Goal: Information Seeking & Learning: Learn about a topic

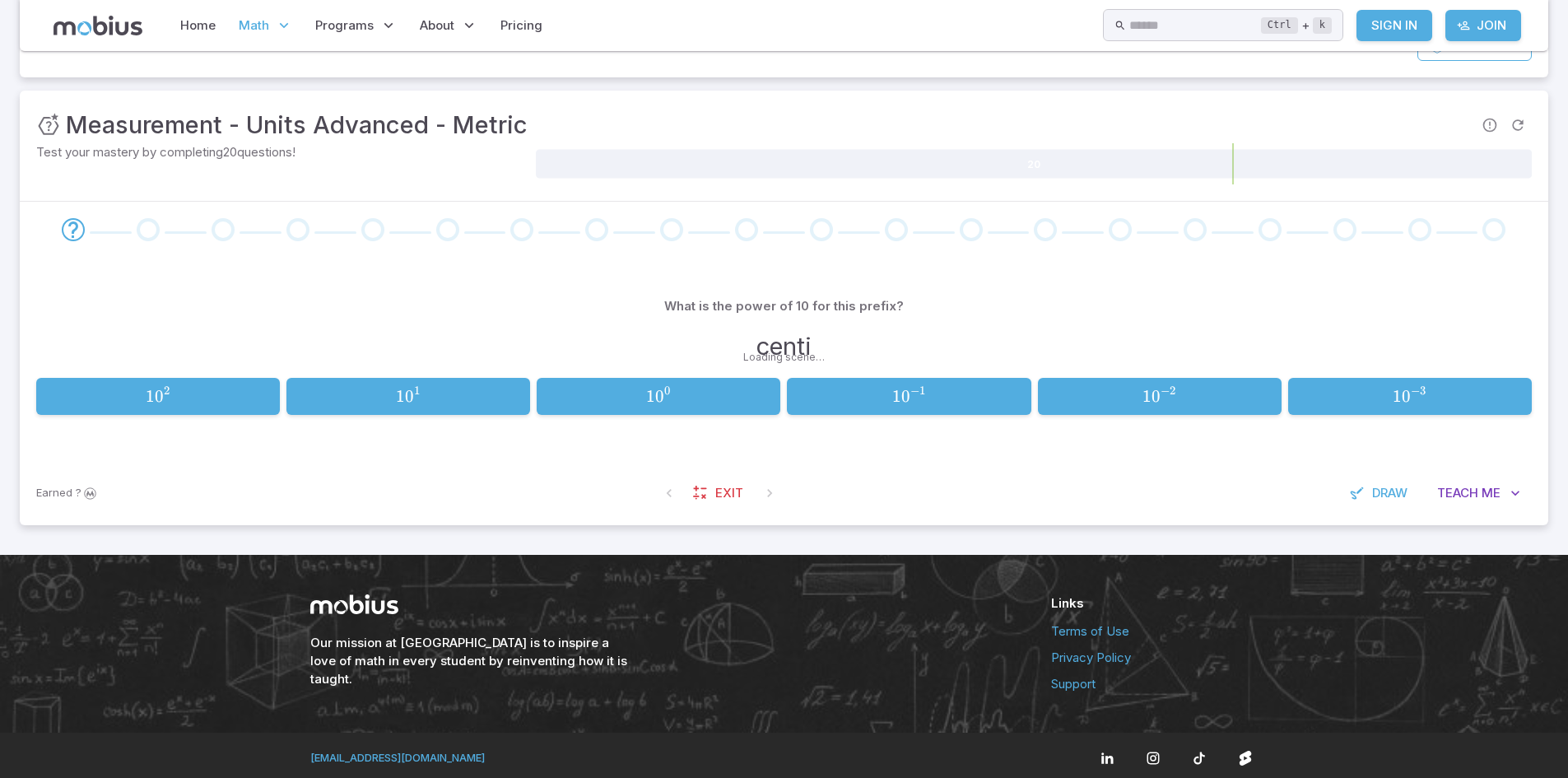
click at [625, 270] on div "What is the power of 10 for this prefix? centi 1 0 2 10^{2} 1 0 2 1 0 1 10^{1} …" at bounding box center [783, 359] width 1496 height 203
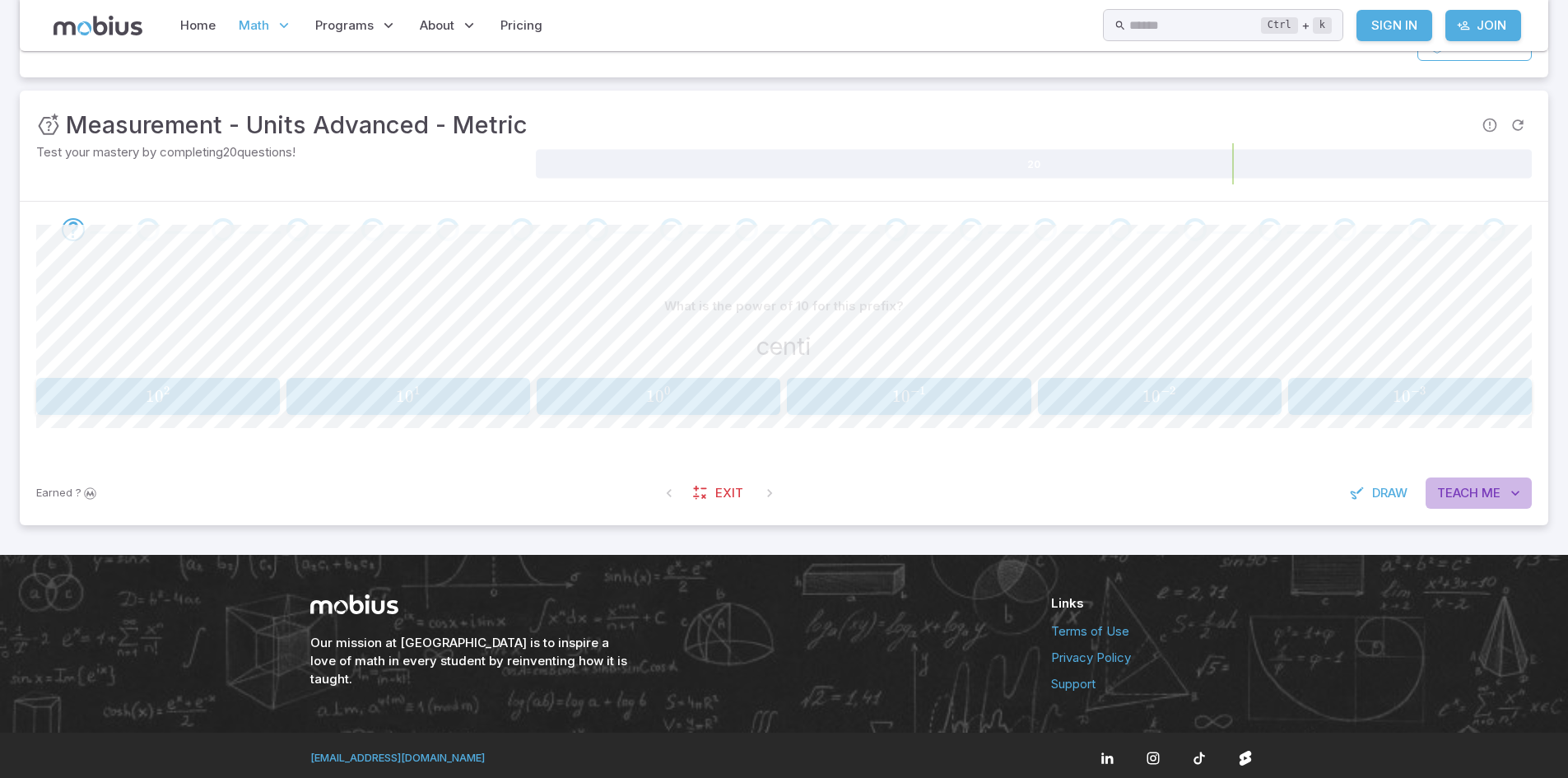
click at [1433, 496] on button "Teach Me" at bounding box center [1479, 492] width 106 height 31
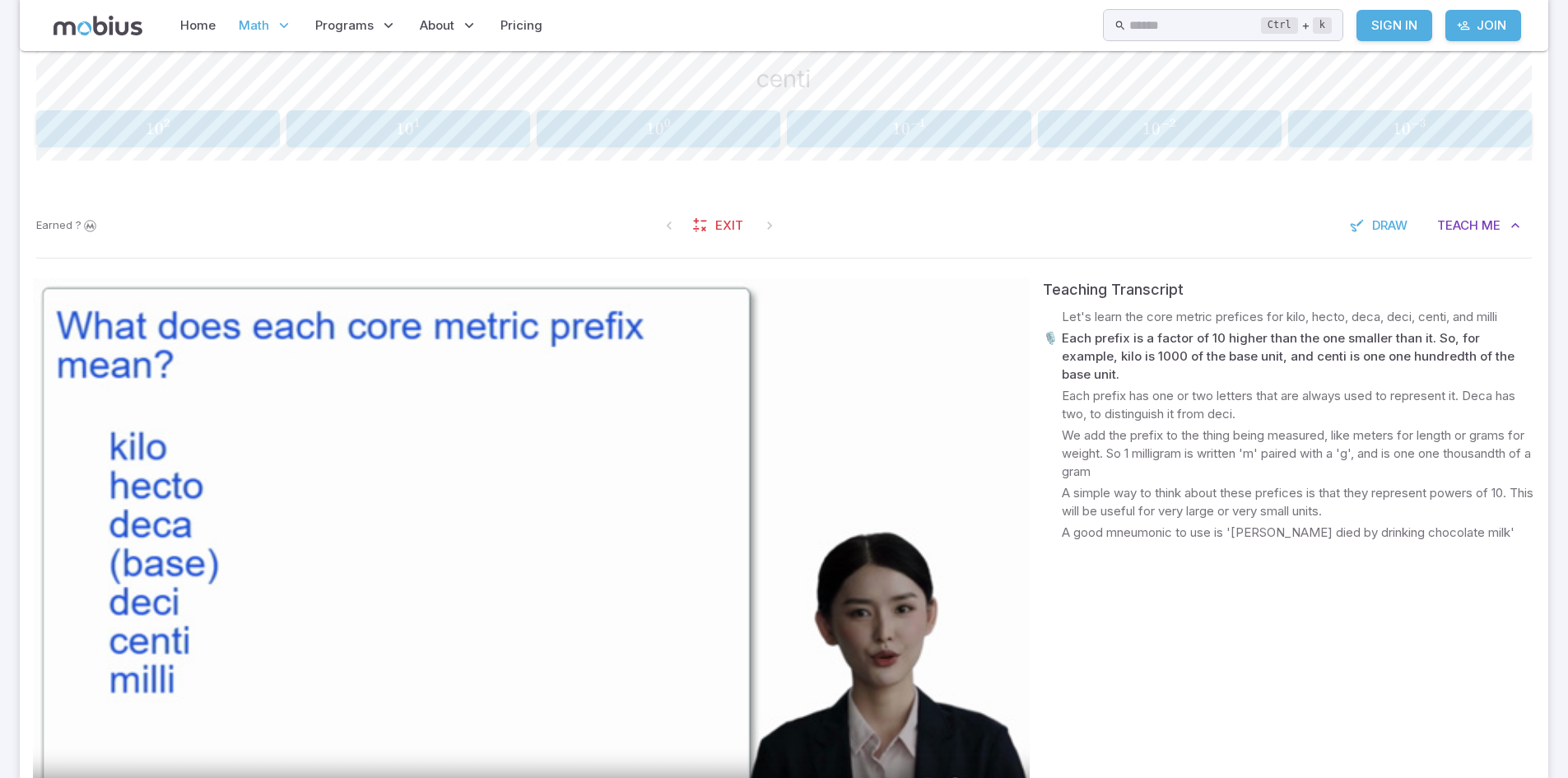
click at [706, 629] on video at bounding box center [531, 559] width 997 height 561
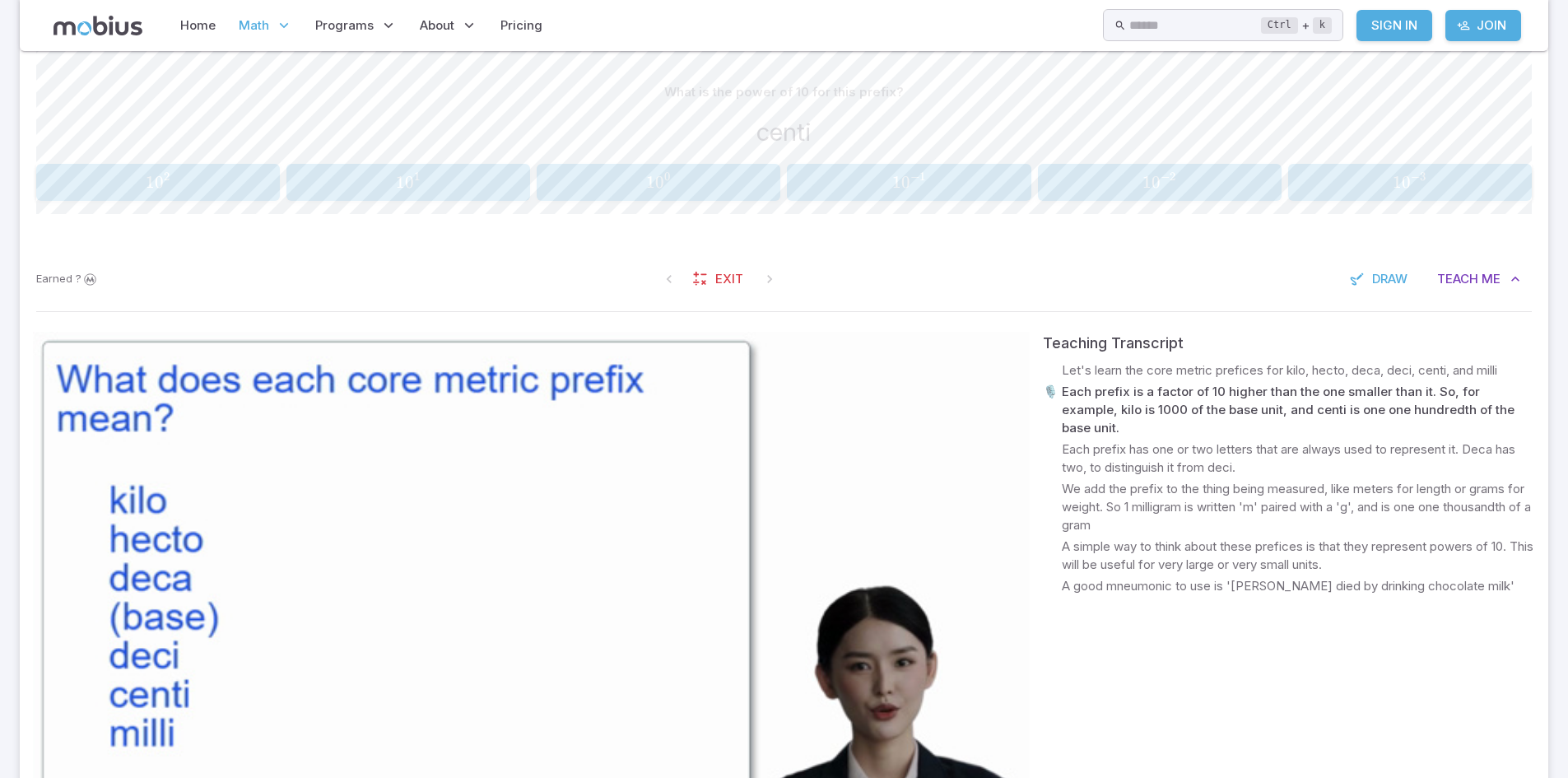
scroll to position [405, 0]
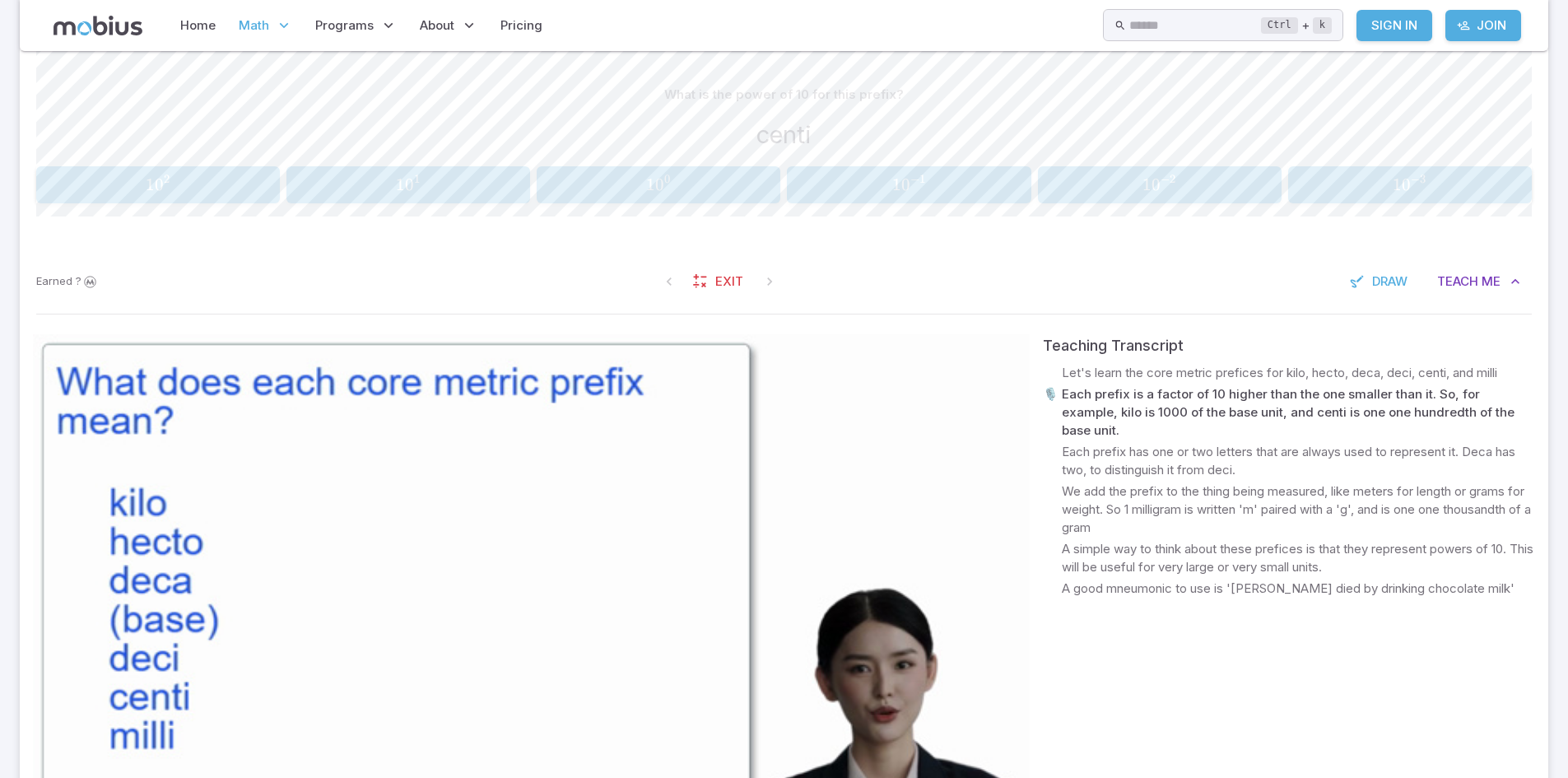
click at [1111, 197] on div "1 0 − 2 10^{-2} 1 0 − 2" at bounding box center [1160, 184] width 233 height 24
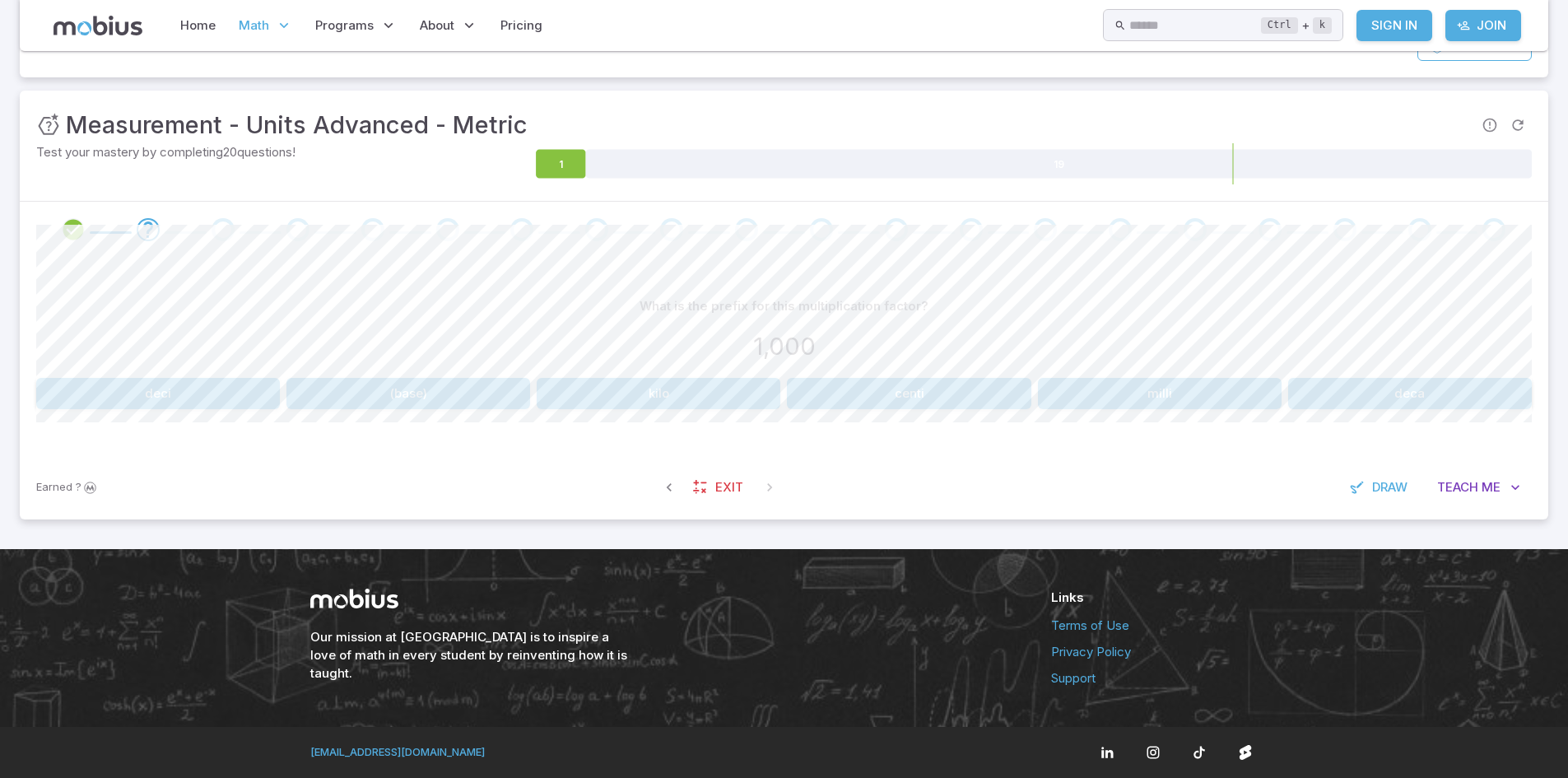
scroll to position [193, 0]
click at [1486, 479] on span "Me" at bounding box center [1492, 486] width 19 height 18
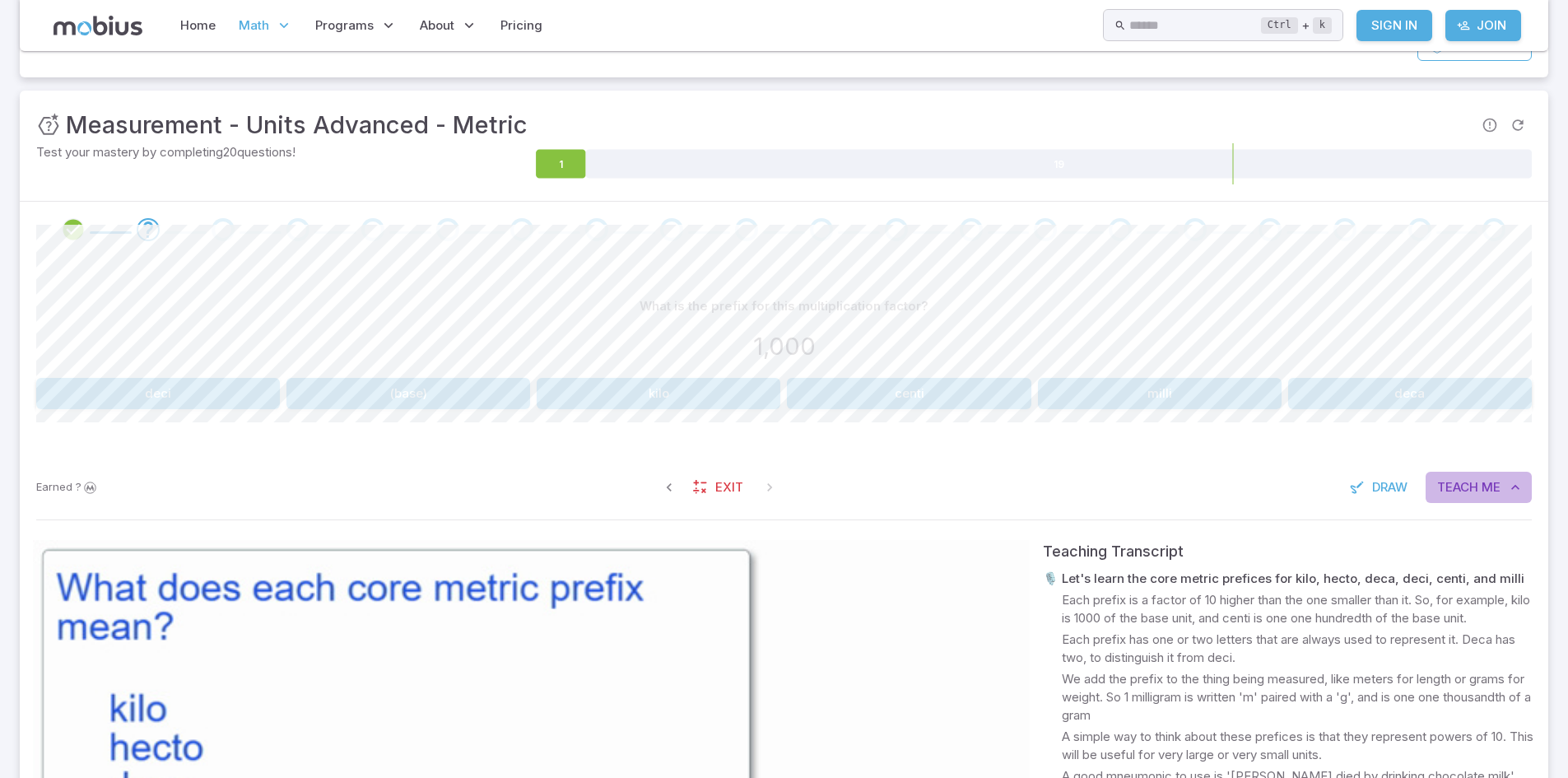
click at [1486, 479] on span "Me" at bounding box center [1492, 486] width 19 height 18
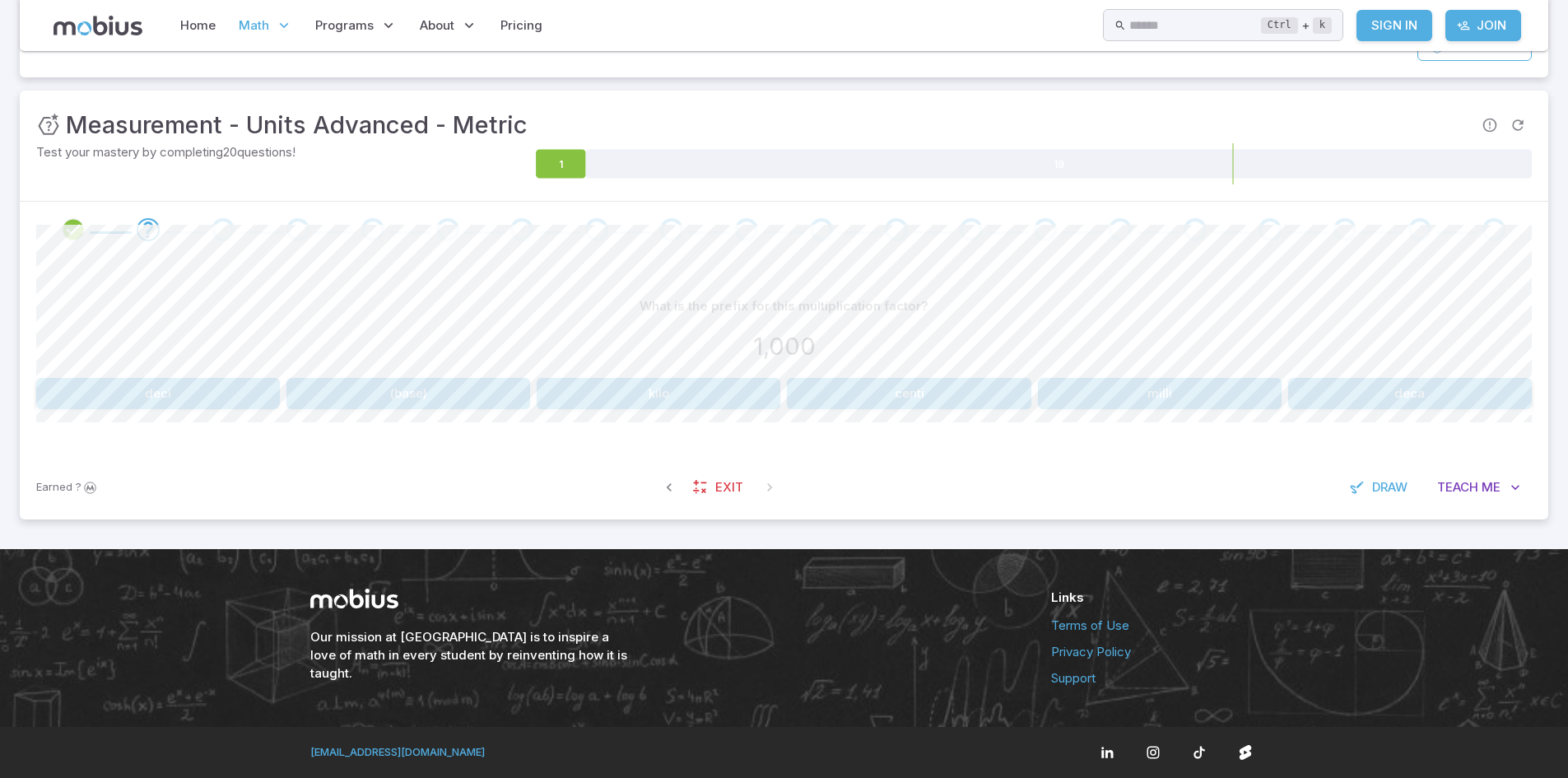
click at [672, 404] on button "kilo" at bounding box center [658, 393] width 244 height 31
click at [1432, 484] on button "Teach Me" at bounding box center [1479, 486] width 106 height 31
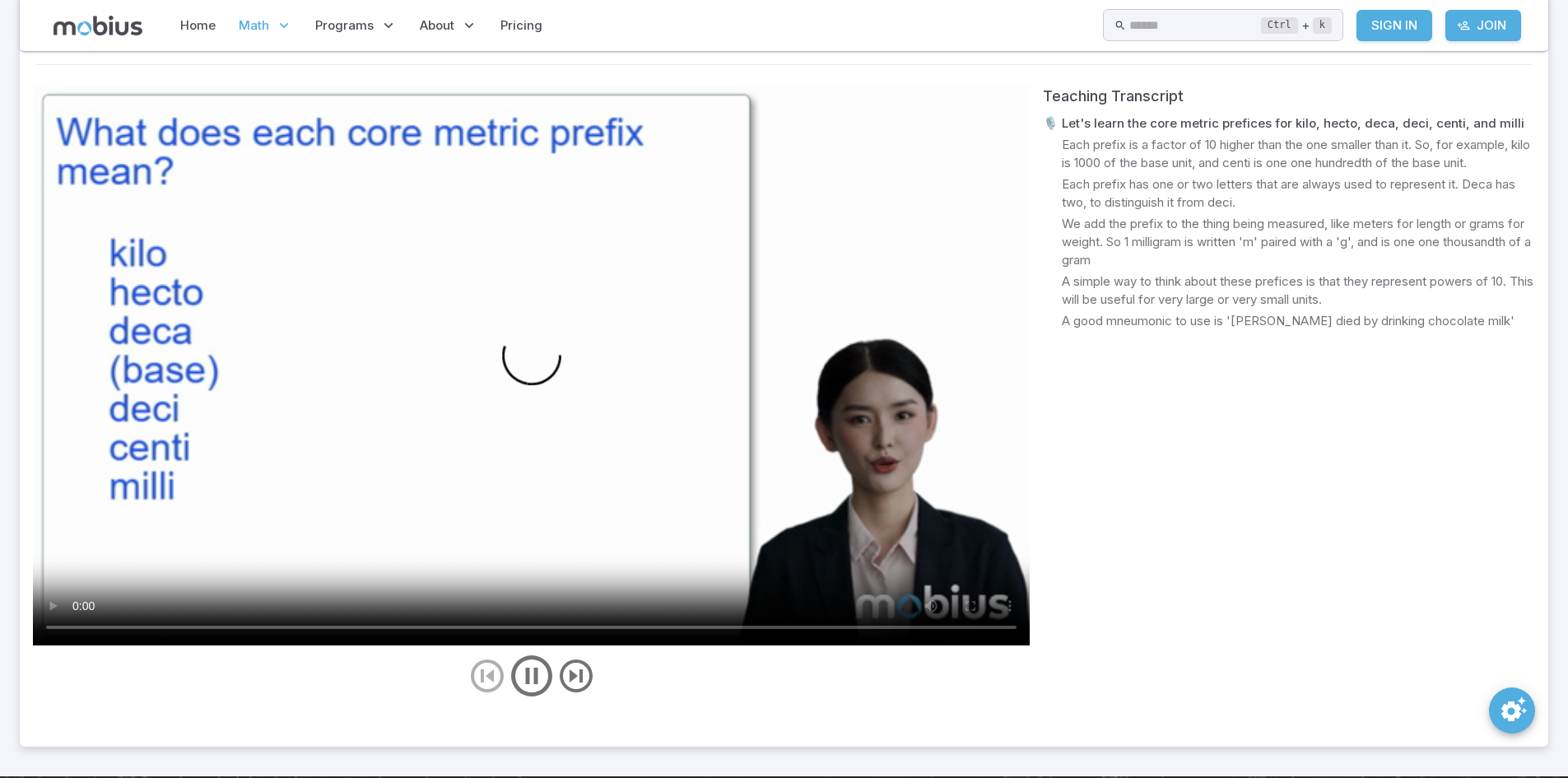
scroll to position [648, 0]
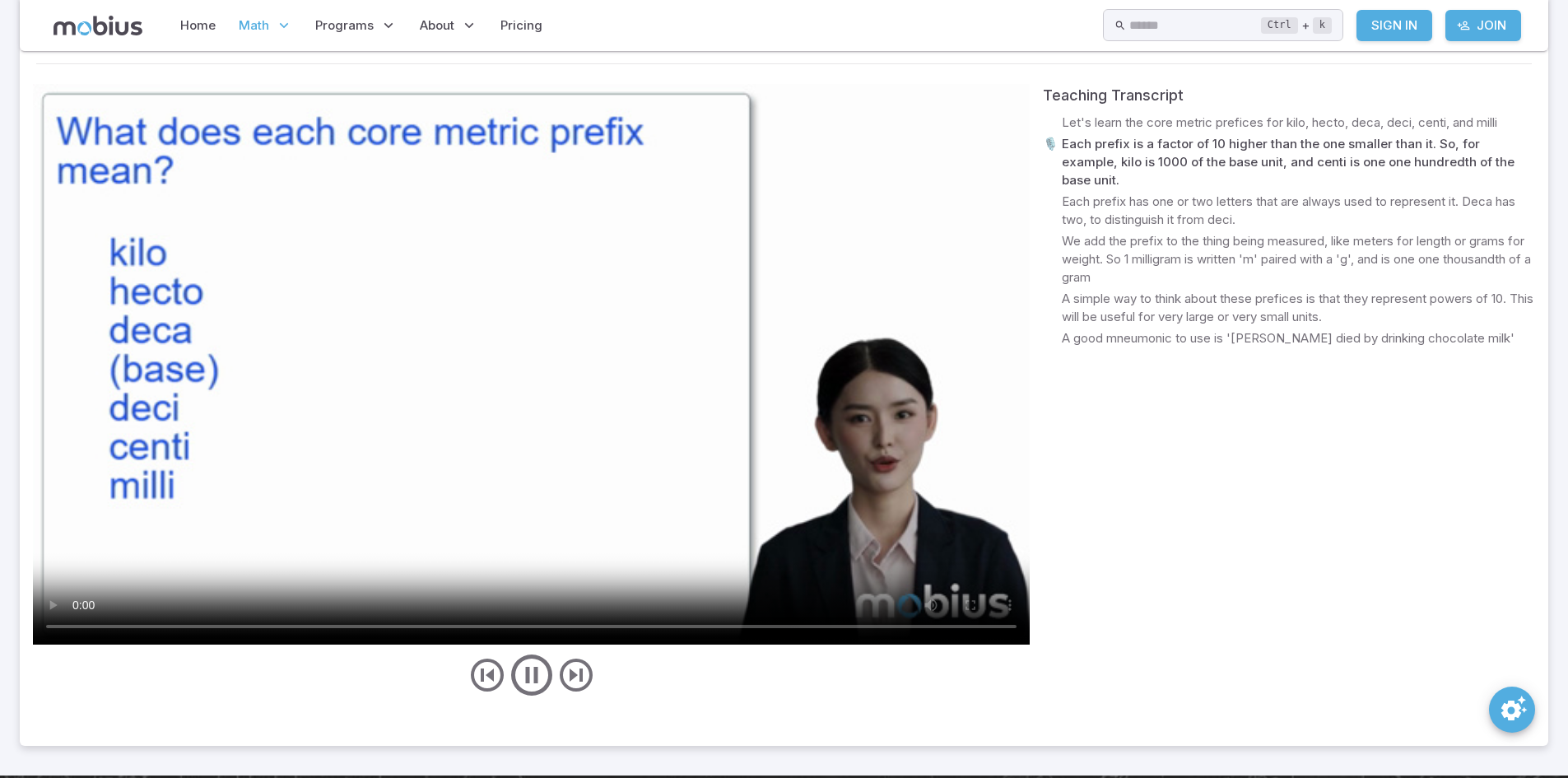
click at [345, 476] on video at bounding box center [531, 364] width 997 height 561
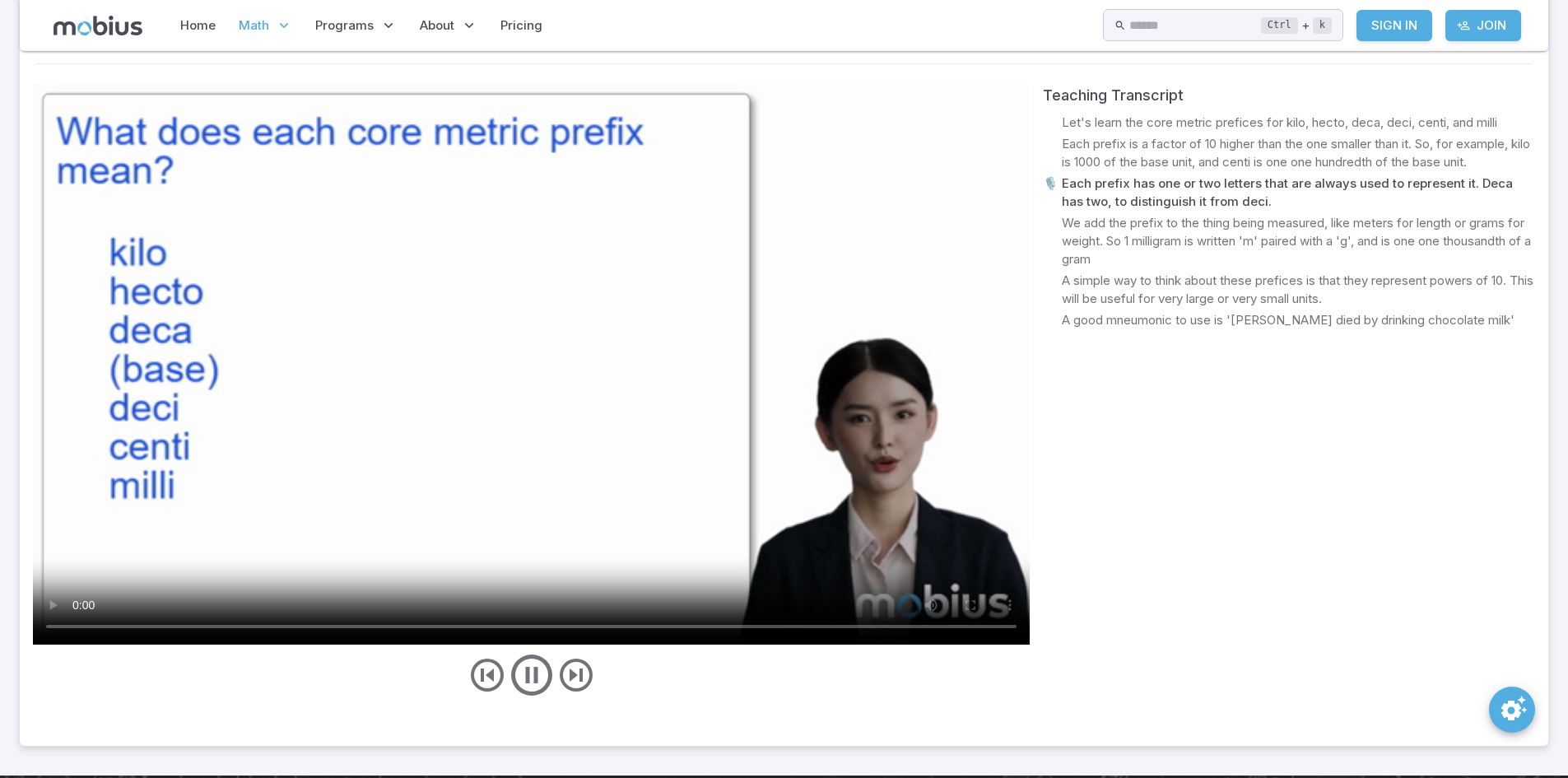
click at [257, 305] on video at bounding box center [531, 364] width 997 height 561
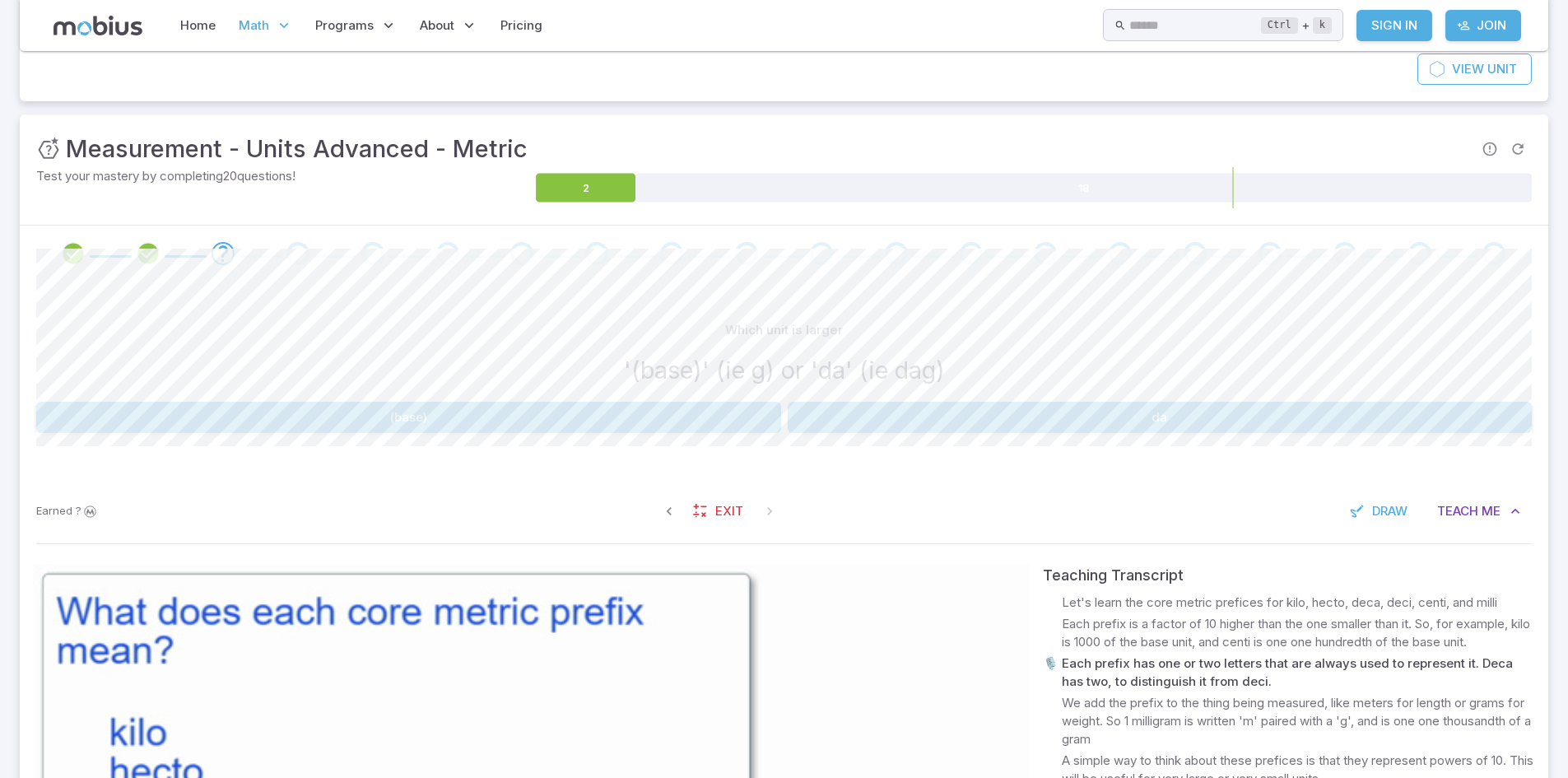
scroll to position [195, 0]
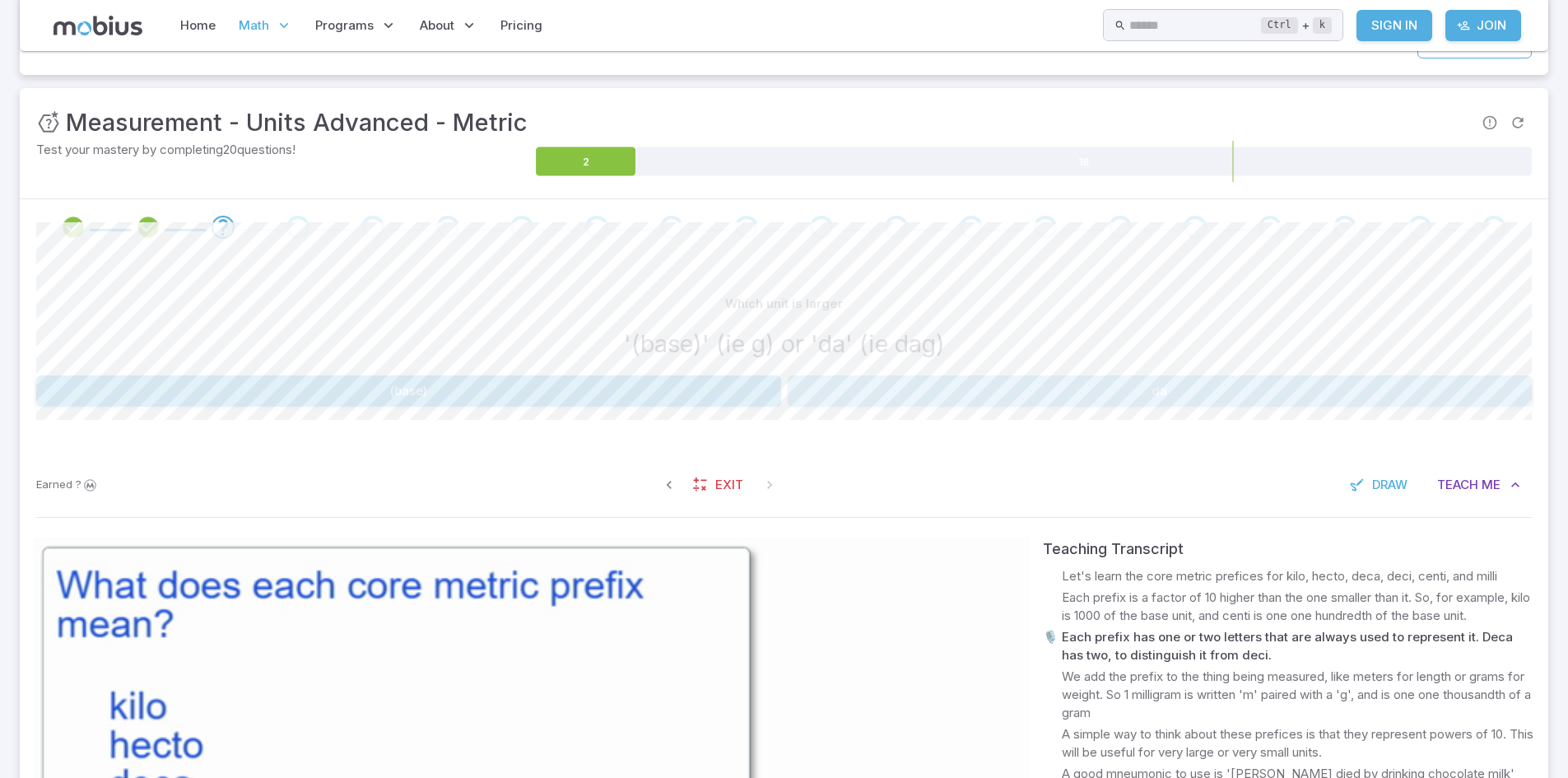
click at [859, 383] on button "da" at bounding box center [1160, 390] width 745 height 31
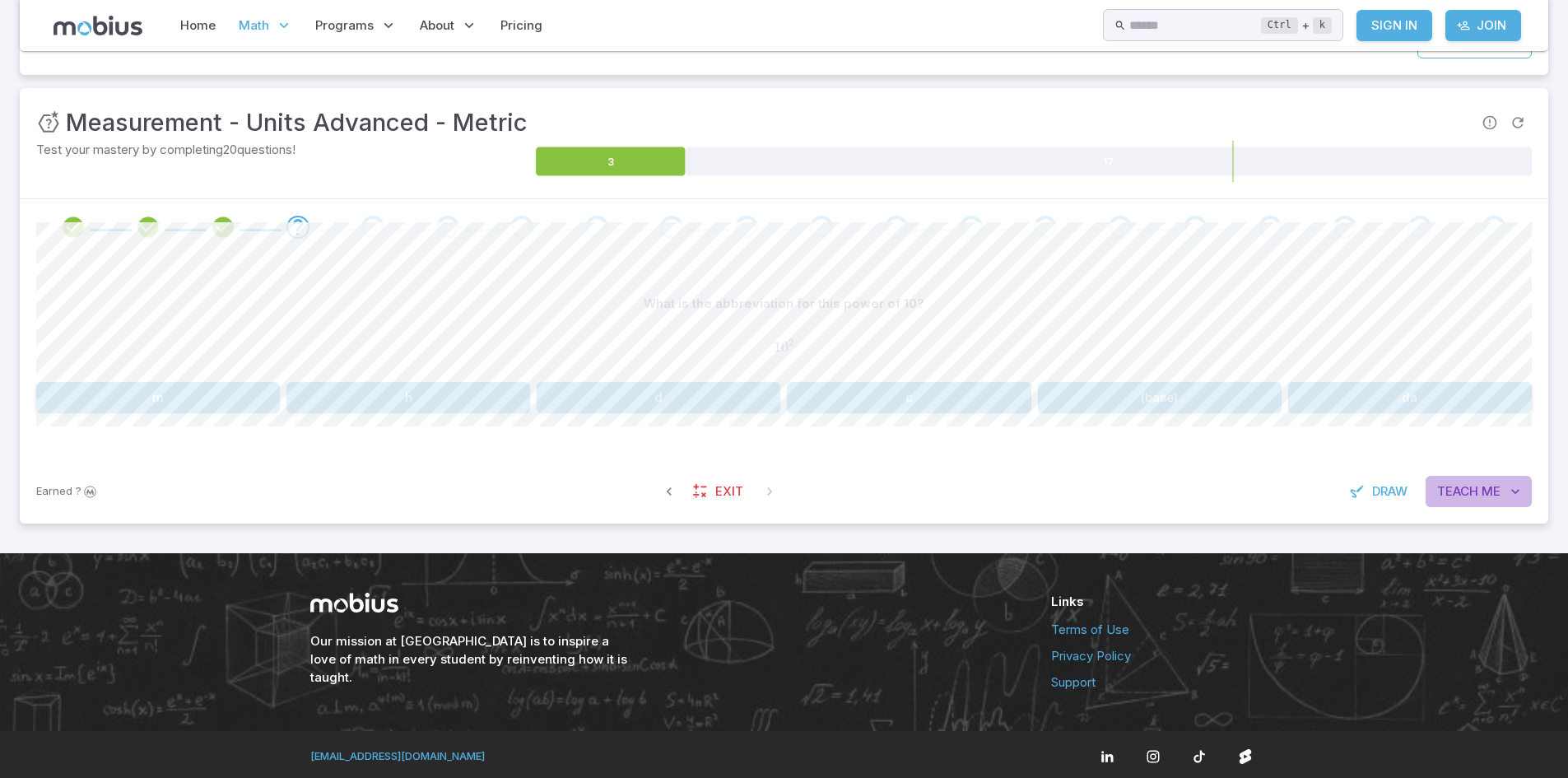
click at [1465, 498] on span "Teach" at bounding box center [1458, 491] width 41 height 18
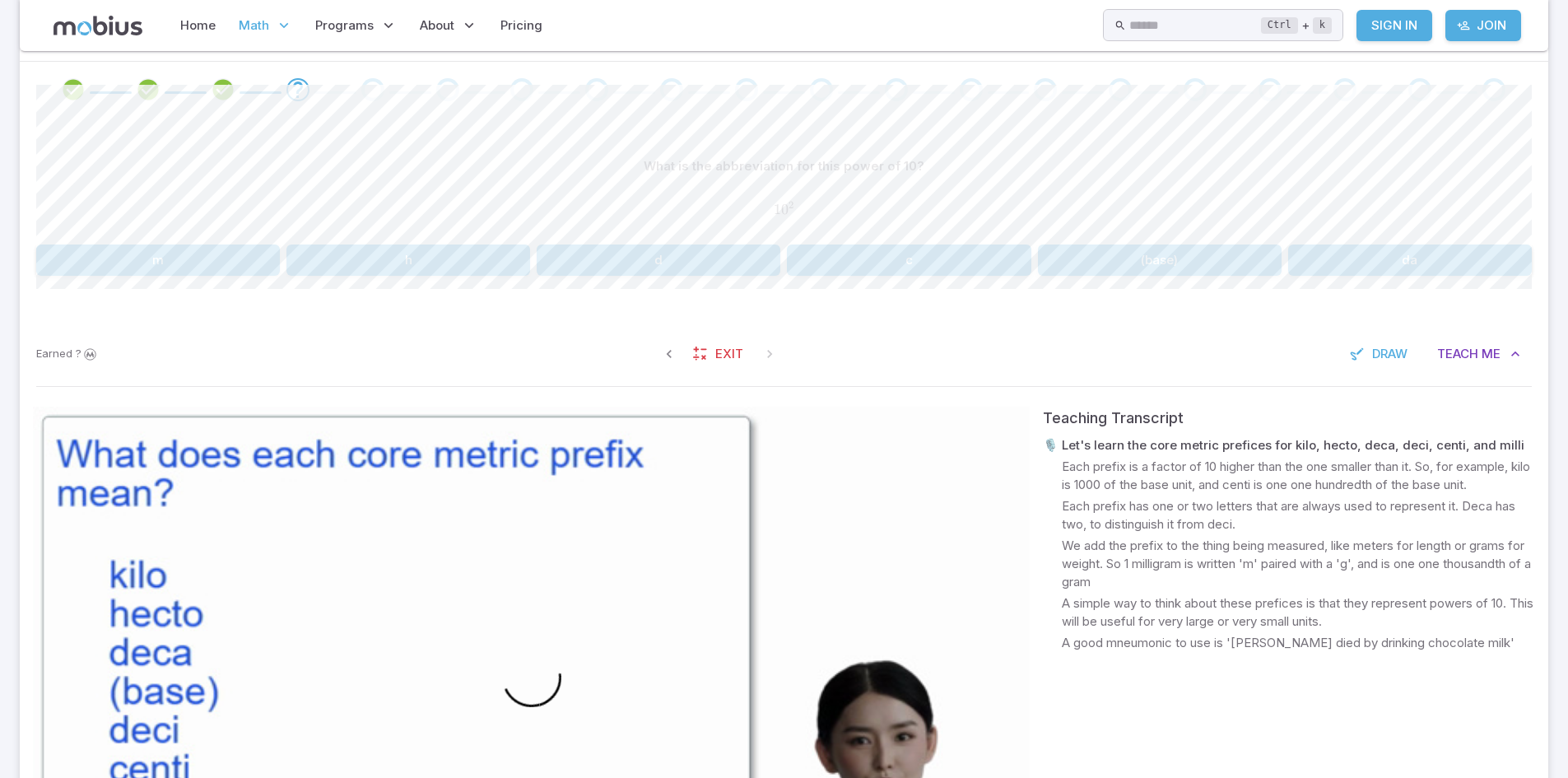
scroll to position [333, 0]
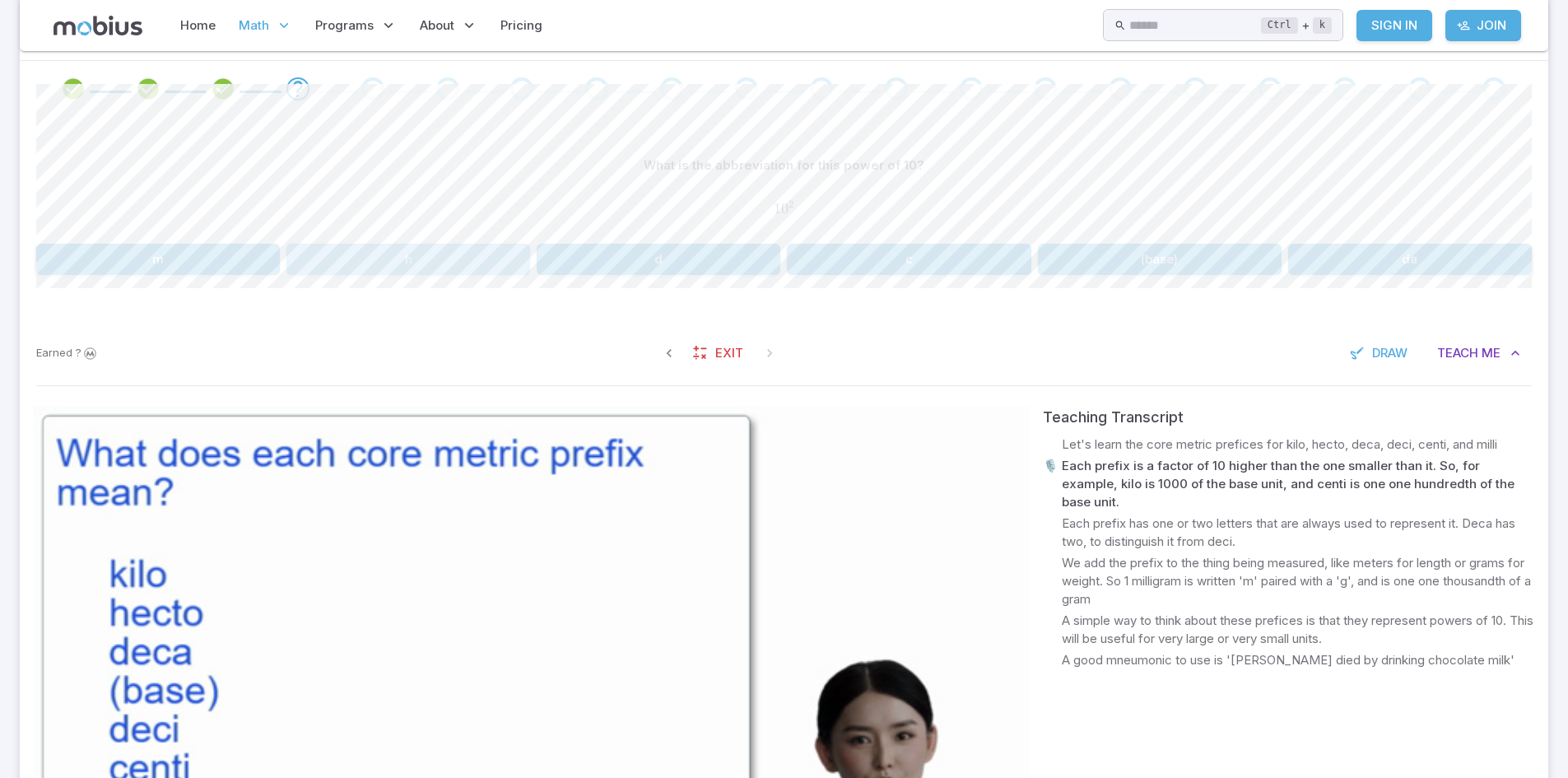
click at [487, 263] on button "h" at bounding box center [408, 259] width 244 height 31
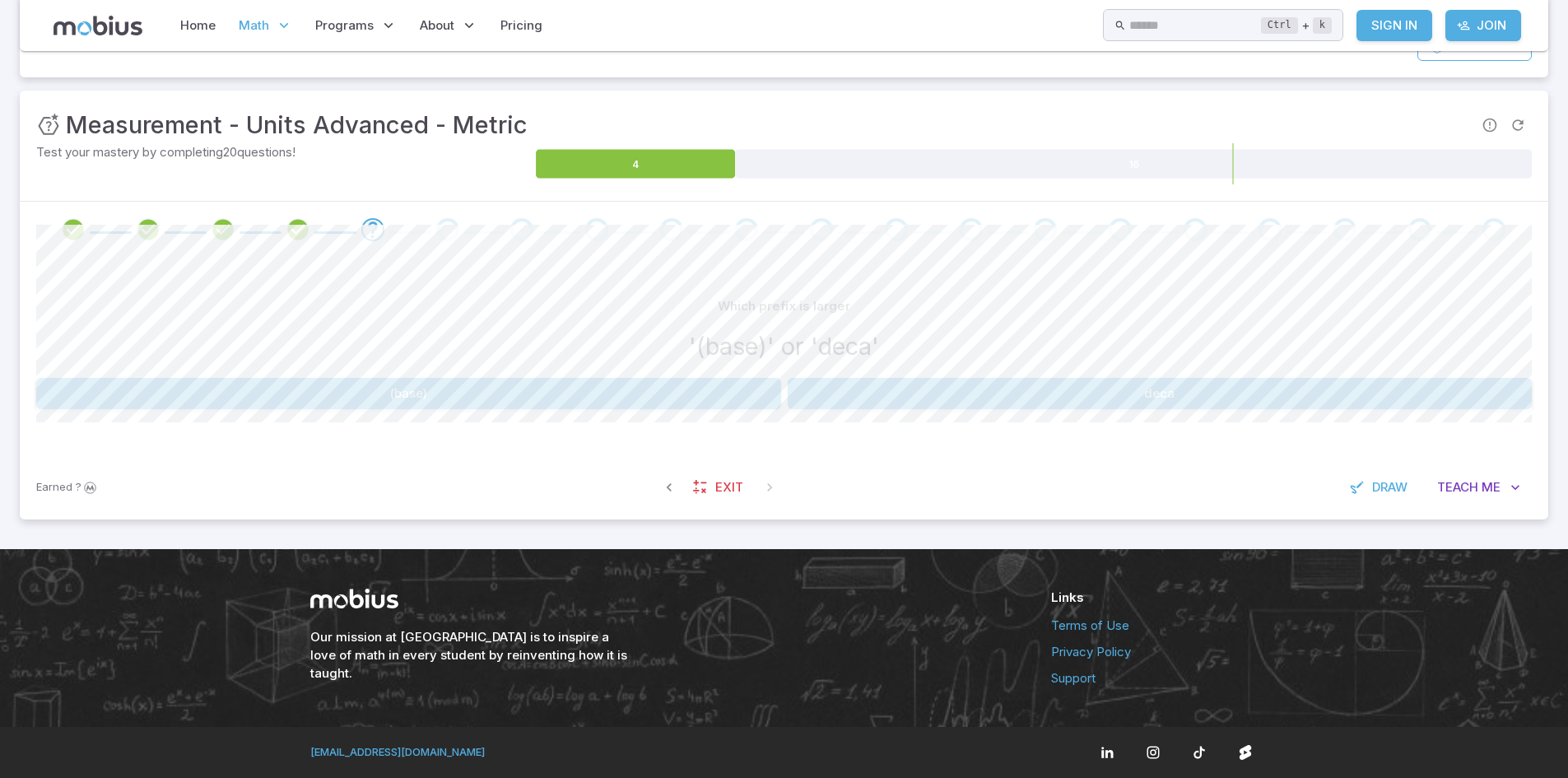
scroll to position [193, 0]
click at [1518, 493] on icon "button" at bounding box center [1515, 486] width 16 height 16
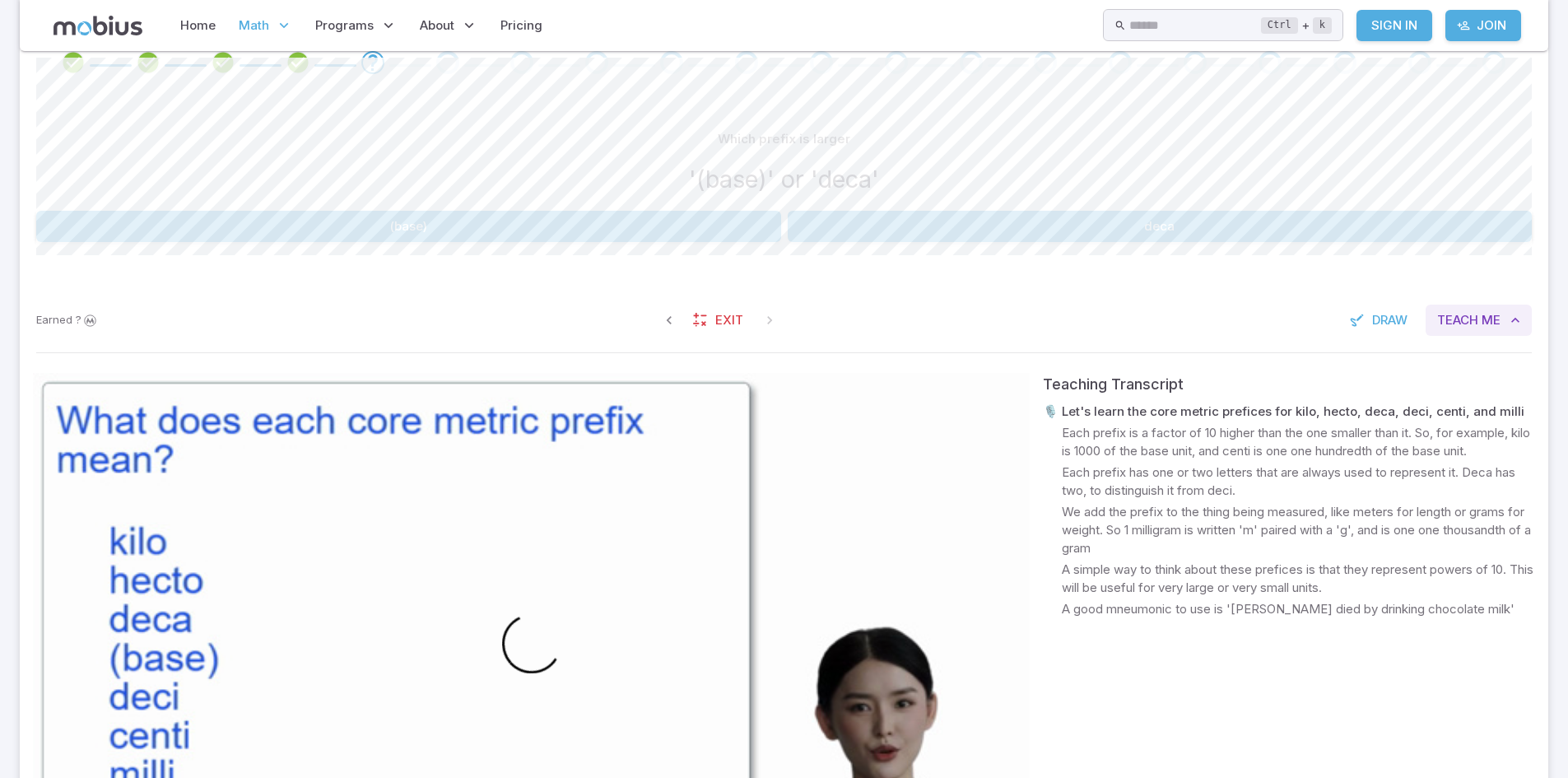
scroll to position [361, 0]
click at [555, 219] on button "(base)" at bounding box center [408, 224] width 745 height 31
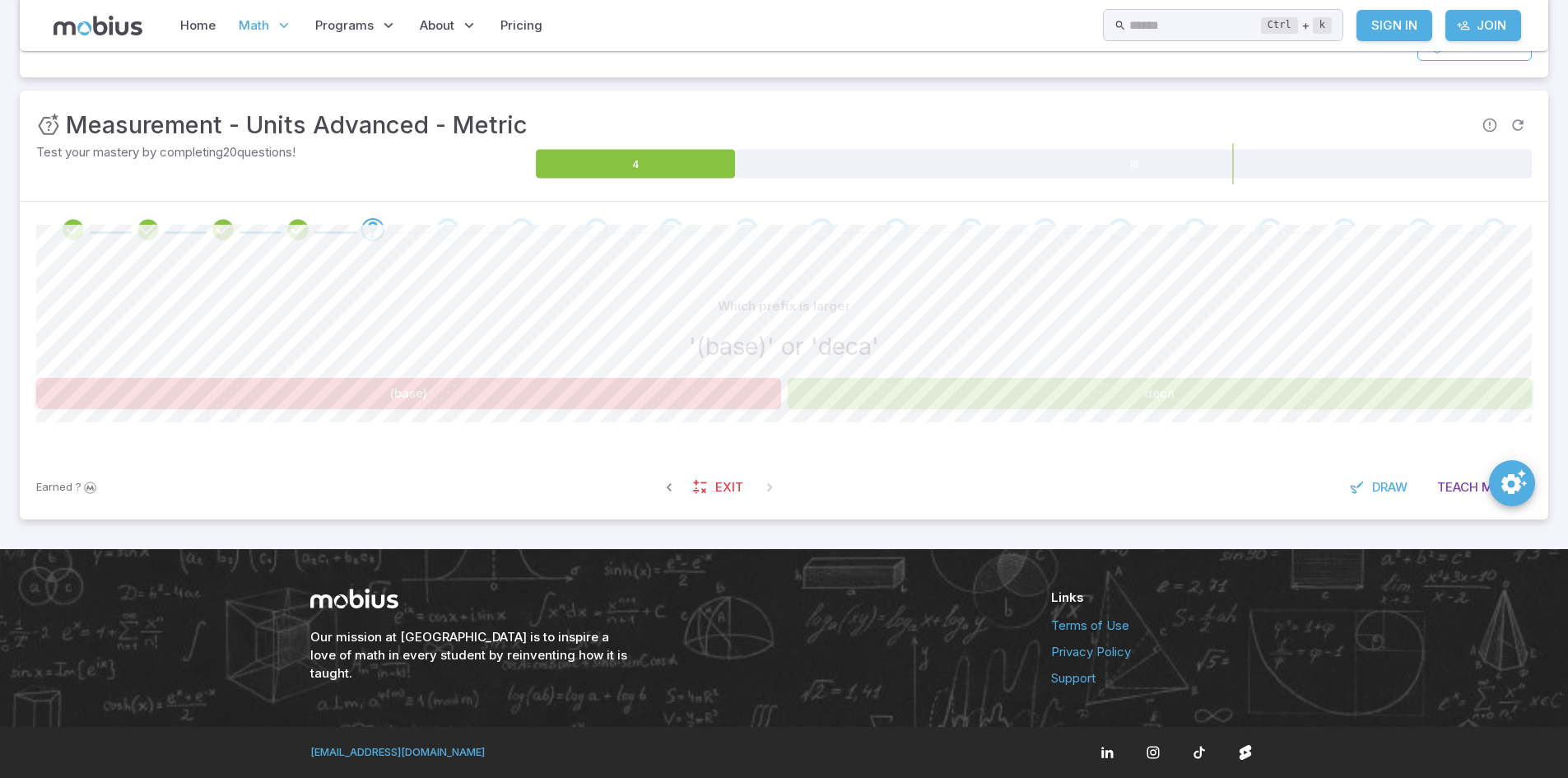
scroll to position [193, 0]
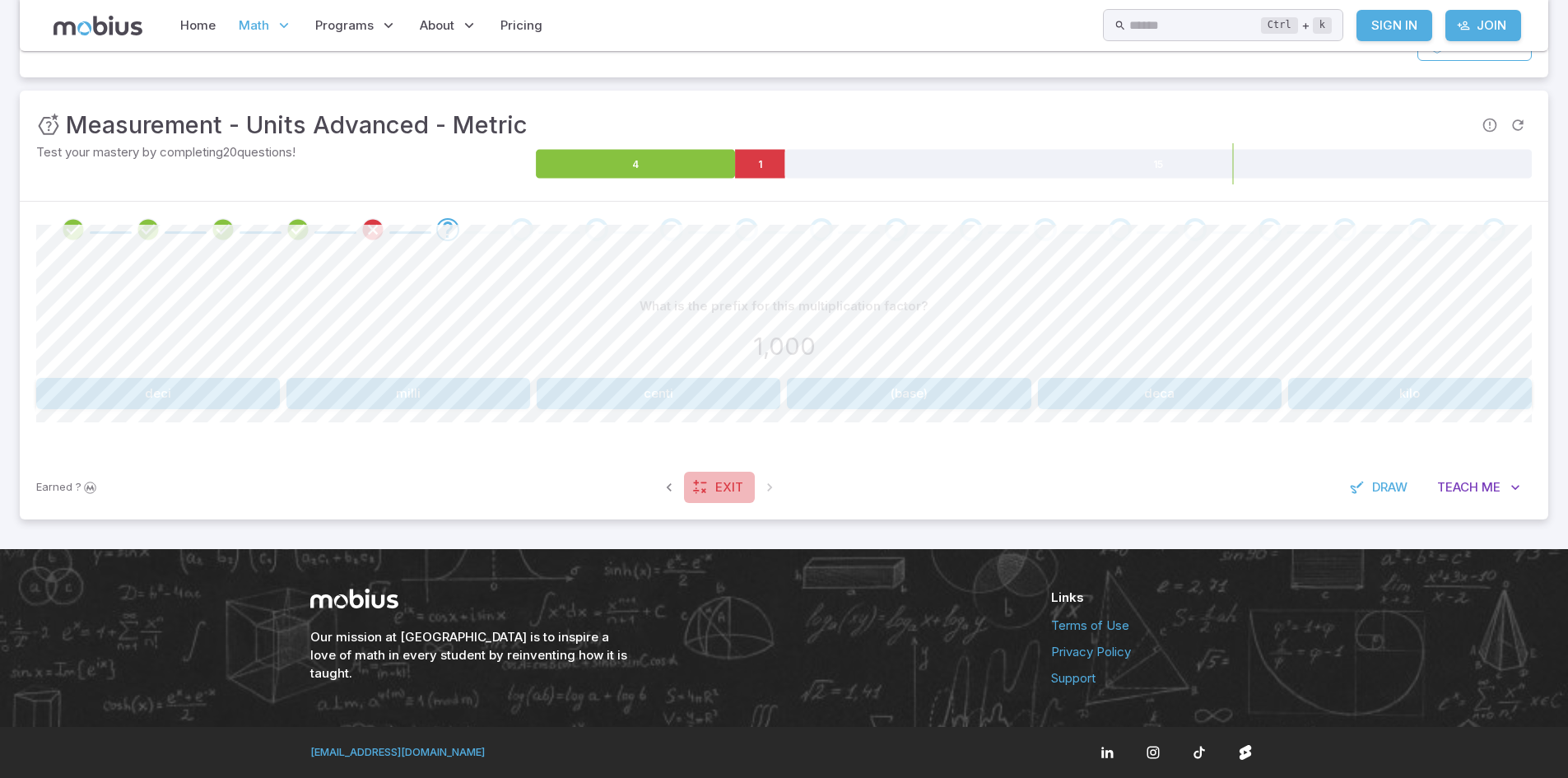
click at [700, 475] on link "Exit" at bounding box center [719, 486] width 71 height 31
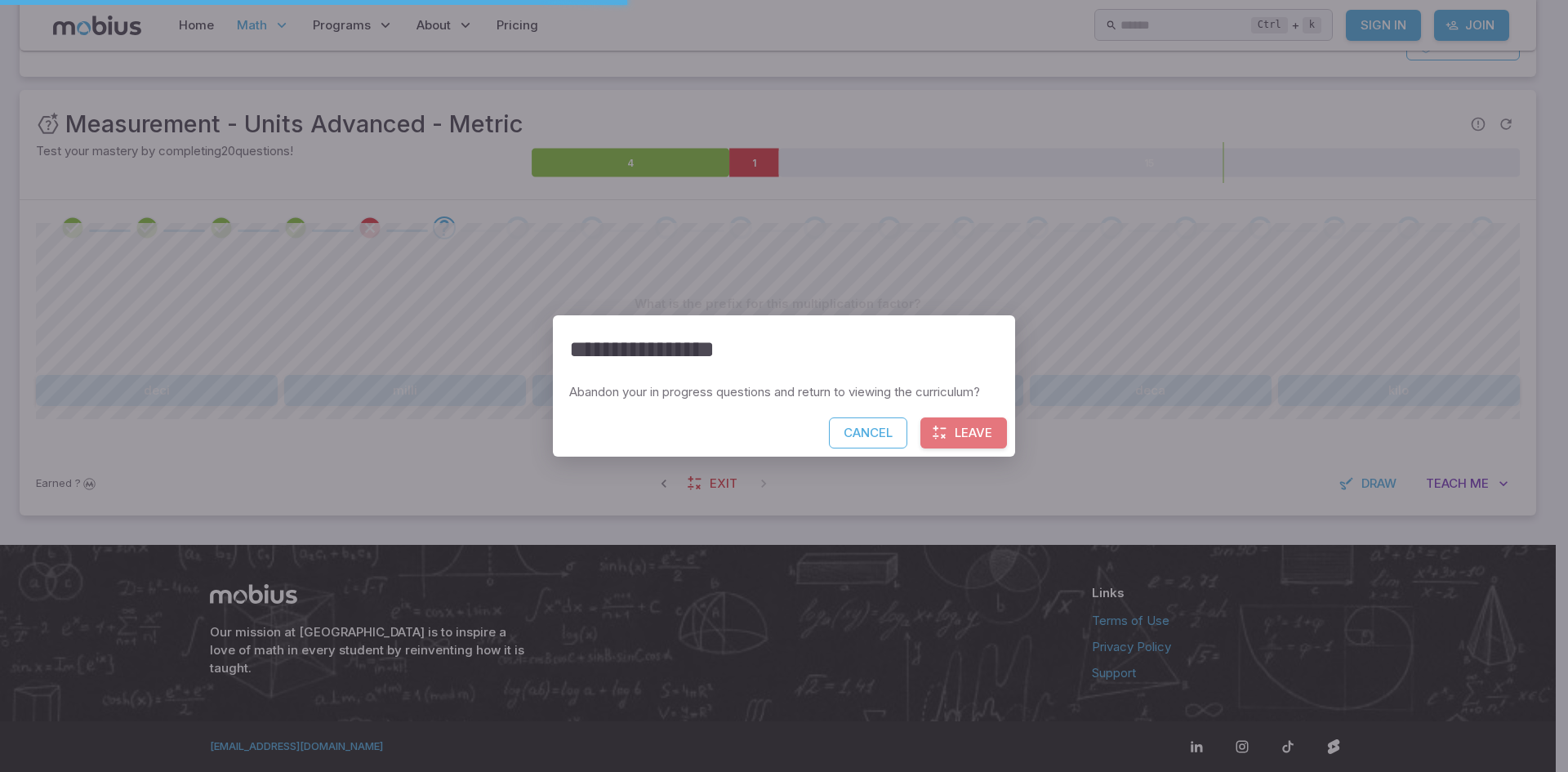
click at [968, 439] on button "Leave" at bounding box center [963, 432] width 87 height 31
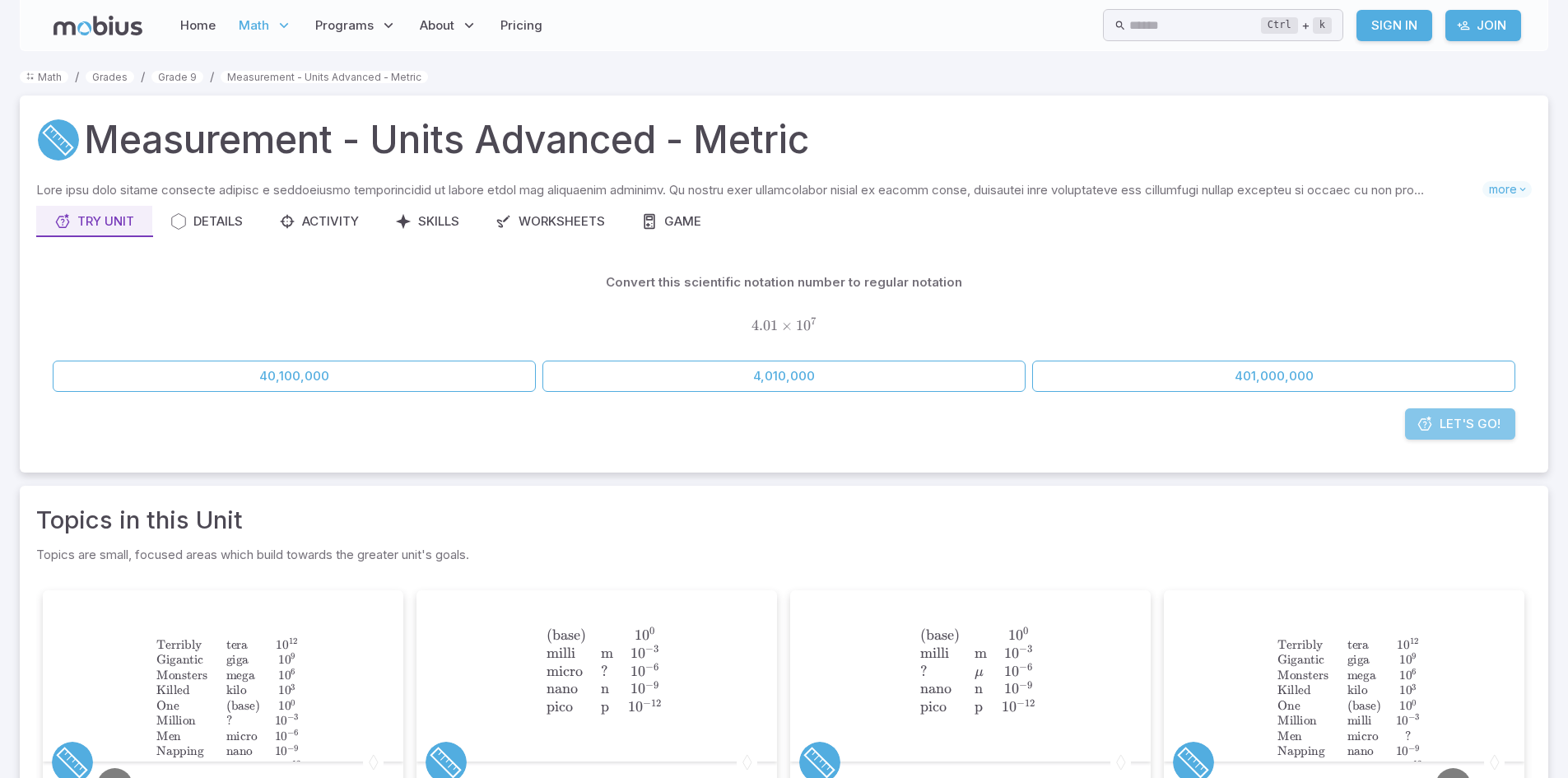
click at [1469, 419] on span "Let's Go!" at bounding box center [1470, 423] width 61 height 18
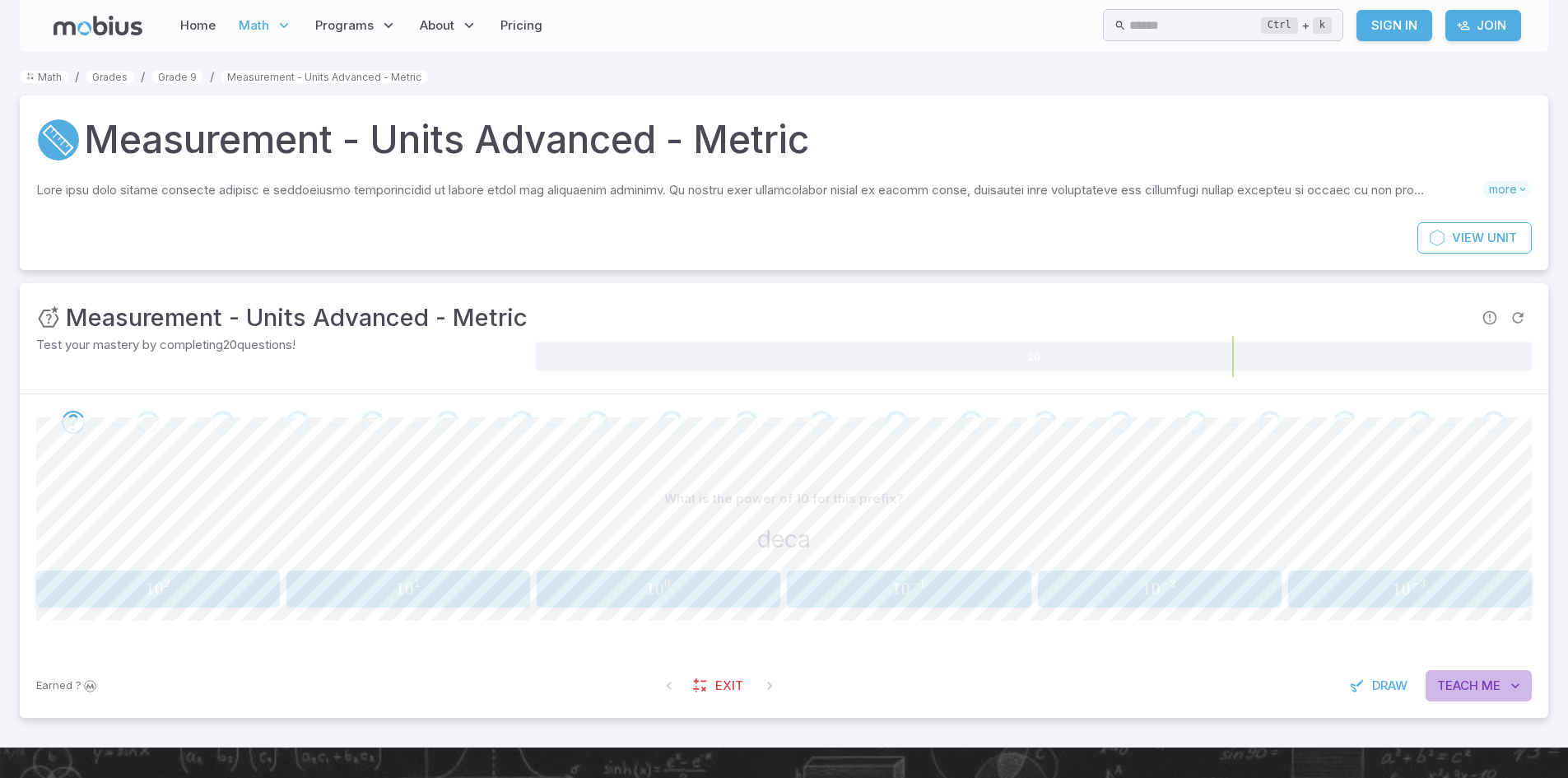
click at [1447, 701] on button "Teach Me" at bounding box center [1479, 685] width 106 height 31
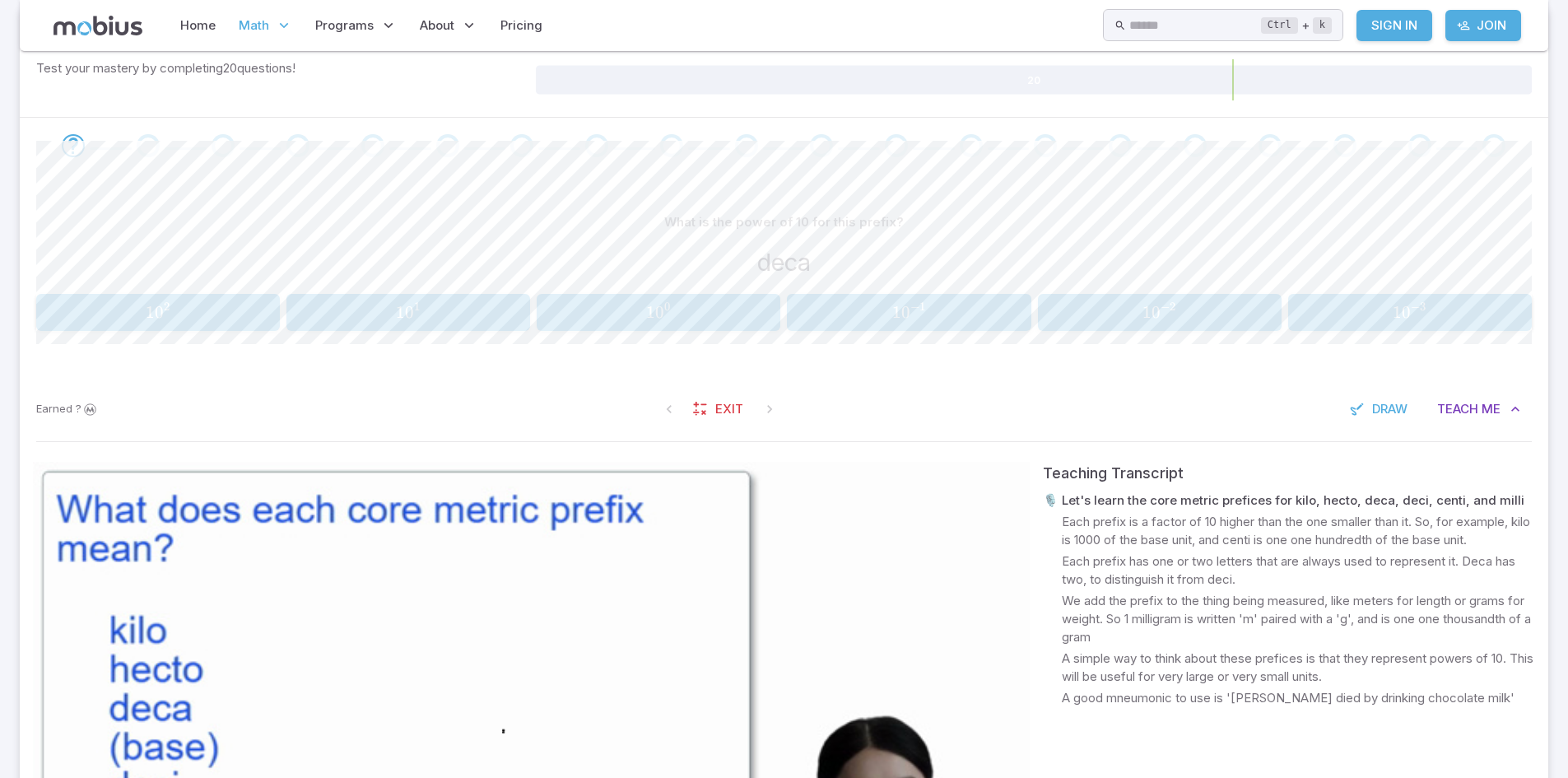
scroll to position [278, 0]
click at [469, 329] on button "1 0 1 10^{1} 1 0 1" at bounding box center [408, 310] width 244 height 37
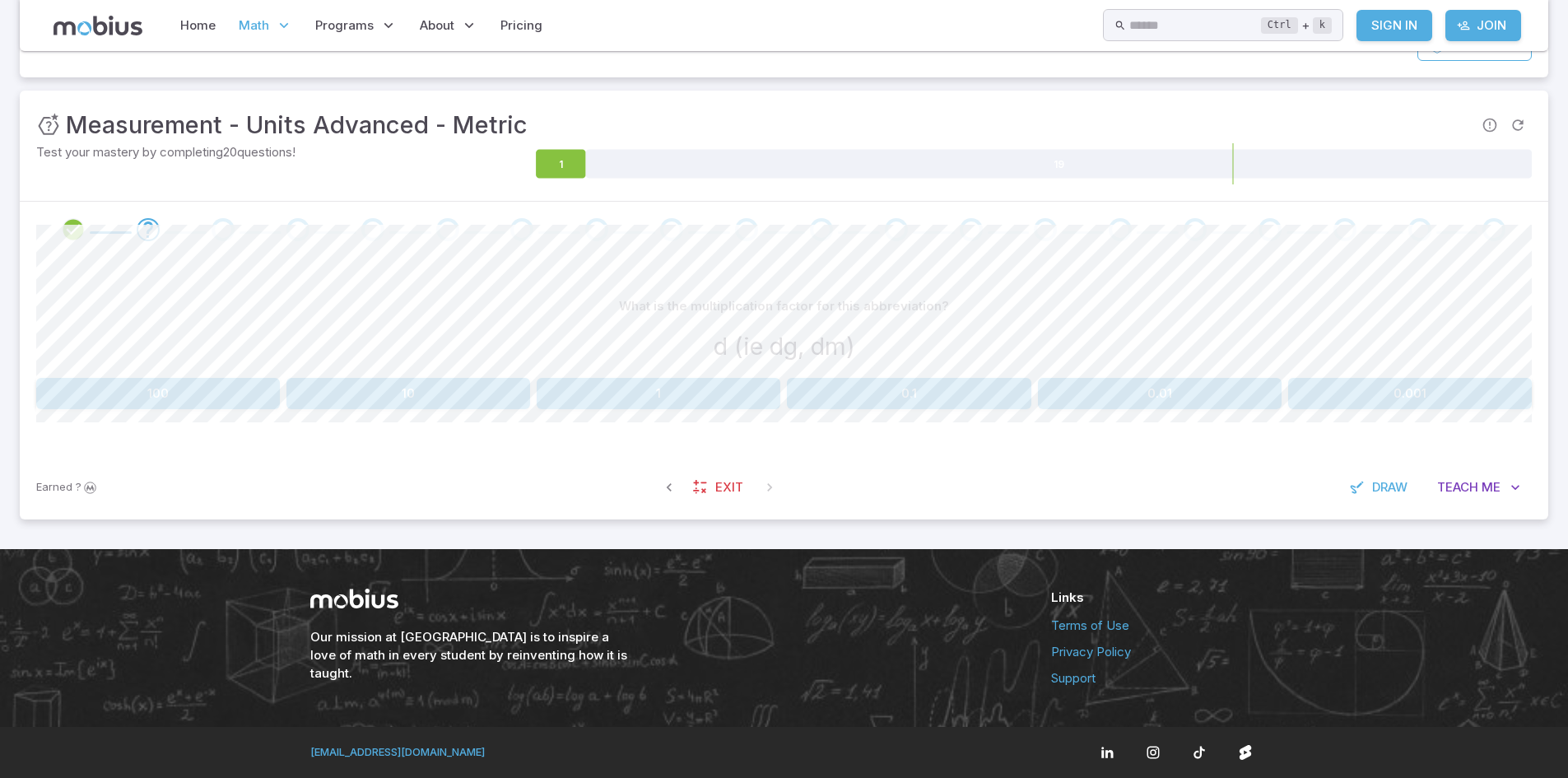
scroll to position [193, 0]
click at [1505, 488] on button "Teach Me" at bounding box center [1479, 486] width 106 height 31
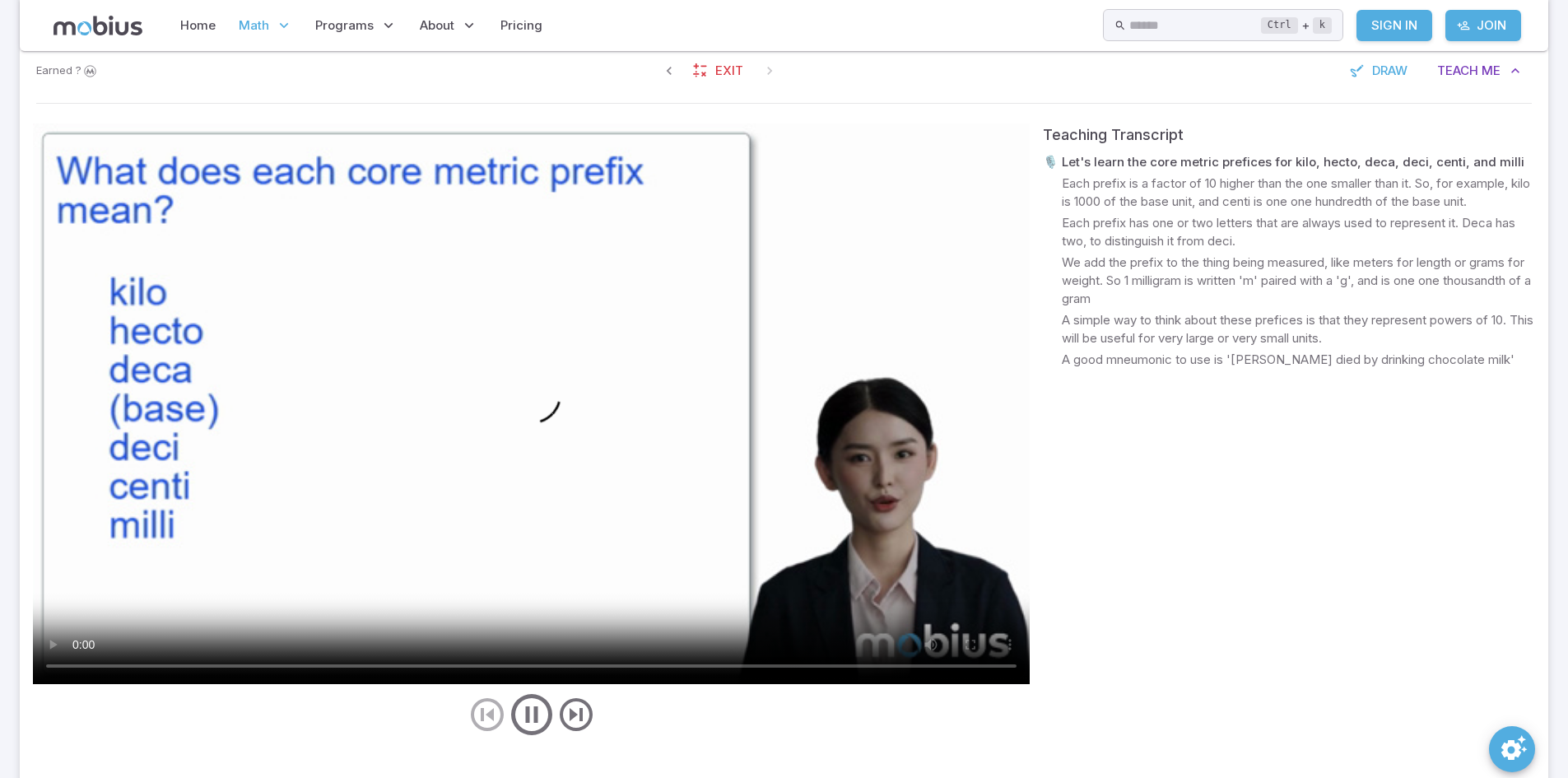
scroll to position [610, 0]
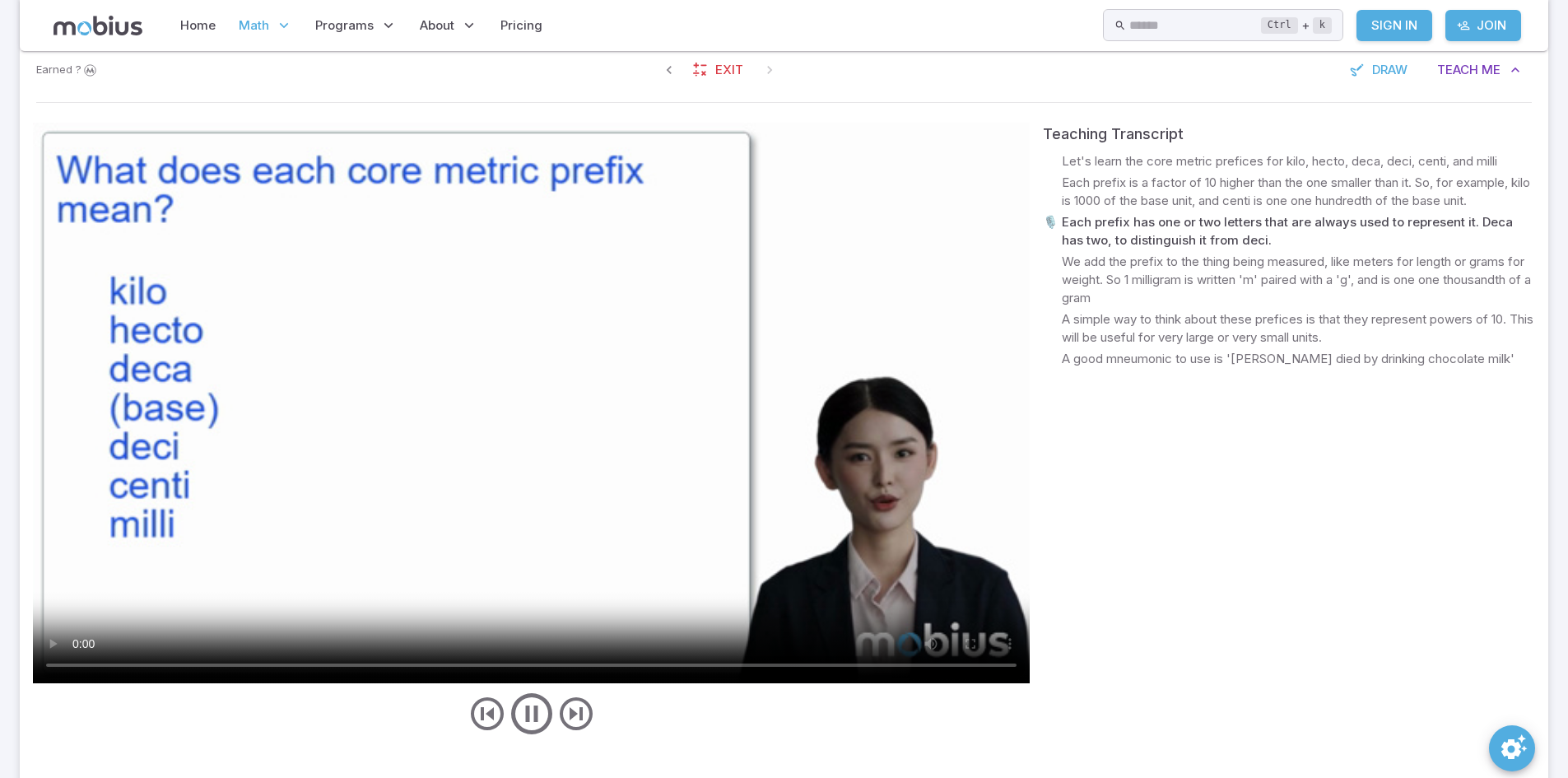
click at [384, 463] on video at bounding box center [531, 403] width 997 height 561
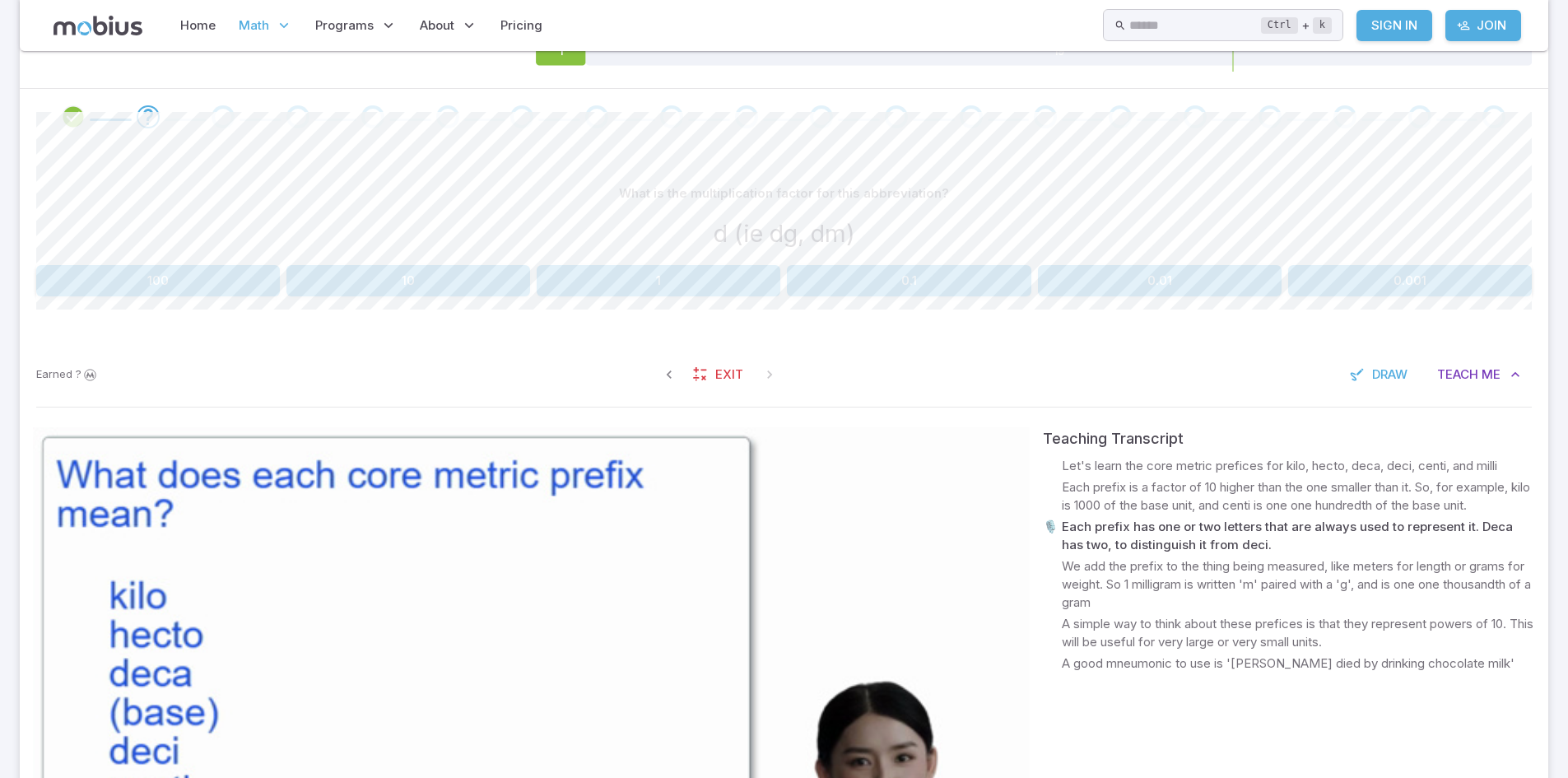
scroll to position [397, 0]
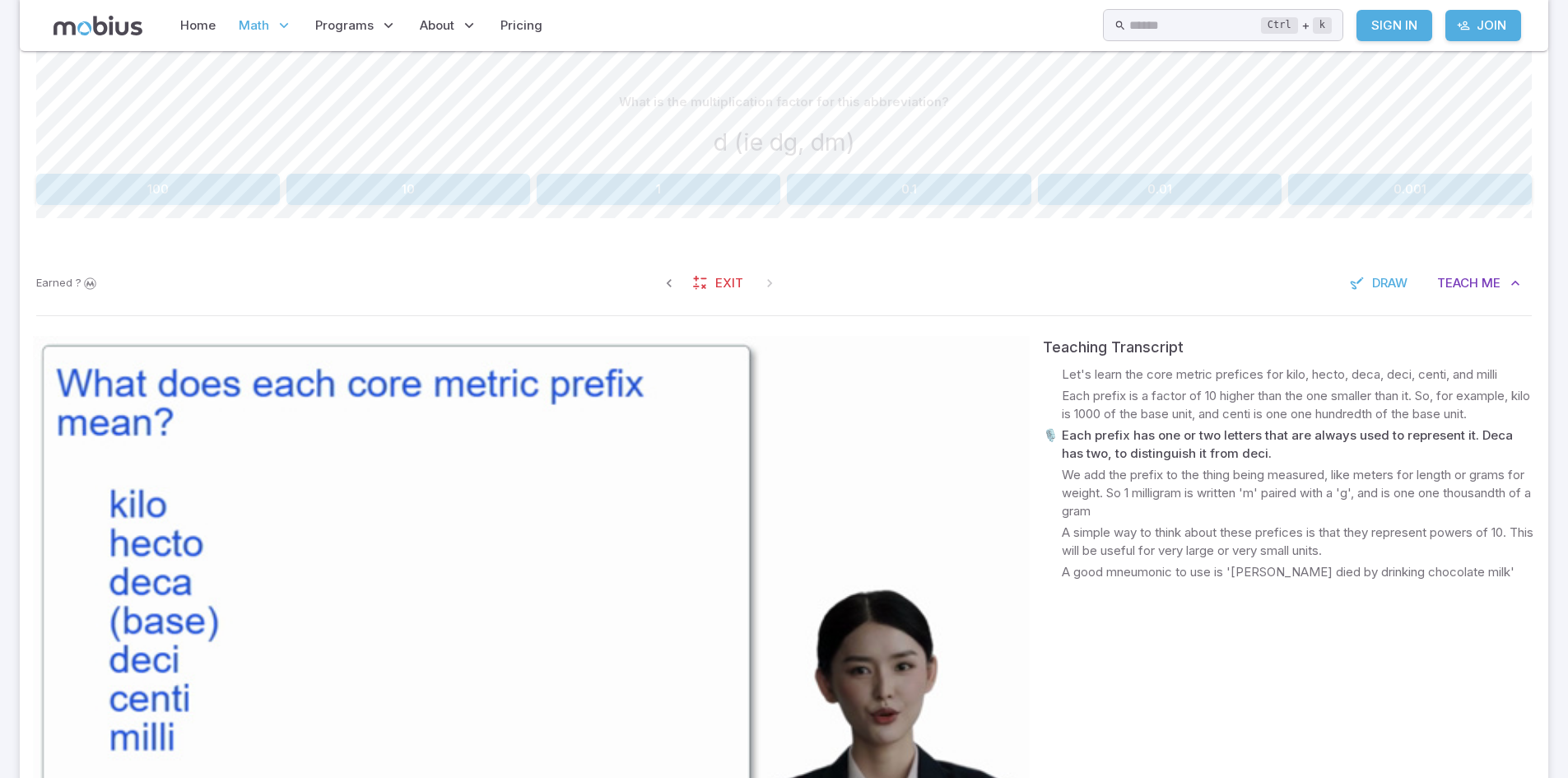
click at [987, 207] on div "What is the multiplication factor for this abbreviation? d (ie dg, dm) 100 10 1…" at bounding box center [783, 152] width 1496 height 198
click at [960, 198] on button "0.1" at bounding box center [908, 189] width 244 height 31
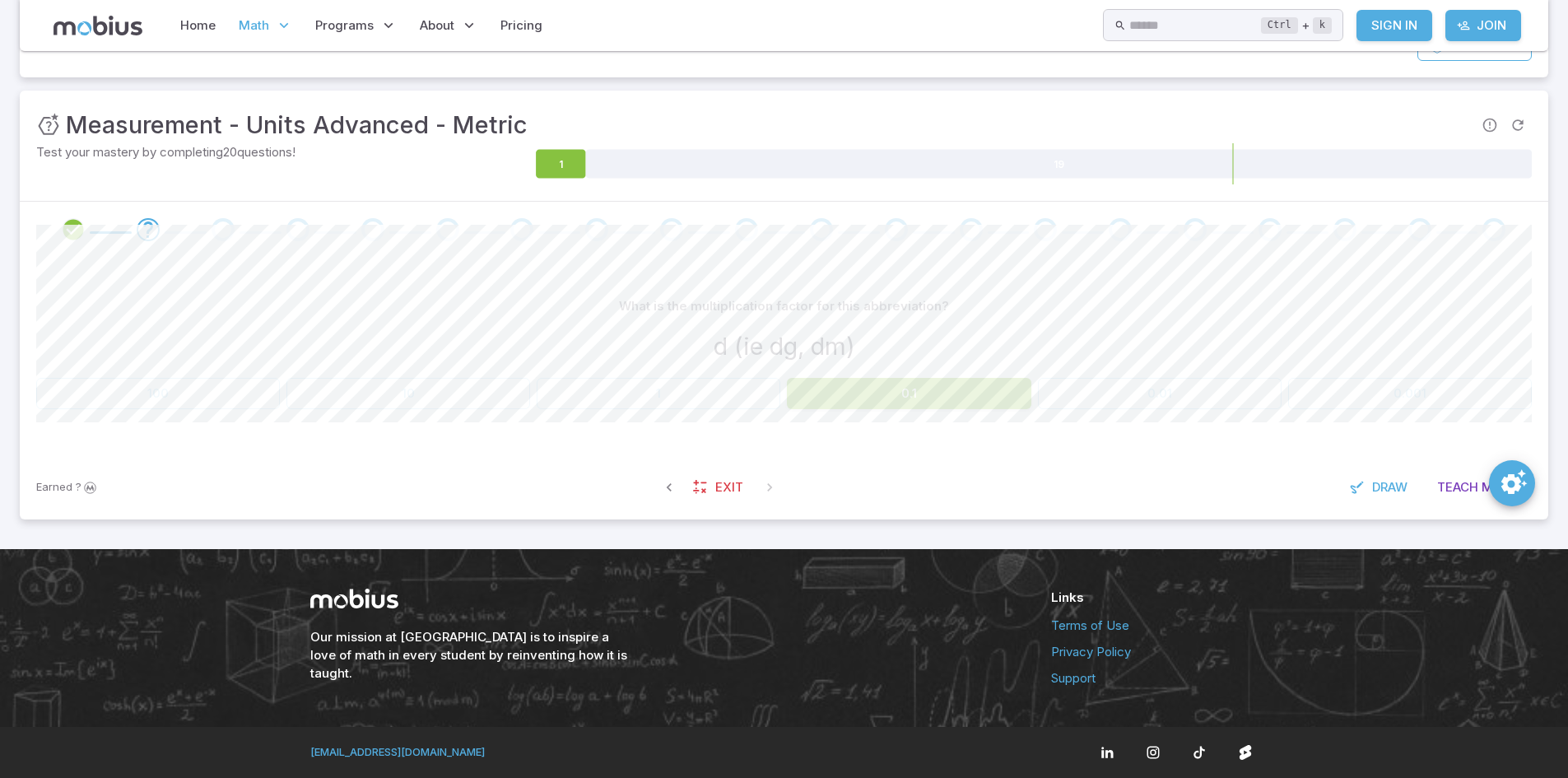
scroll to position [193, 0]
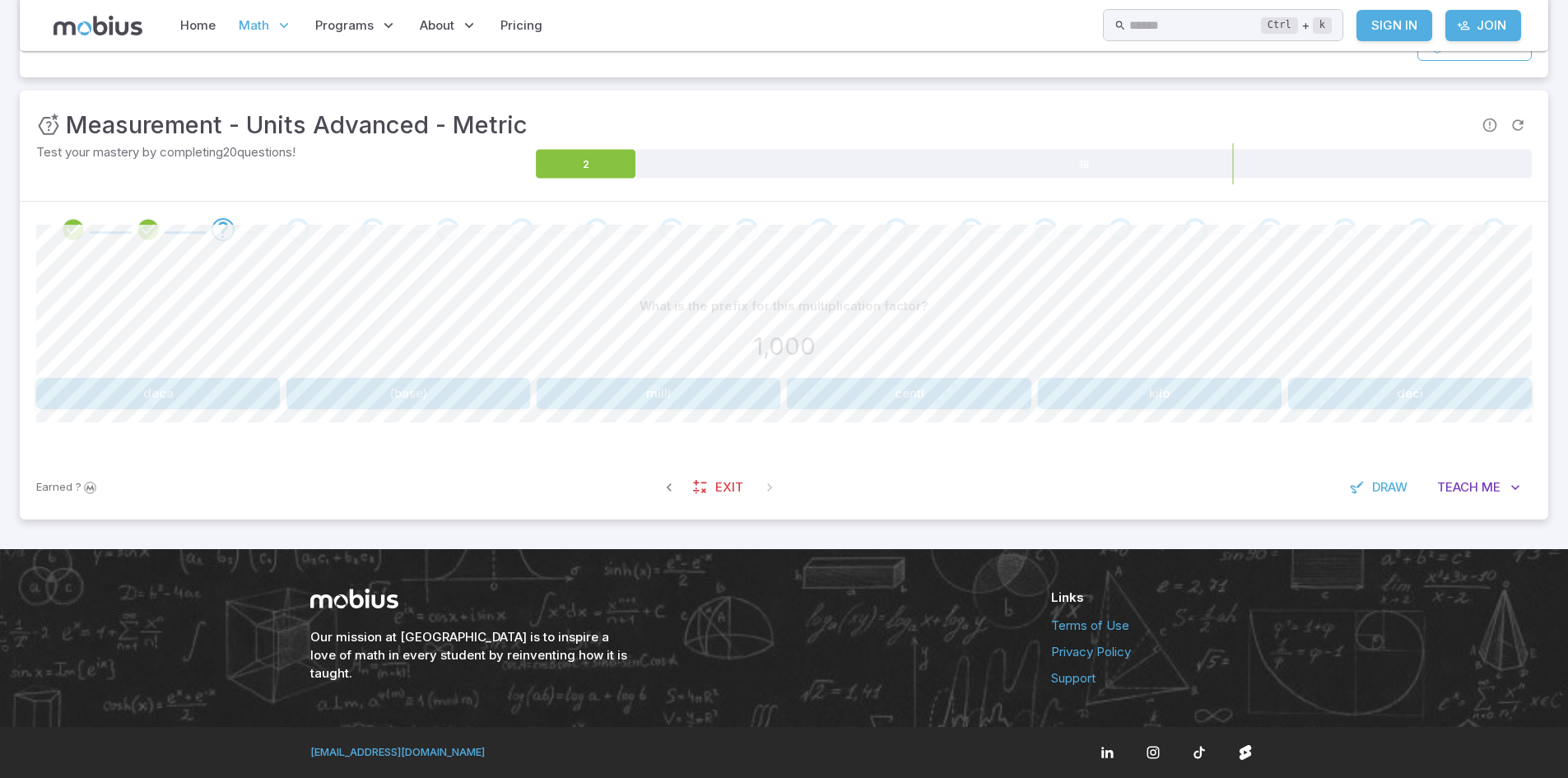
click at [1112, 377] on div "What is the prefix for this multiplication factor? 1,000 deca (base) milli cent…" at bounding box center [783, 350] width 1496 height 119
click at [1112, 393] on button "kilo" at bounding box center [1160, 393] width 244 height 31
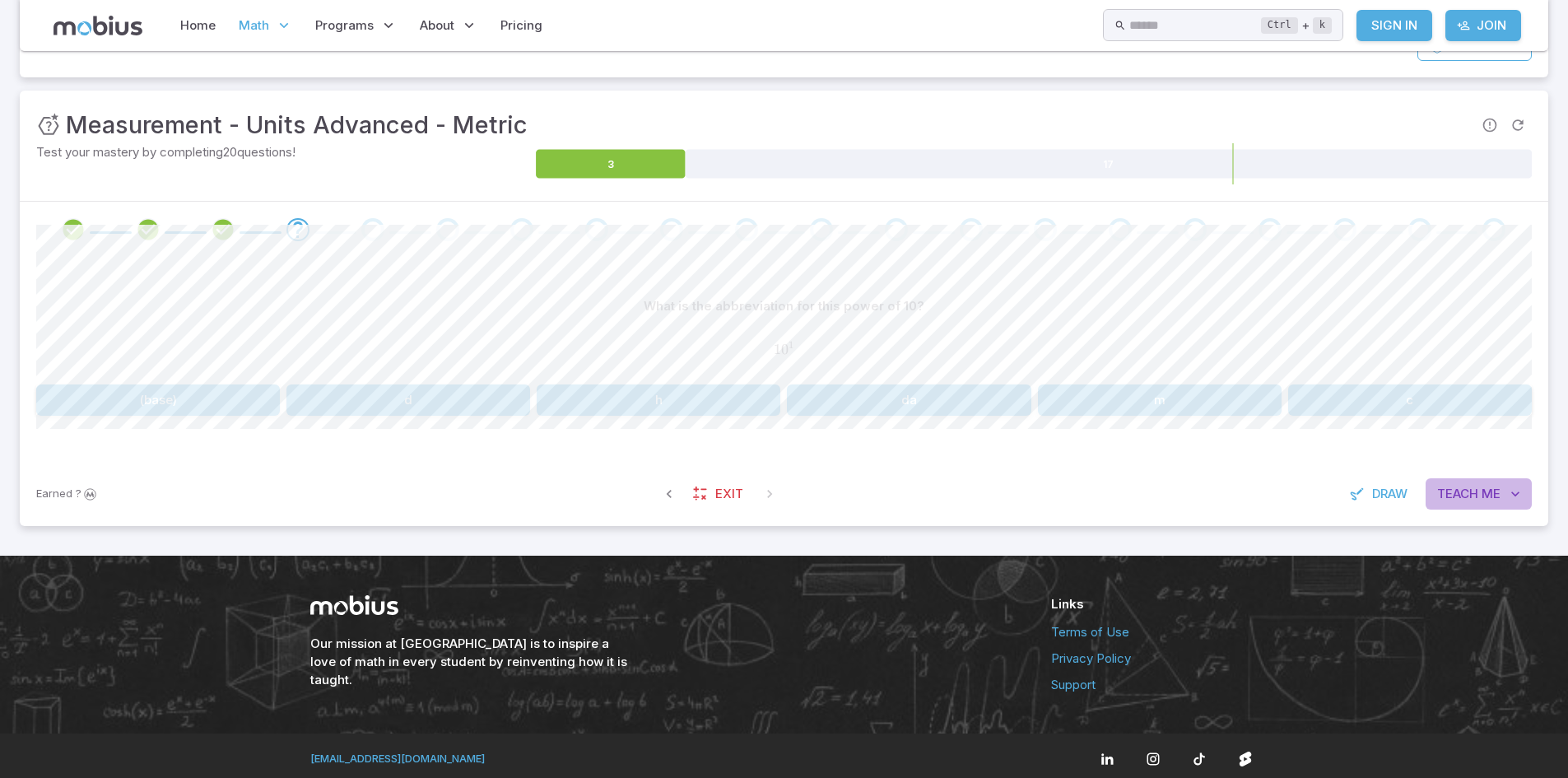
click at [1473, 478] on button "Teach Me" at bounding box center [1479, 493] width 106 height 31
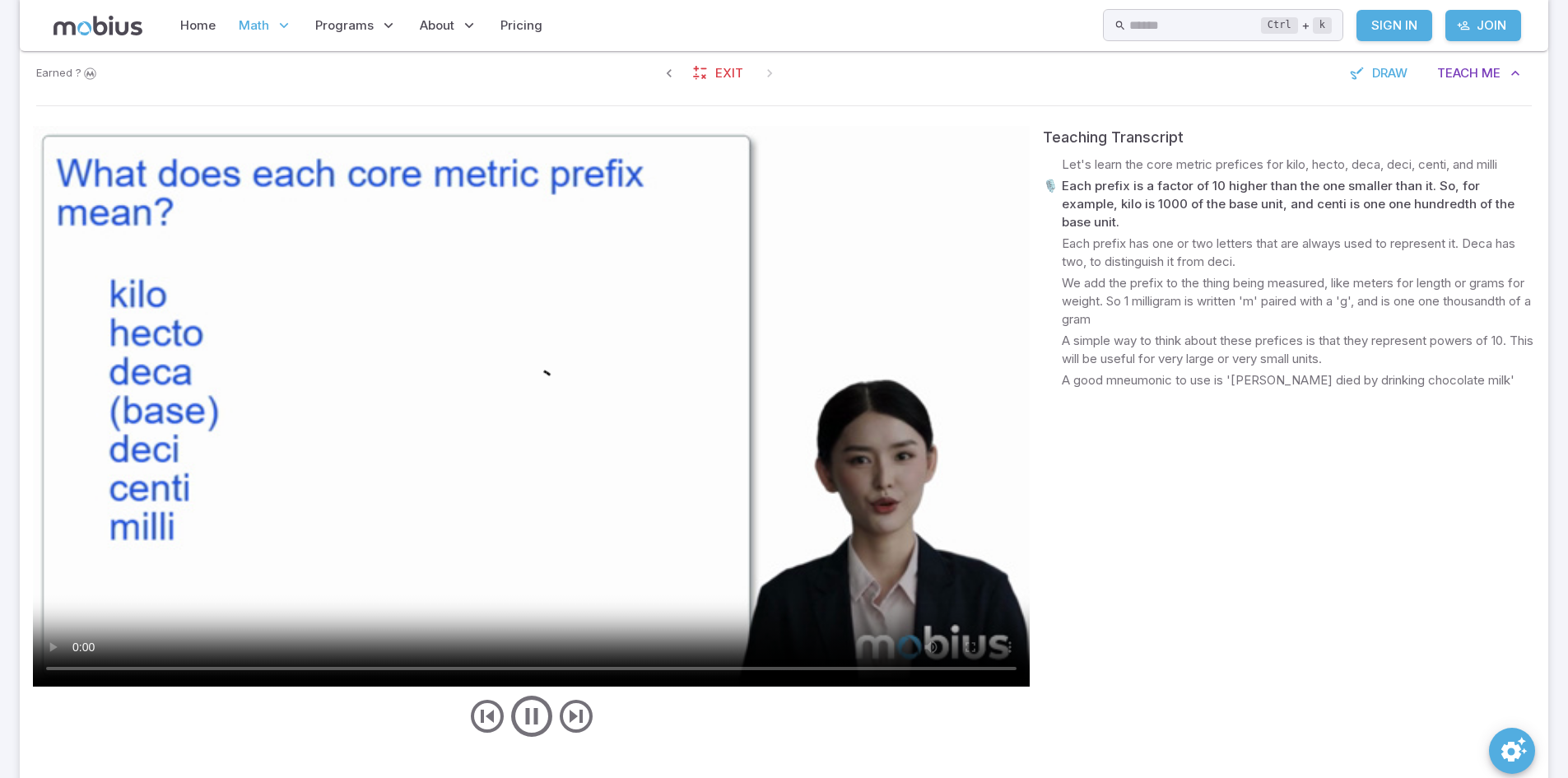
scroll to position [614, 0]
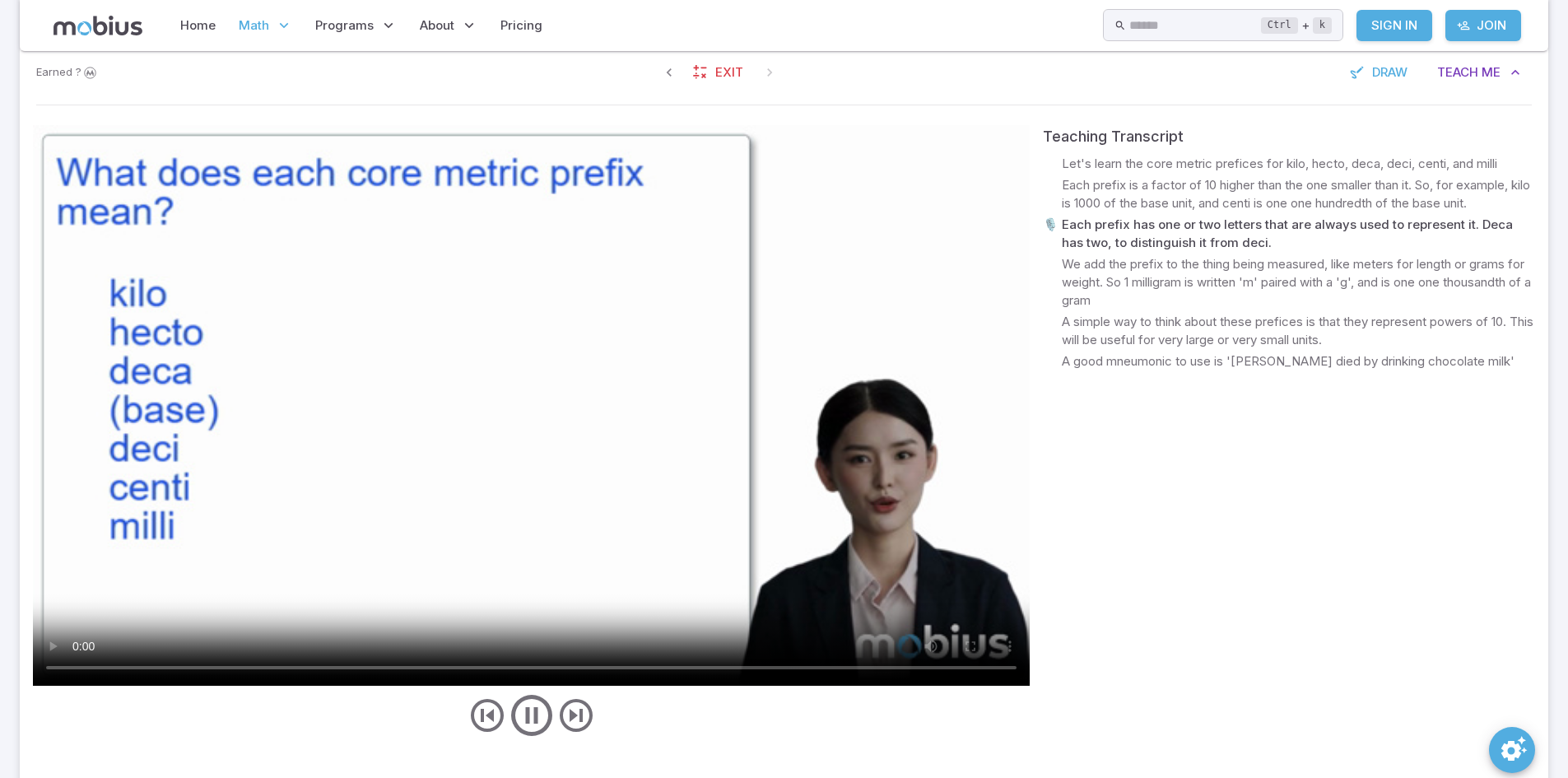
click at [229, 494] on video at bounding box center [531, 405] width 997 height 561
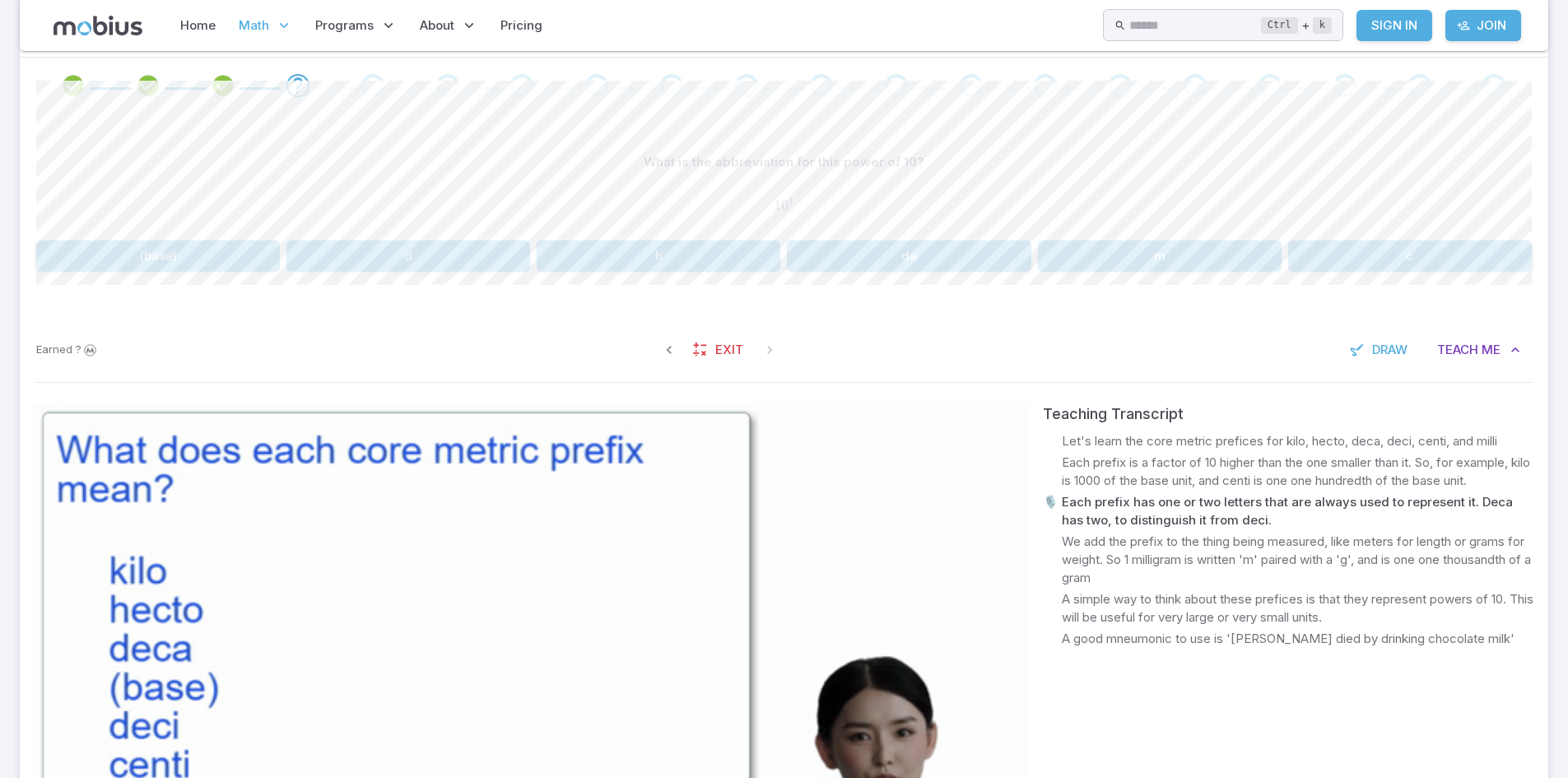
scroll to position [336, 0]
click at [946, 253] on button "da" at bounding box center [908, 256] width 244 height 31
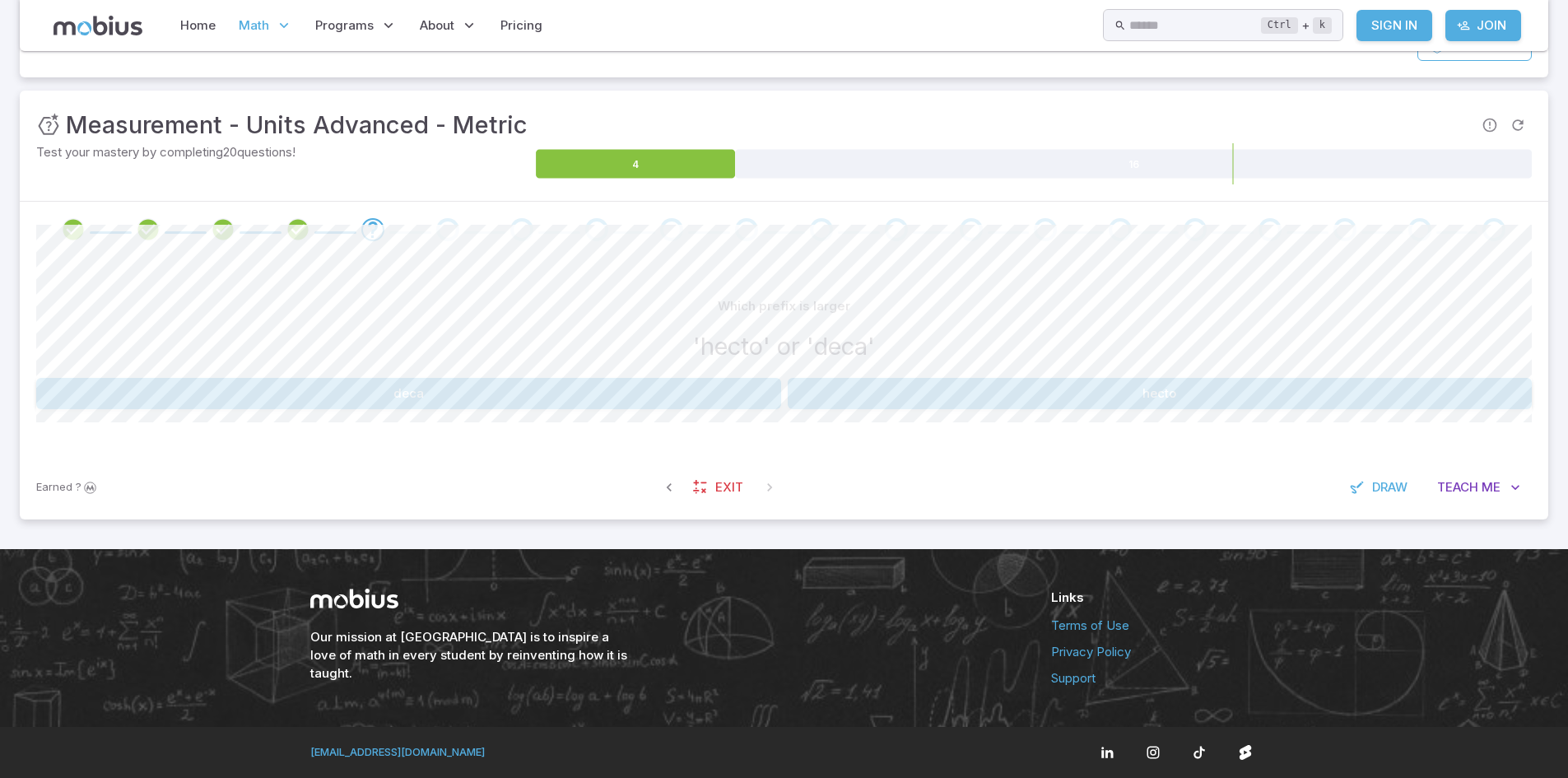
scroll to position [193, 0]
click at [1473, 484] on span "Teach" at bounding box center [1458, 486] width 41 height 18
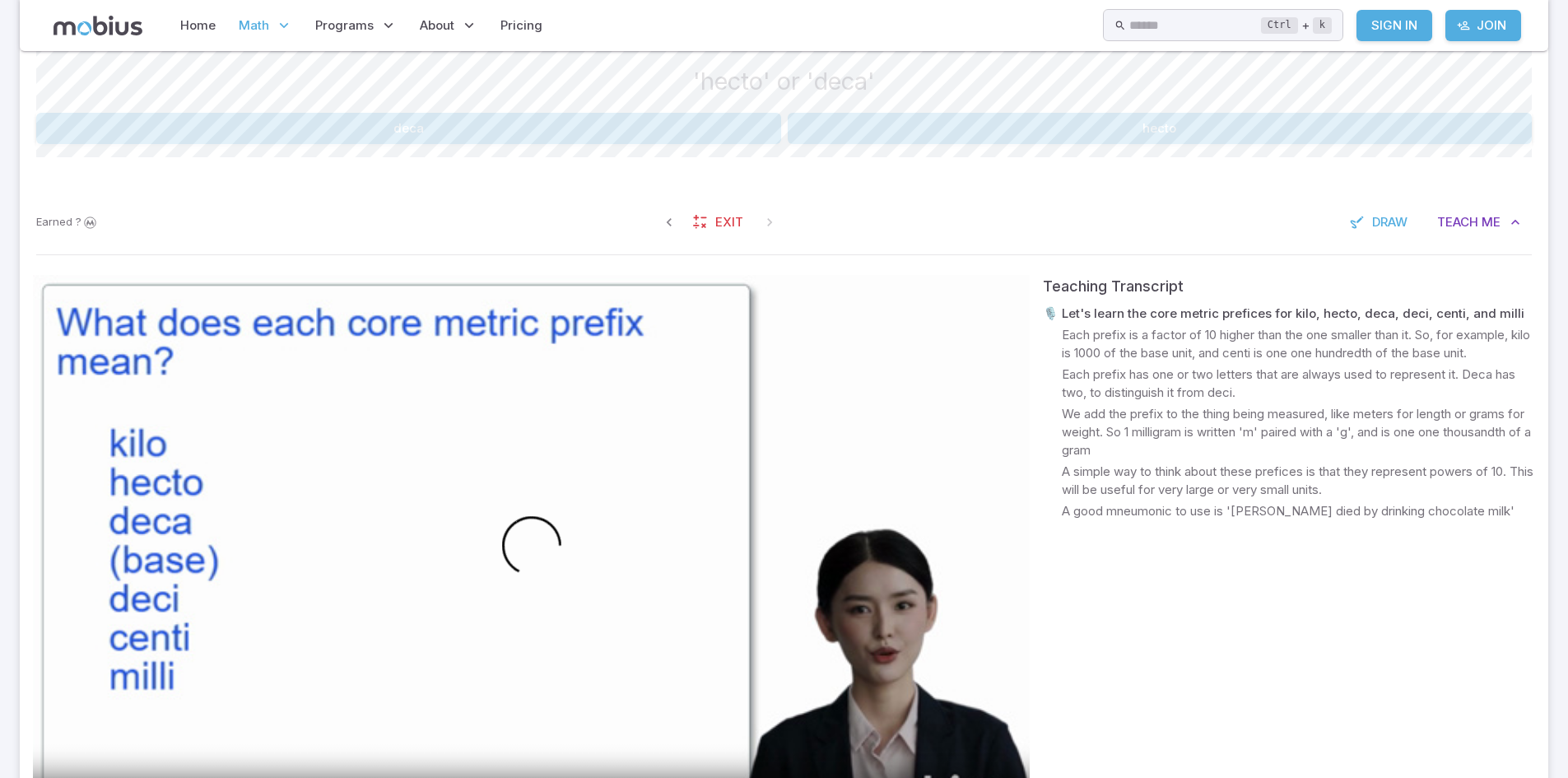
scroll to position [410, 0]
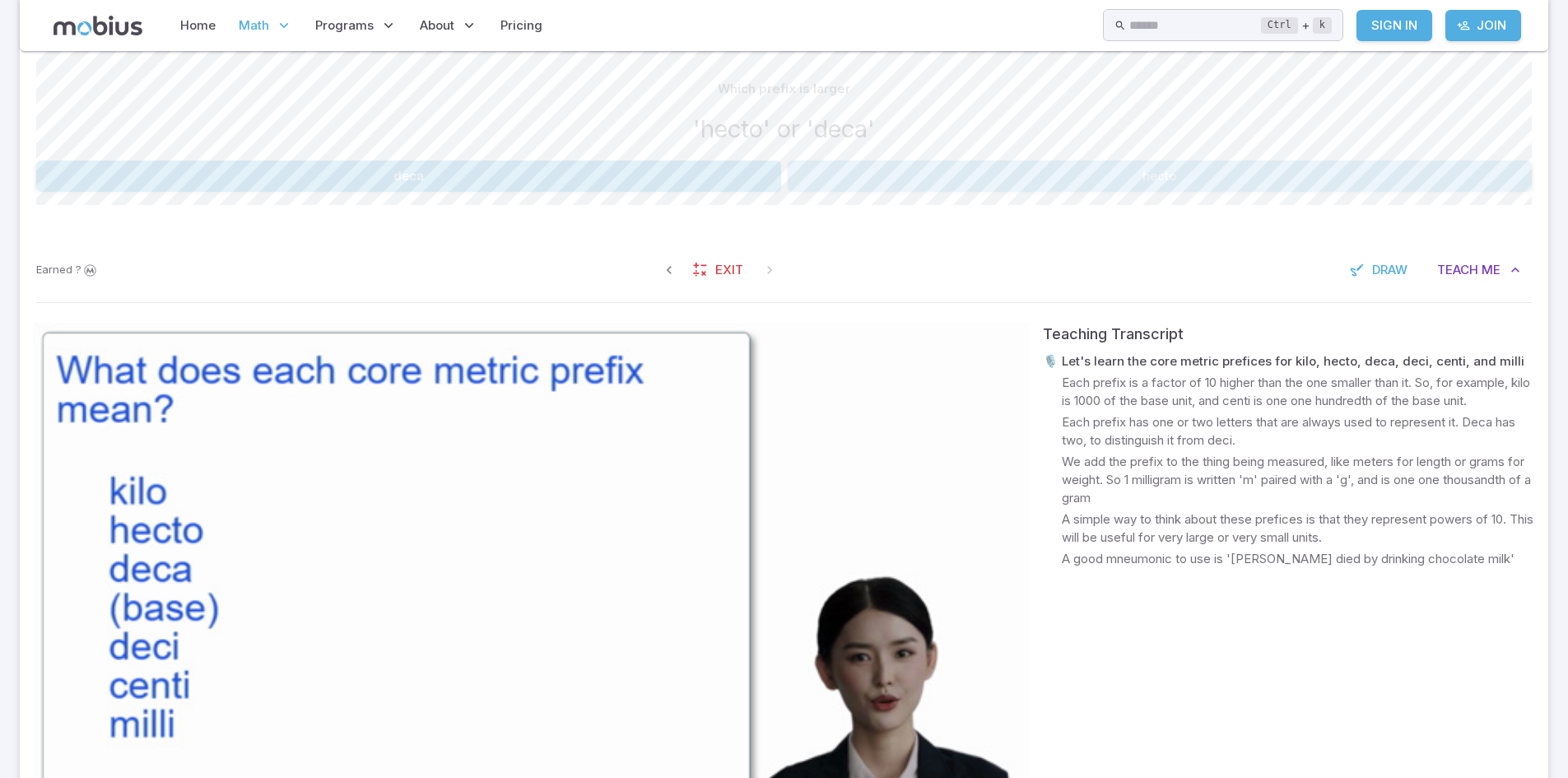
click at [1336, 192] on button "hecto" at bounding box center [1160, 176] width 745 height 31
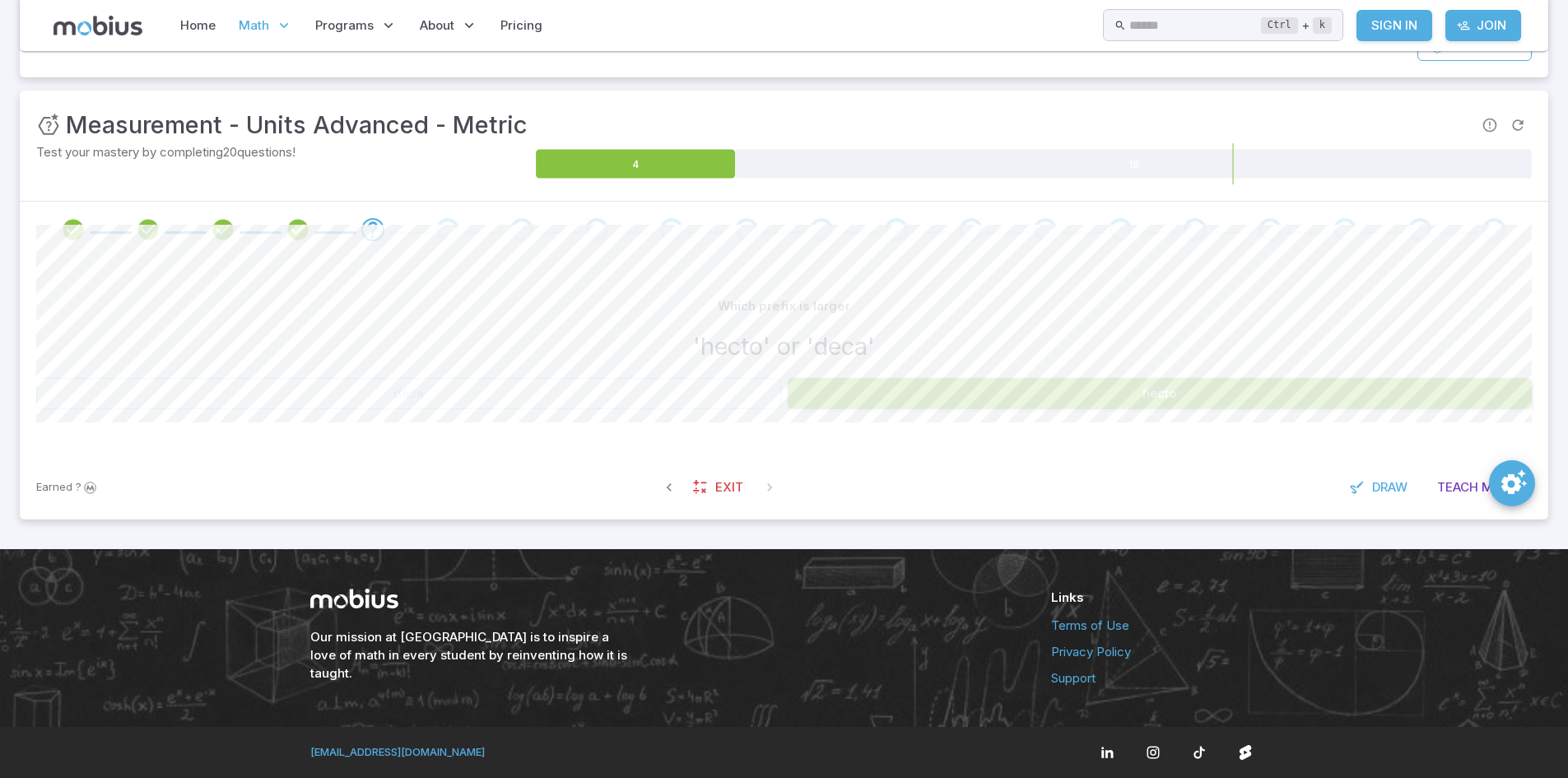
click at [1336, 378] on button "hecto" at bounding box center [1160, 393] width 745 height 31
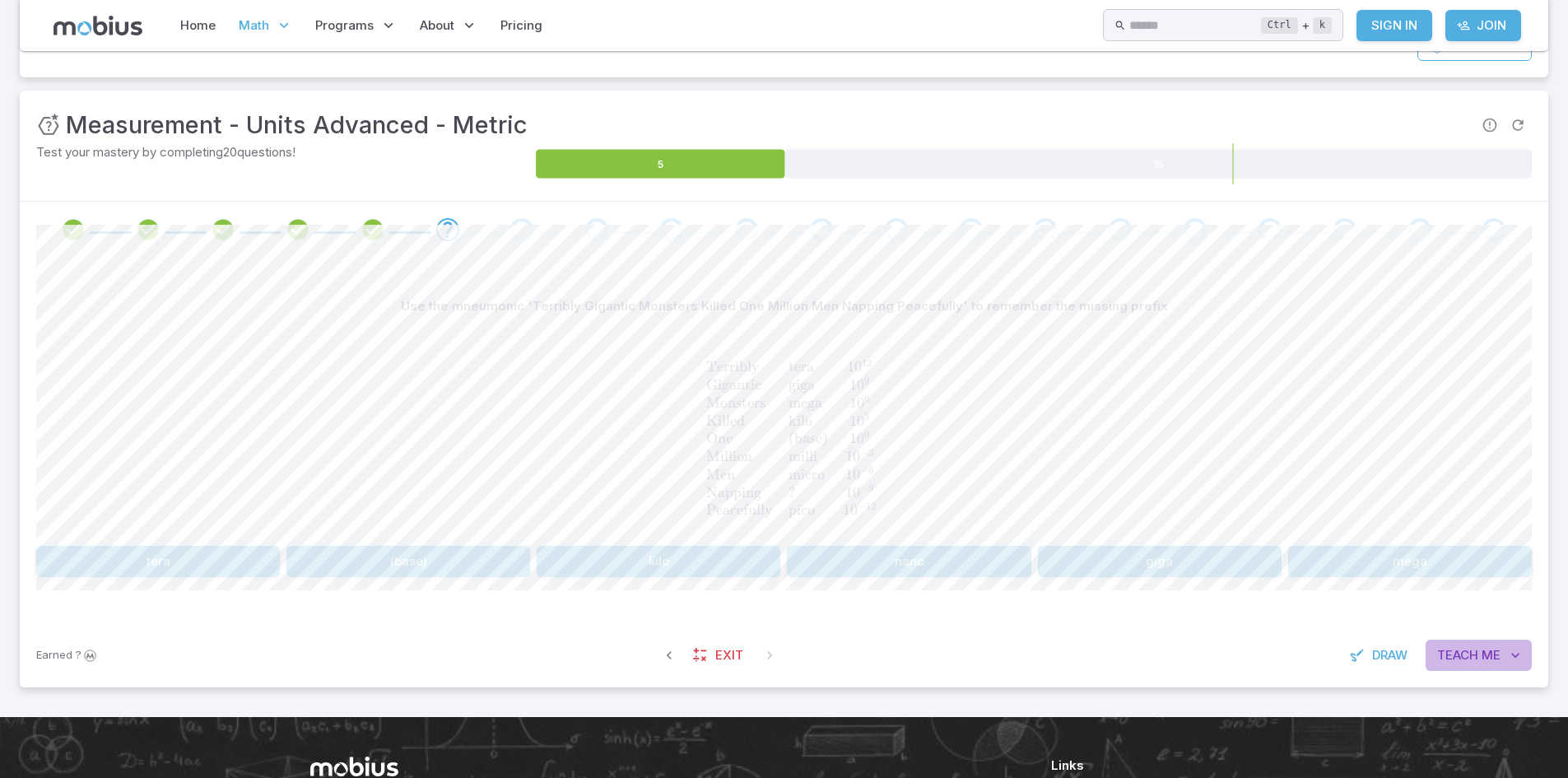
click at [1496, 646] on span "Me" at bounding box center [1492, 655] width 19 height 18
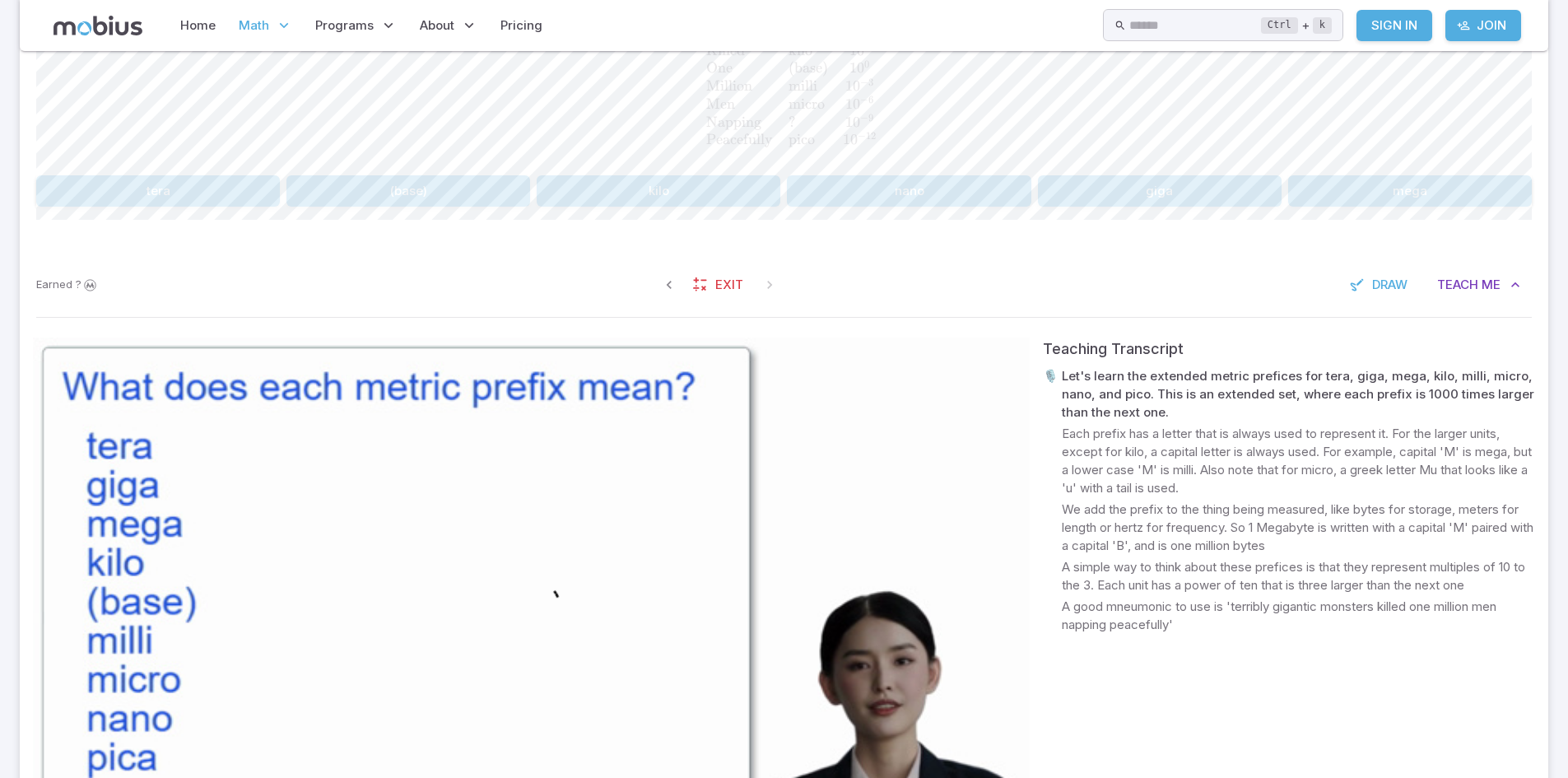
scroll to position [562, 0]
click at [908, 206] on button "nano" at bounding box center [908, 191] width 244 height 31
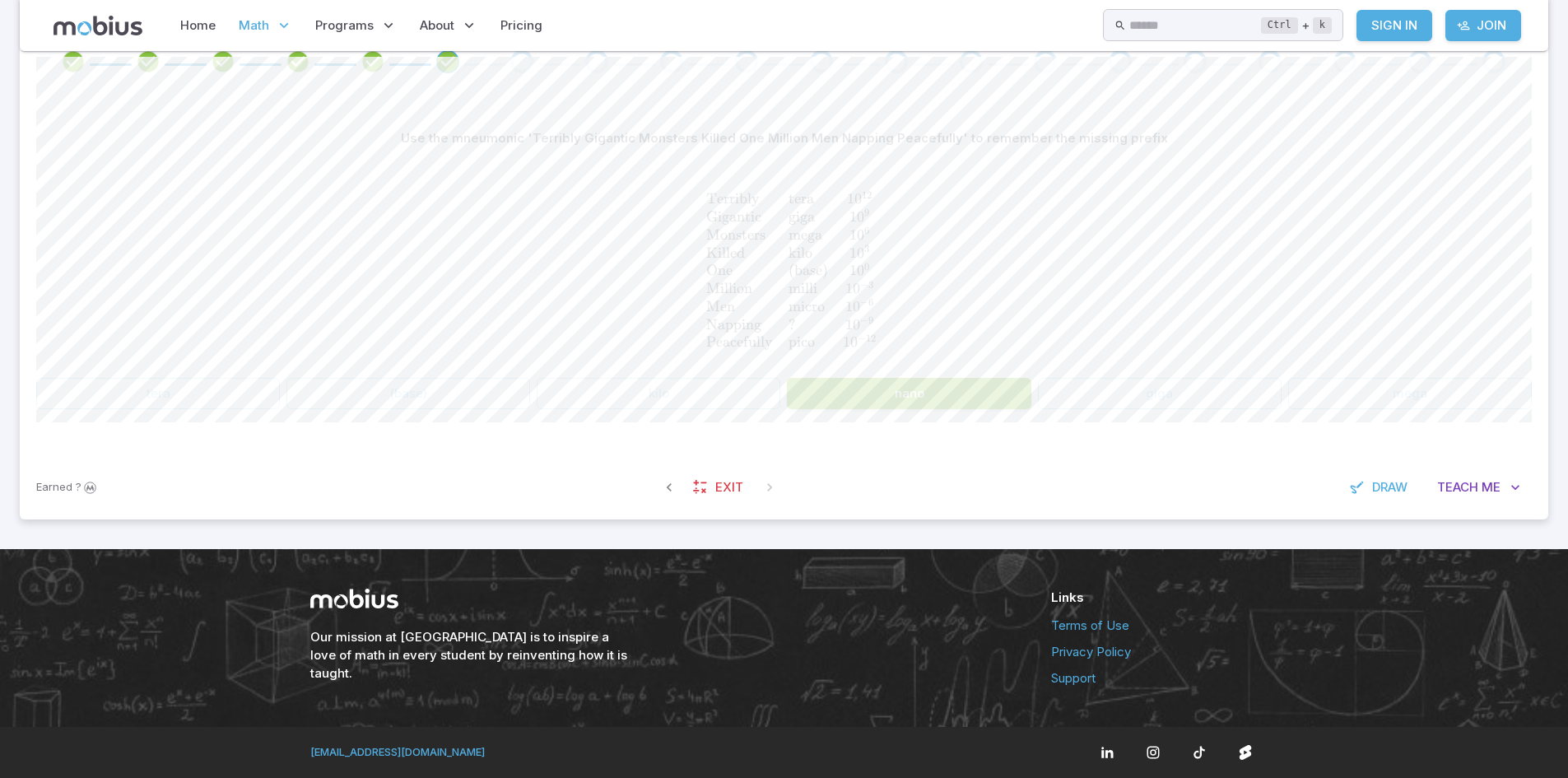
scroll to position [289, 0]
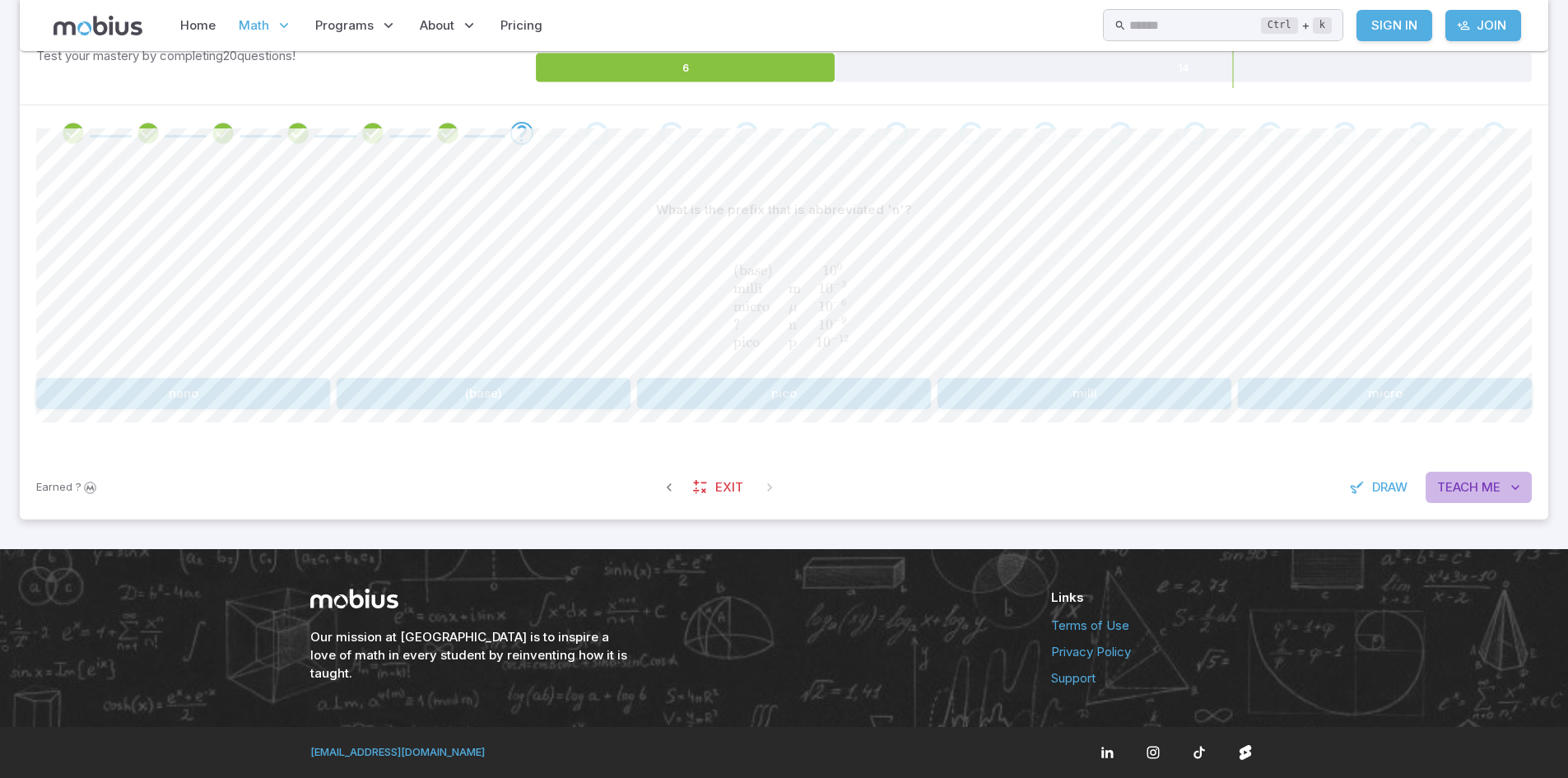
click at [1467, 484] on span "Teach" at bounding box center [1458, 486] width 41 height 18
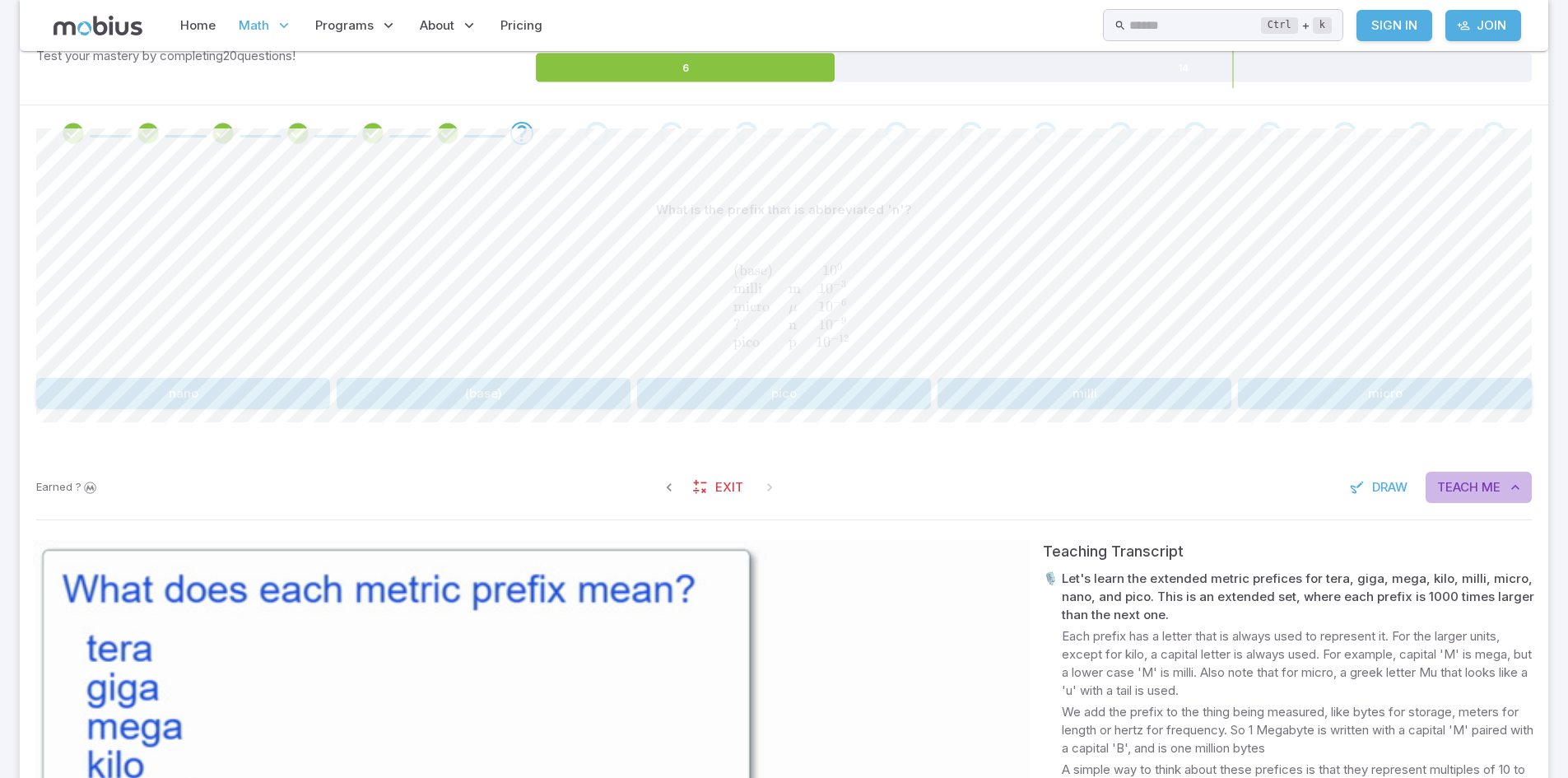
click at [1467, 484] on span "Teach" at bounding box center [1458, 486] width 41 height 18
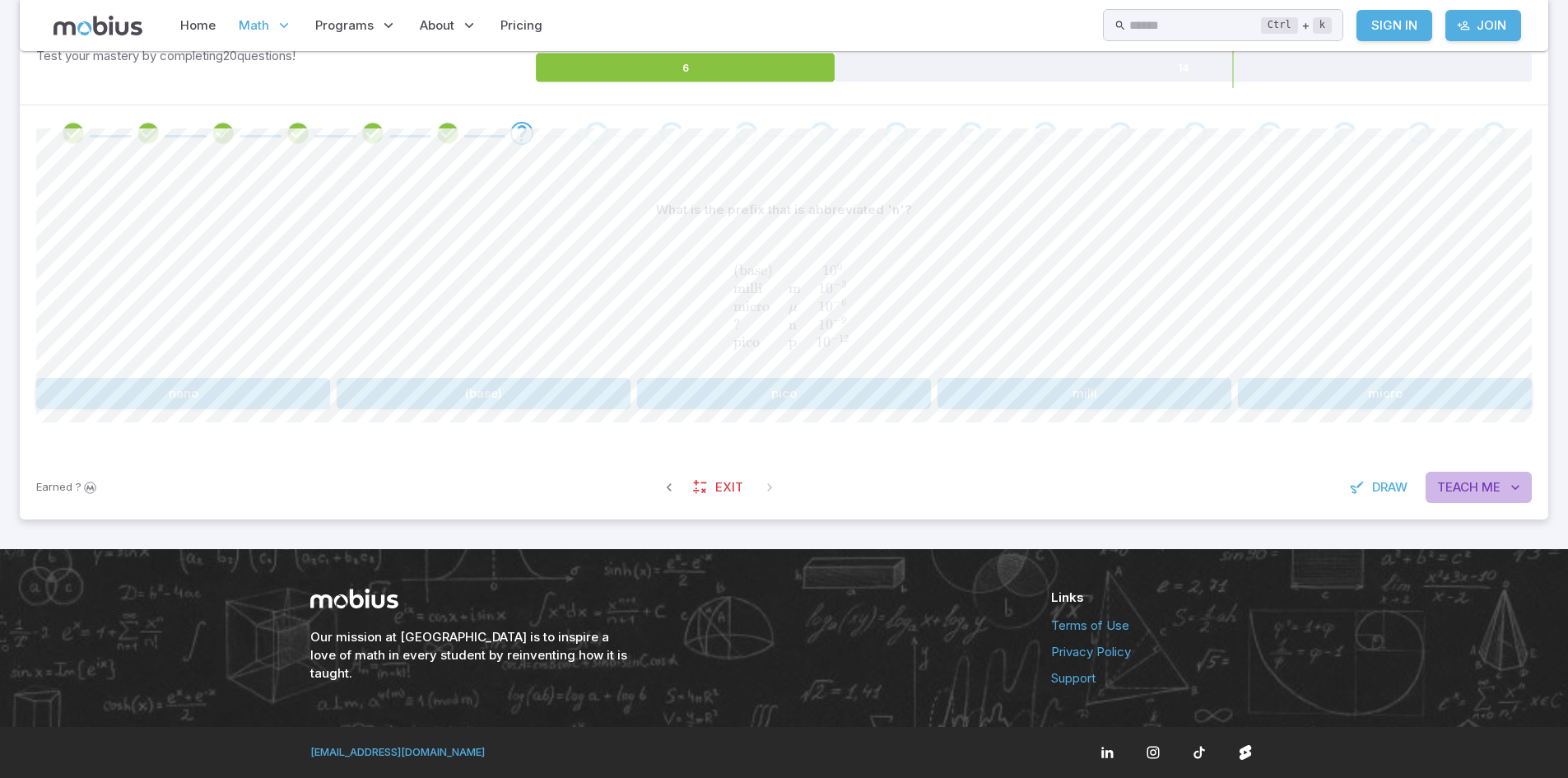
click at [1467, 484] on span "Teach" at bounding box center [1458, 486] width 41 height 18
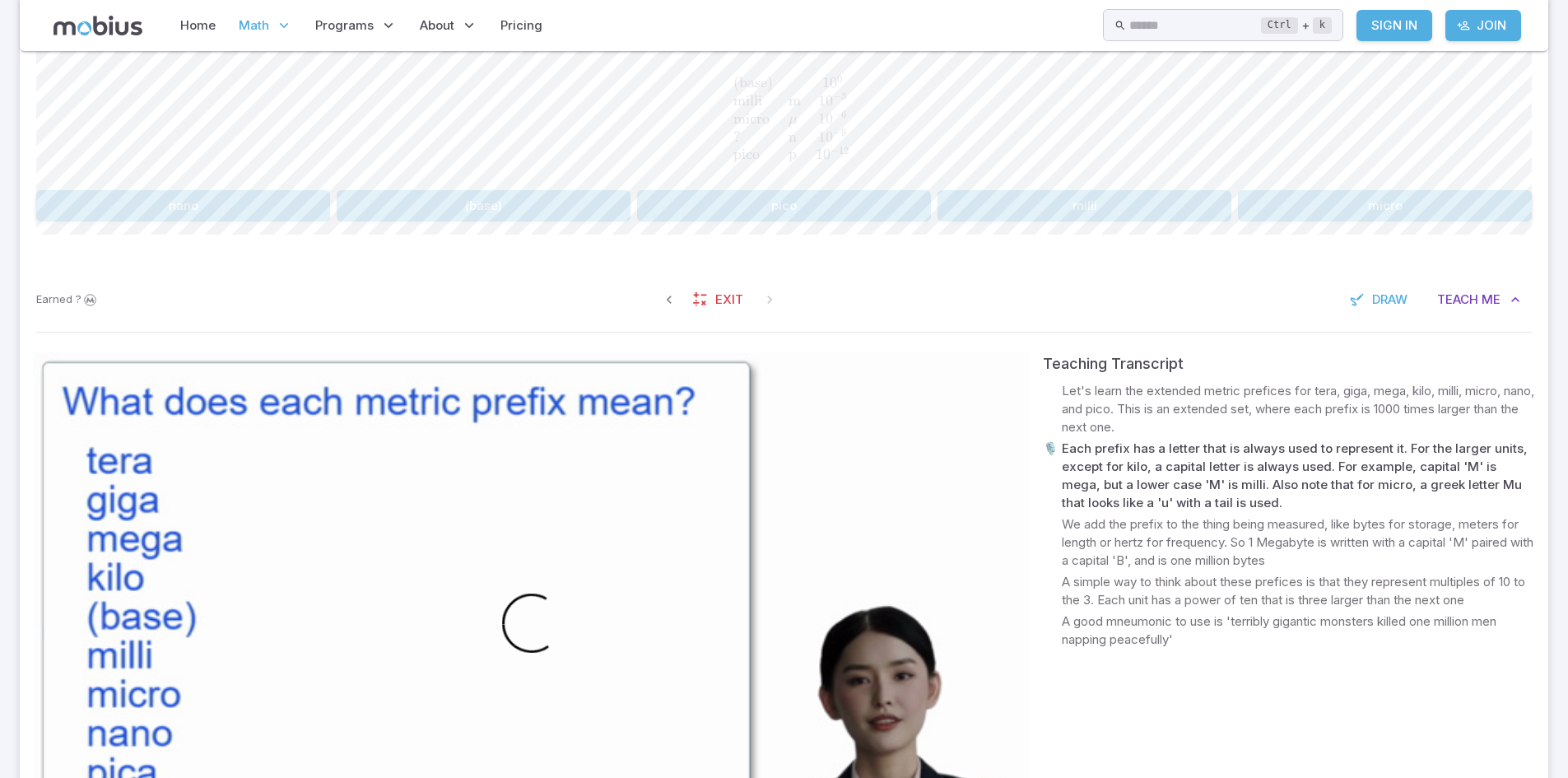
scroll to position [479, 0]
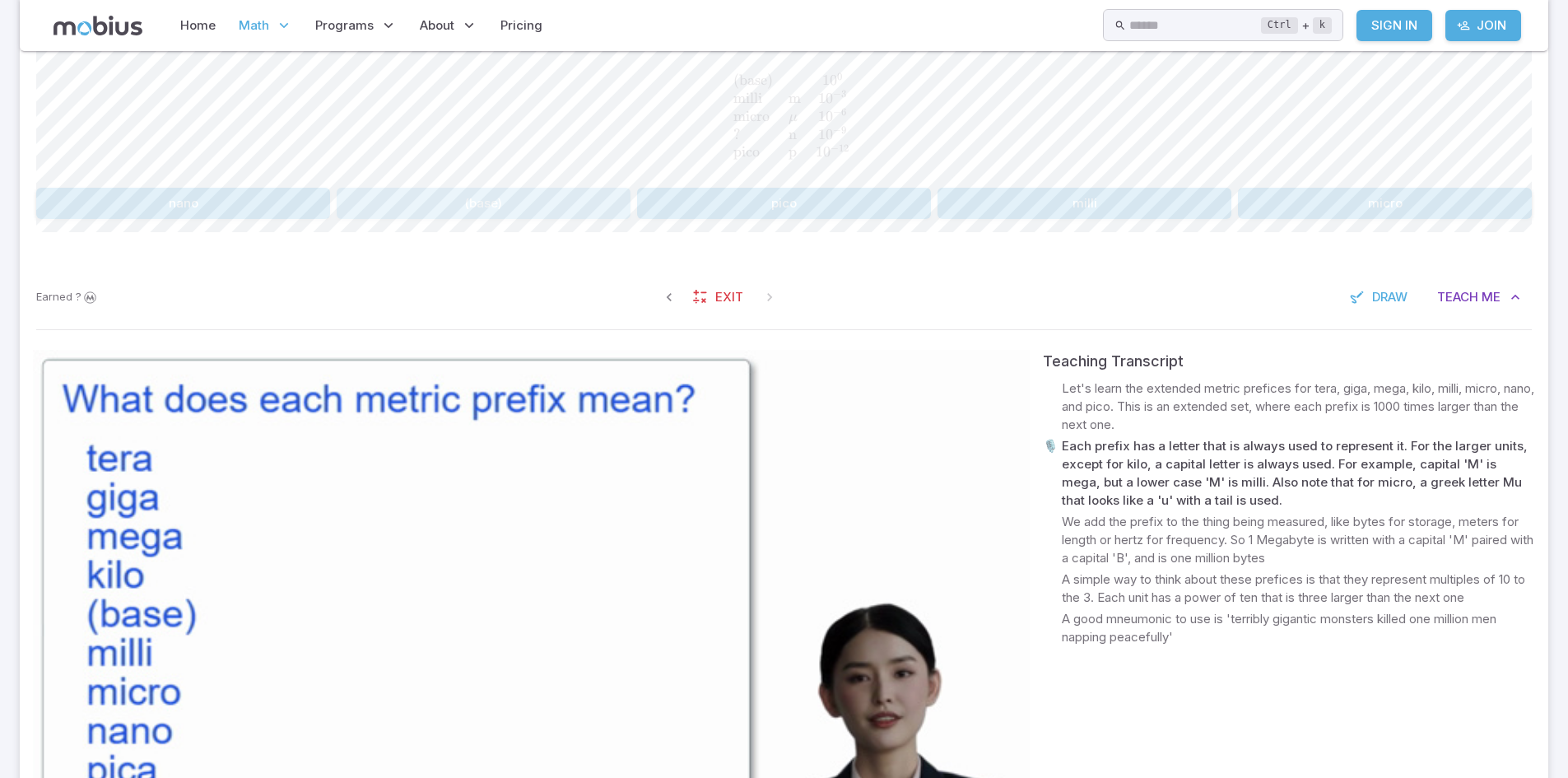
click at [473, 188] on button "(base)" at bounding box center [484, 202] width 294 height 31
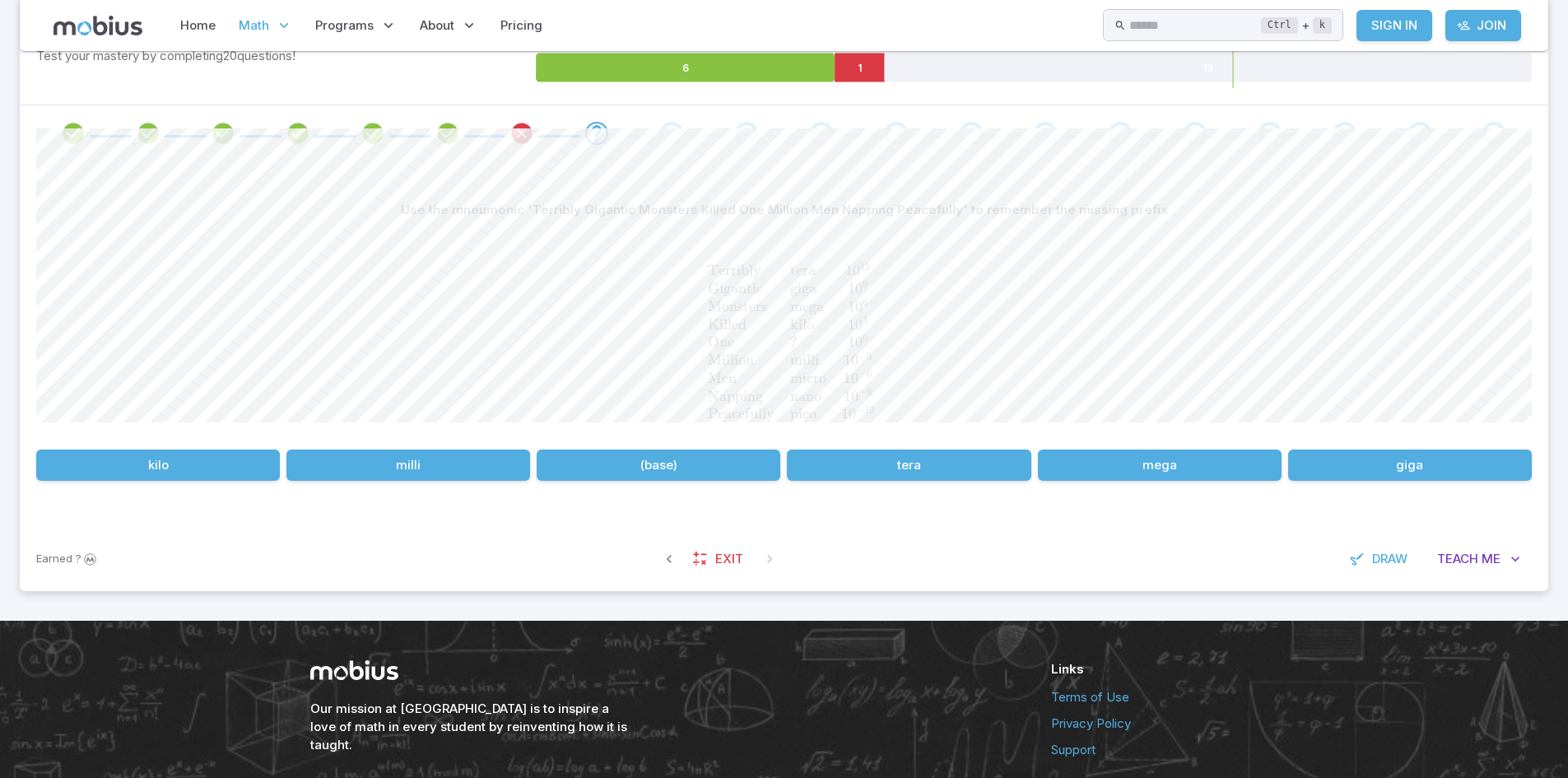
scroll to position [360, 0]
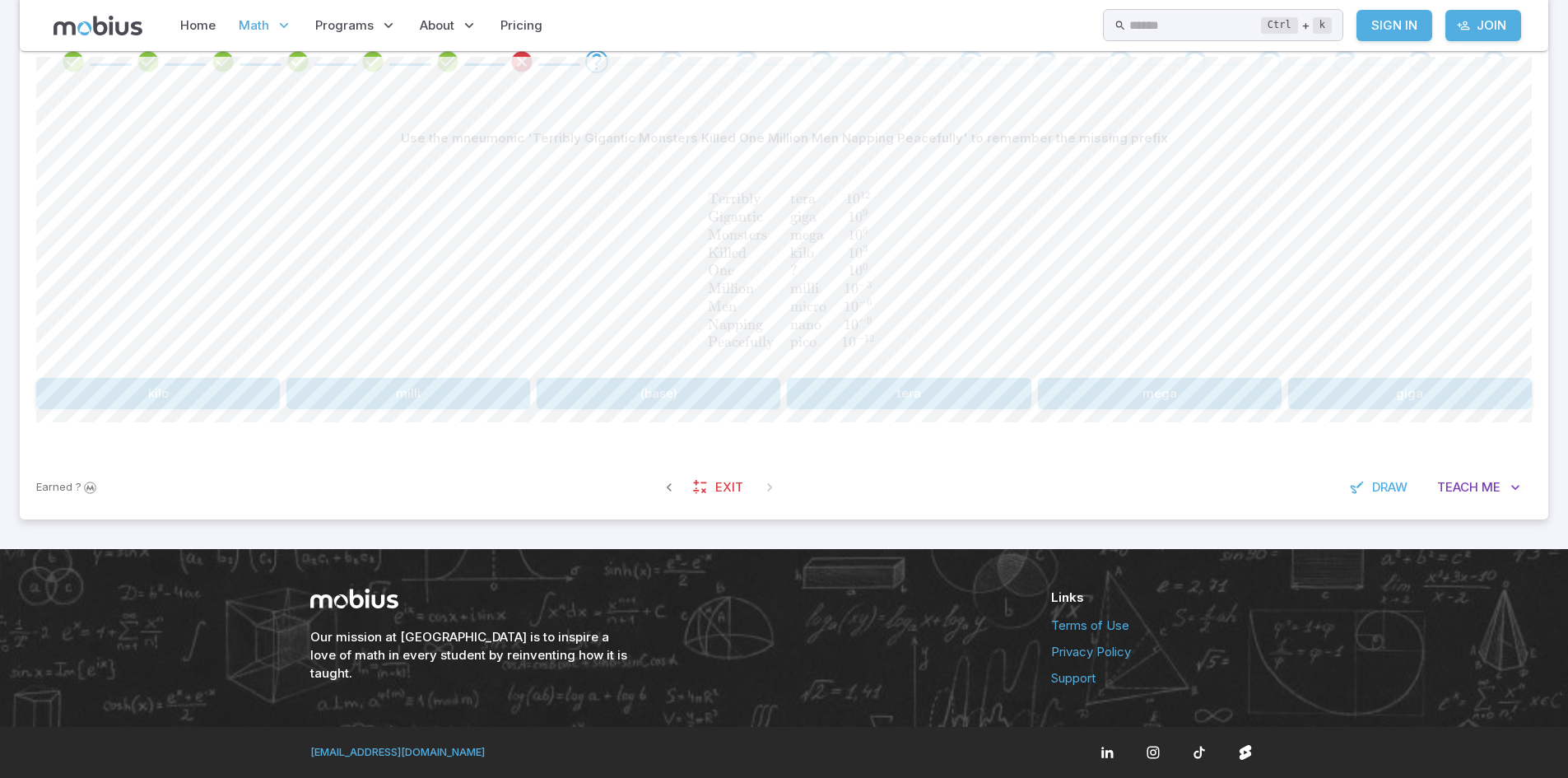
click at [1516, 503] on div "Earned ? Exit Draw Teach Me" at bounding box center [784, 487] width 1528 height 64
click at [1491, 494] on span "Me" at bounding box center [1492, 486] width 19 height 18
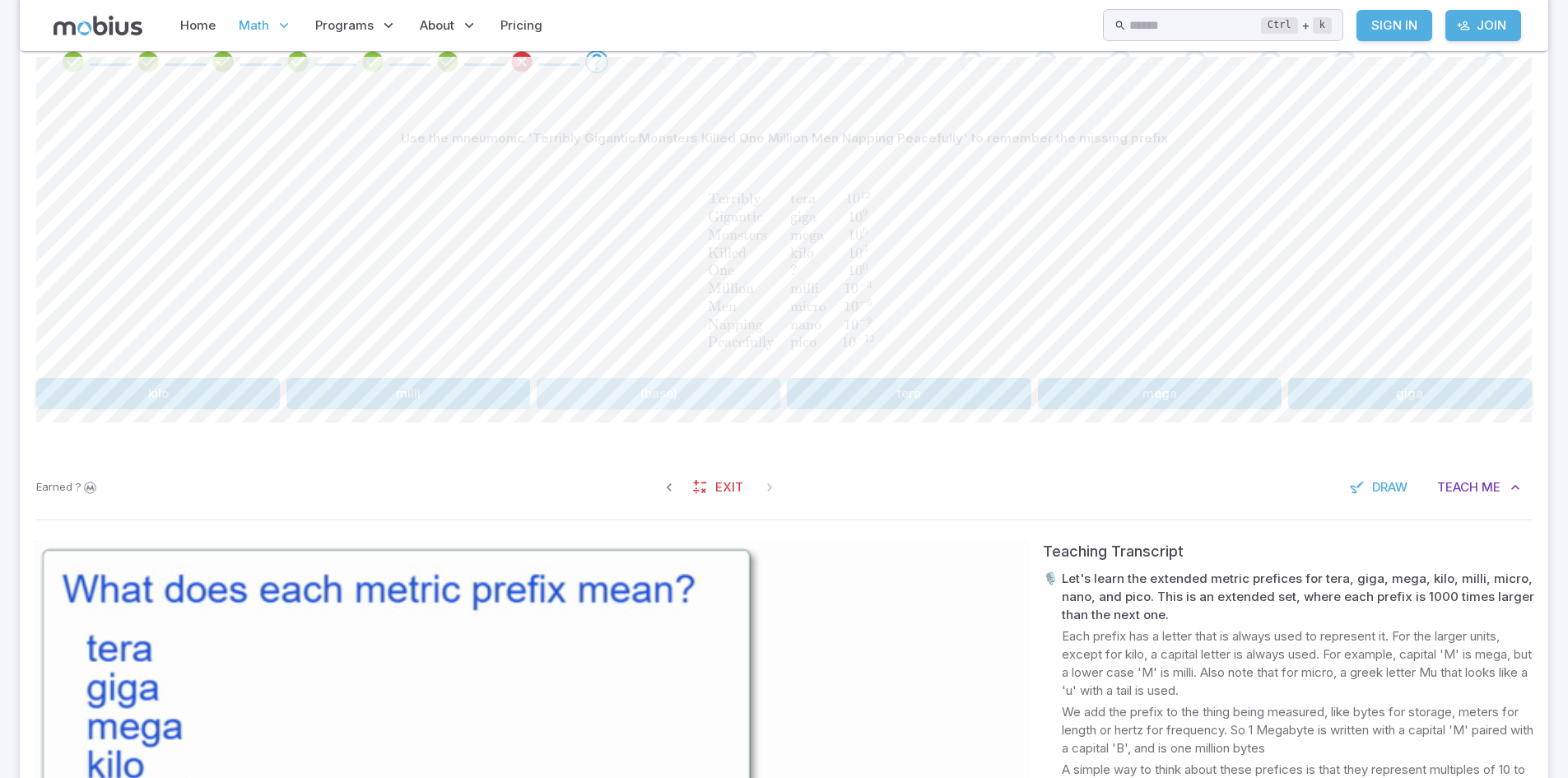
click at [722, 407] on button "(base)" at bounding box center [658, 393] width 244 height 31
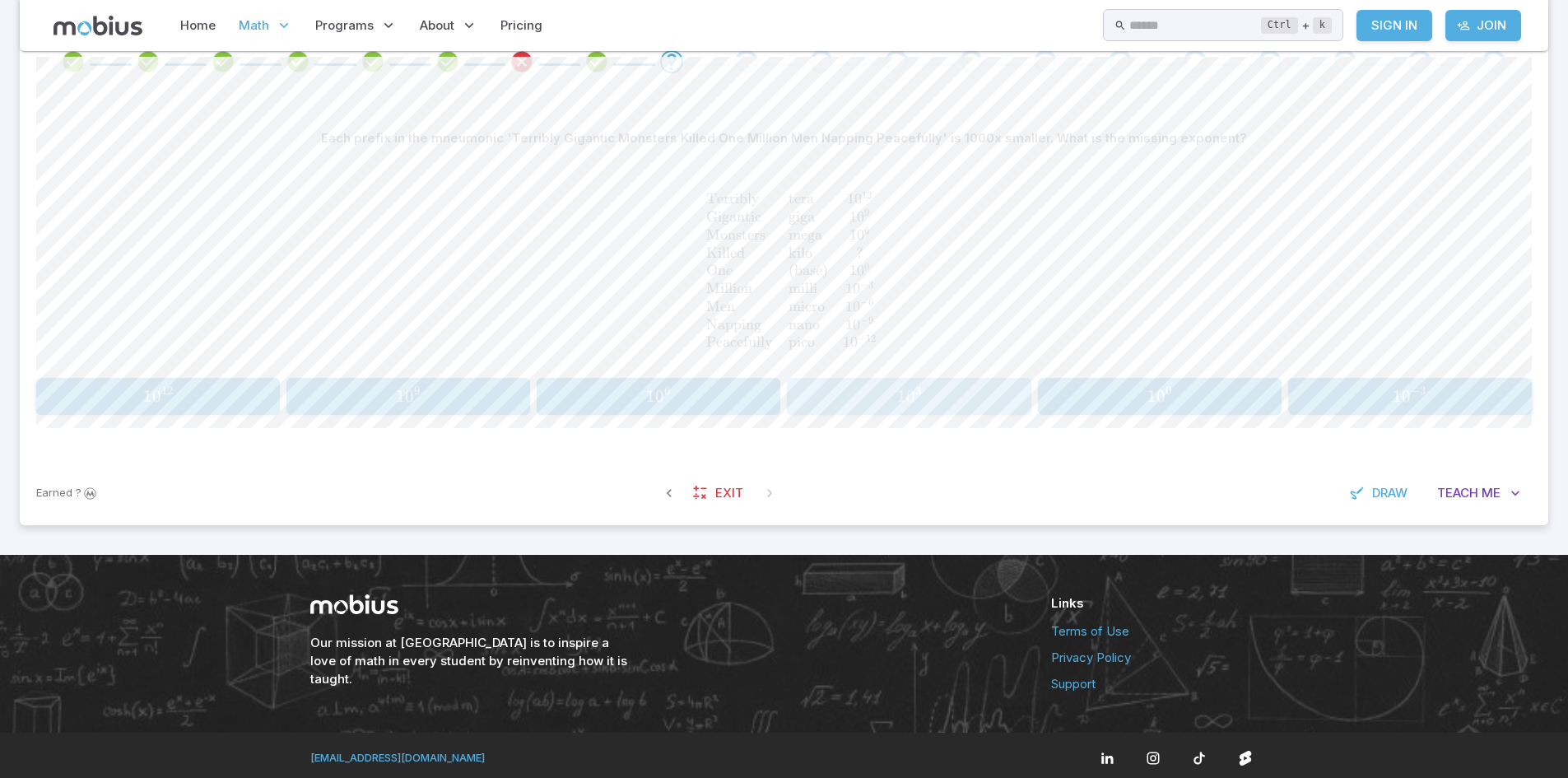
click at [904, 388] on span "1" at bounding box center [902, 396] width 9 height 21
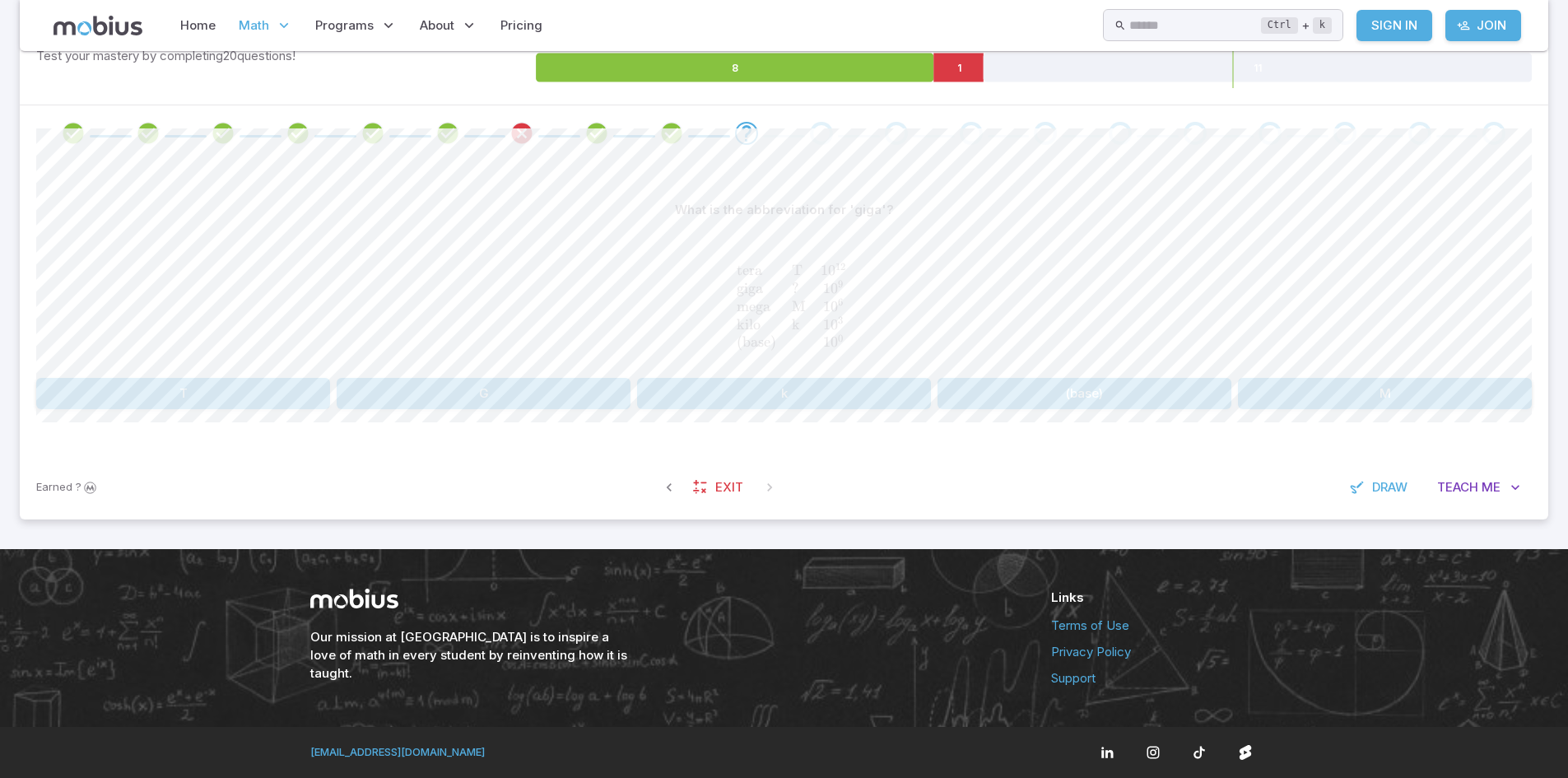
scroll to position [289, 0]
click at [1512, 493] on icon "button" at bounding box center [1515, 486] width 16 height 16
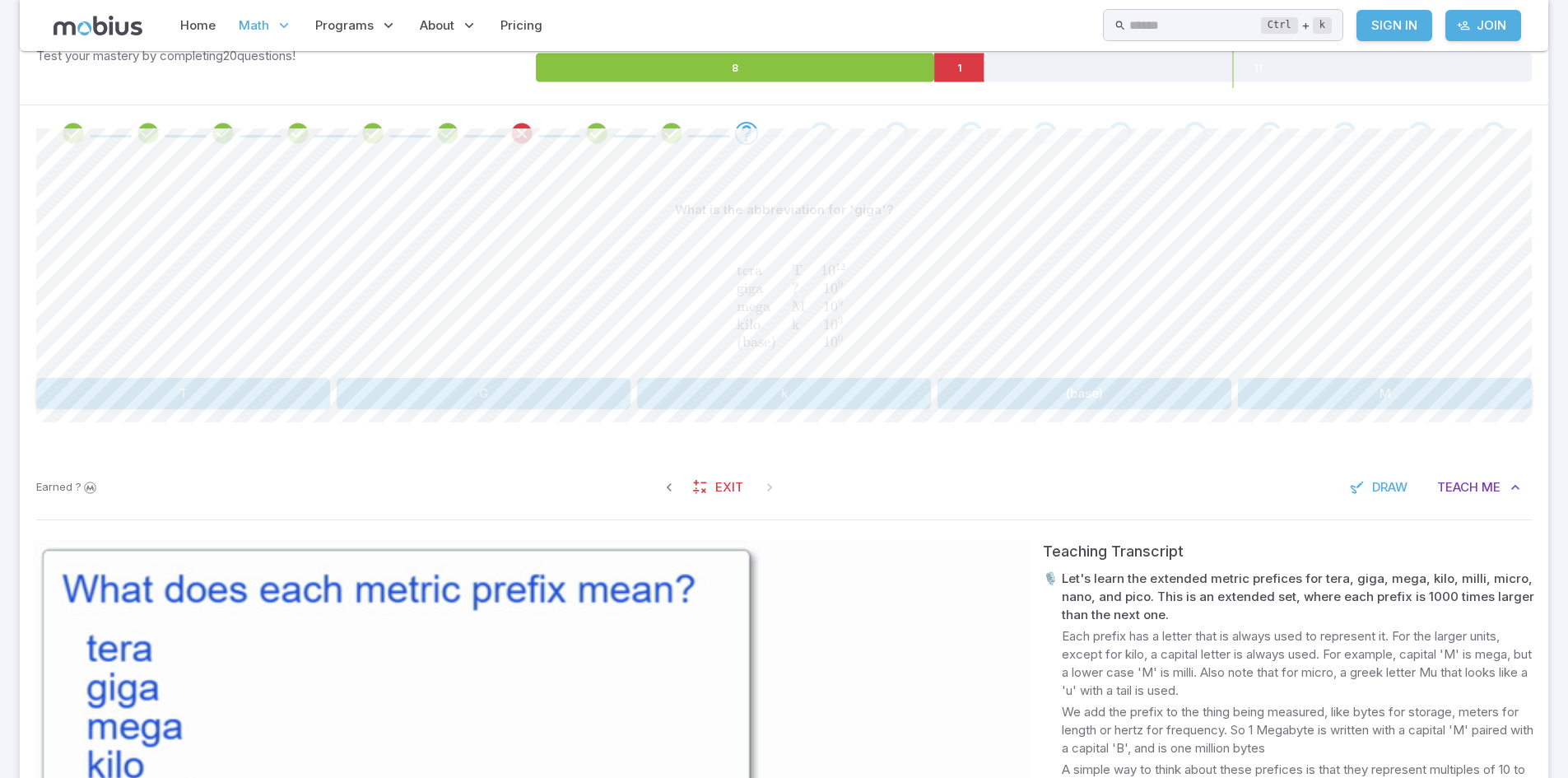
click at [1297, 620] on p "Let's learn the extended metric prefices for tera, giga, mega, kilo, milli, mic…" at bounding box center [1298, 596] width 473 height 55
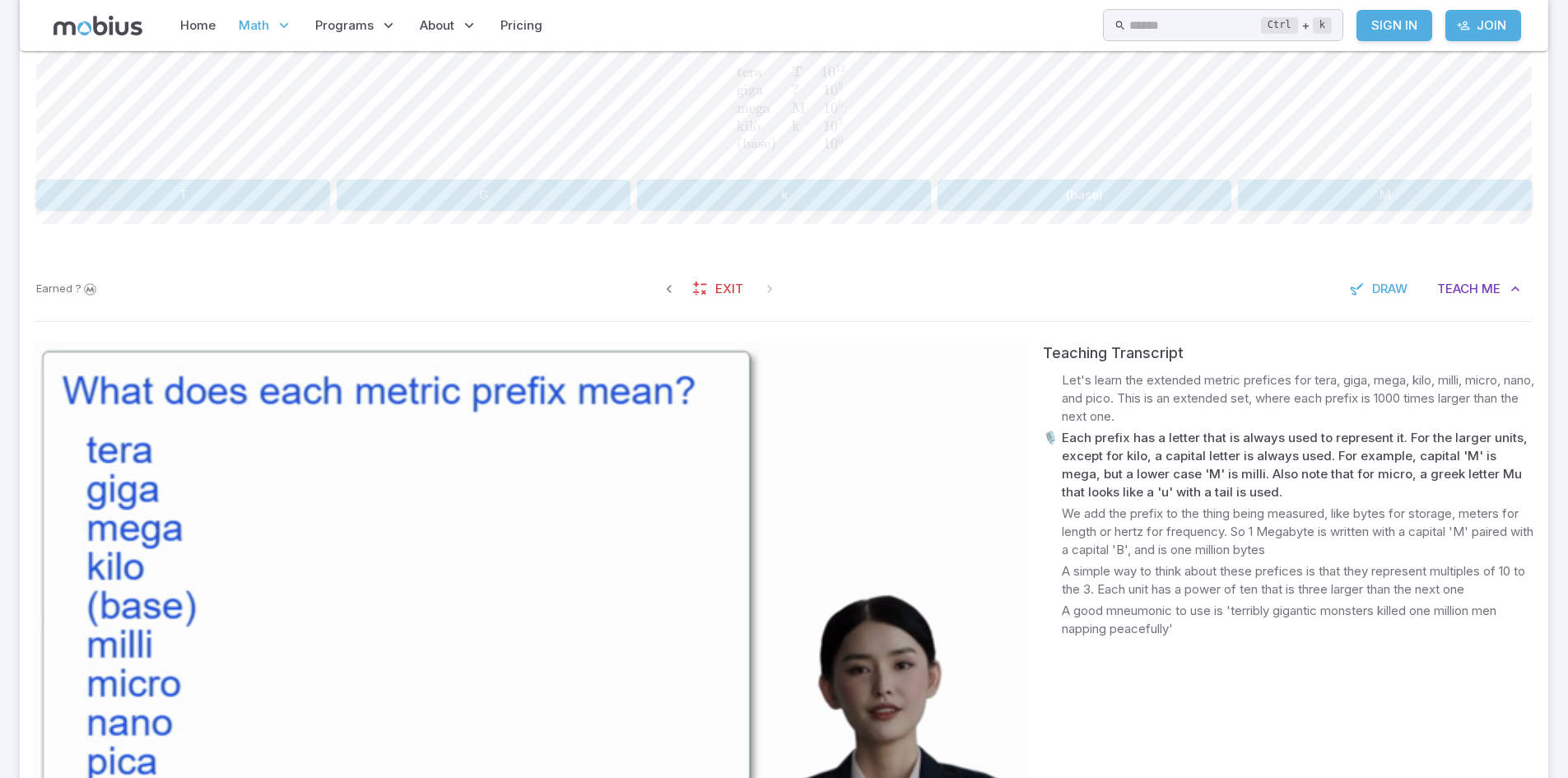
scroll to position [592, 0]
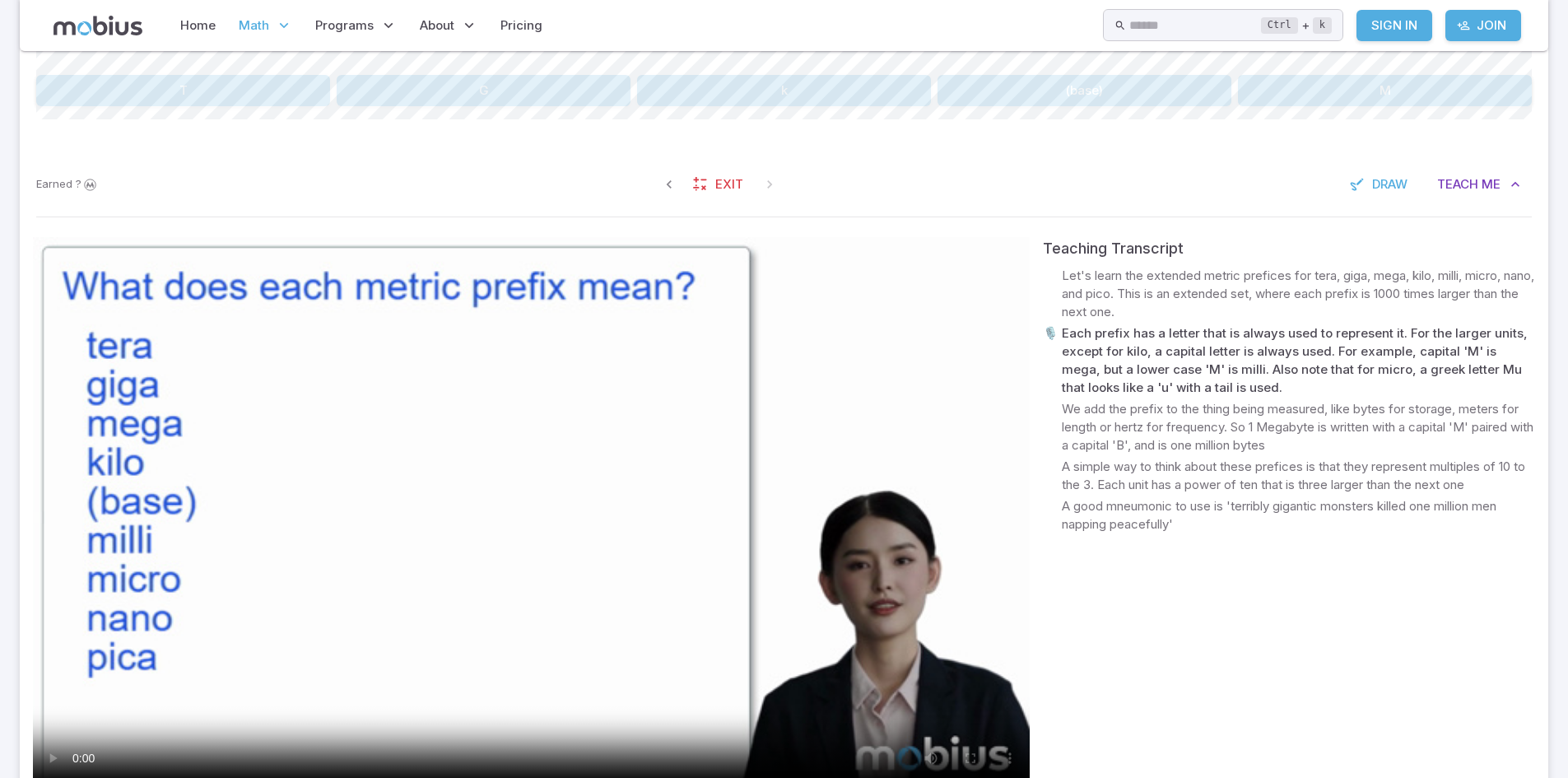
click at [522, 537] on video at bounding box center [531, 517] width 997 height 561
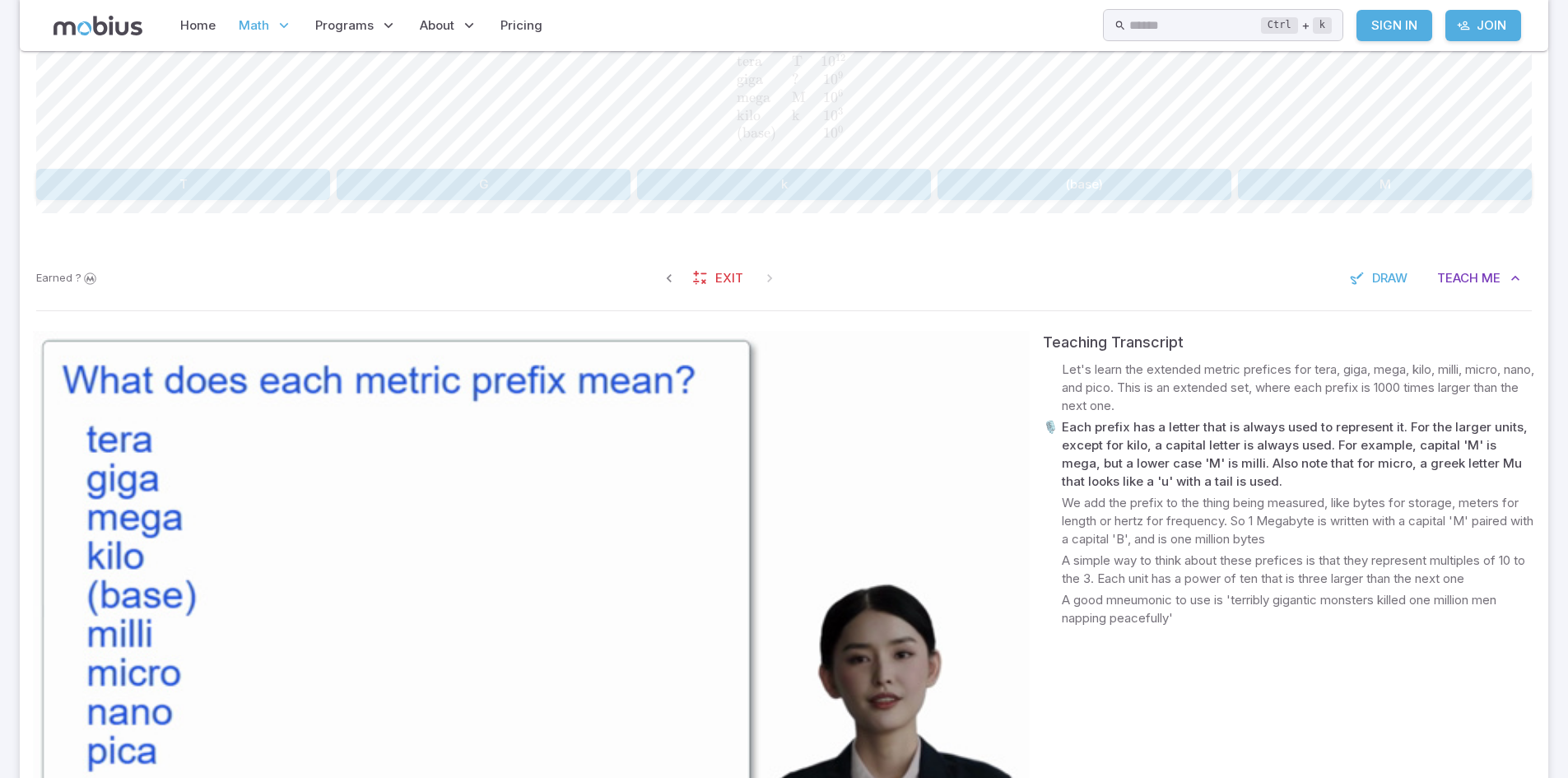
scroll to position [497, 0]
click at [529, 193] on button "G" at bounding box center [484, 184] width 294 height 31
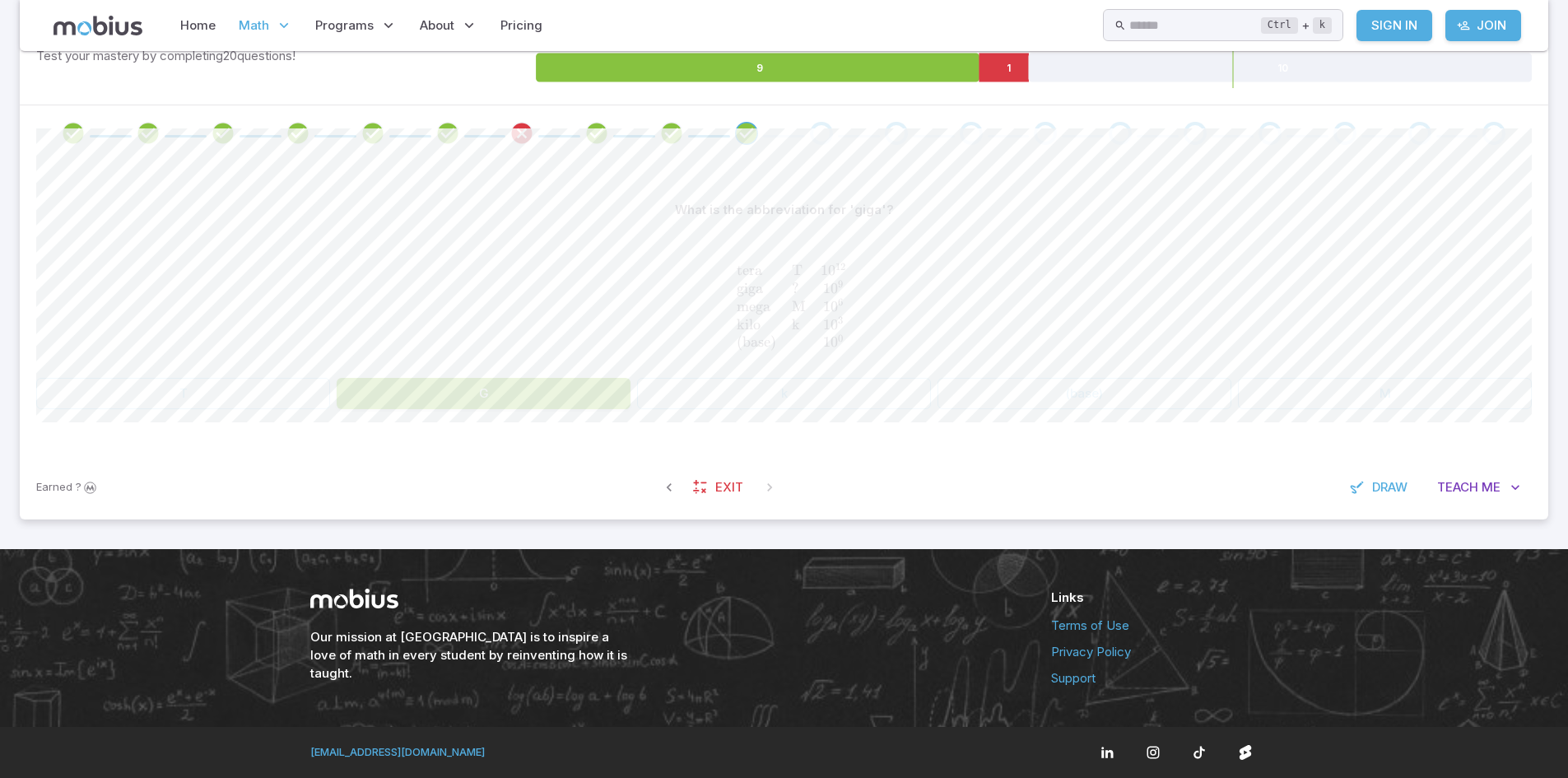
scroll to position [193, 0]
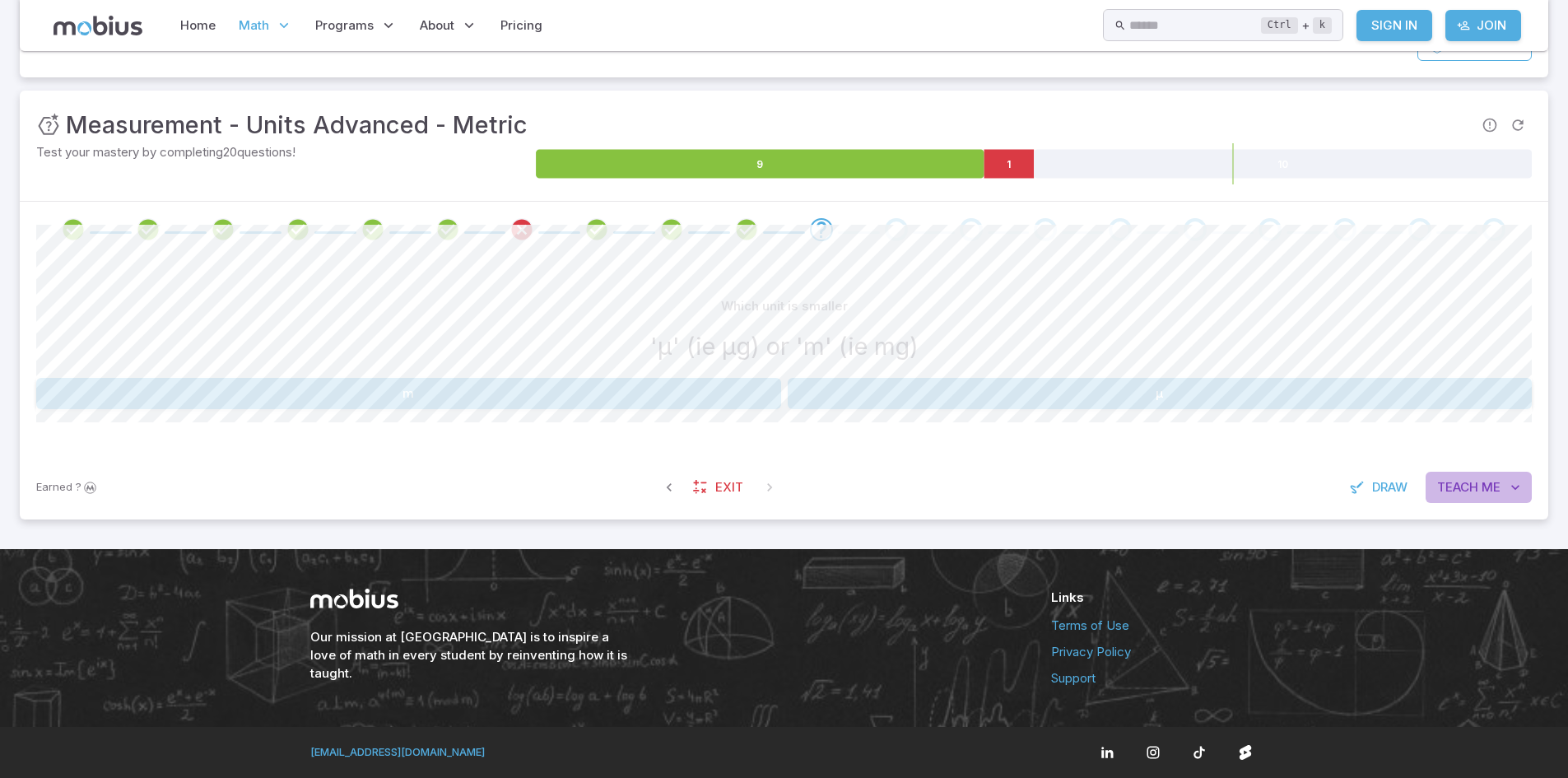
click at [1455, 487] on span "Teach" at bounding box center [1458, 486] width 41 height 18
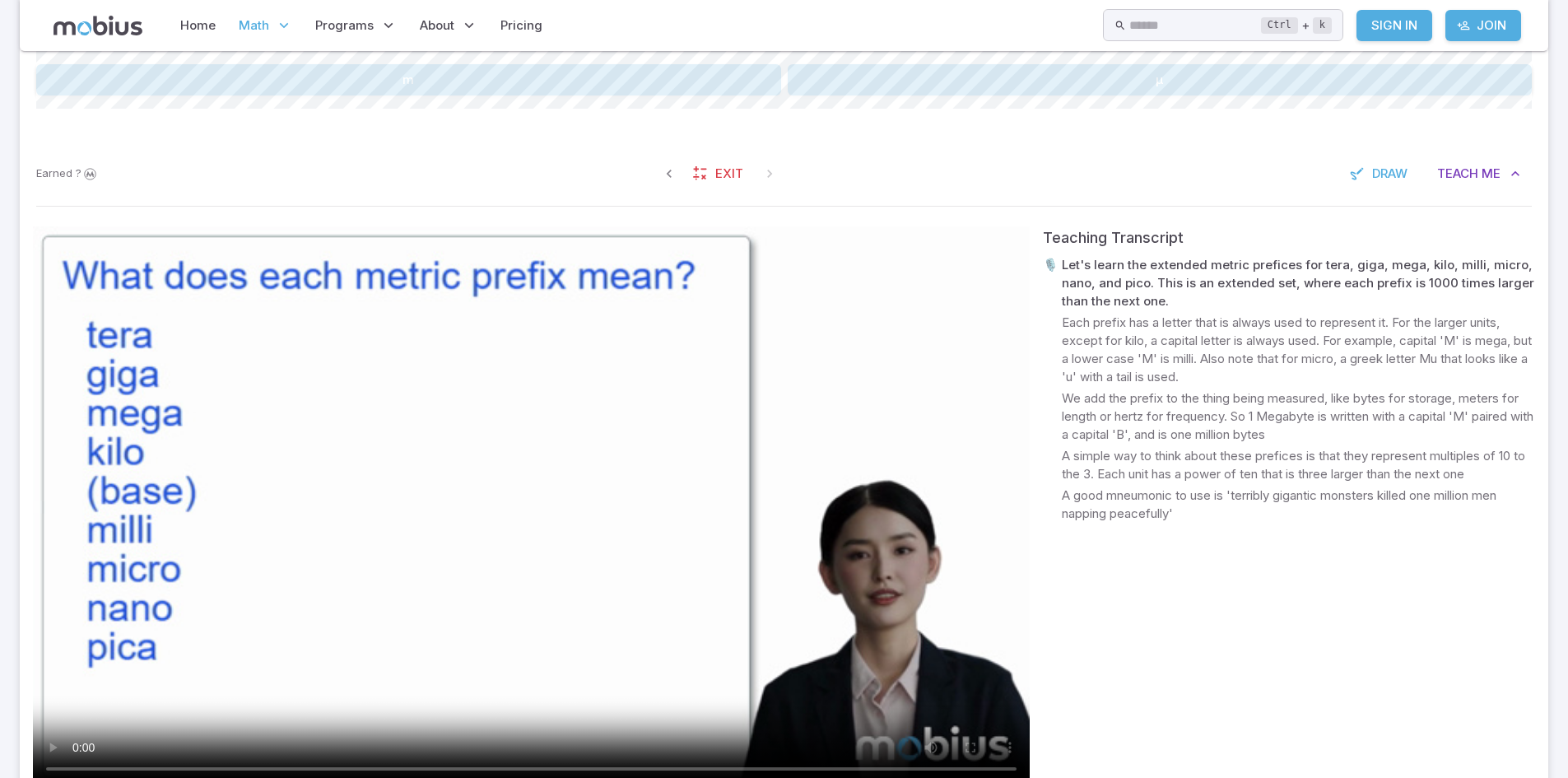
scroll to position [505, 0]
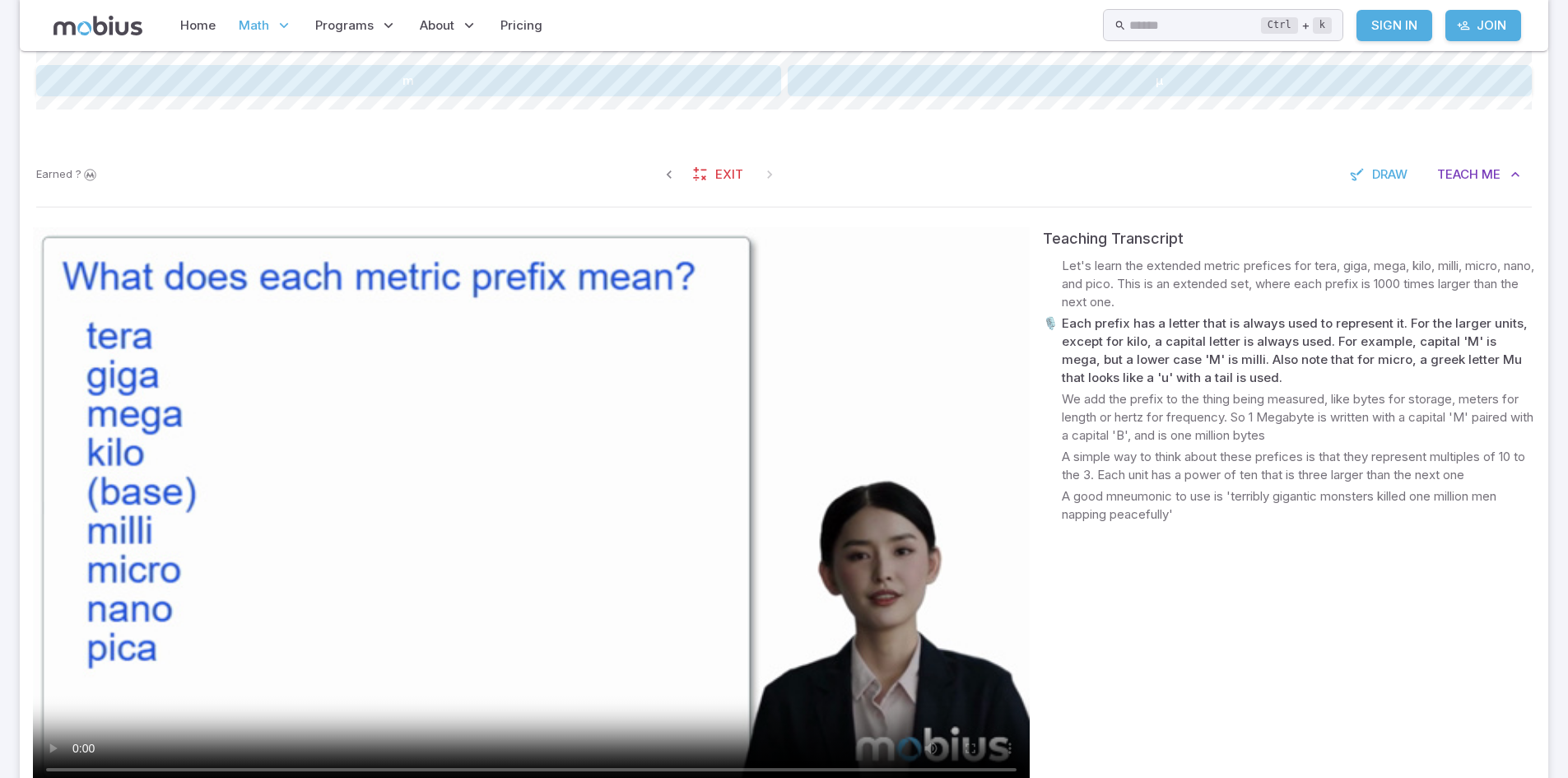
click at [526, 643] on video at bounding box center [531, 507] width 997 height 561
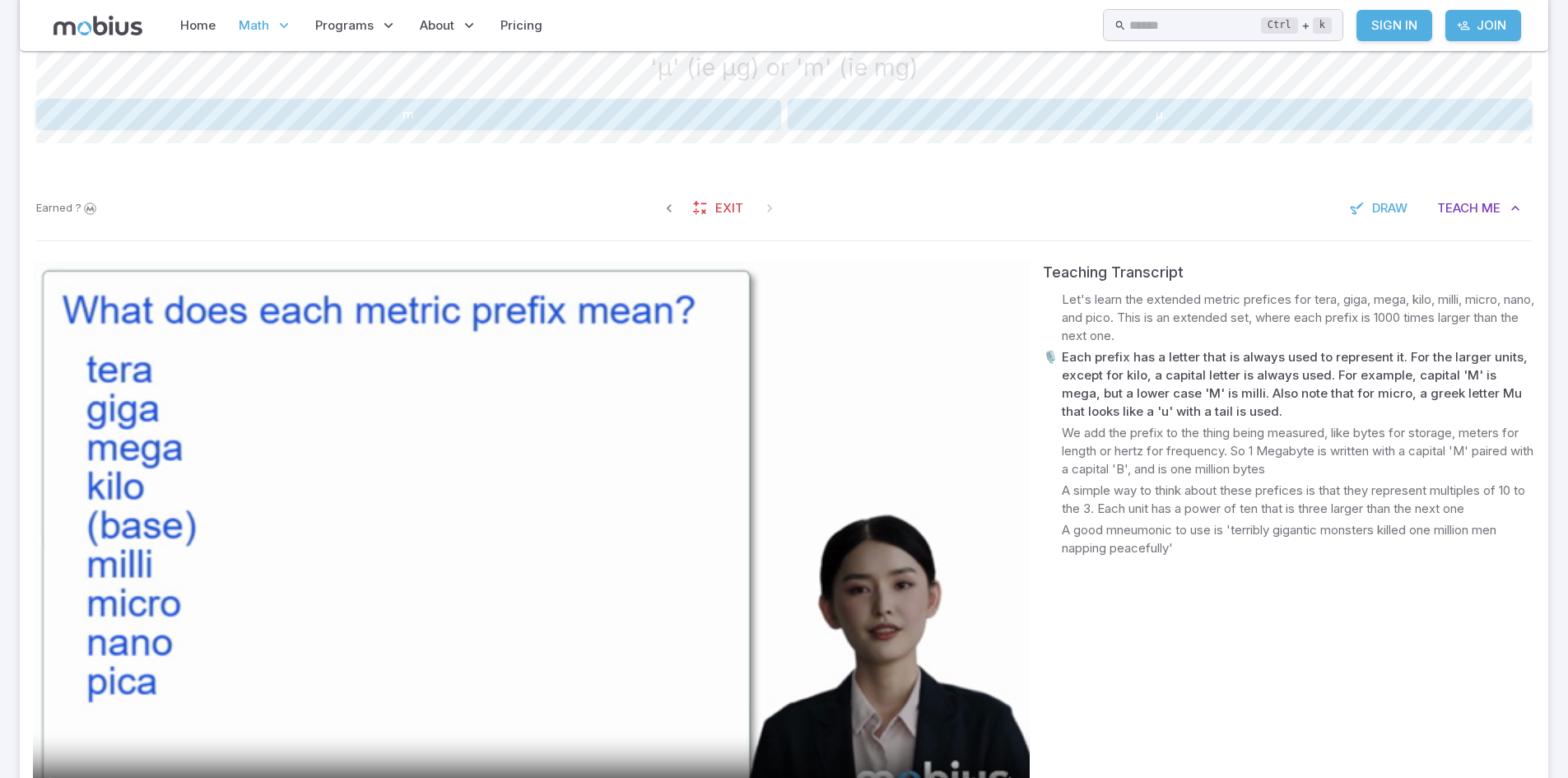
scroll to position [472, 0]
click at [969, 119] on button "µ" at bounding box center [1160, 113] width 745 height 31
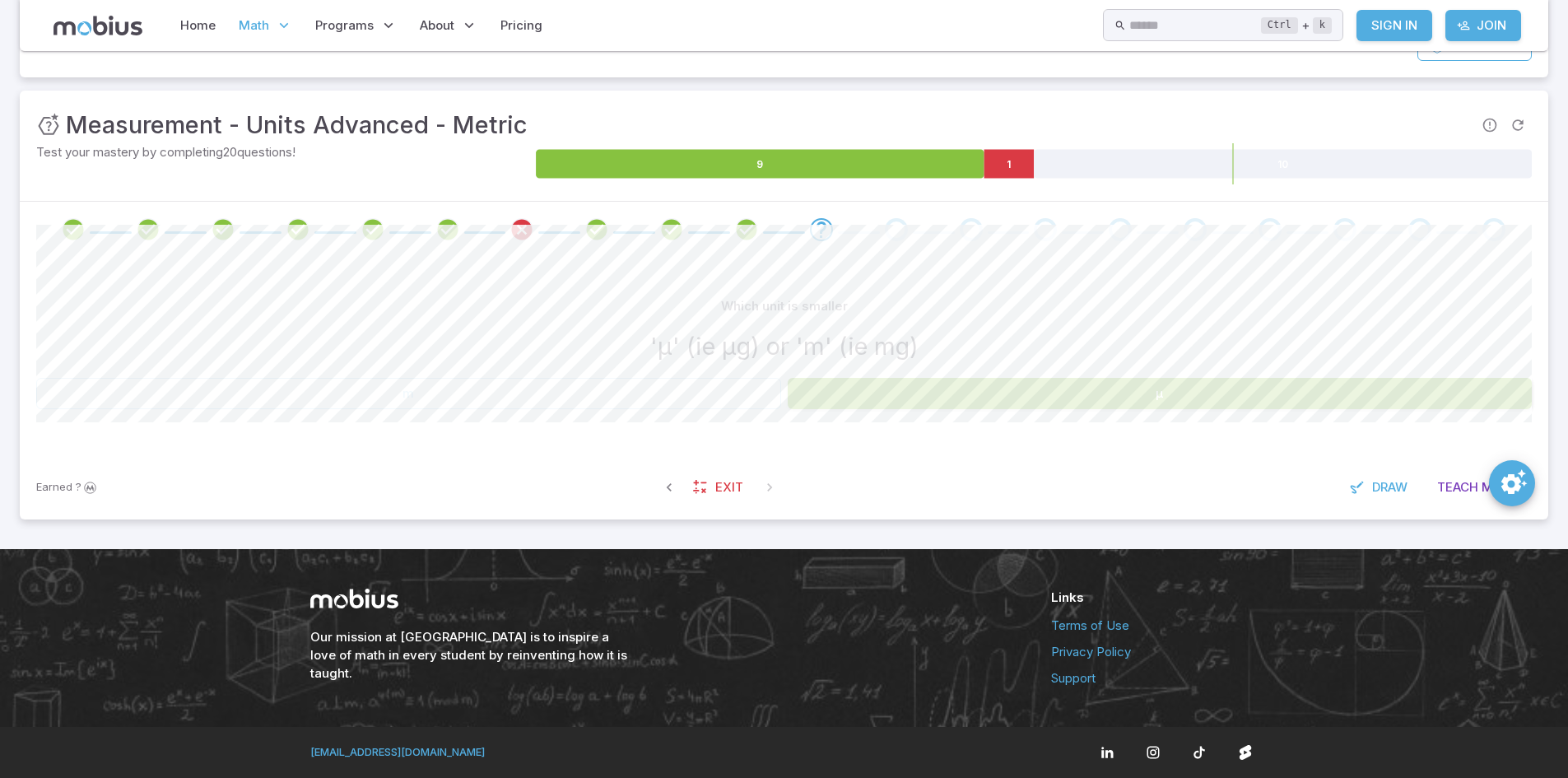
scroll to position [193, 0]
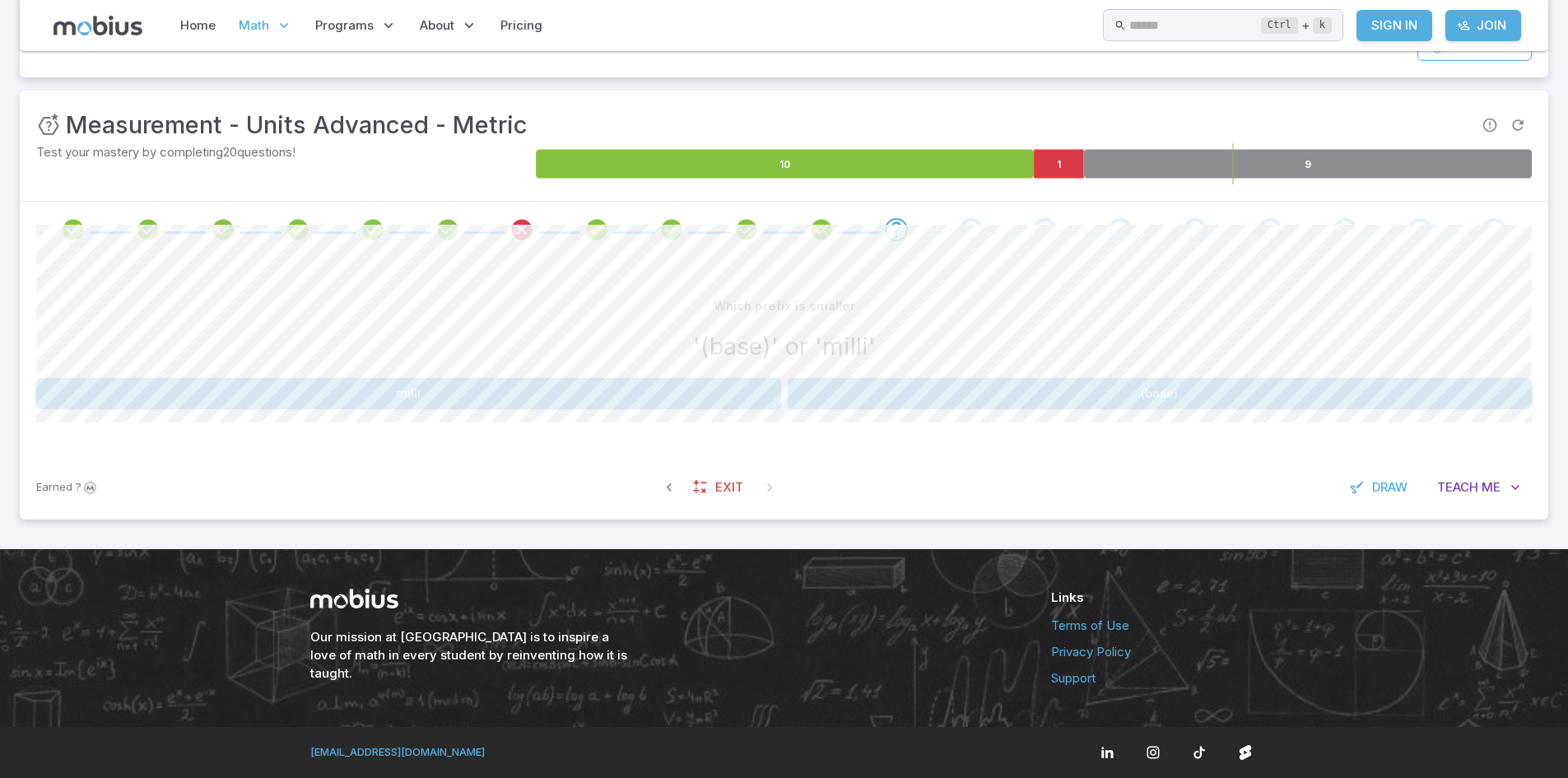
click at [1189, 157] on icon at bounding box center [1308, 164] width 449 height 29
click at [1479, 488] on span "Teach" at bounding box center [1458, 486] width 41 height 18
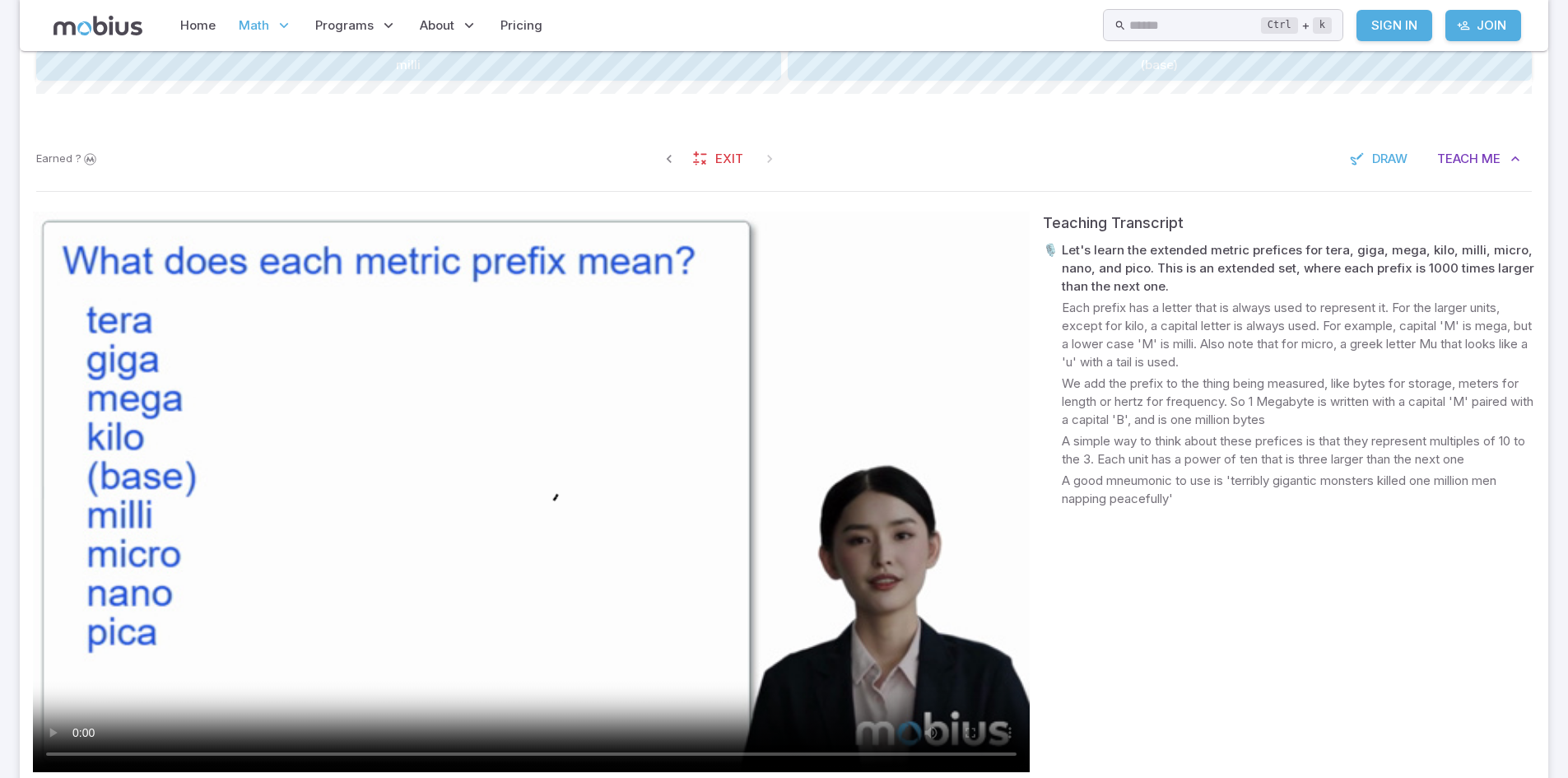
scroll to position [520, 0]
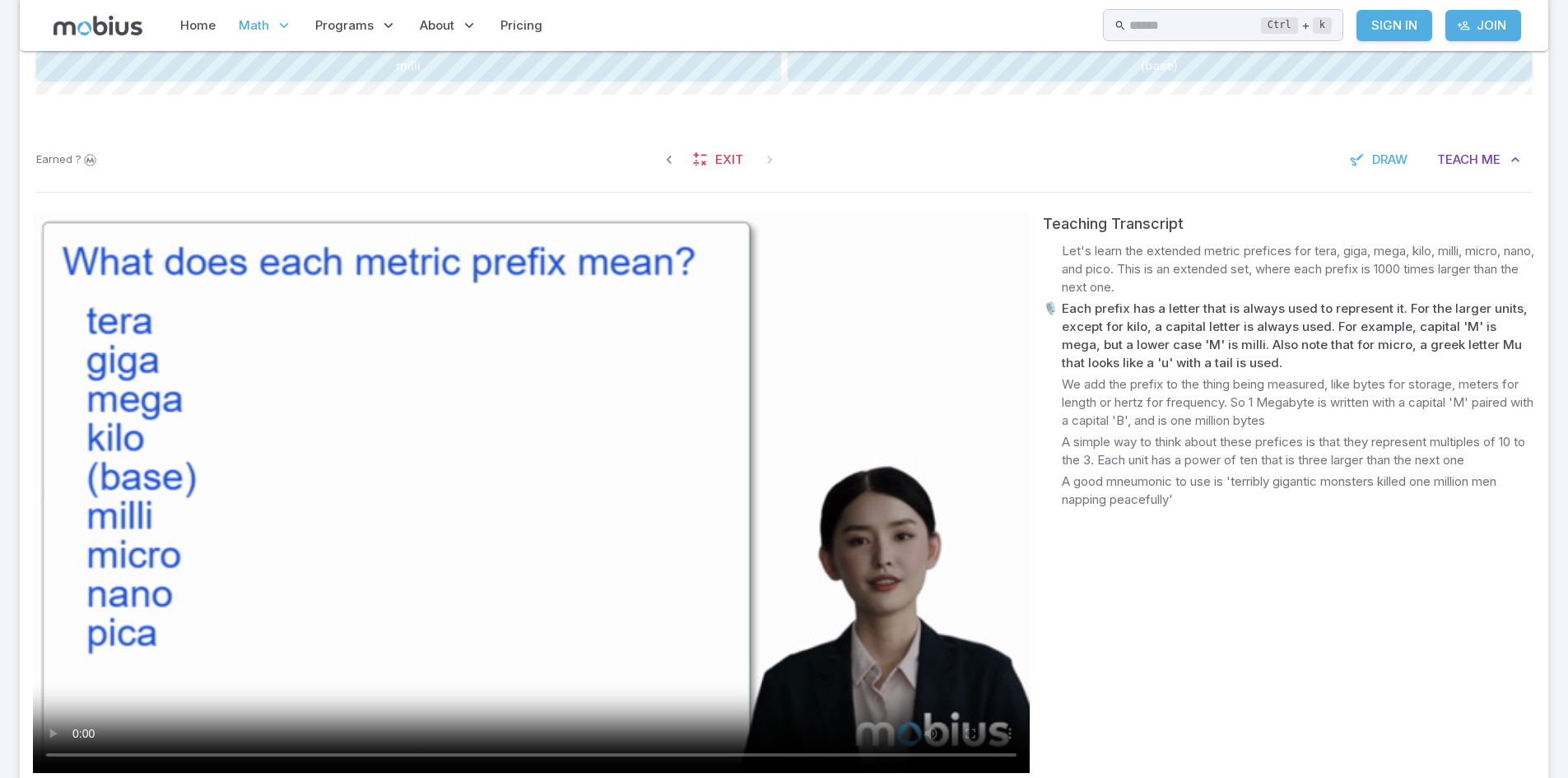
click at [698, 581] on video at bounding box center [531, 493] width 997 height 561
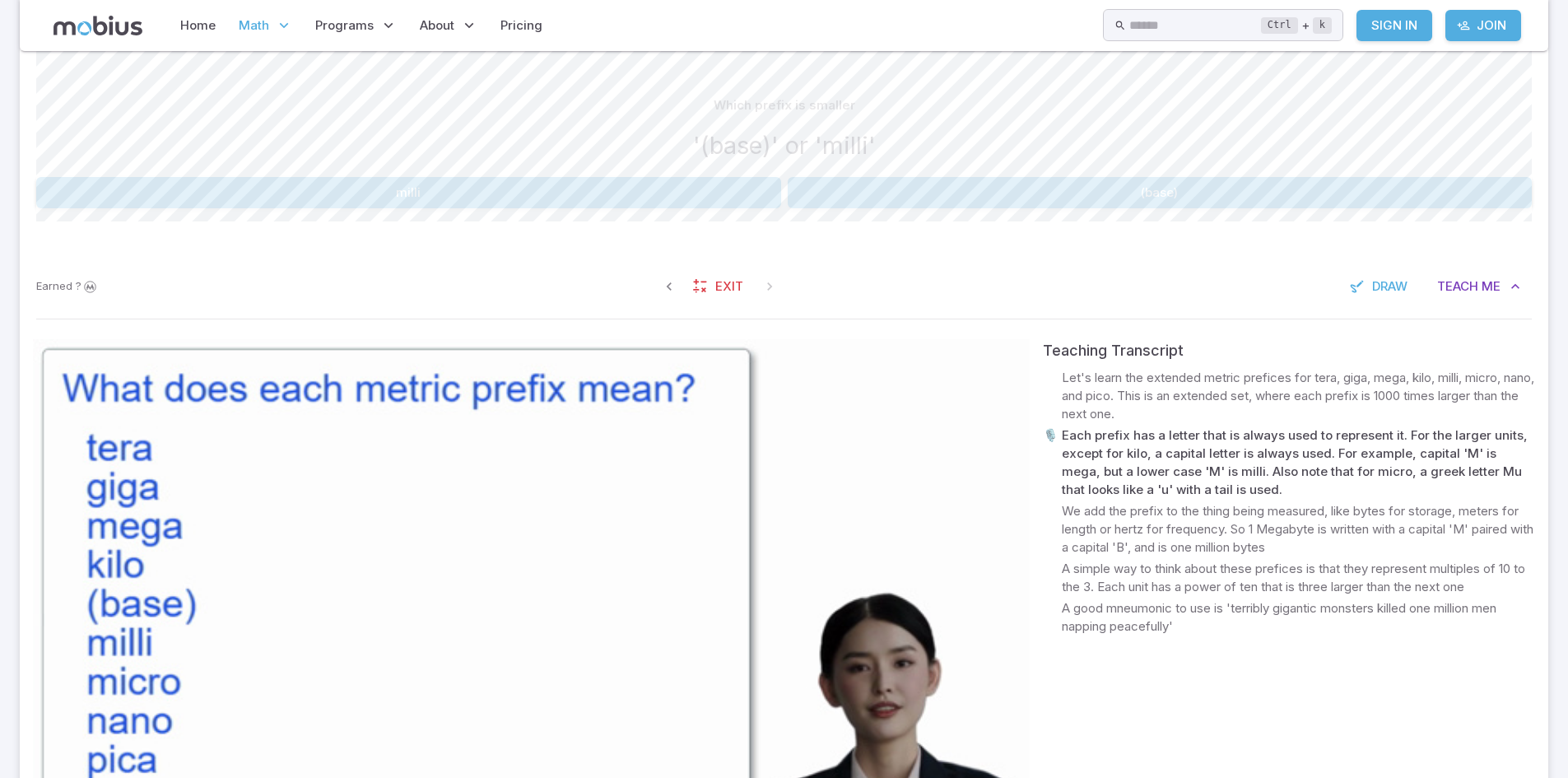
scroll to position [391, 0]
click at [871, 249] on div "Which prefix is smaller '(base)' or 'milli' milli (base) Canvas actions 100 % E…" at bounding box center [783, 157] width 1496 height 198
click at [813, 200] on button "(base)" at bounding box center [1160, 194] width 745 height 31
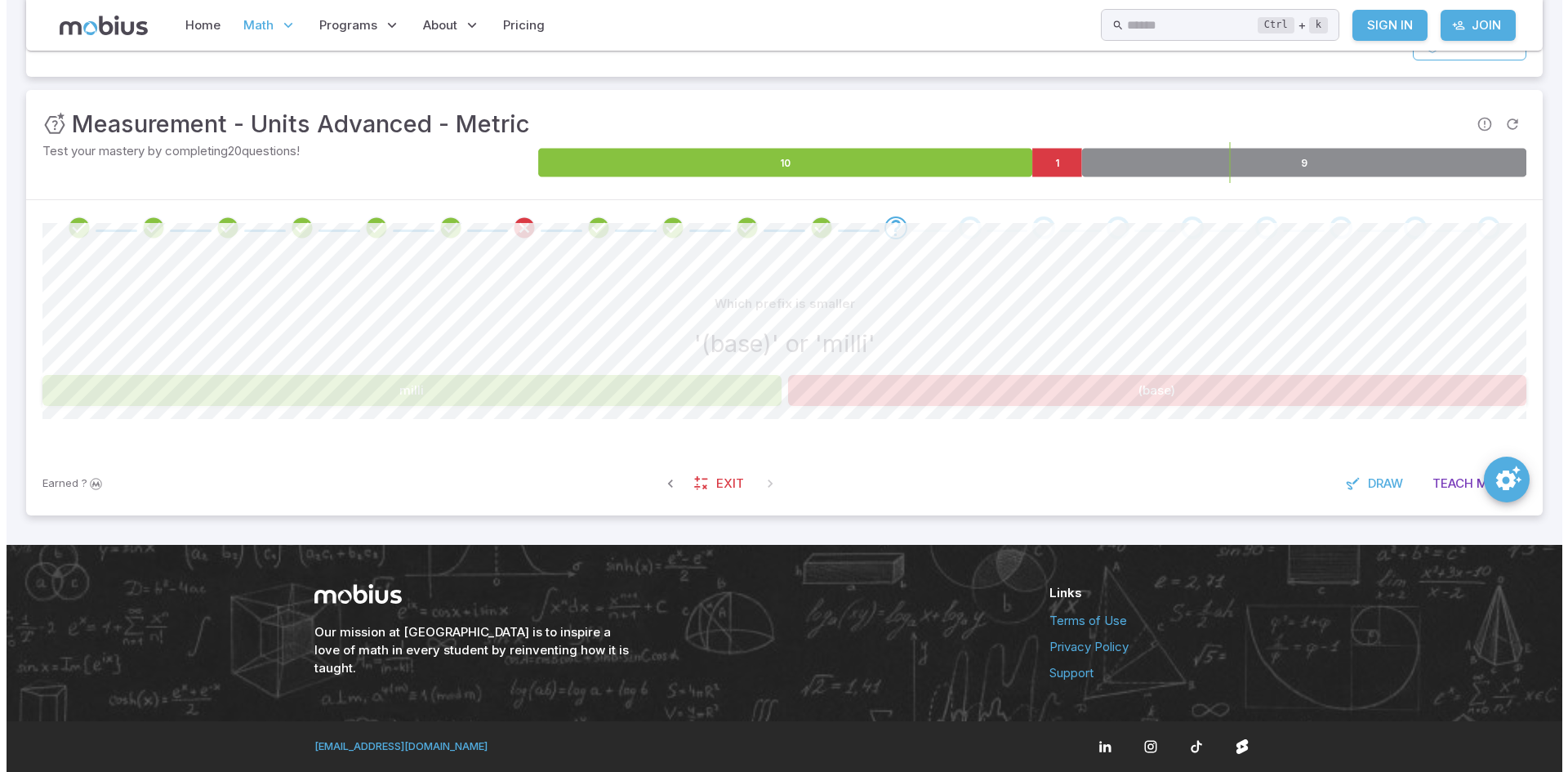
scroll to position [191, 0]
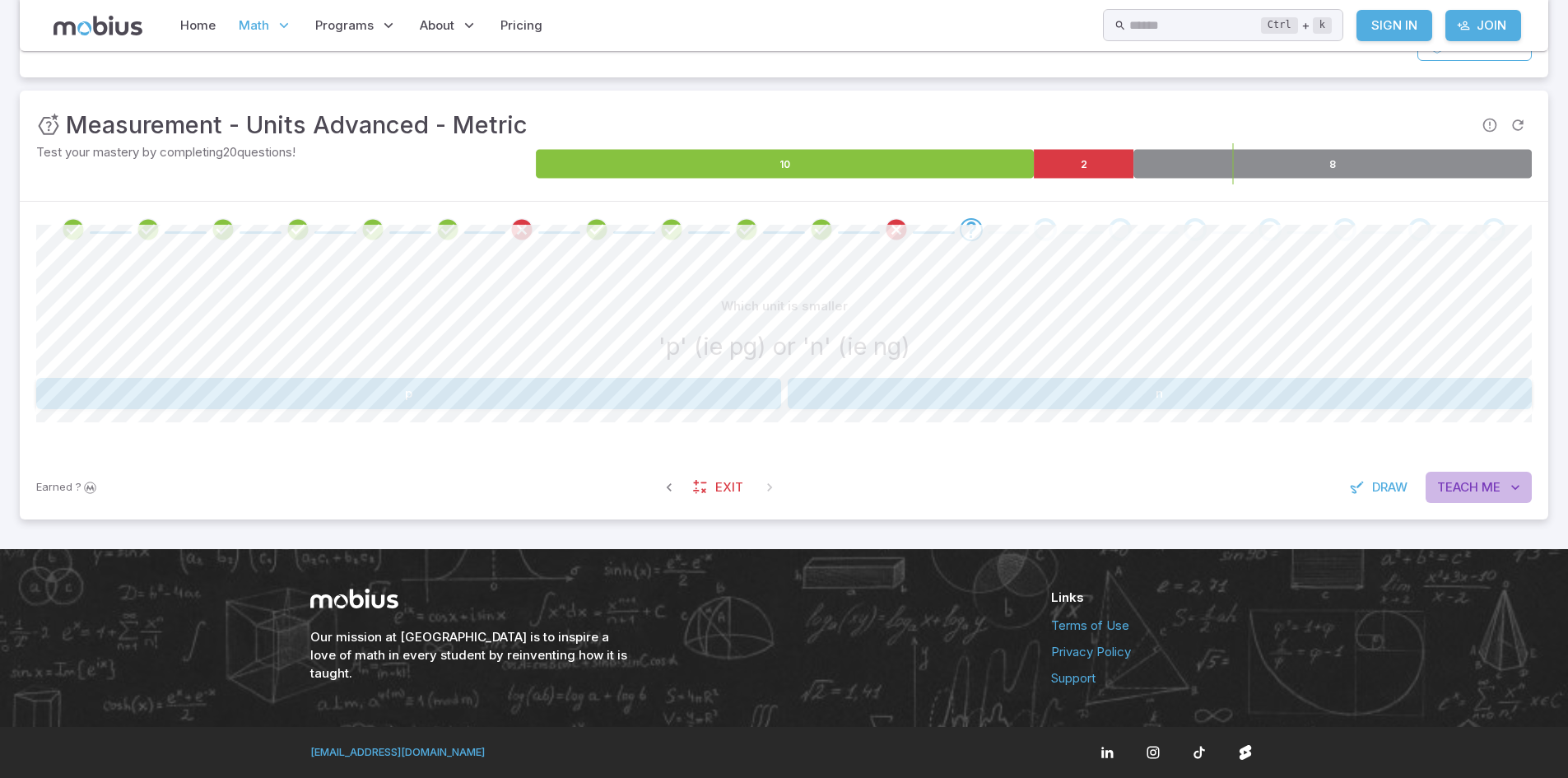
click at [1463, 488] on span "Teach" at bounding box center [1458, 486] width 41 height 18
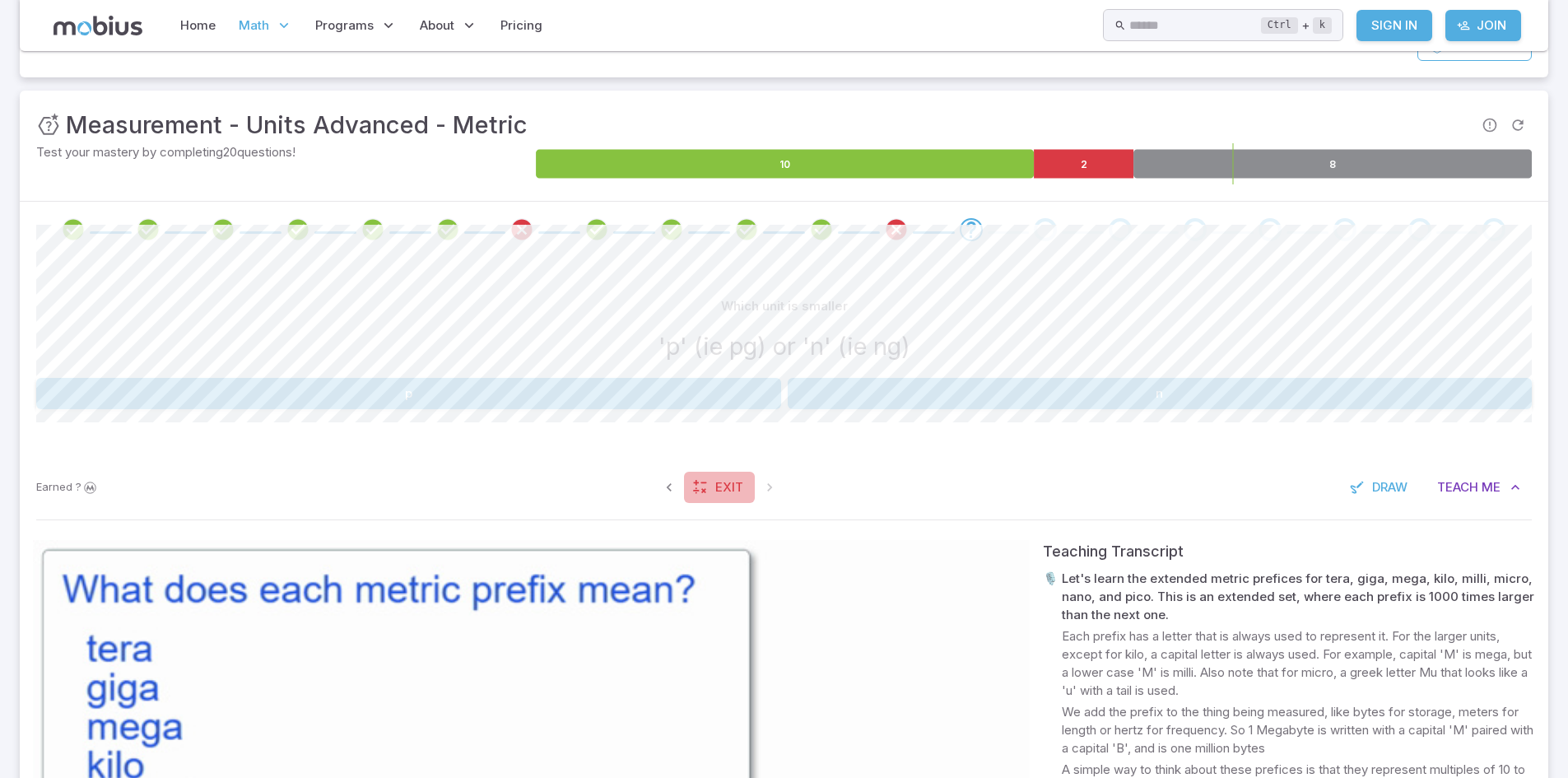
click at [720, 476] on link "Exit" at bounding box center [719, 486] width 71 height 31
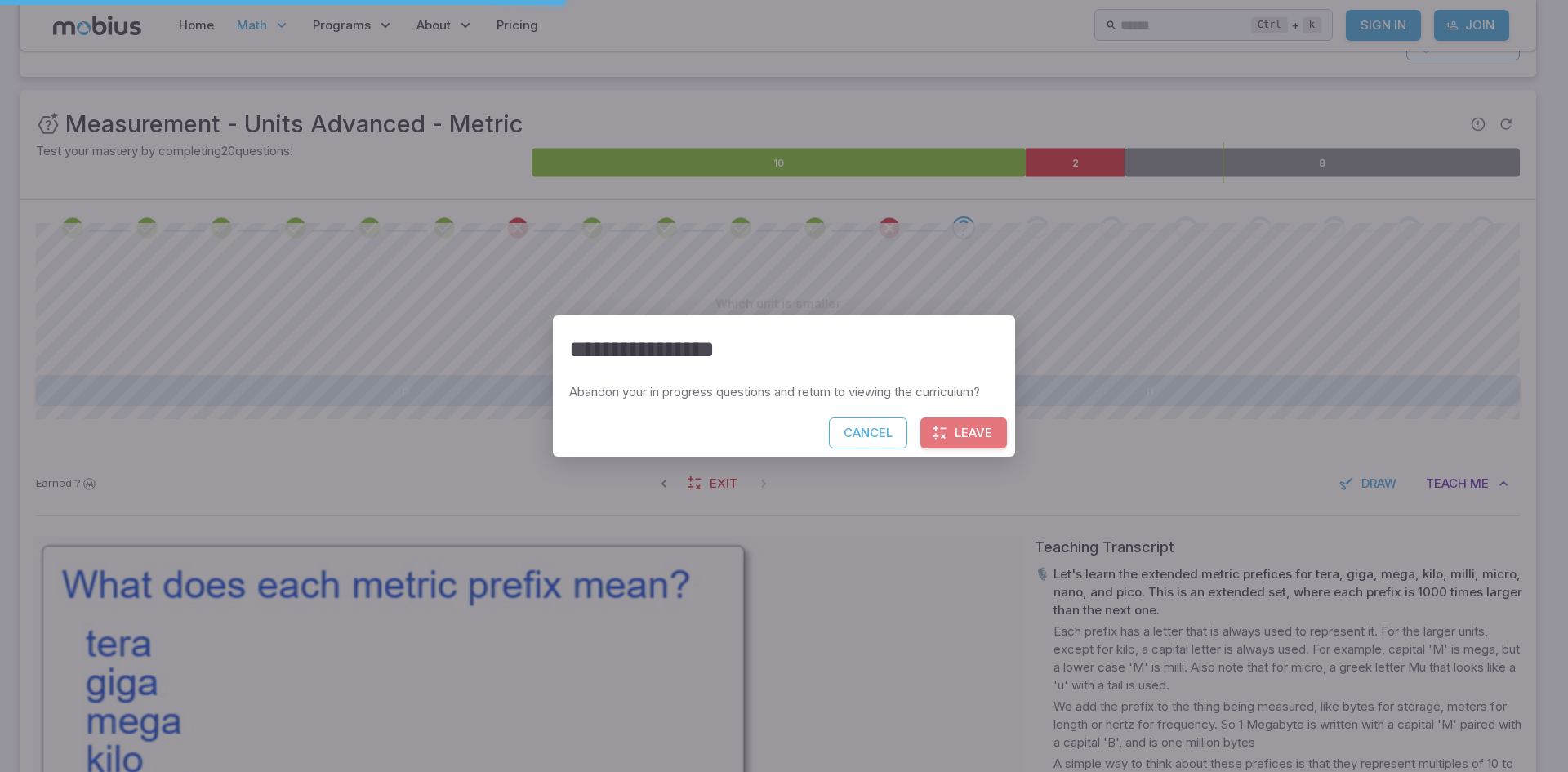
click at [968, 433] on button "Leave" at bounding box center [963, 432] width 87 height 31
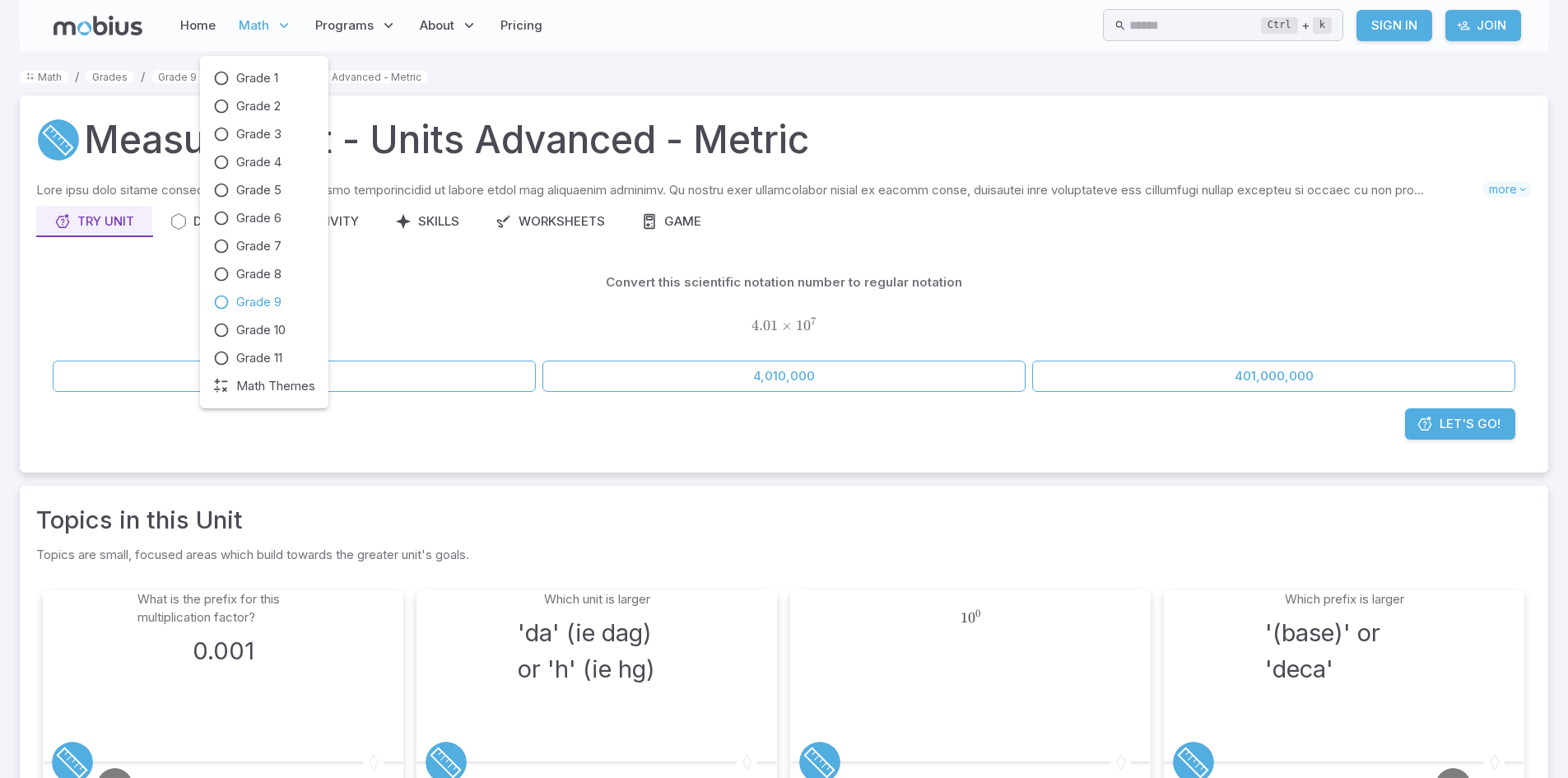
click at [246, 303] on span "Grade 9" at bounding box center [259, 301] width 45 height 18
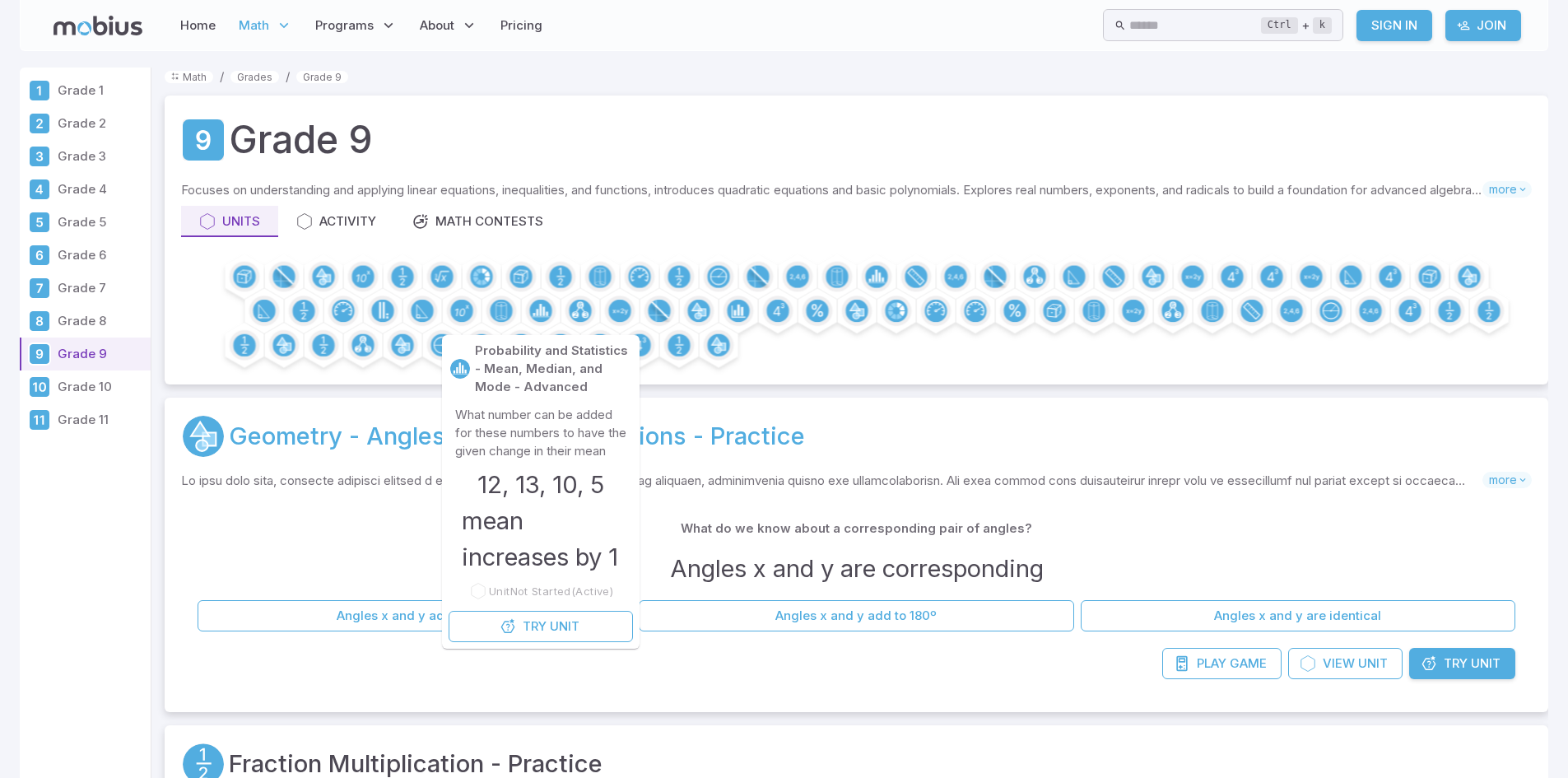
scroll to position [13, 0]
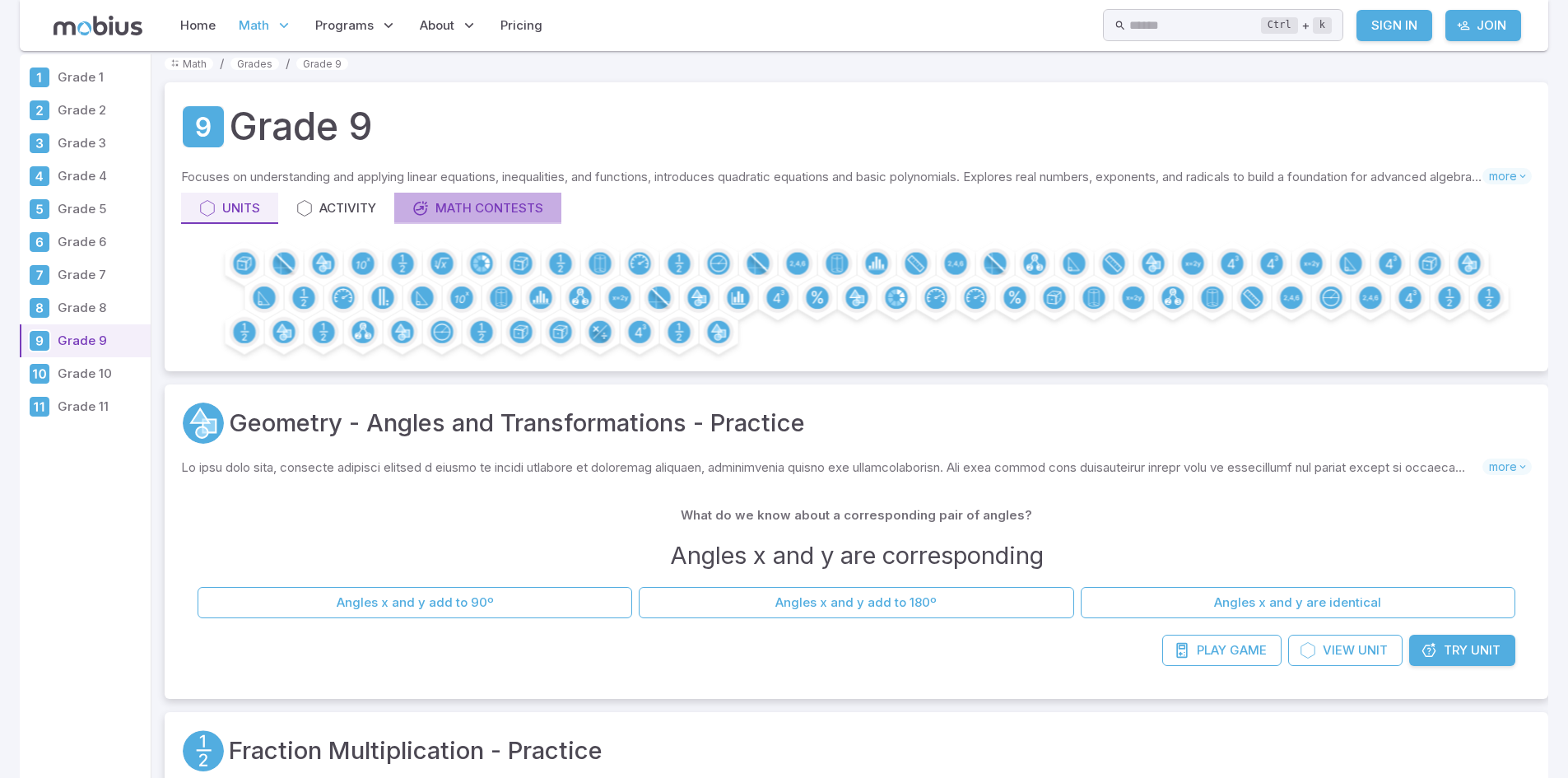
click at [450, 222] on link "Math Contests" at bounding box center [478, 208] width 168 height 31
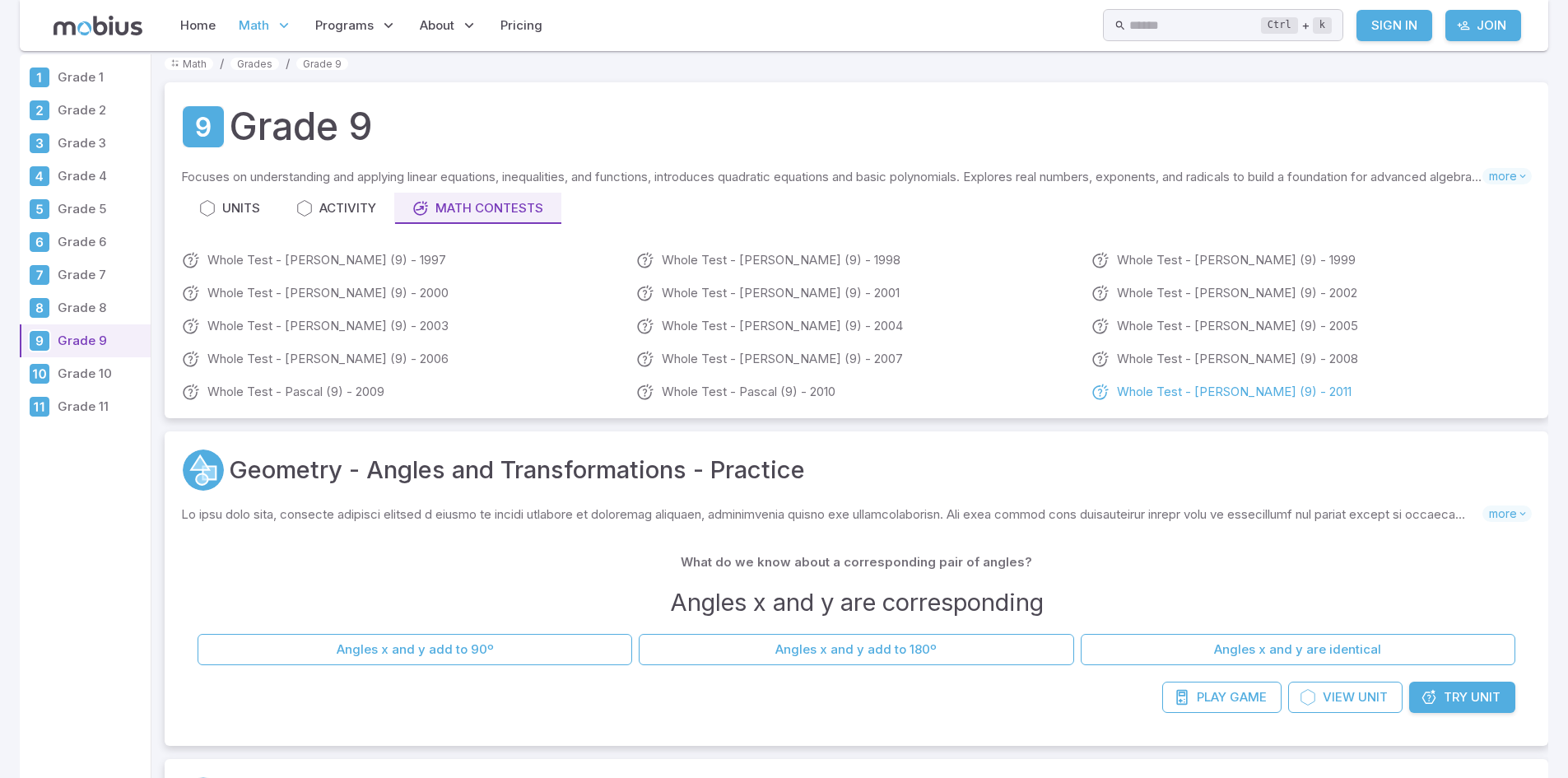
click at [1134, 398] on link "Whole Test - [PERSON_NAME] (9) - 2011" at bounding box center [1311, 391] width 441 height 20
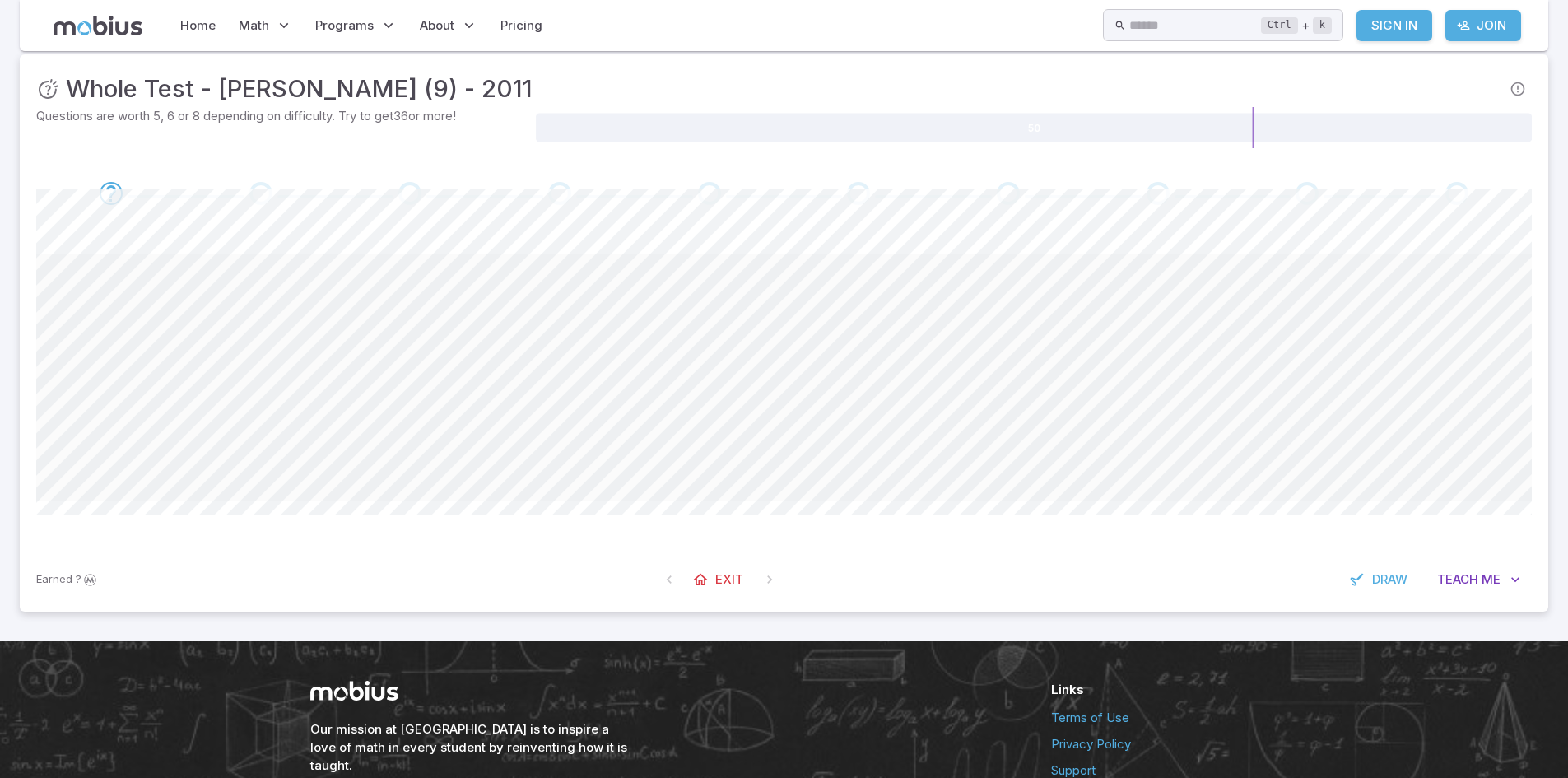
click at [572, 369] on span at bounding box center [783, 377] width 1496 height 246
click at [108, 190] on icon "Go to the next question" at bounding box center [111, 193] width 20 height 20
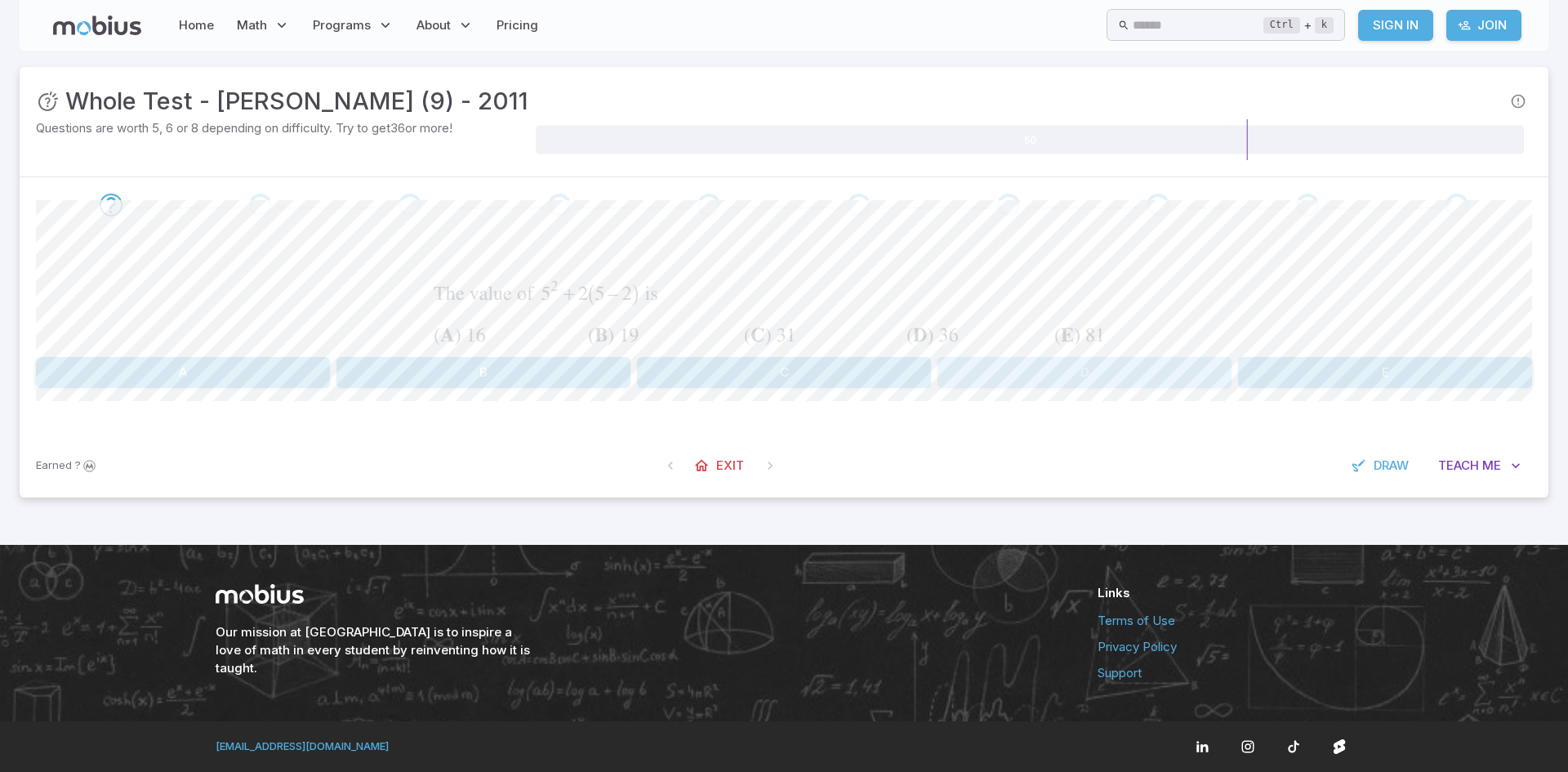
click at [1128, 372] on button "D" at bounding box center [1084, 372] width 294 height 31
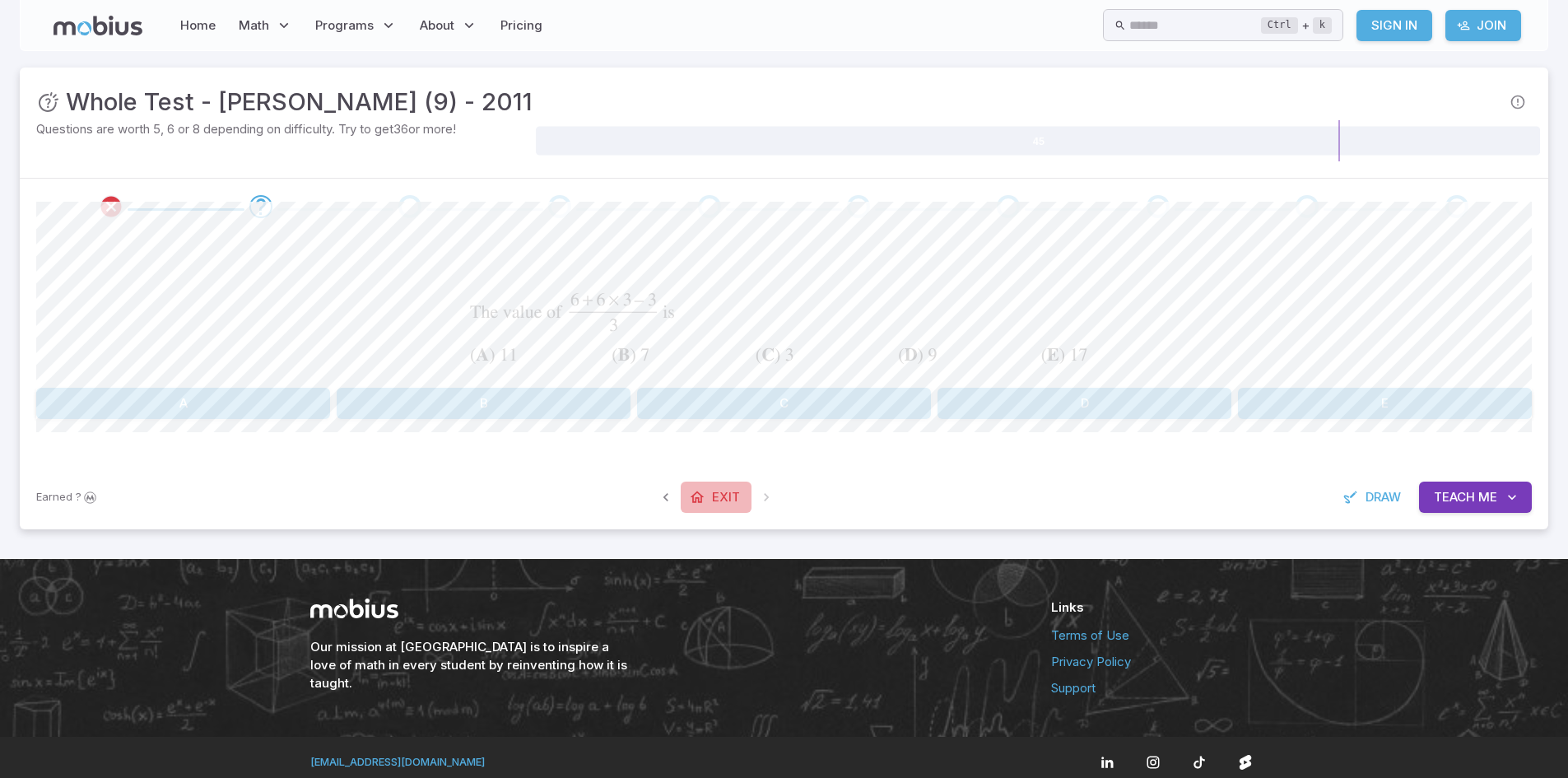
click at [723, 509] on button "Exit" at bounding box center [715, 497] width 71 height 31
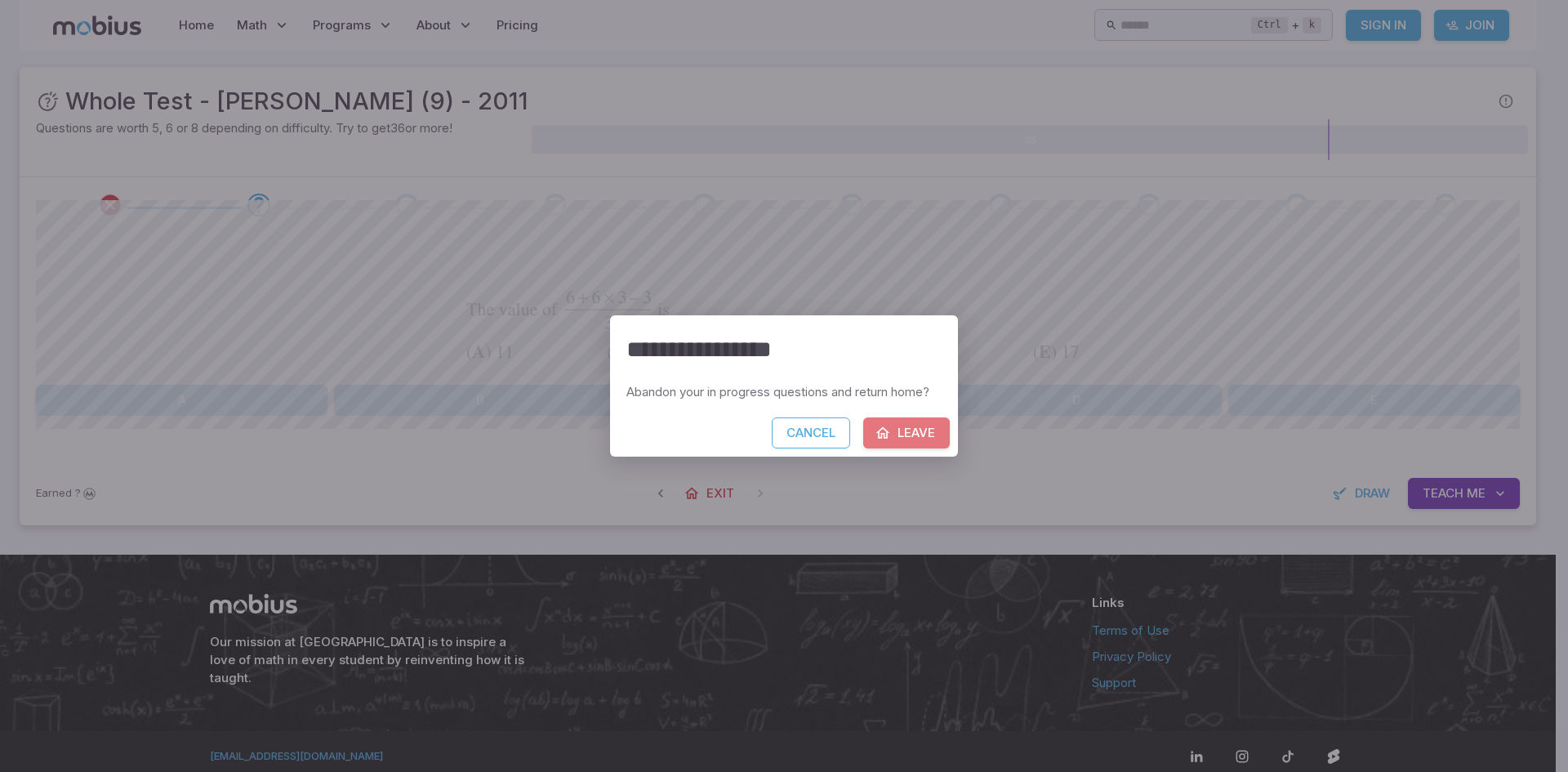
click at [933, 440] on button "Leave" at bounding box center [906, 432] width 87 height 31
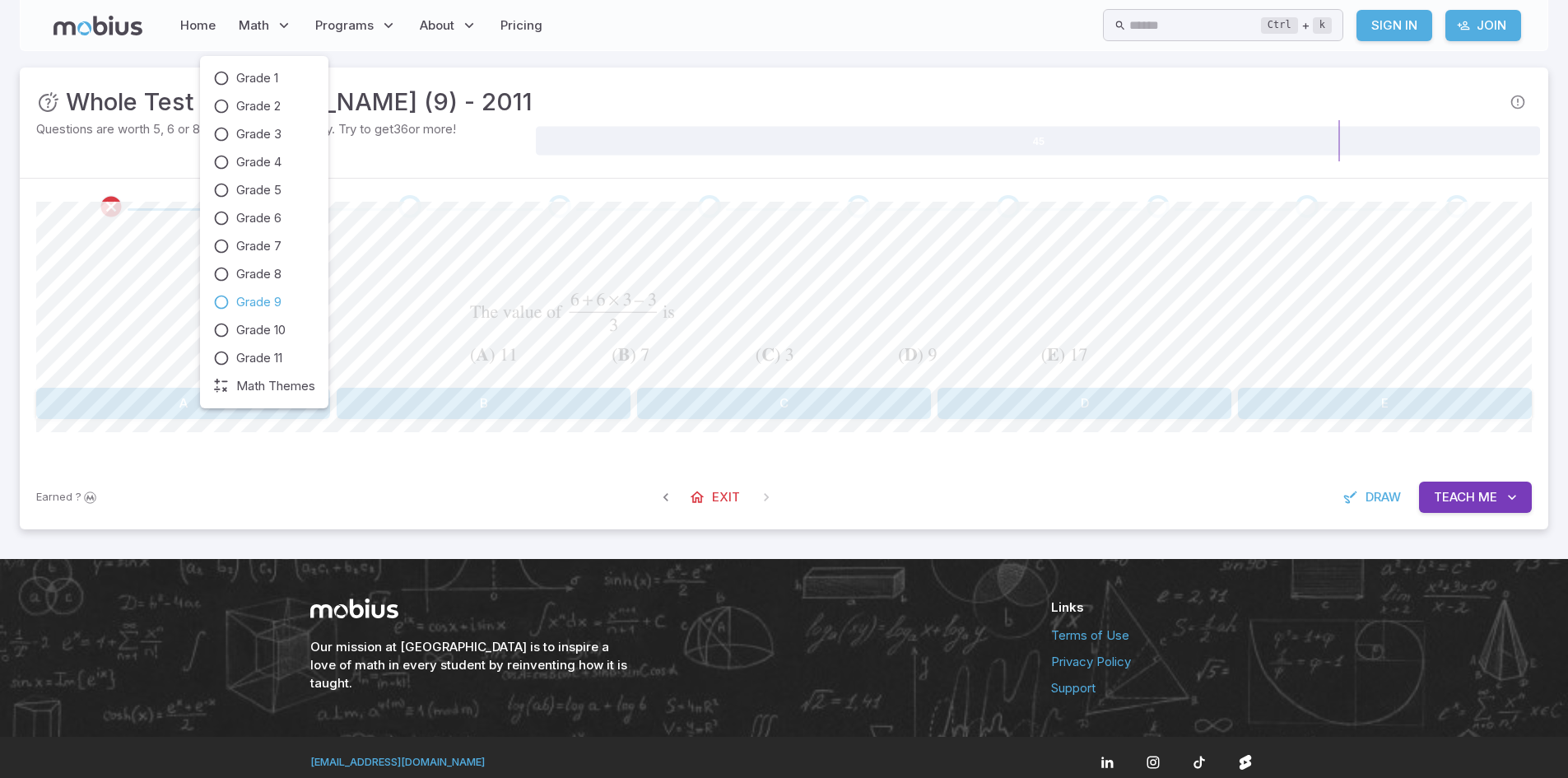
click at [249, 310] on span "Grade 9" at bounding box center [259, 301] width 45 height 18
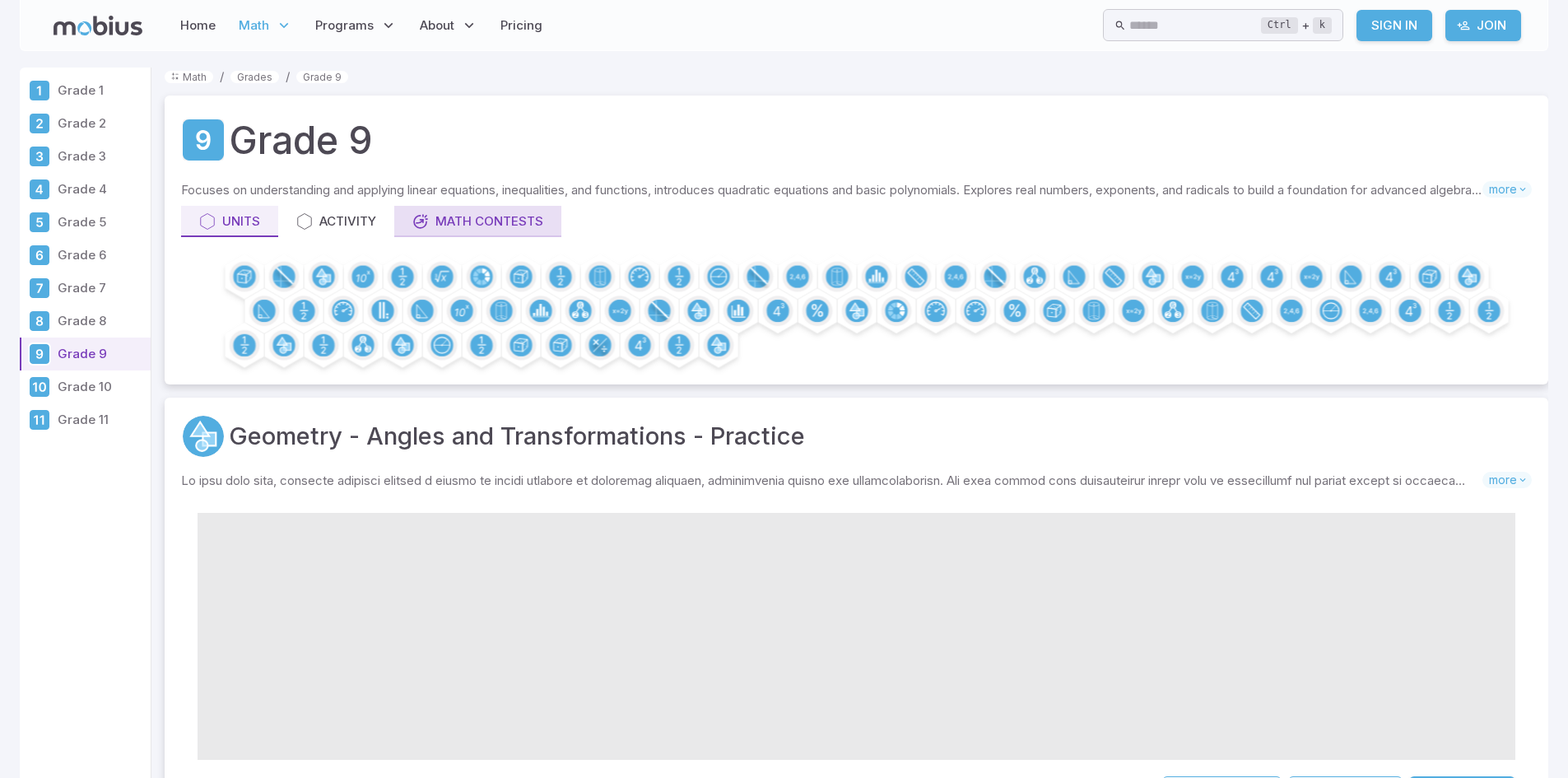
click at [438, 220] on div "Math Contests" at bounding box center [477, 221] width 131 height 18
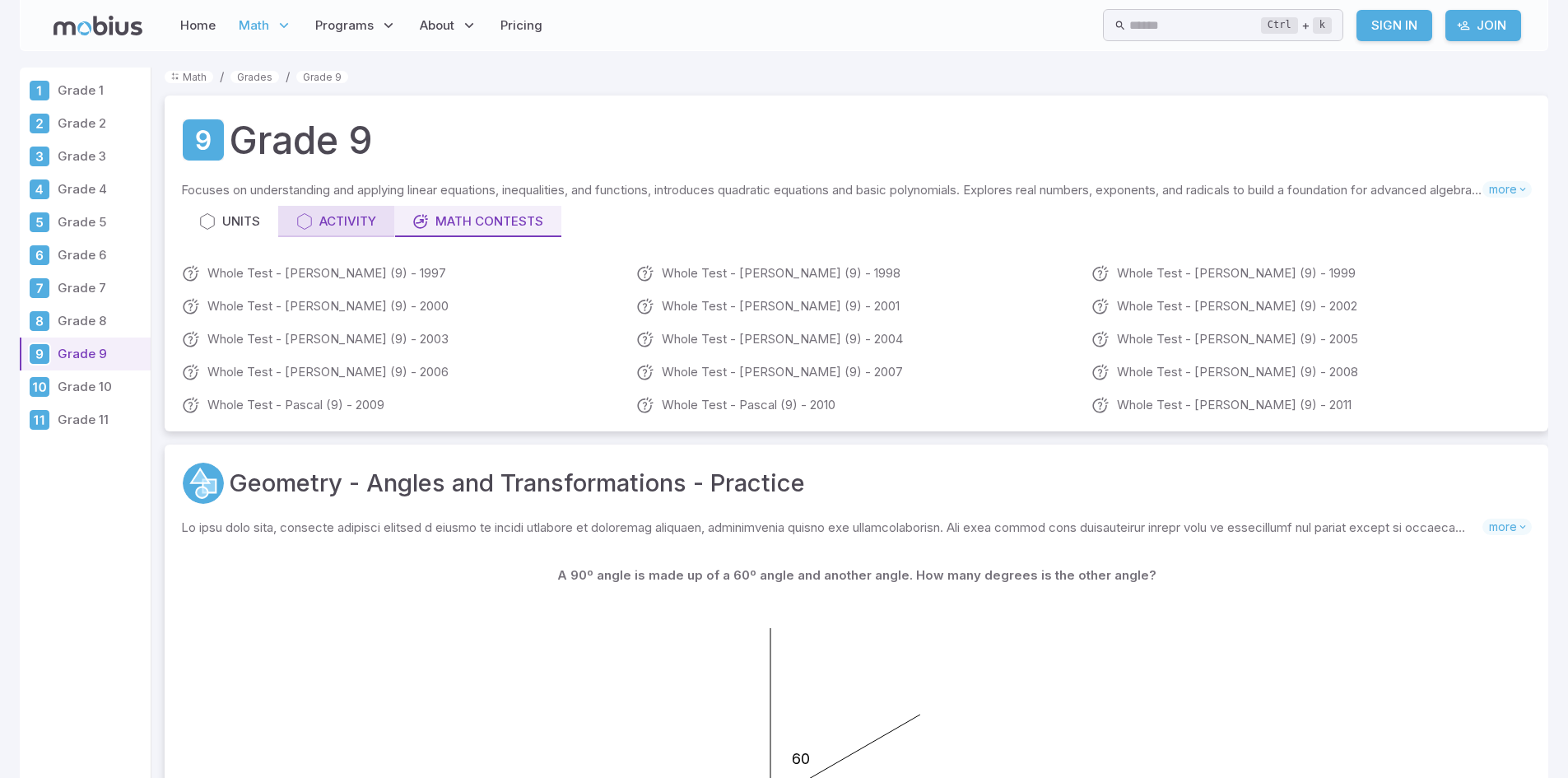
click at [333, 212] on link "Activity" at bounding box center [336, 221] width 116 height 31
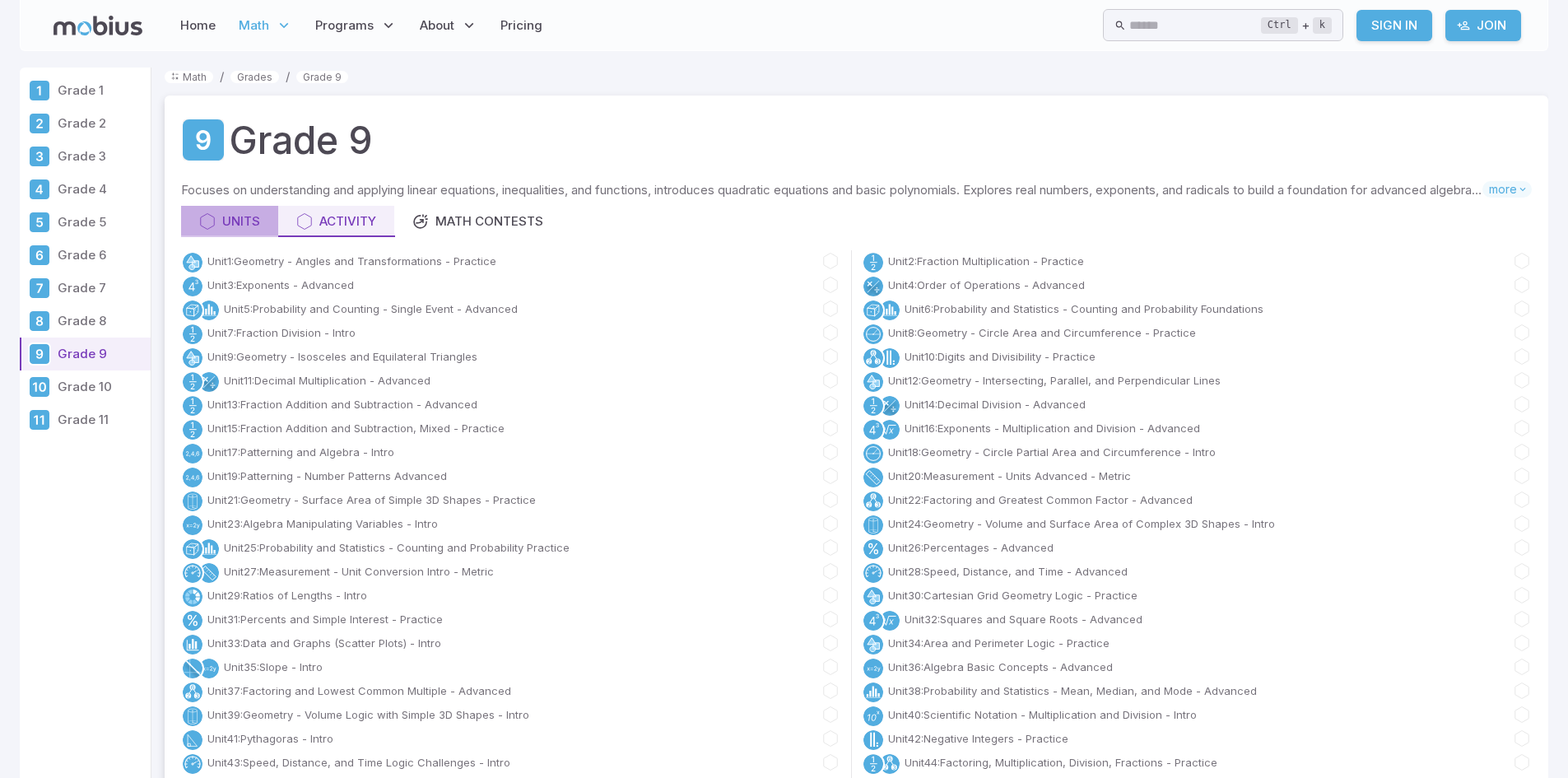
click at [214, 223] on icon at bounding box center [207, 221] width 16 height 16
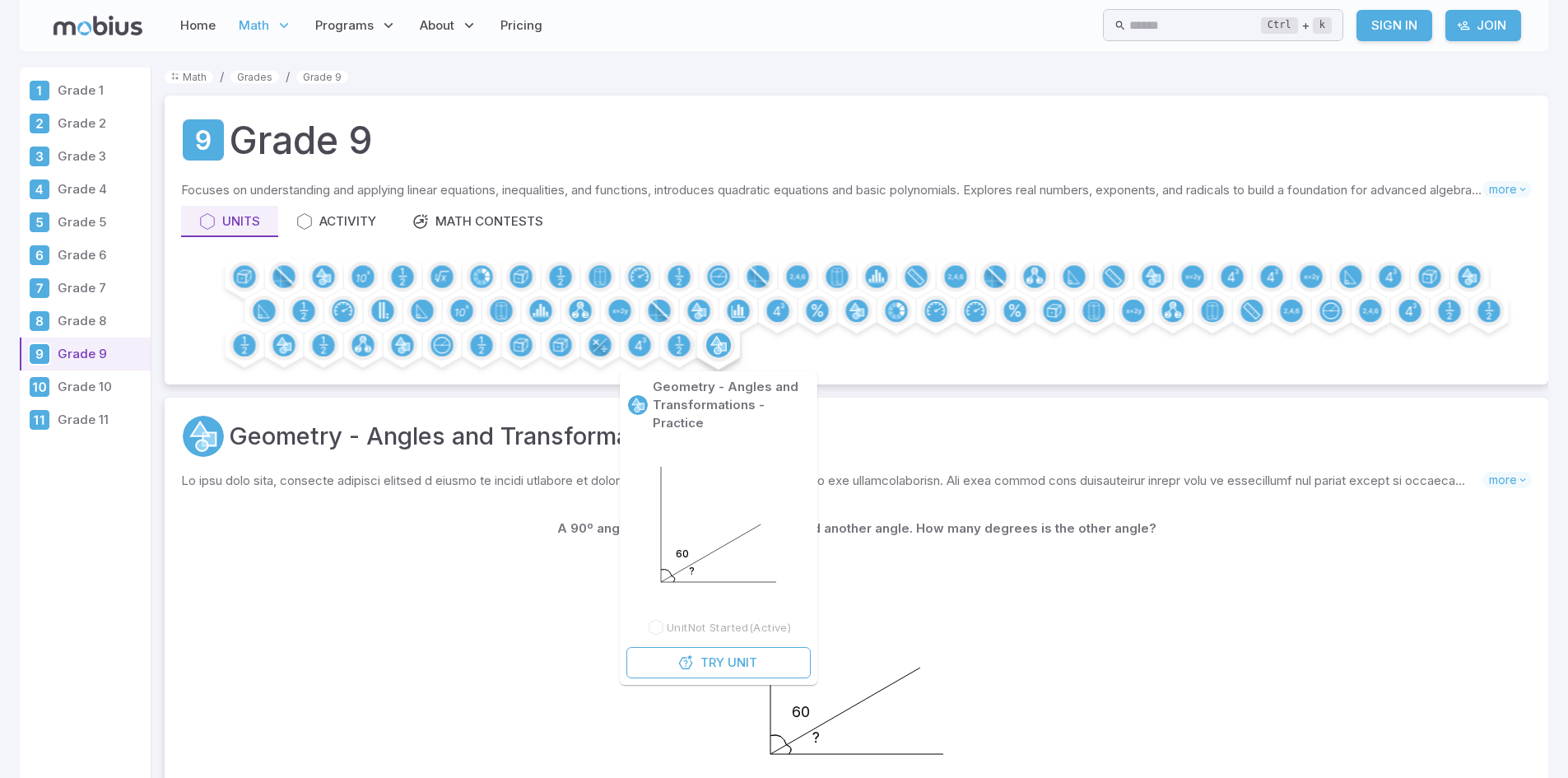
click at [714, 354] on circle at bounding box center [719, 344] width 24 height 24
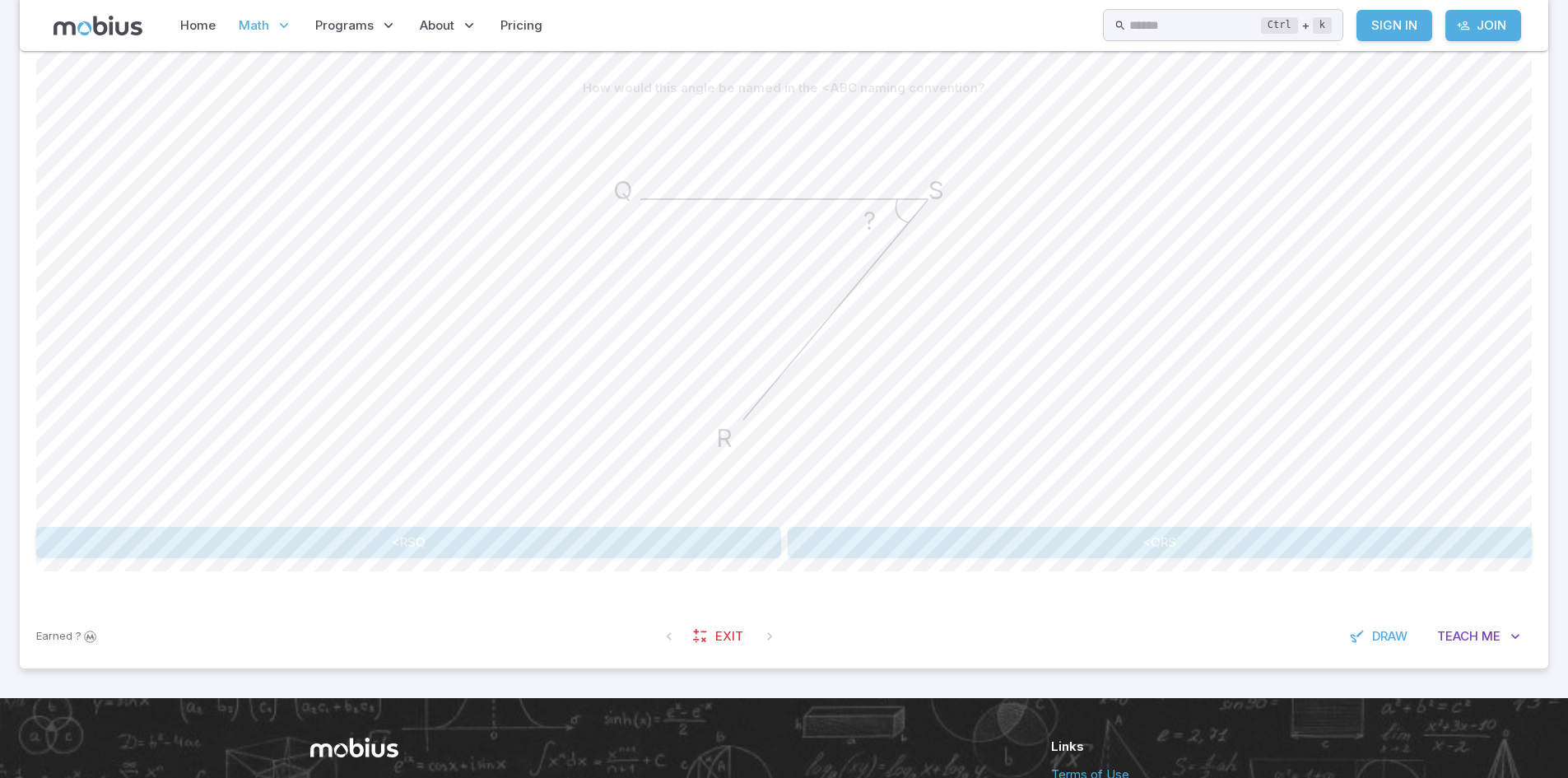
scroll to position [413, 0]
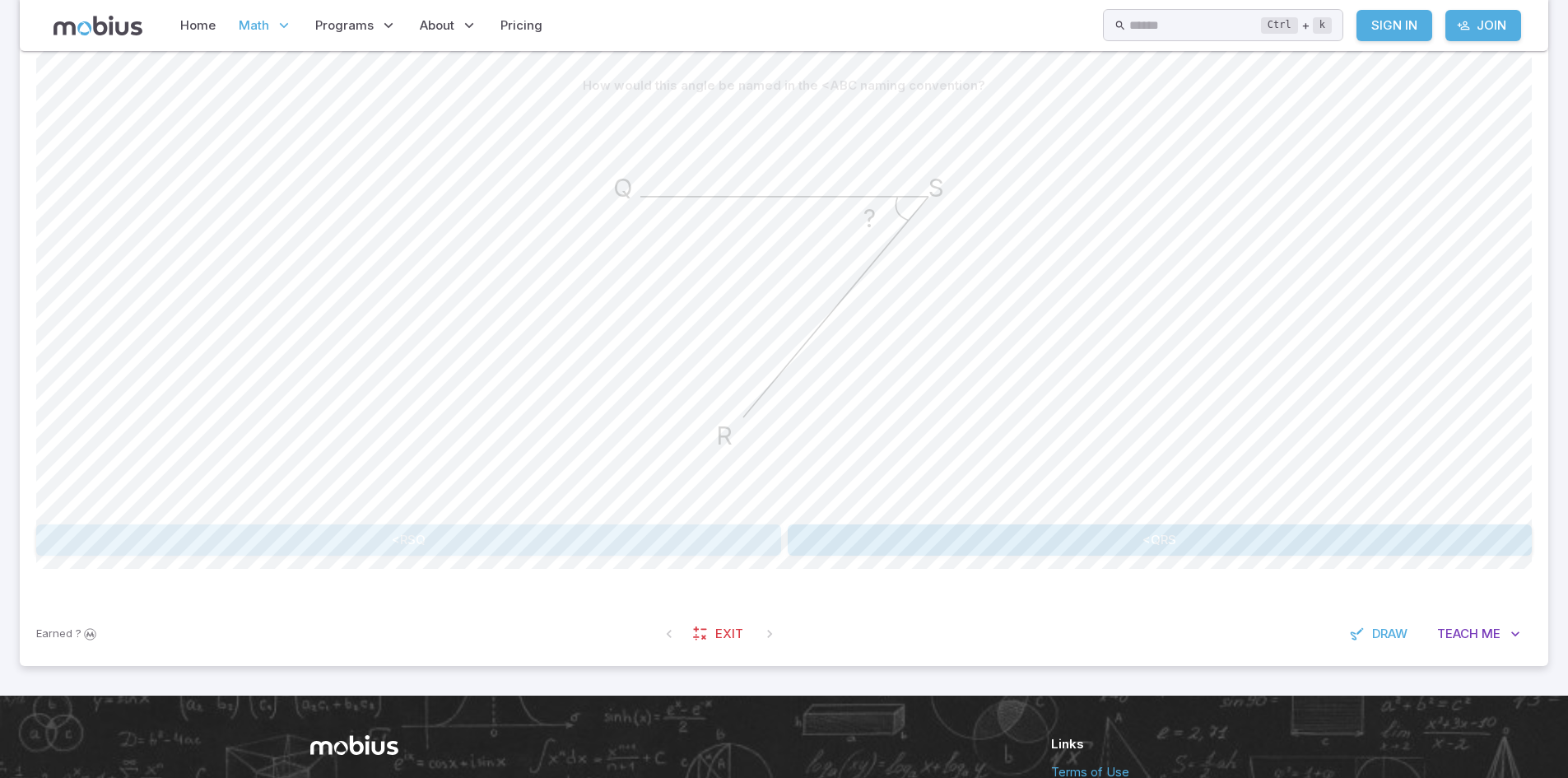
click at [674, 534] on button "<RSQ" at bounding box center [408, 539] width 745 height 31
click at [824, 545] on button "<QSR" at bounding box center [784, 539] width 294 height 31
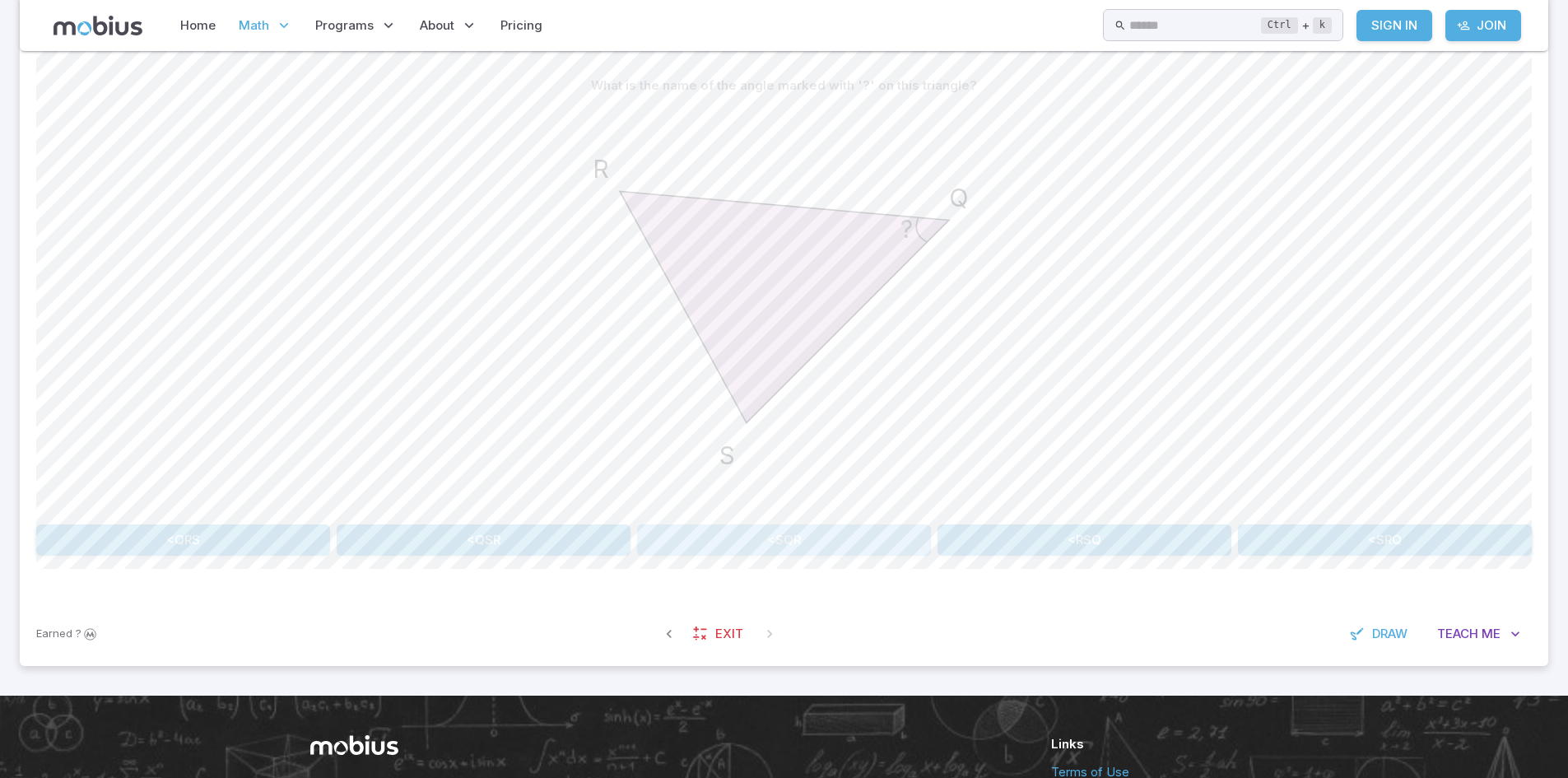
click at [837, 548] on button "<SQR" at bounding box center [784, 539] width 294 height 31
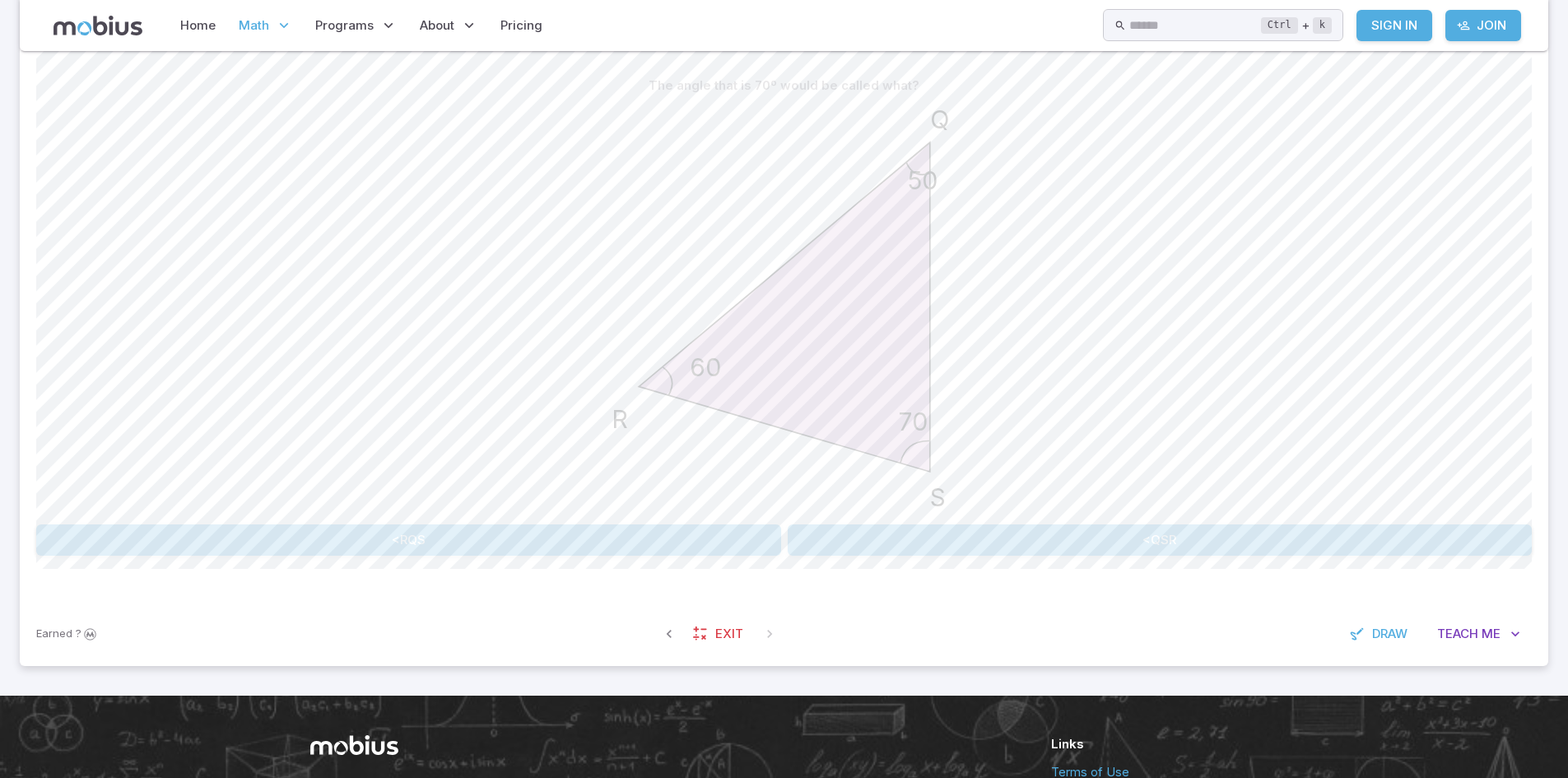
click at [689, 534] on button "<RQS" at bounding box center [408, 539] width 745 height 31
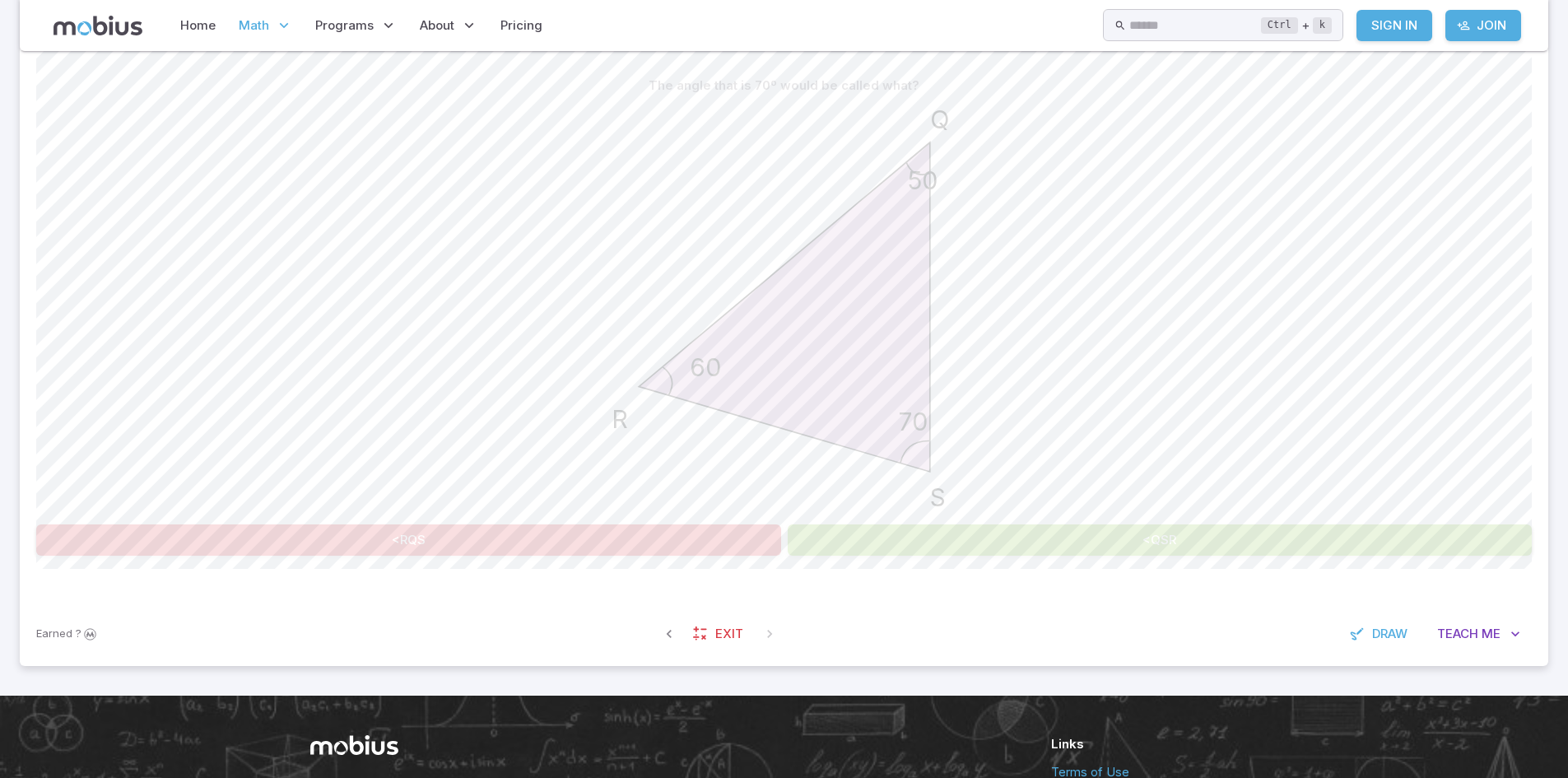
click at [1075, 643] on div "Earned ? Exit Draw Teach Me" at bounding box center [784, 633] width 1528 height 64
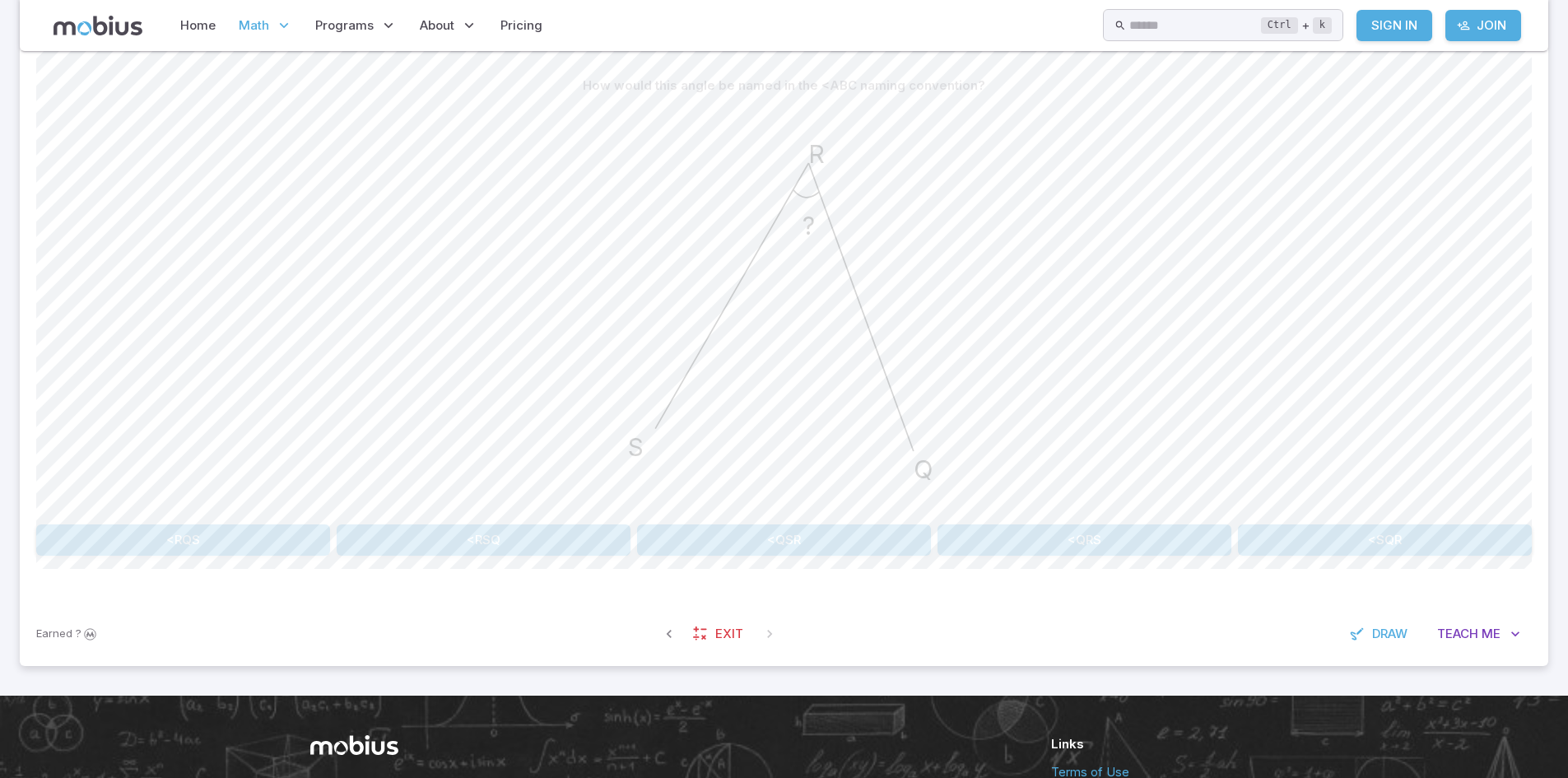
click at [1088, 522] on div "How would this angle be named in the <ABC naming convention? ? S R Q <RQS <RSQ …" at bounding box center [783, 312] width 1496 height 485
click at [1091, 524] on button "<QRS" at bounding box center [1084, 539] width 294 height 31
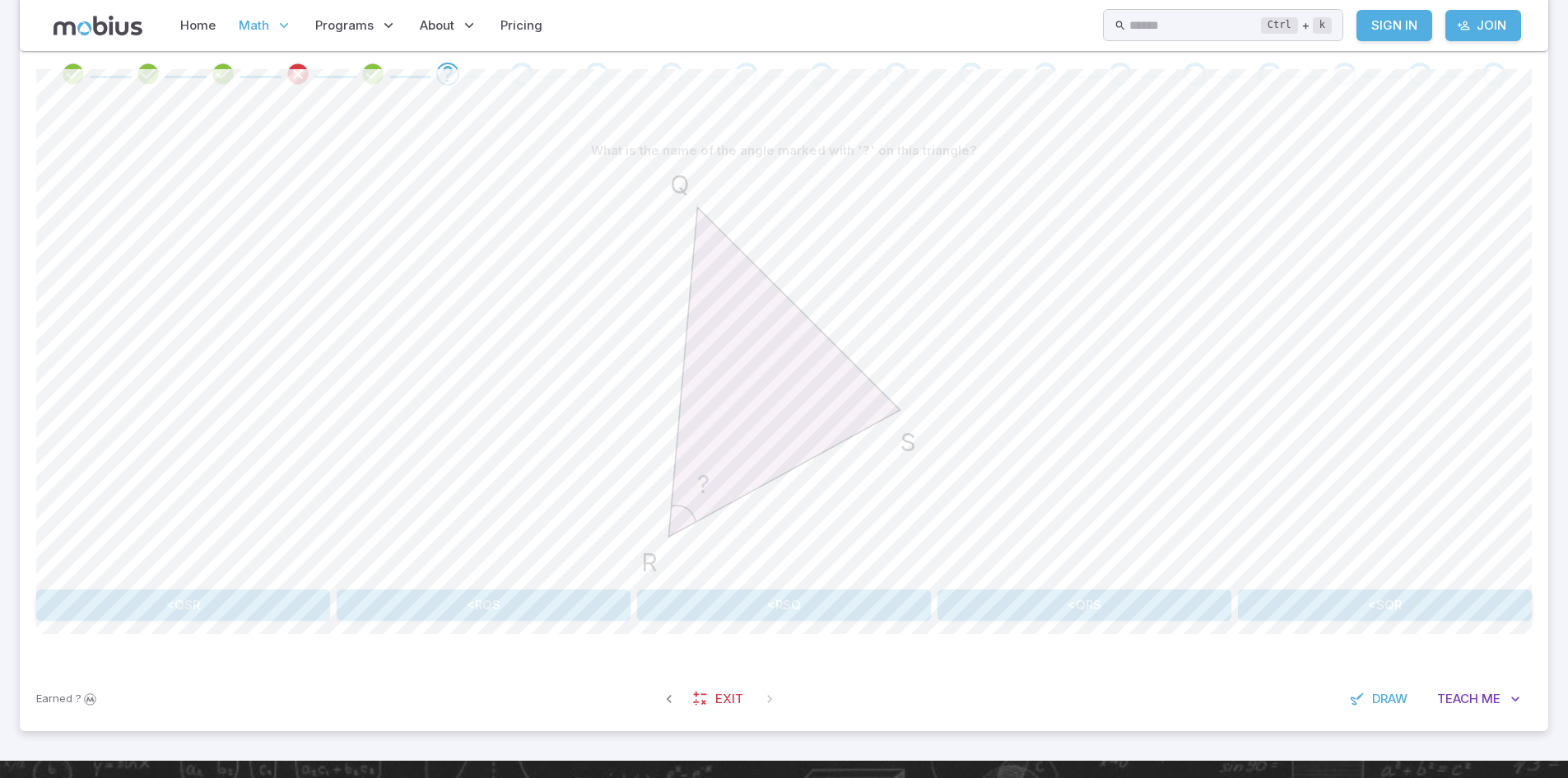
scroll to position [350, 0]
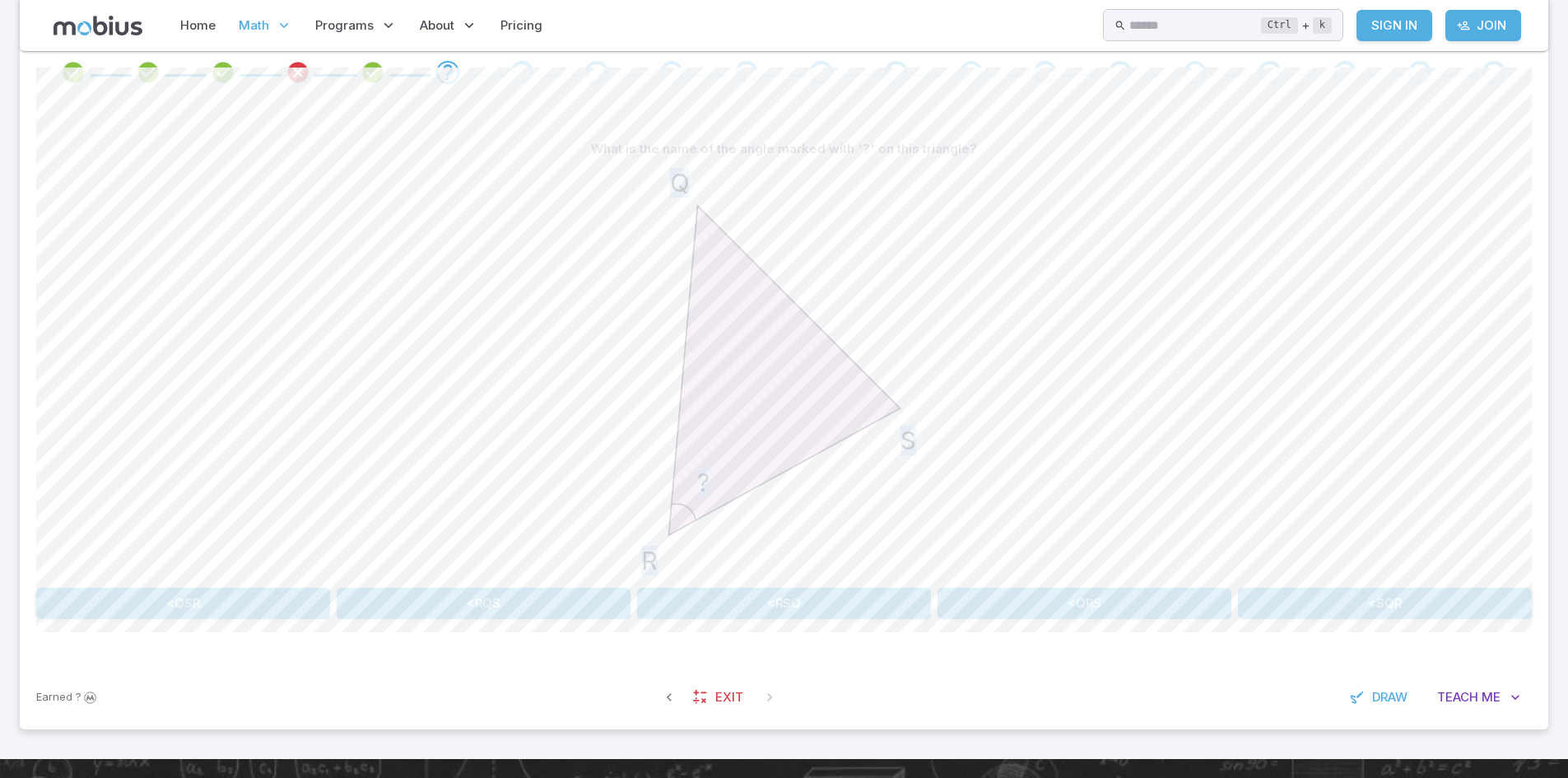
drag, startPoint x: 648, startPoint y: 451, endPoint x: 1291, endPoint y: 447, distance: 643.0
click at [1291, 447] on div "? Q R S" at bounding box center [783, 373] width 1496 height 417
click at [1294, 450] on div "? Q R S" at bounding box center [783, 373] width 1496 height 417
click at [1347, 608] on button "<SQR" at bounding box center [1385, 603] width 294 height 31
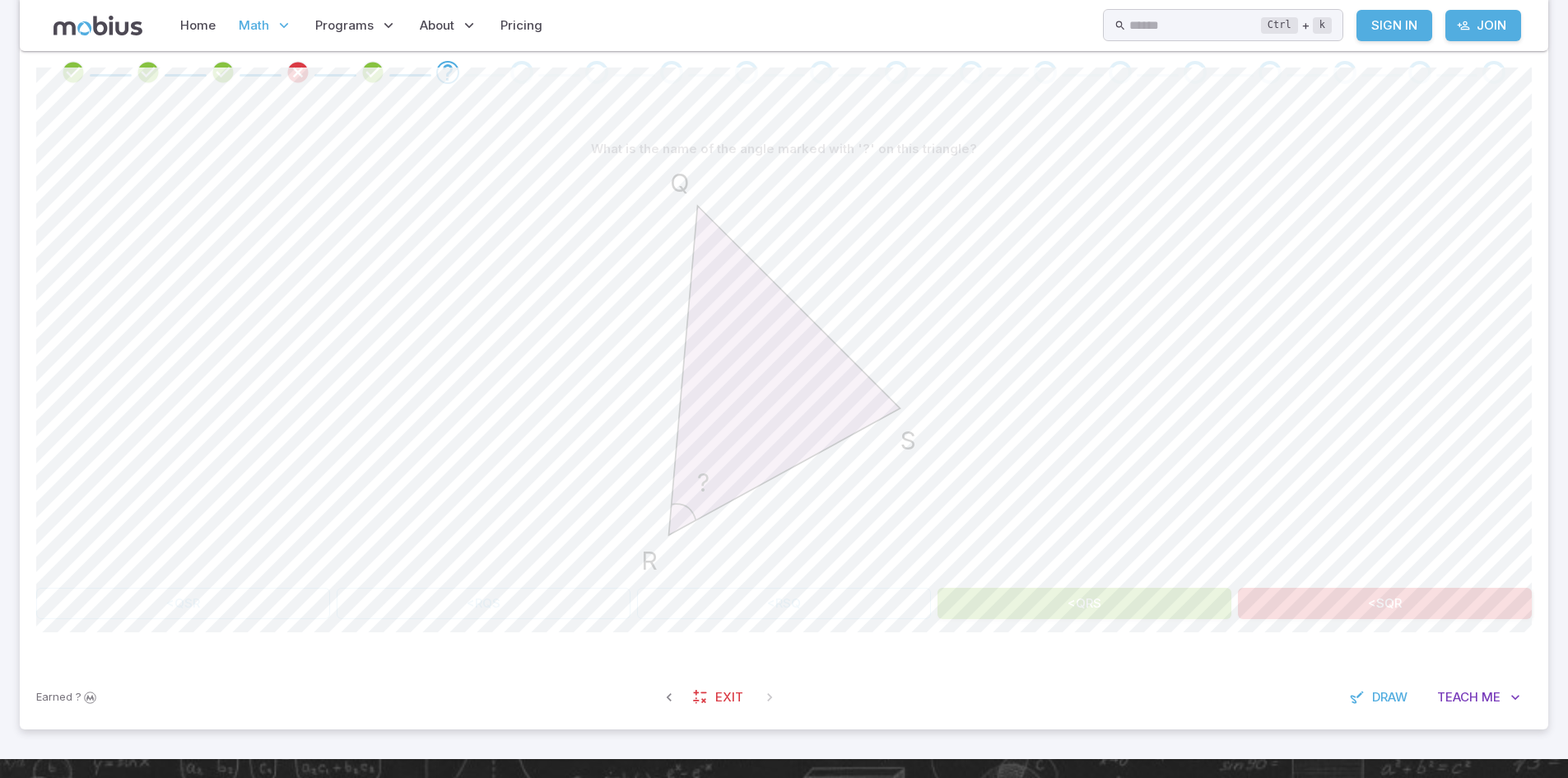
click at [1058, 398] on div "? Q R S" at bounding box center [783, 373] width 1496 height 417
drag, startPoint x: 1376, startPoint y: 647, endPoint x: 1580, endPoint y: 763, distance: 234.7
click at [1406, 654] on div "What is the name of the angle marked with '?' on this triangle? ? Q R S <QSR <R…" at bounding box center [783, 383] width 1496 height 564
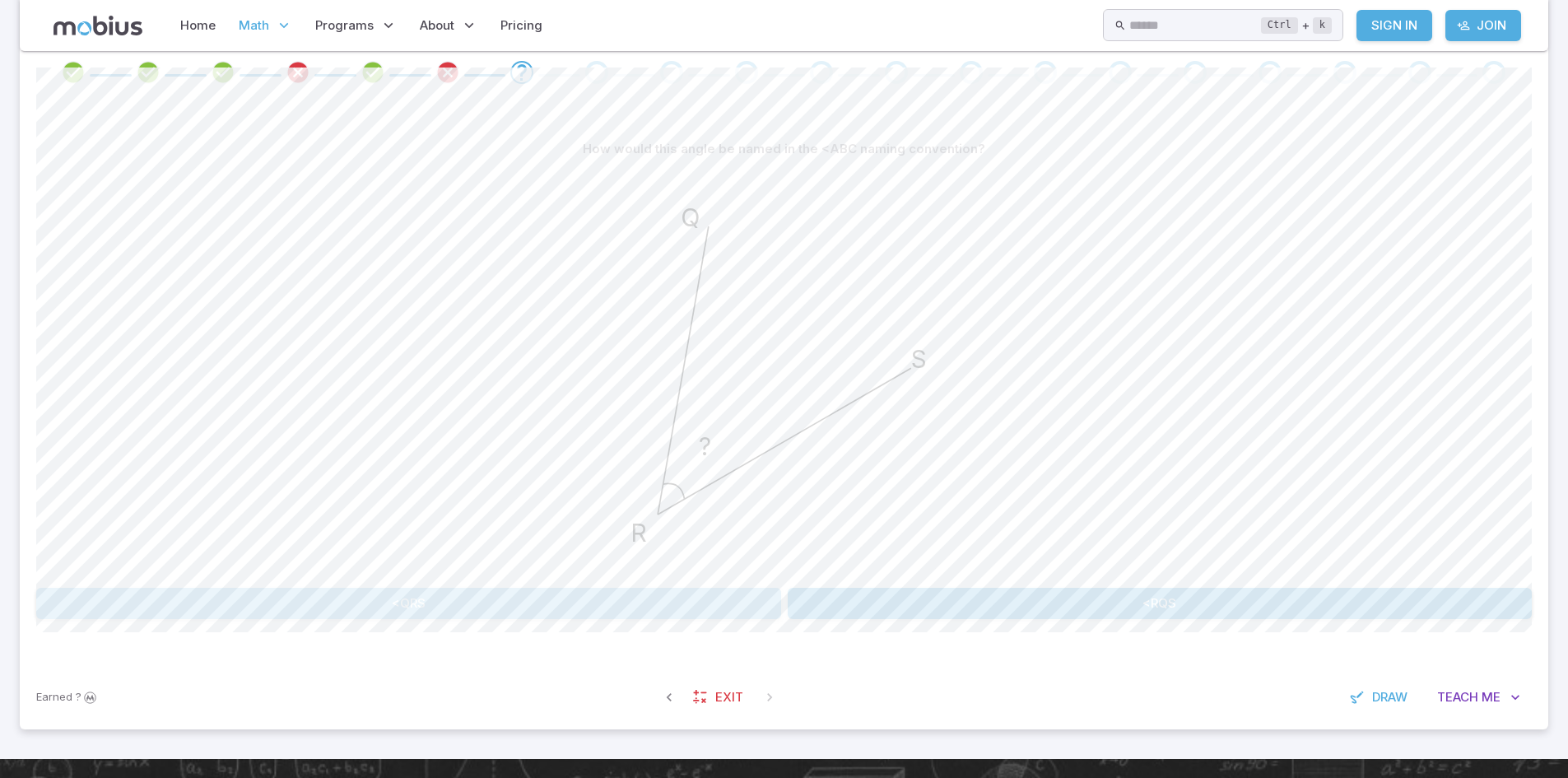
click at [647, 606] on button "<QRS" at bounding box center [408, 603] width 745 height 31
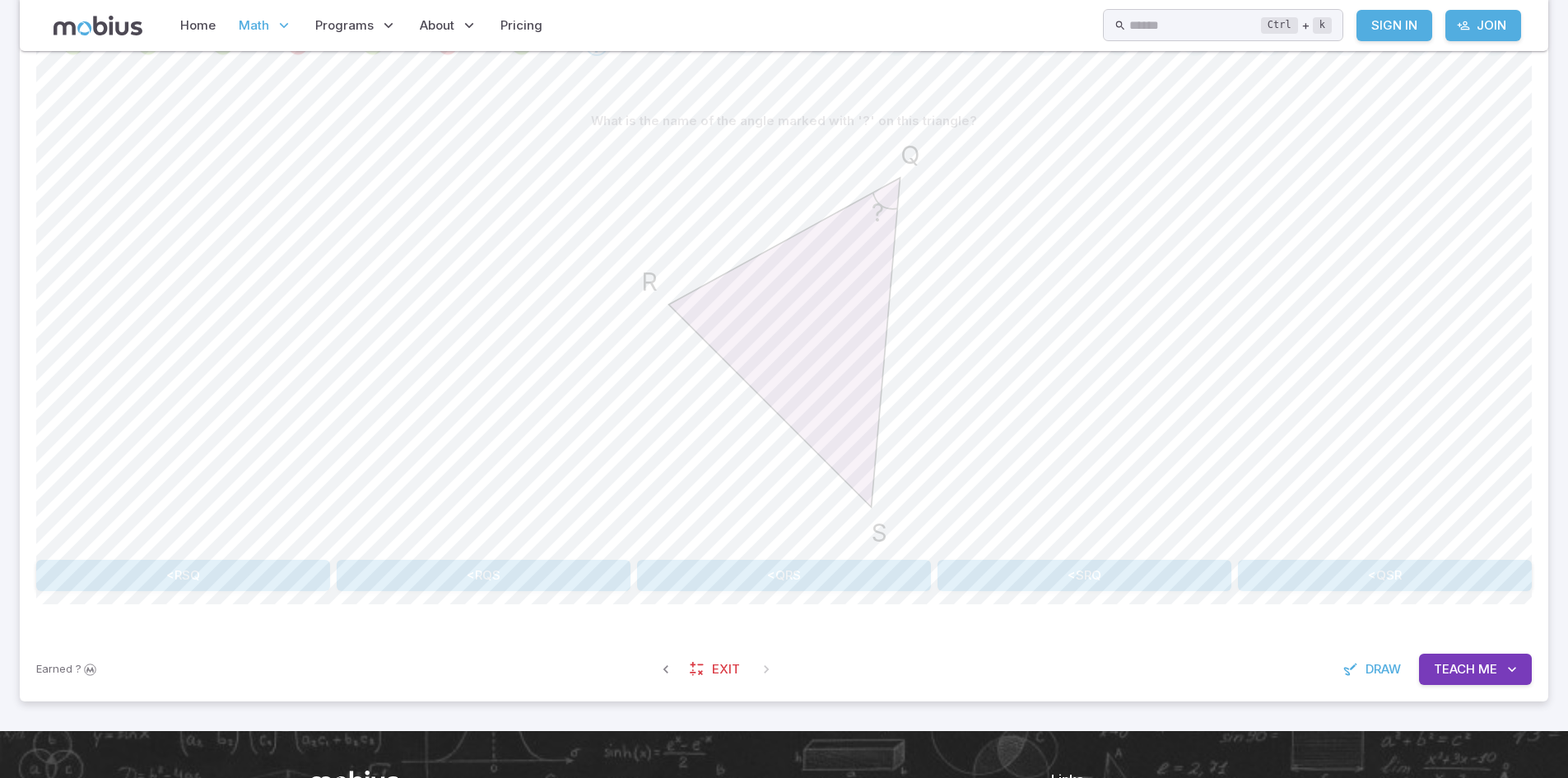
scroll to position [379, 0]
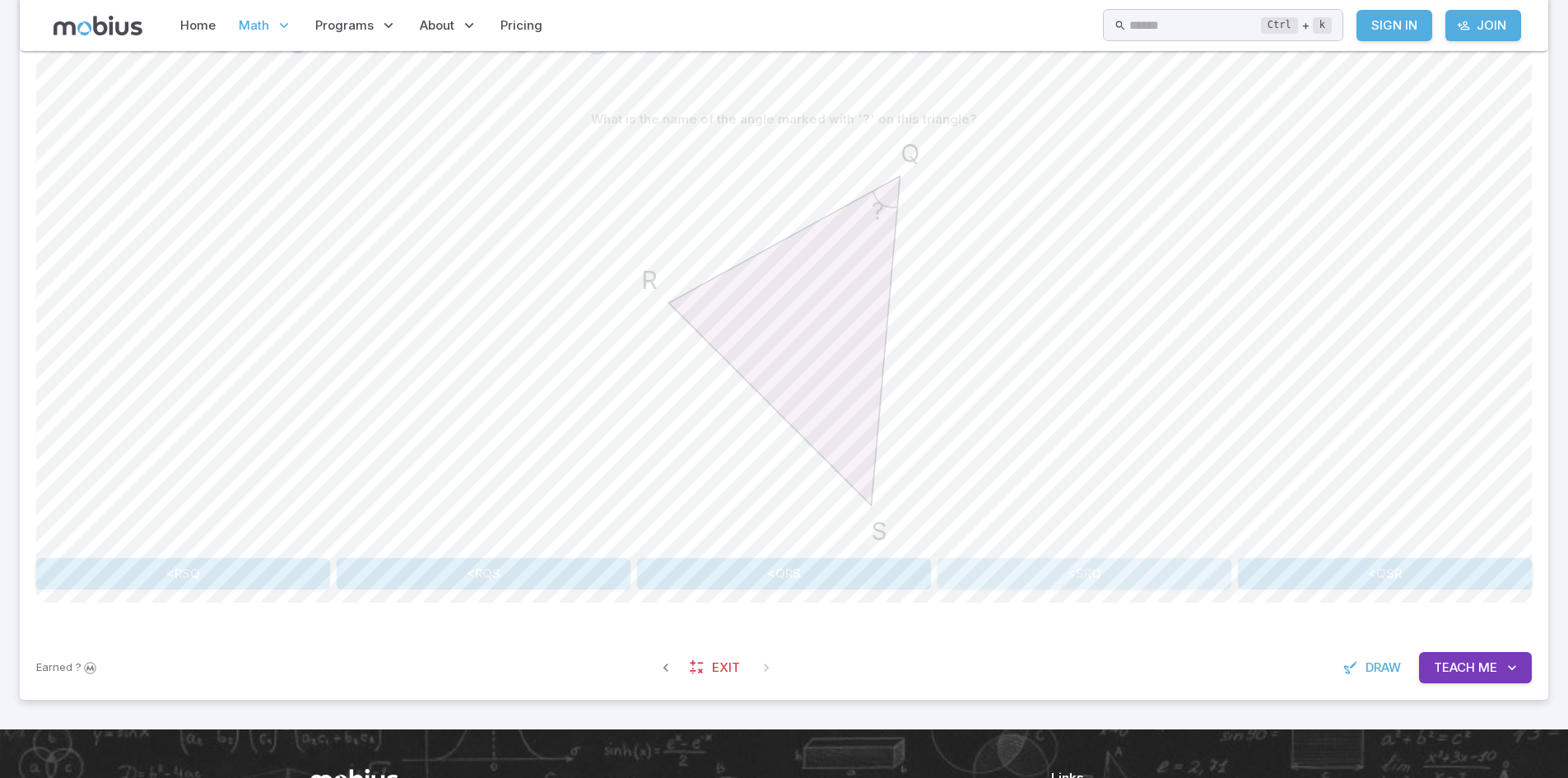
click at [1022, 561] on button "<SRQ" at bounding box center [1084, 573] width 294 height 31
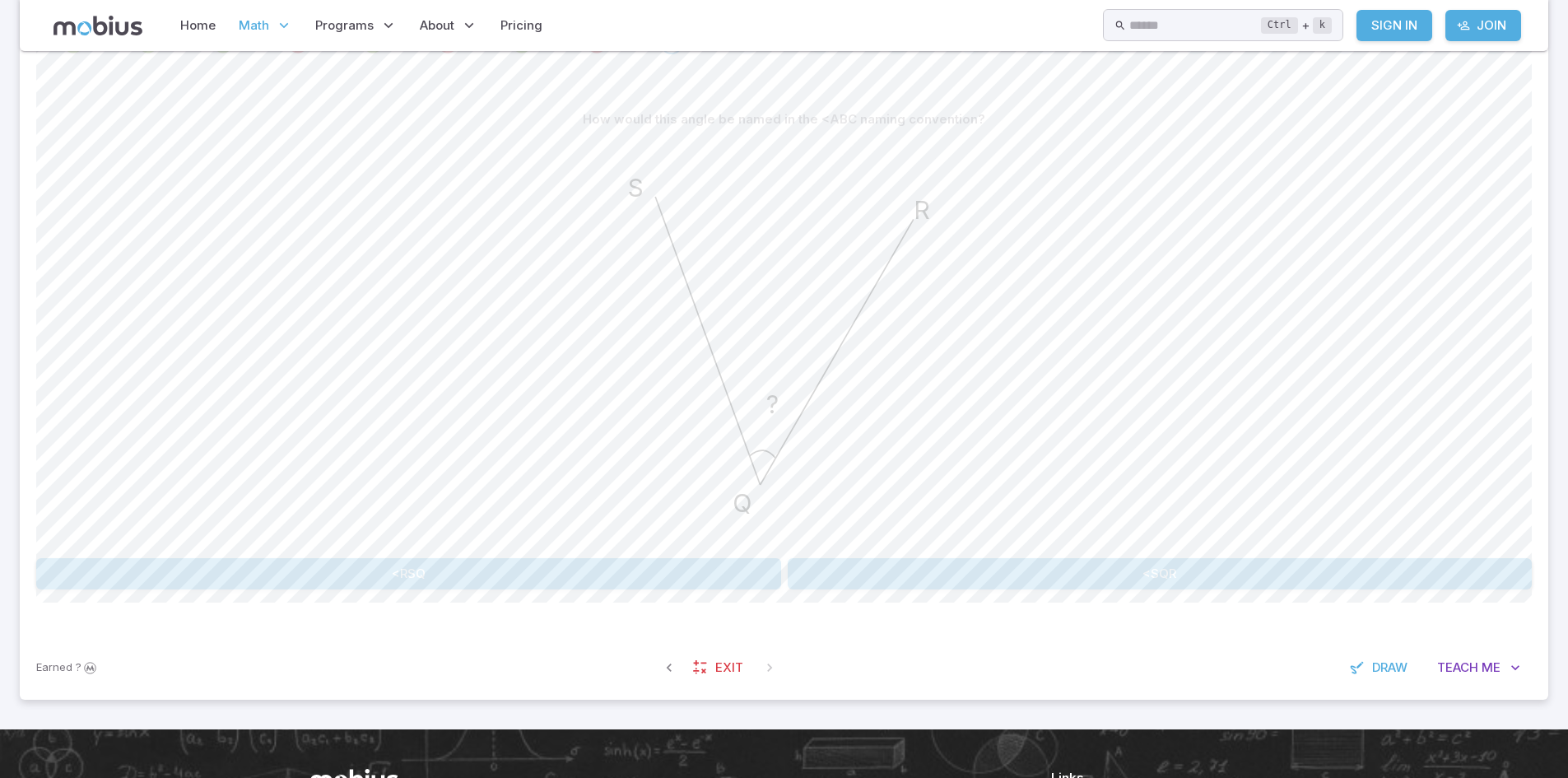
click at [1065, 560] on button "<SQR" at bounding box center [1160, 573] width 745 height 31
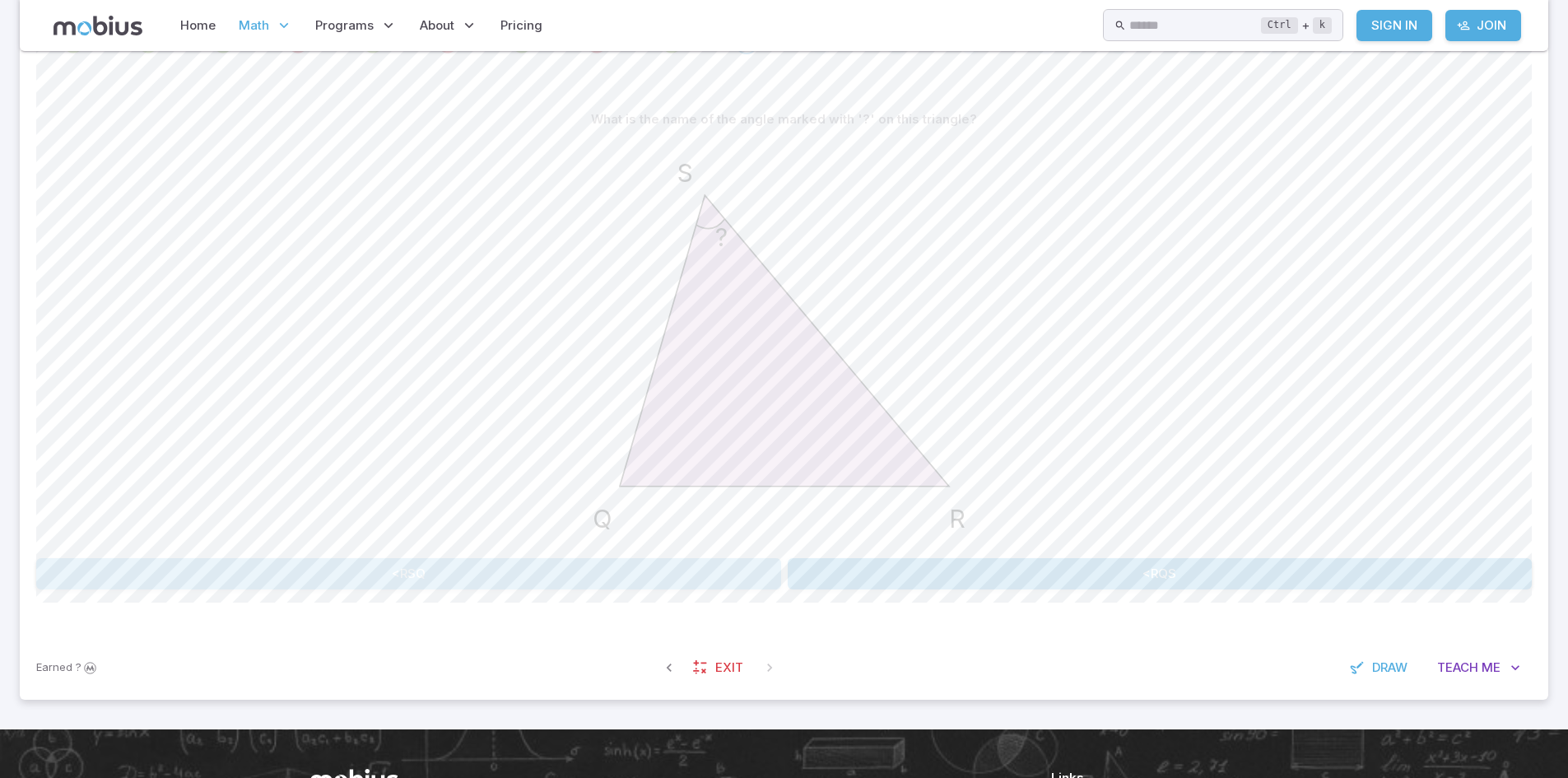
click at [643, 563] on button "<RSQ" at bounding box center [408, 573] width 745 height 31
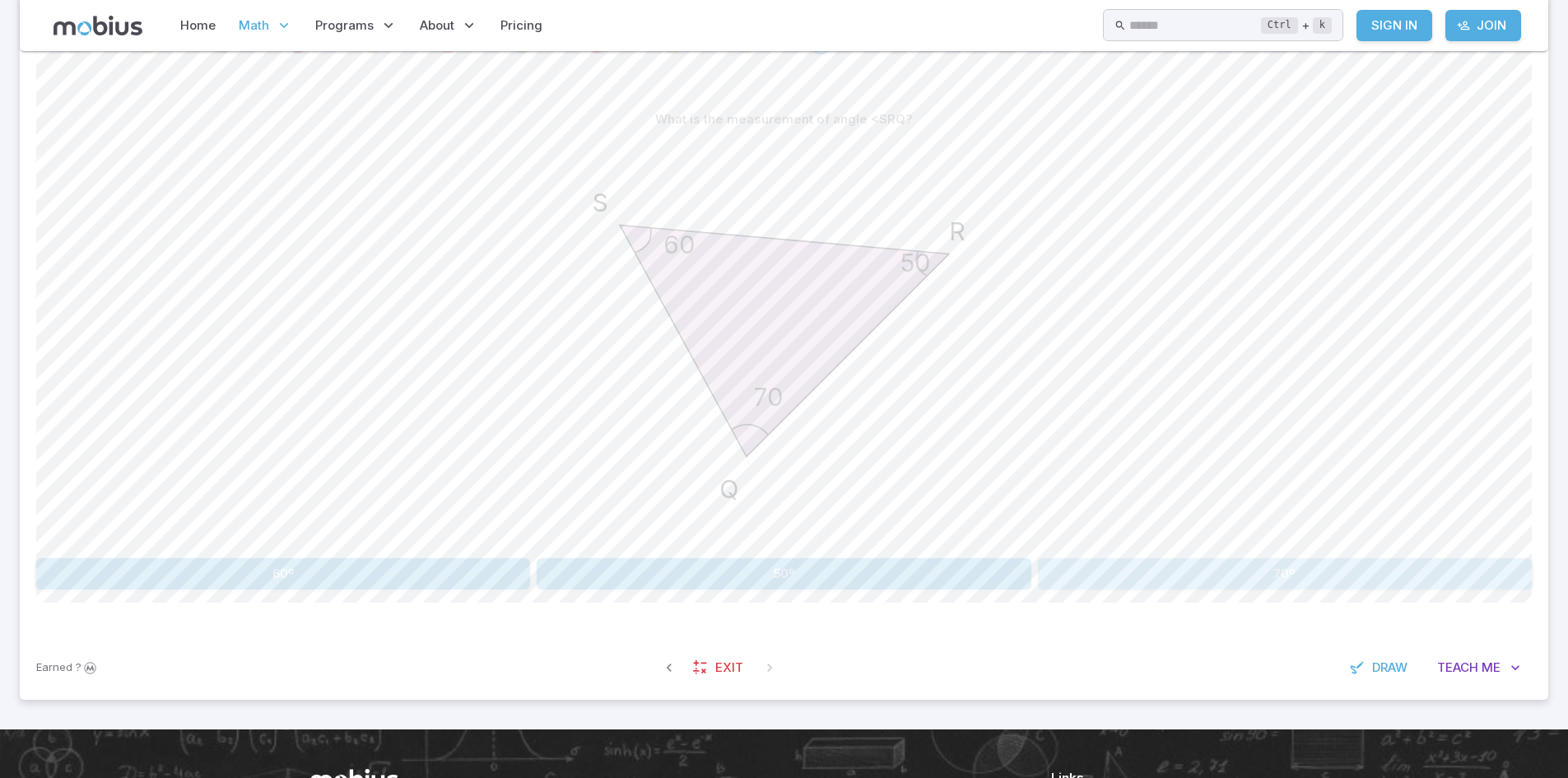
click at [1204, 573] on button "70º" at bounding box center [1285, 573] width 494 height 31
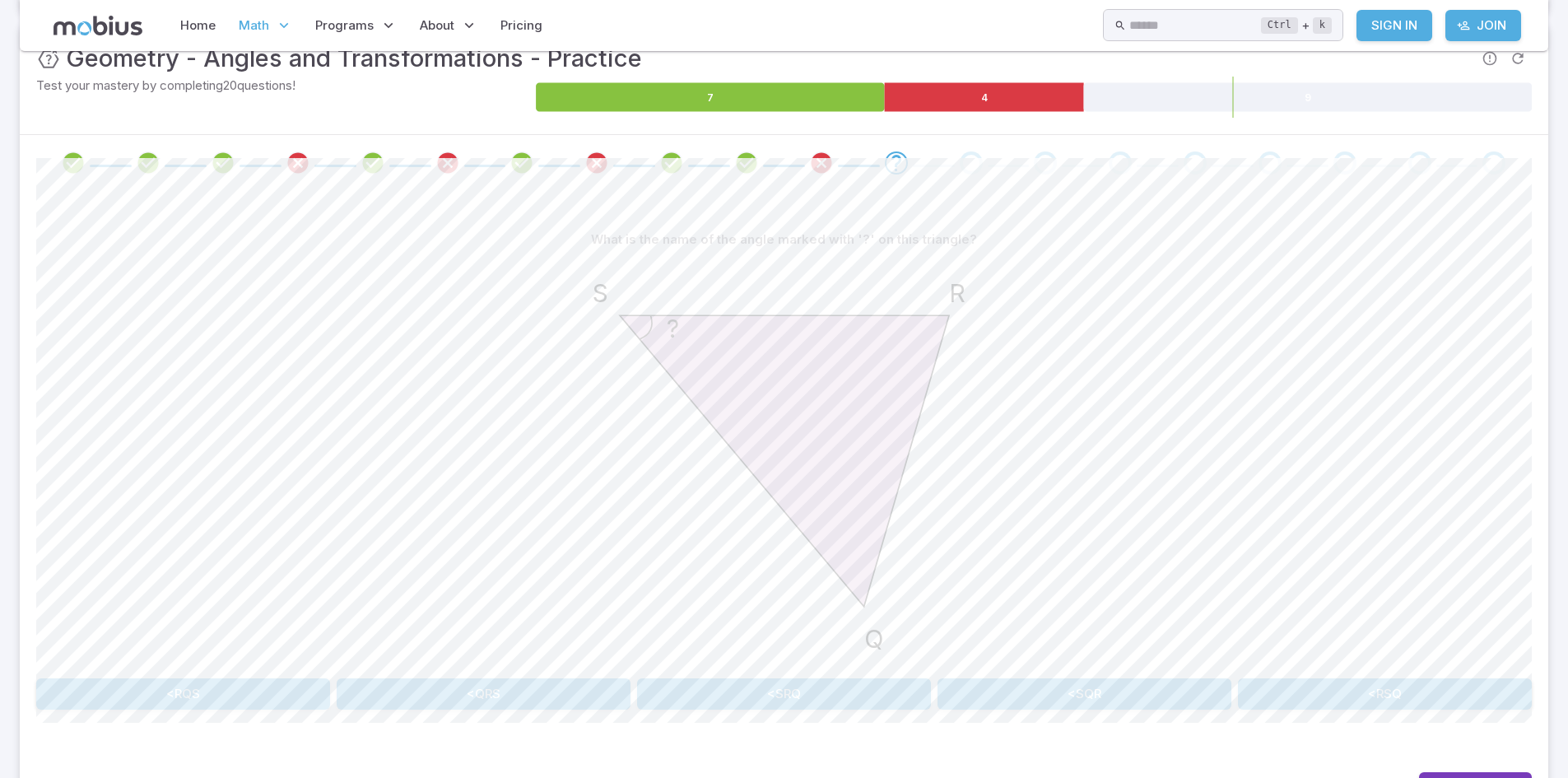
scroll to position [259, 0]
click at [454, 695] on button "<QRS" at bounding box center [484, 694] width 294 height 31
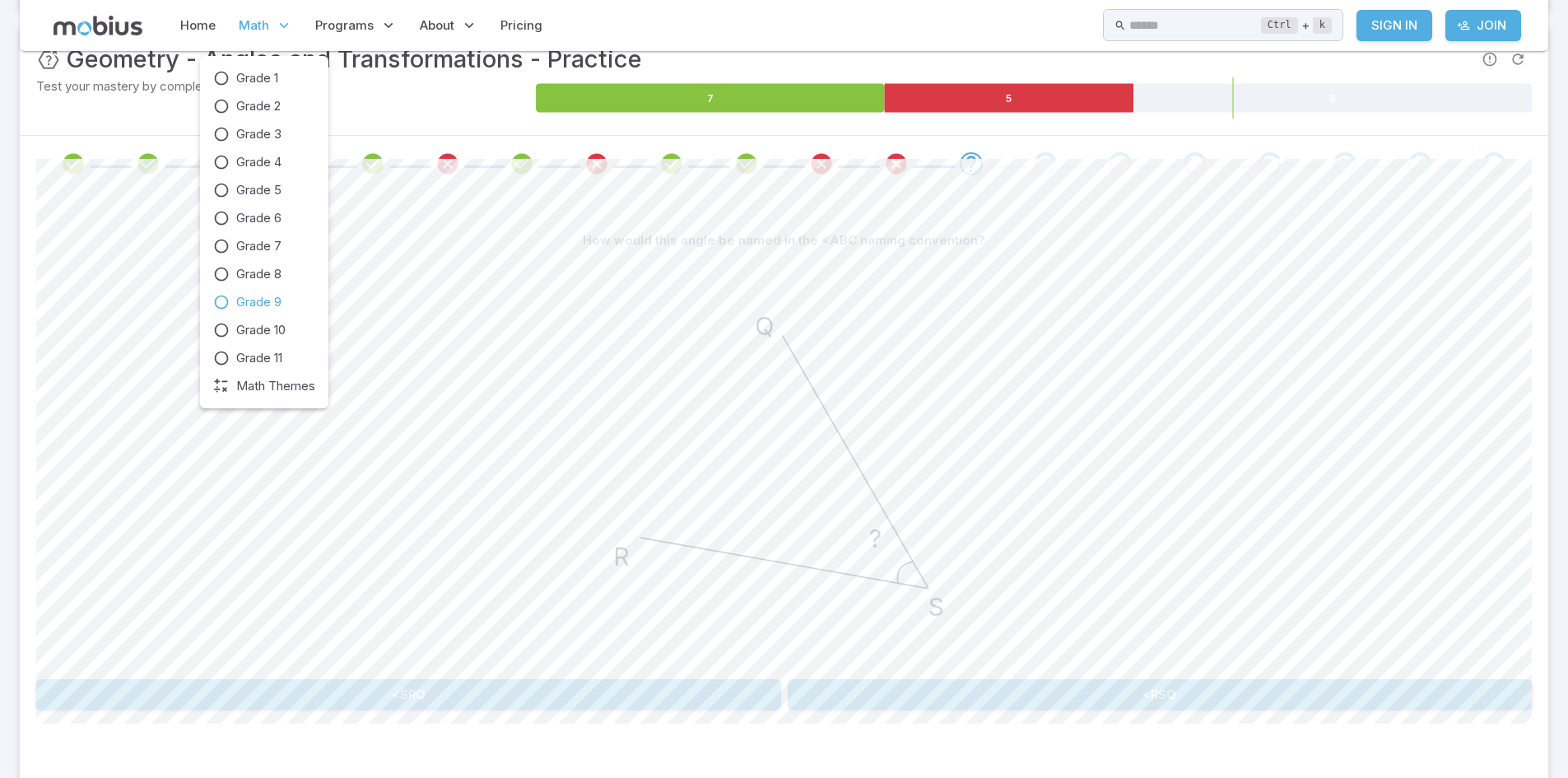
click at [245, 295] on span "Grade 9" at bounding box center [259, 301] width 45 height 18
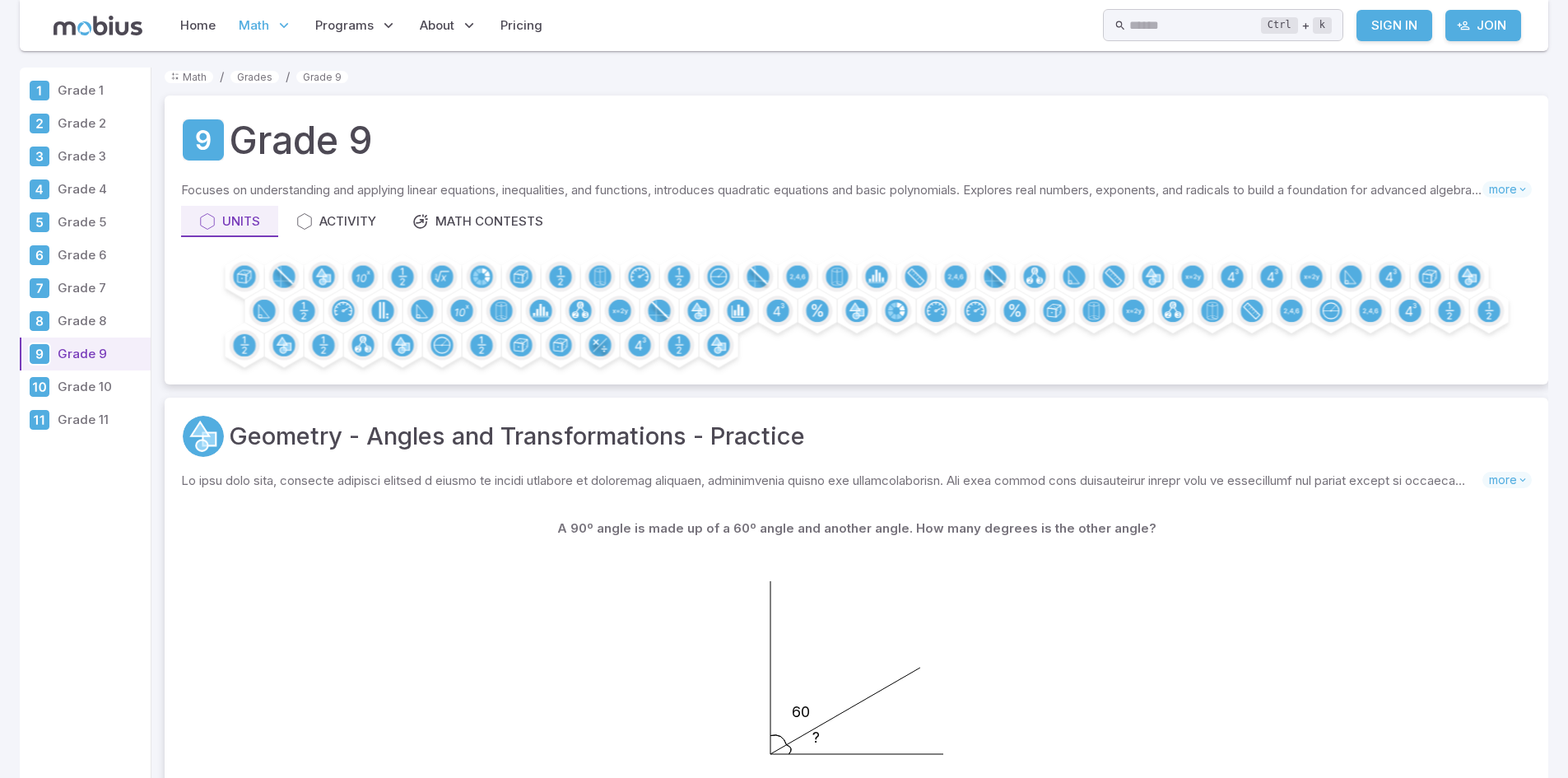
scroll to position [97, 0]
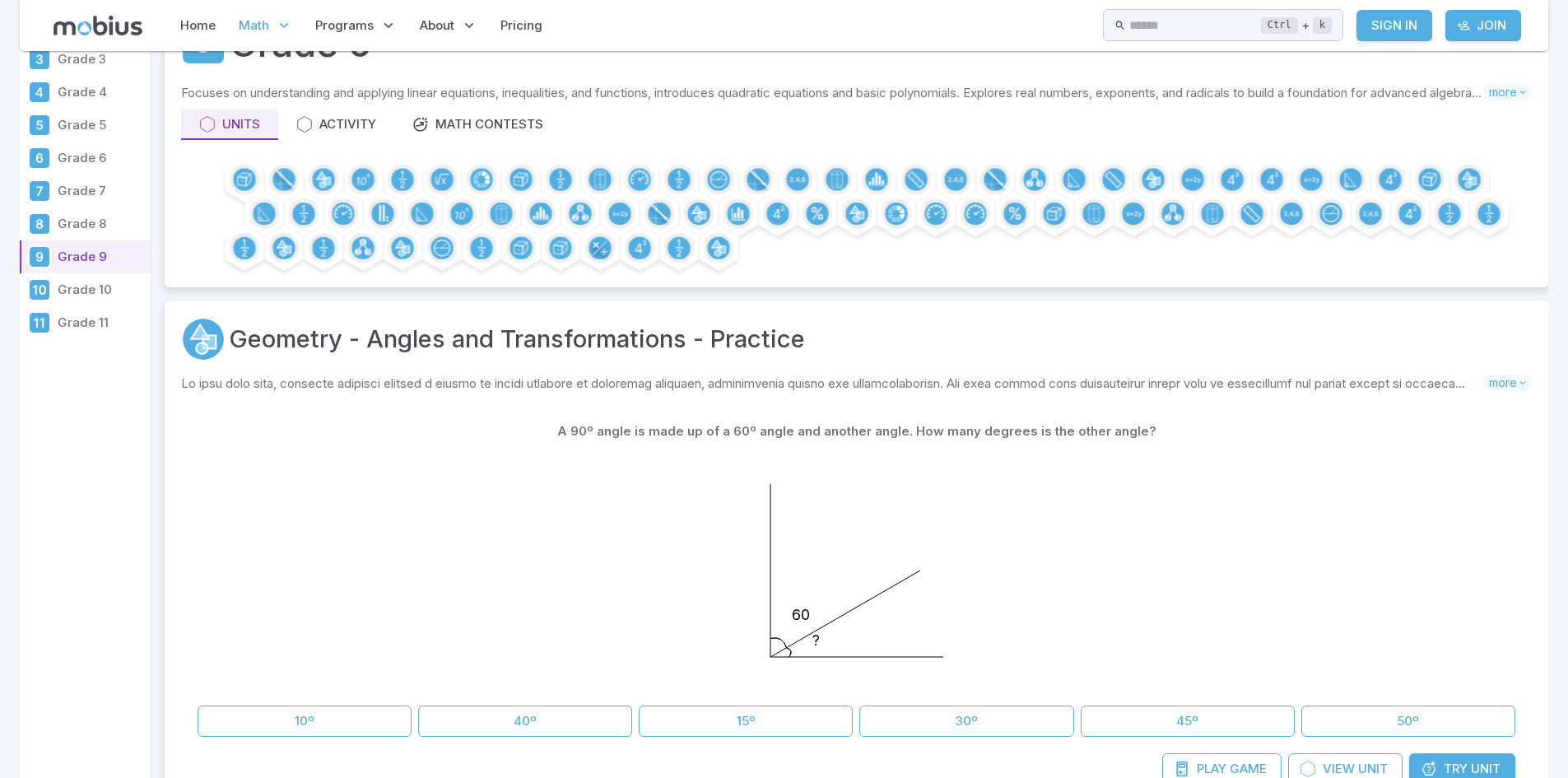
click at [606, 365] on div "Geometry - Angles and Transformations - Practice Skills you will learn include:…" at bounding box center [856, 558] width 1384 height 516
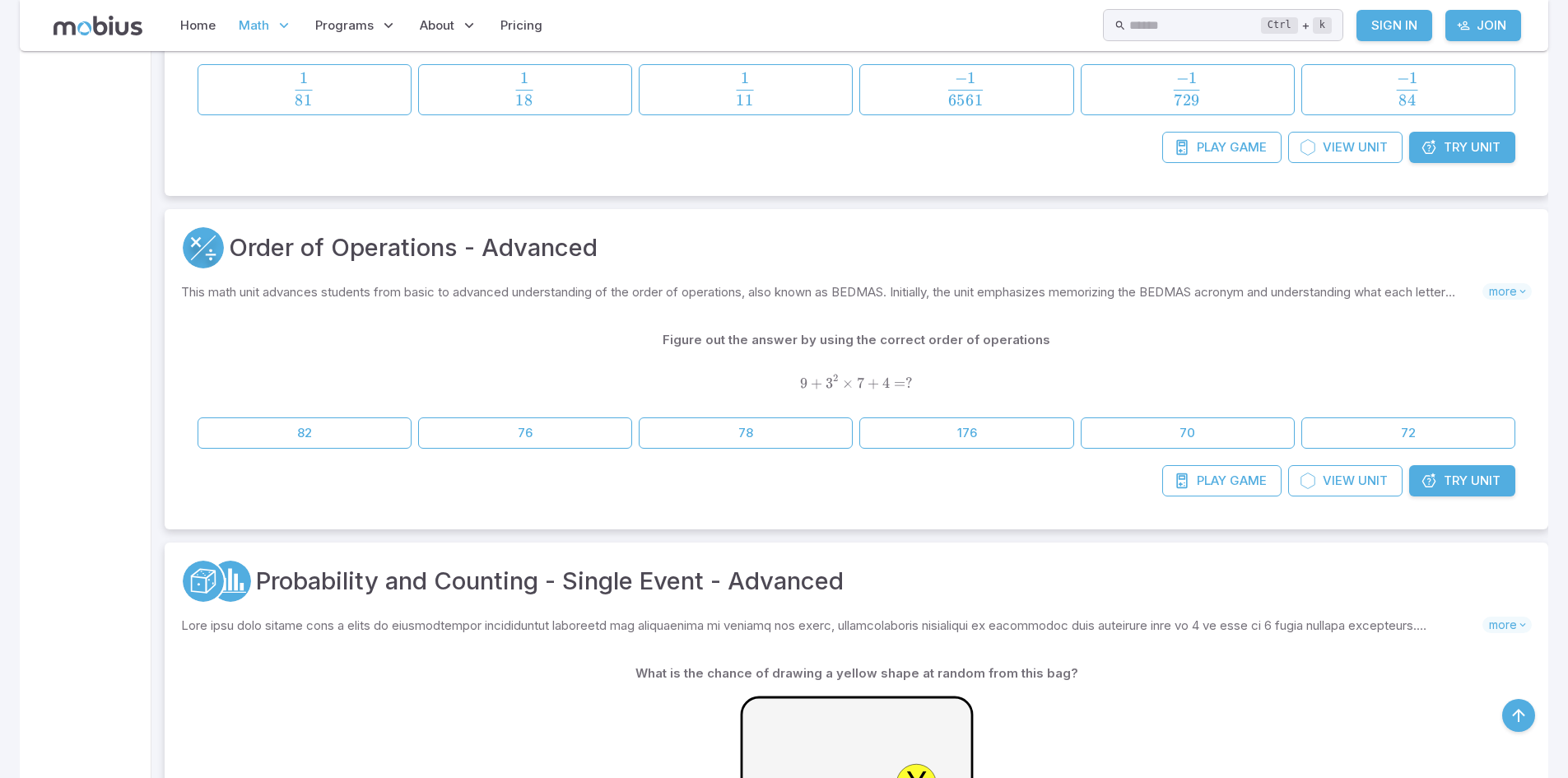
scroll to position [1445, 0]
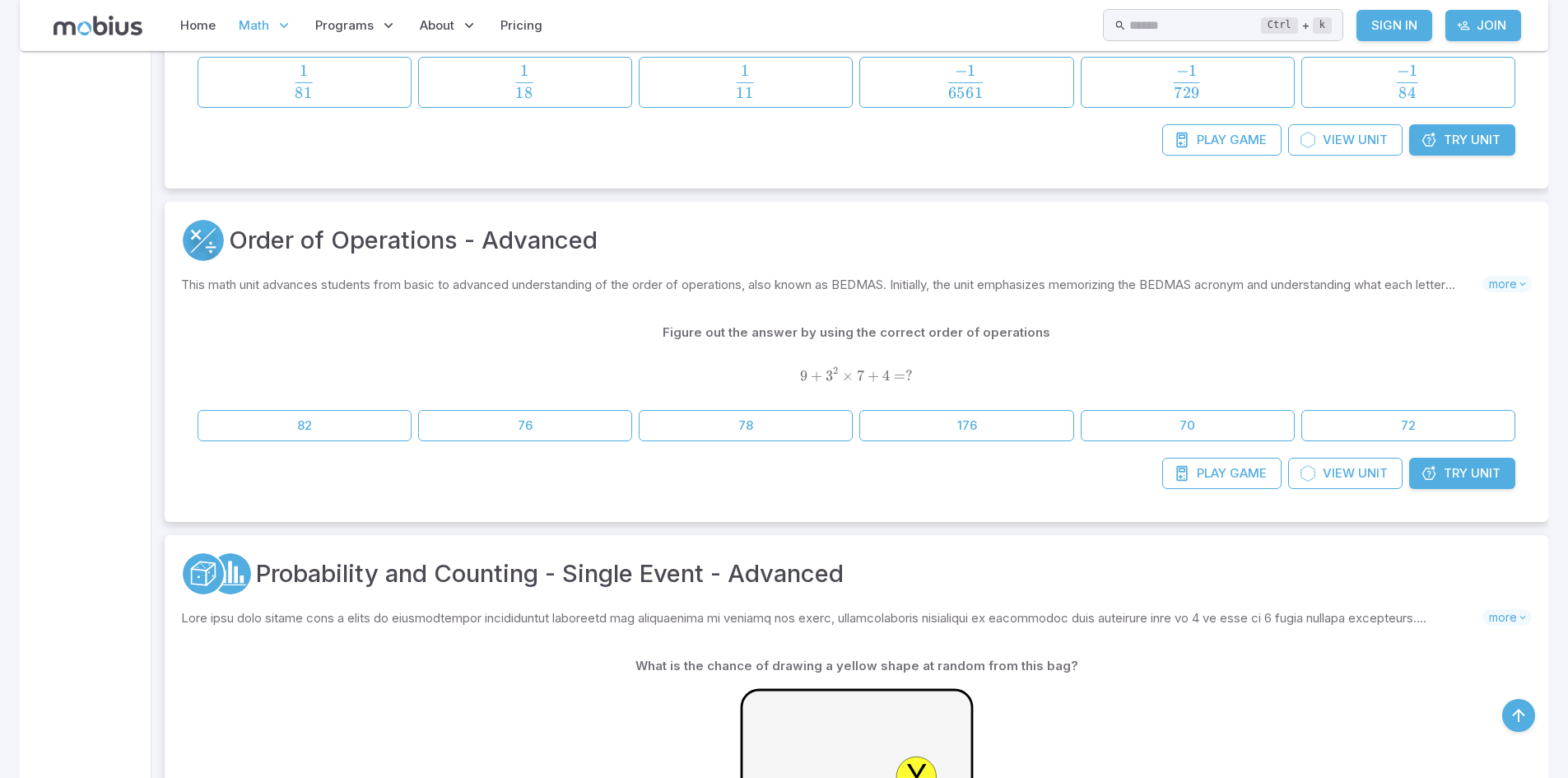
click at [1472, 484] on link "Try Unit" at bounding box center [1463, 472] width 106 height 31
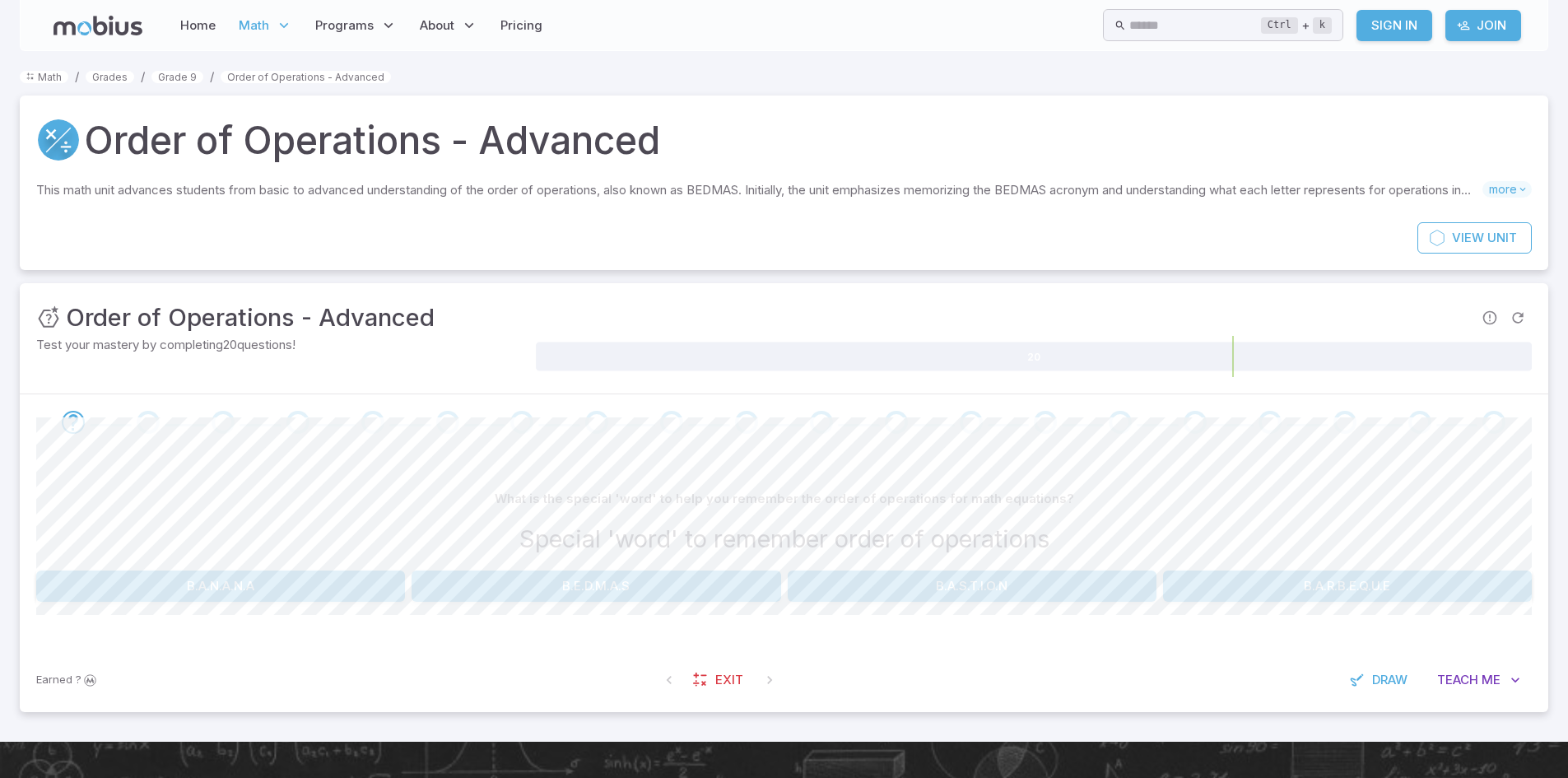
click at [574, 591] on button "B.E.D.M.A.S" at bounding box center [596, 585] width 369 height 31
click at [263, 607] on div "Which operation should you do first in a math equation? Exponents or Subtract E…" at bounding box center [783, 548] width 1496 height 198
click at [280, 585] on button "Exponents" at bounding box center [282, 585] width 494 height 31
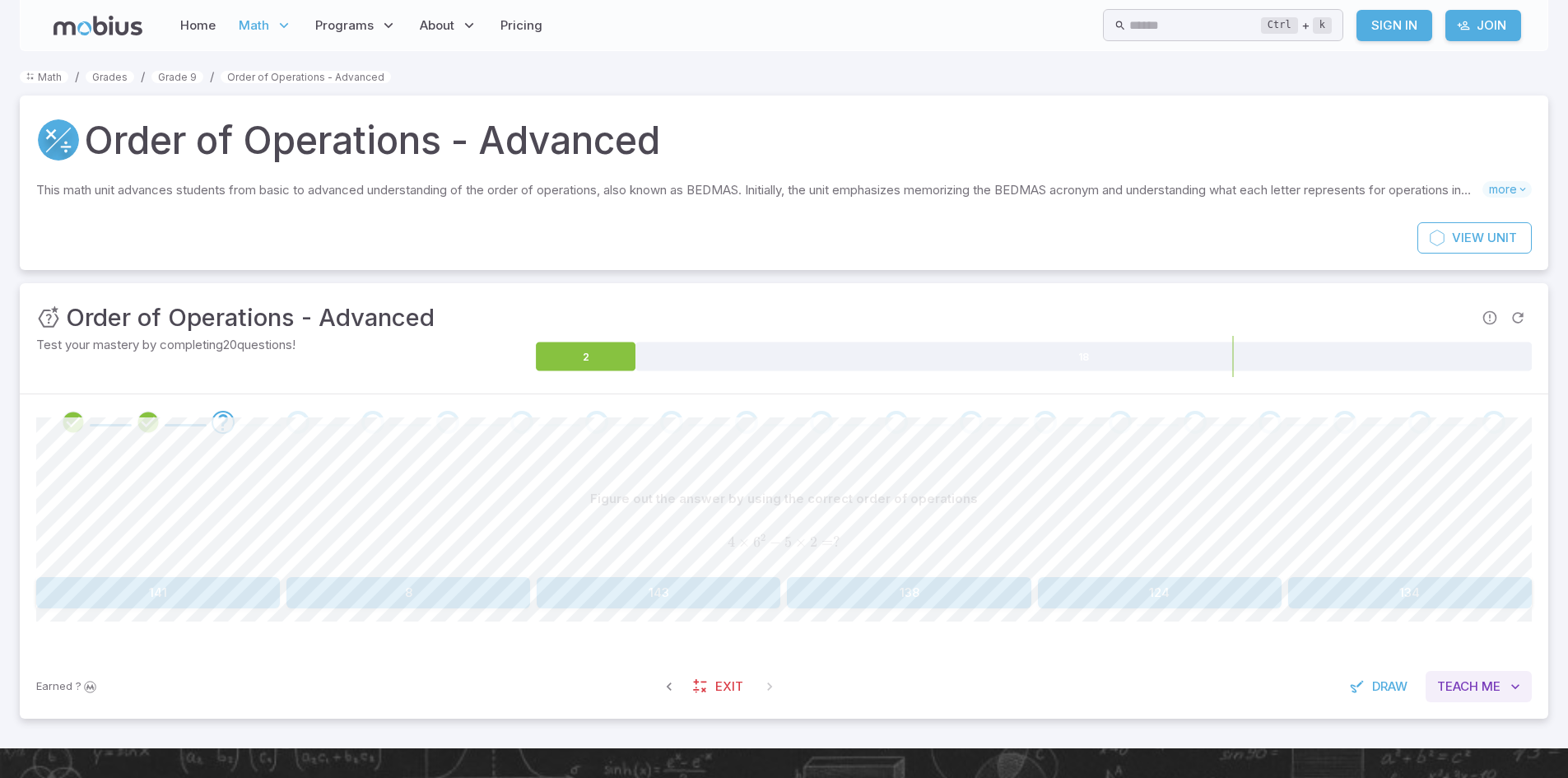
click at [1446, 688] on span "Teach" at bounding box center [1458, 686] width 41 height 18
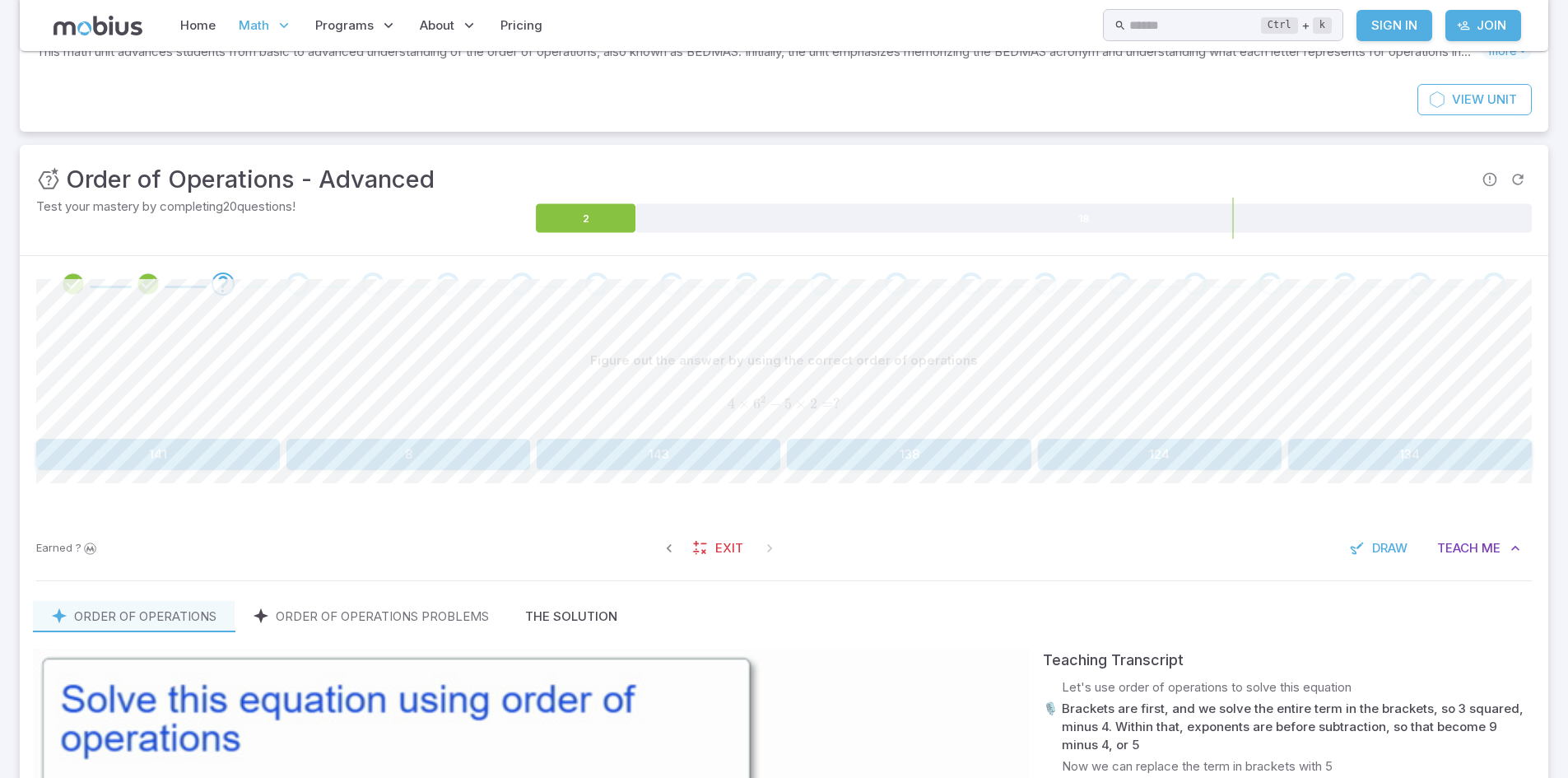
scroll to position [135, 0]
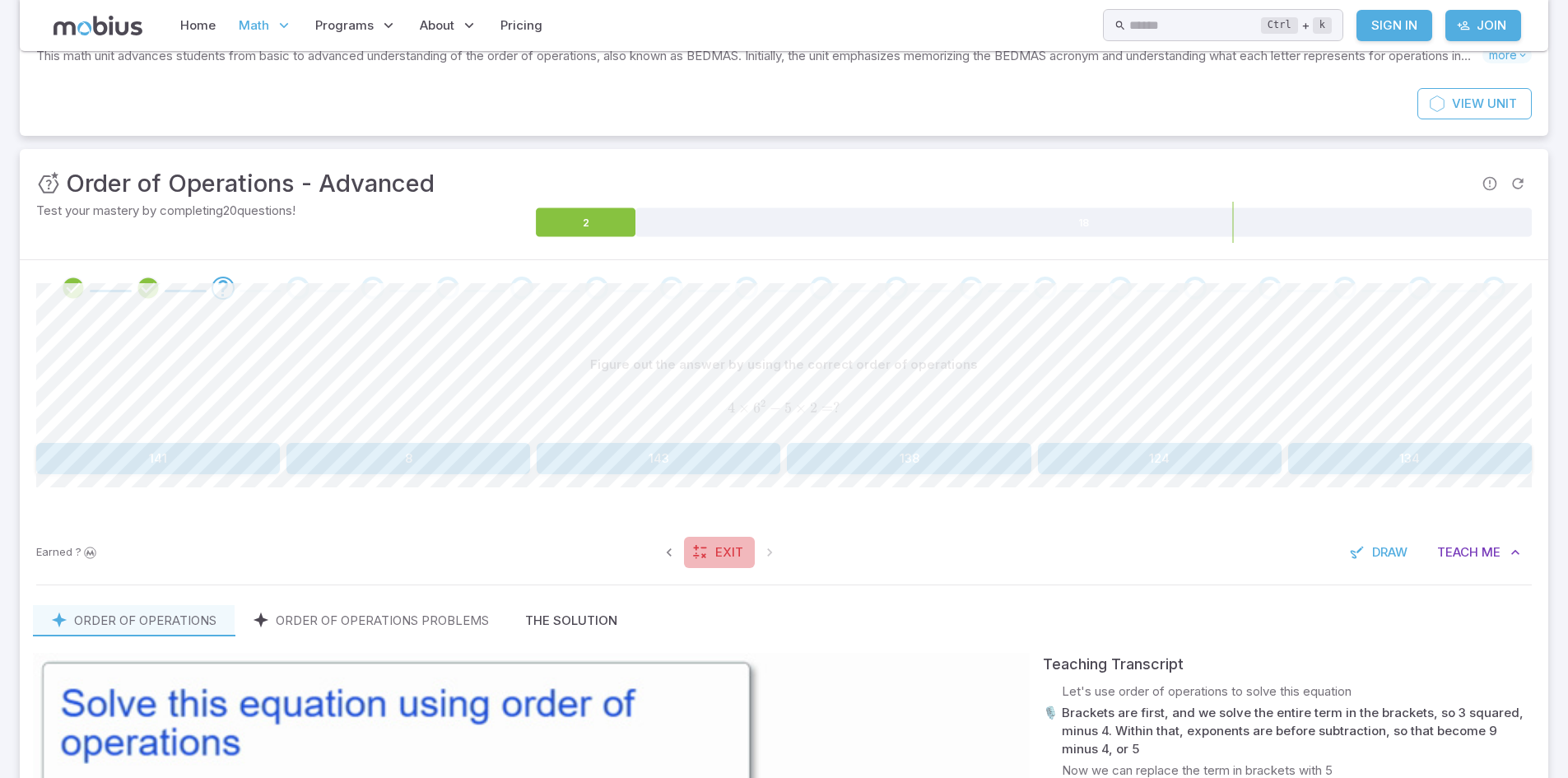
click at [716, 544] on span "Exit" at bounding box center [729, 551] width 28 height 18
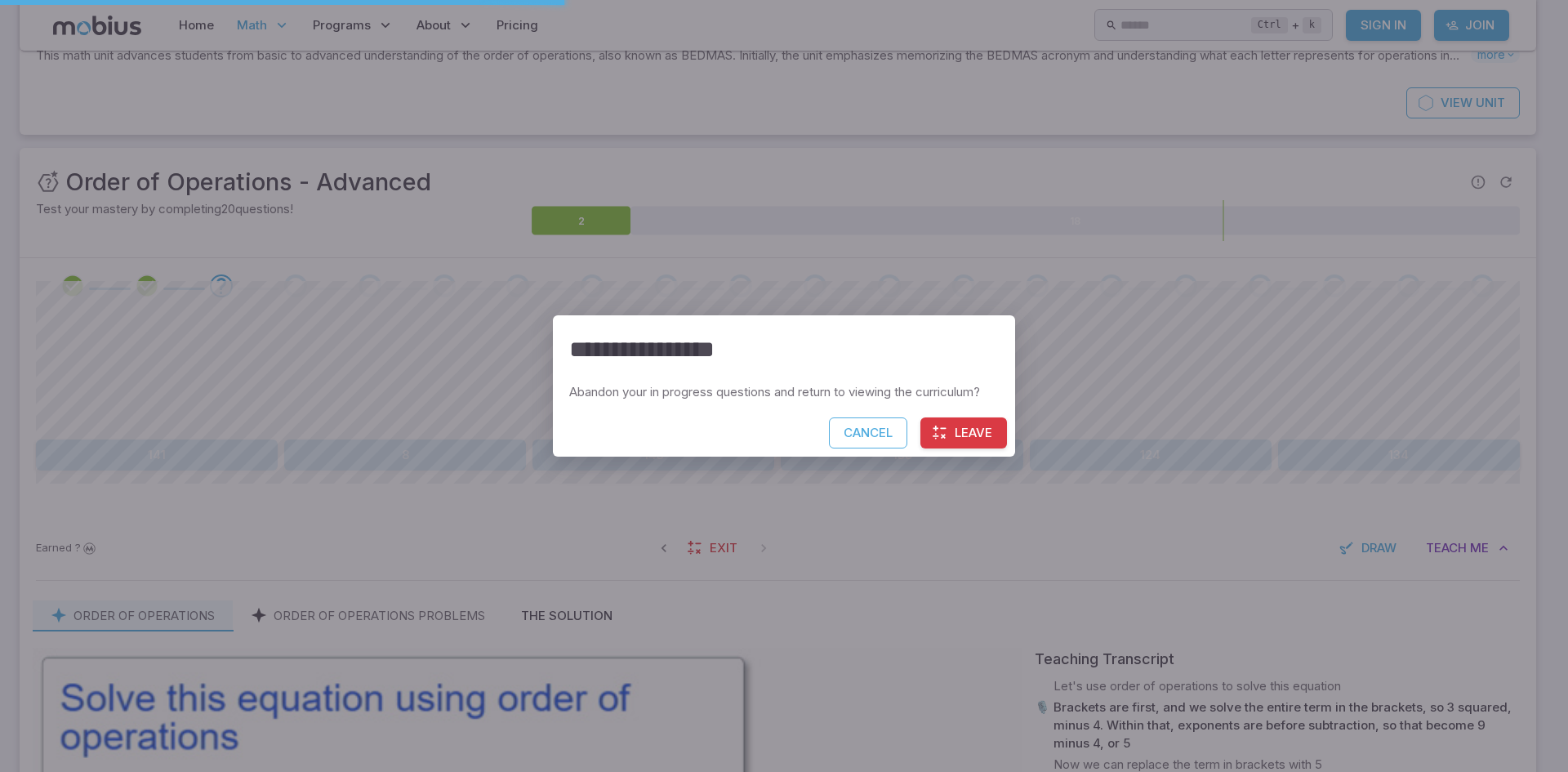
click at [932, 439] on icon "button" at bounding box center [939, 432] width 16 height 16
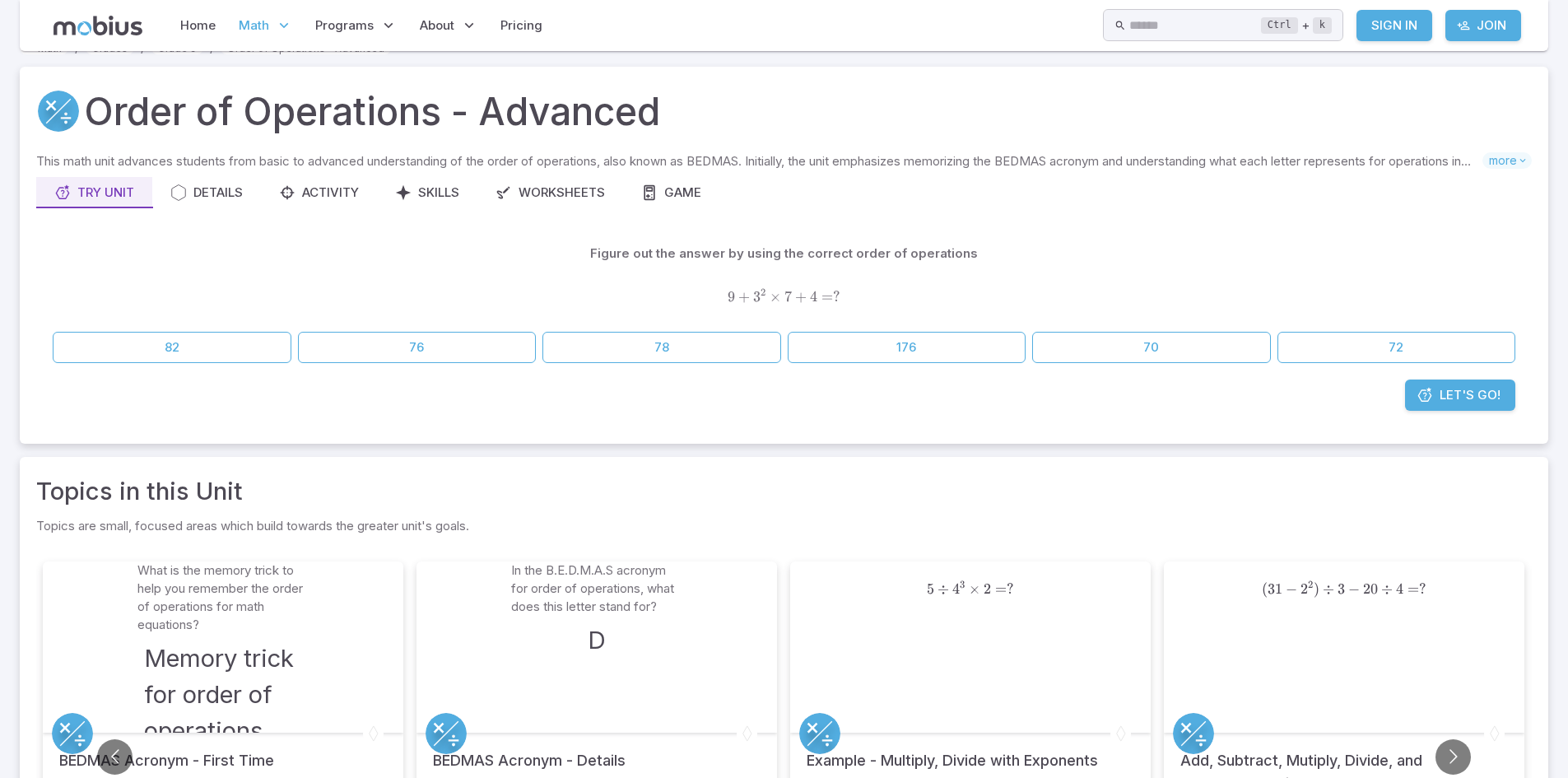
scroll to position [29, 0]
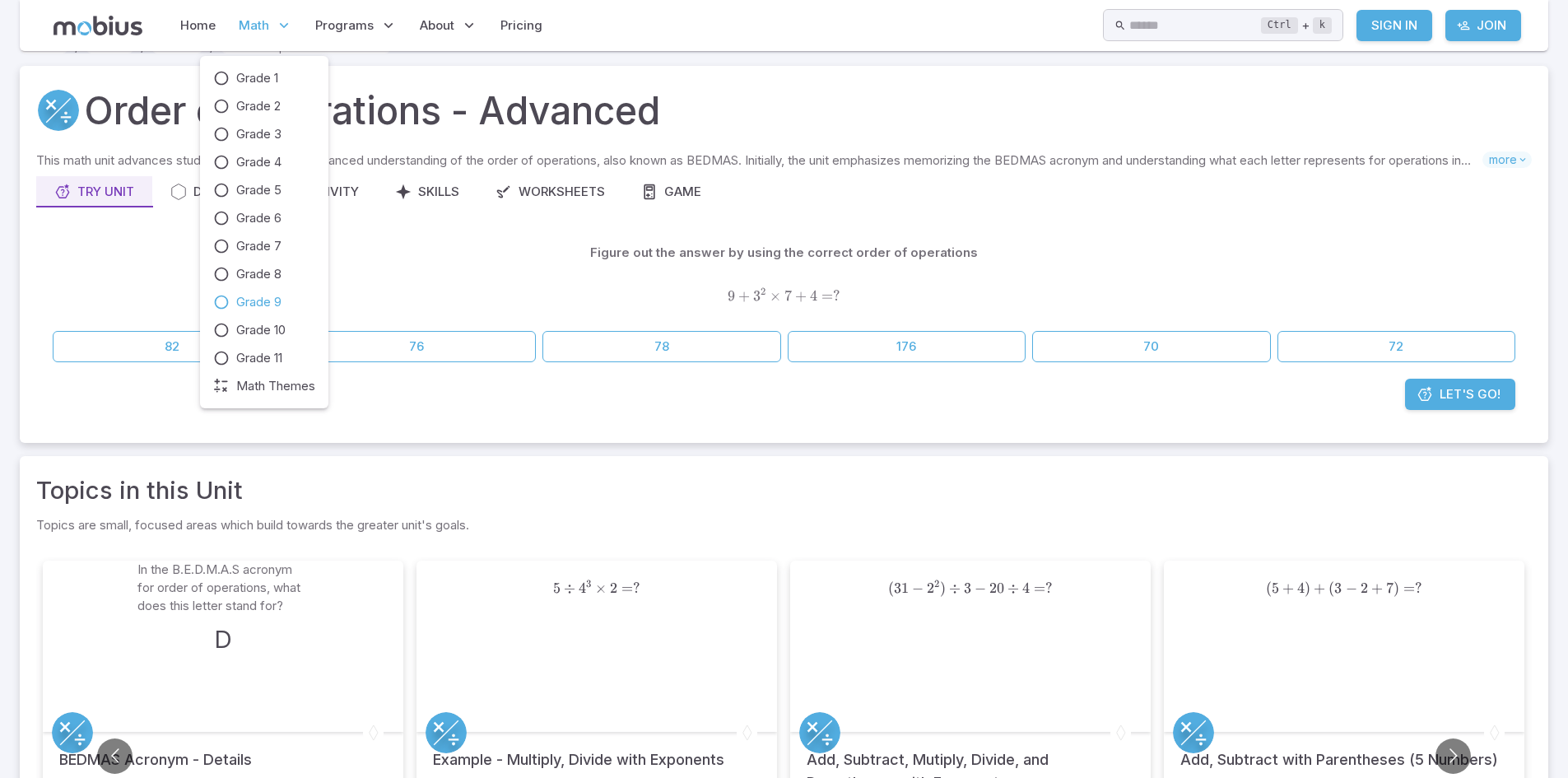
click at [254, 306] on span "Grade 9" at bounding box center [259, 301] width 45 height 18
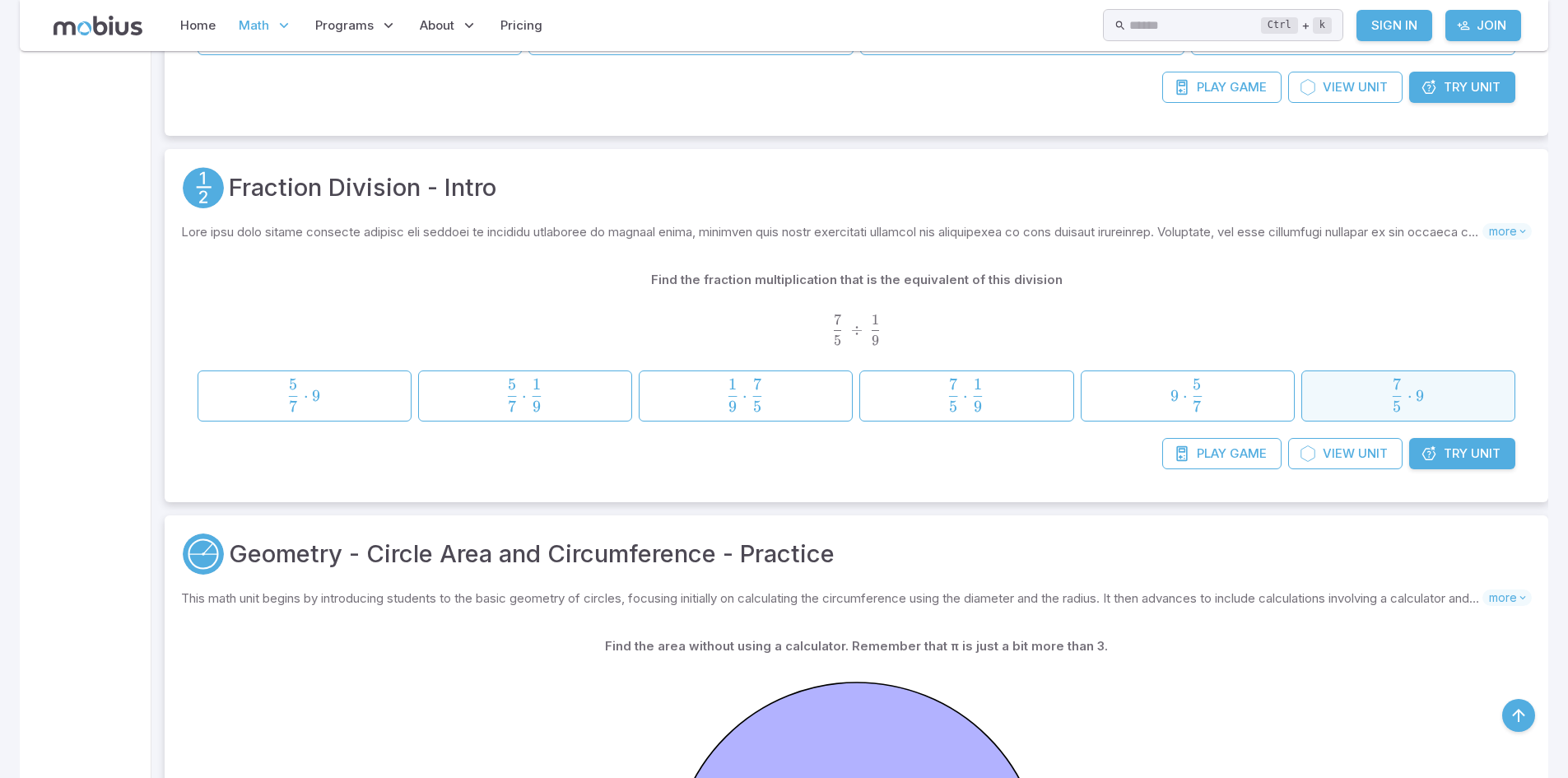
scroll to position [2914, 0]
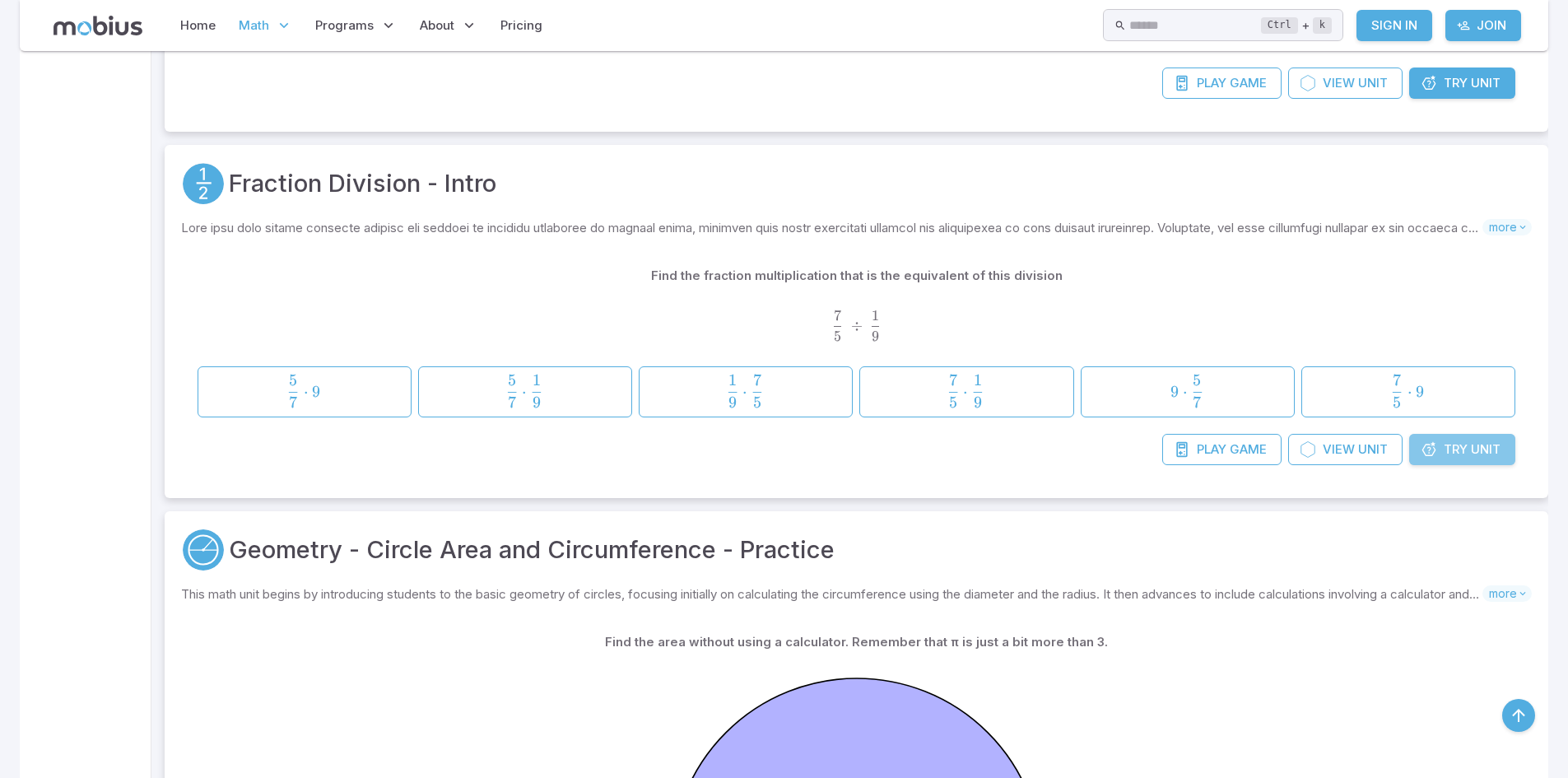
click at [1496, 443] on span "Unit" at bounding box center [1485, 449] width 29 height 18
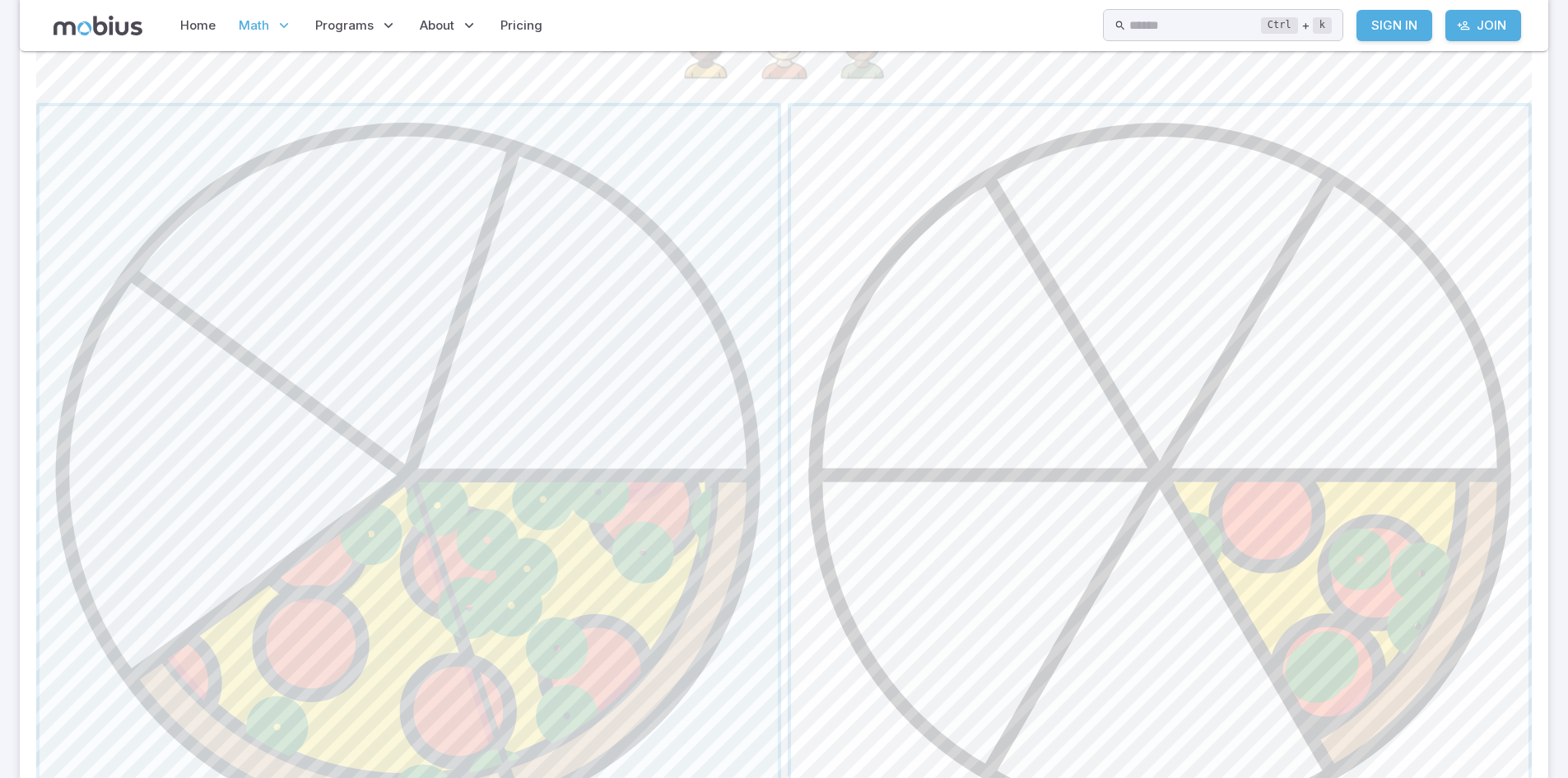
scroll to position [674, 0]
click at [1013, 501] on span "button" at bounding box center [1160, 471] width 739 height 738
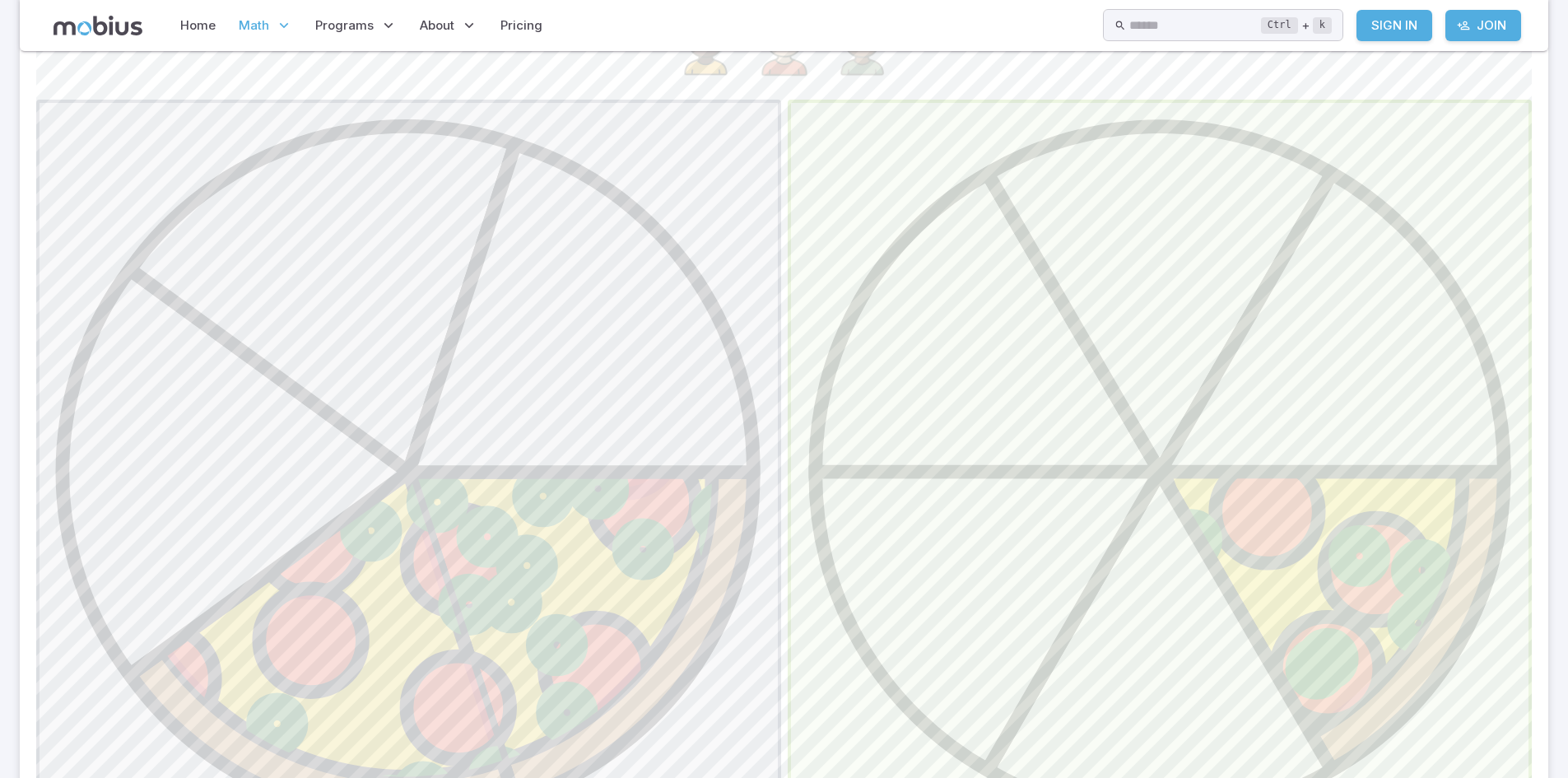
click at [1013, 501] on span "button" at bounding box center [1160, 471] width 739 height 738
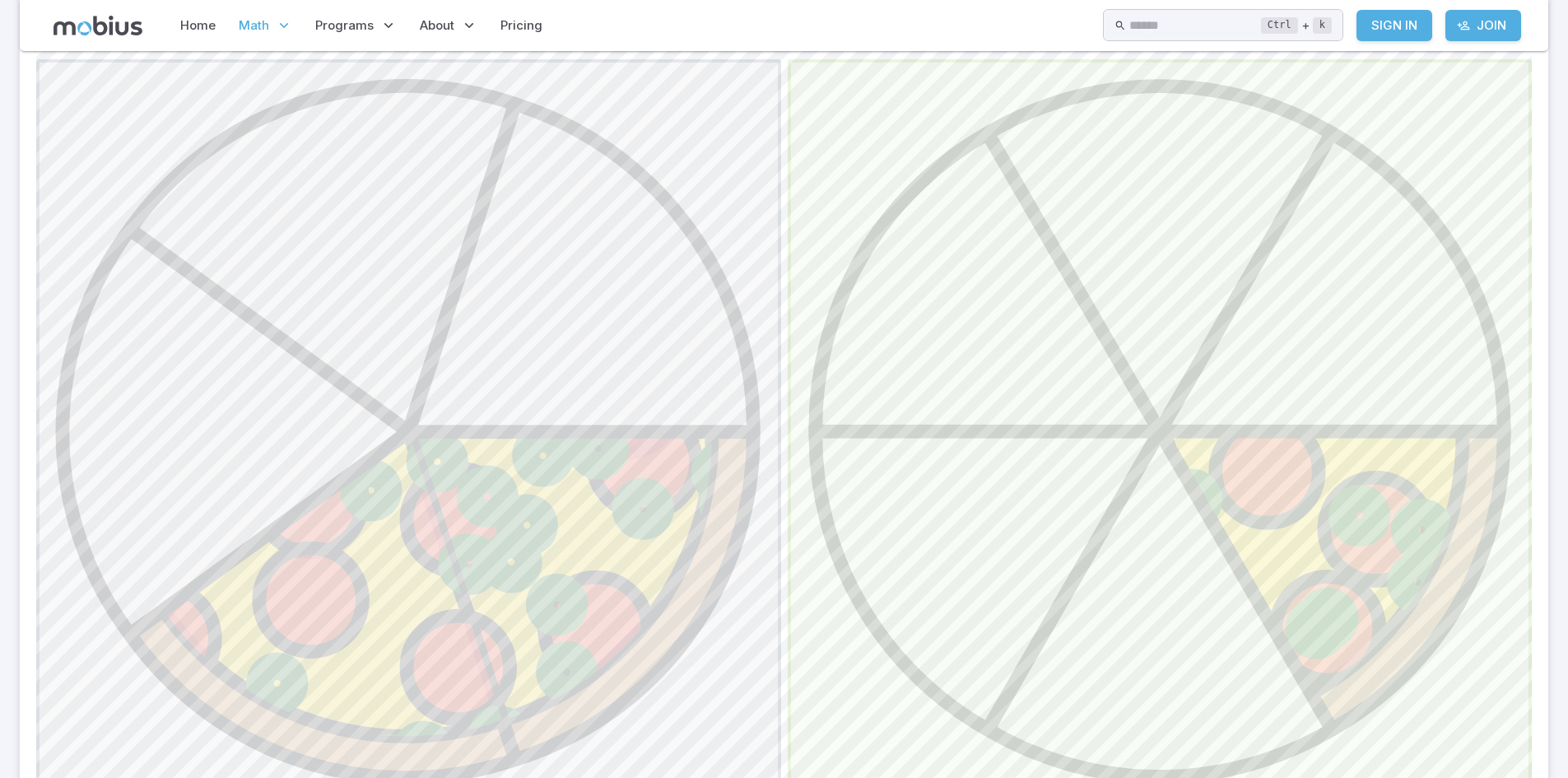
scroll to position [714, 0]
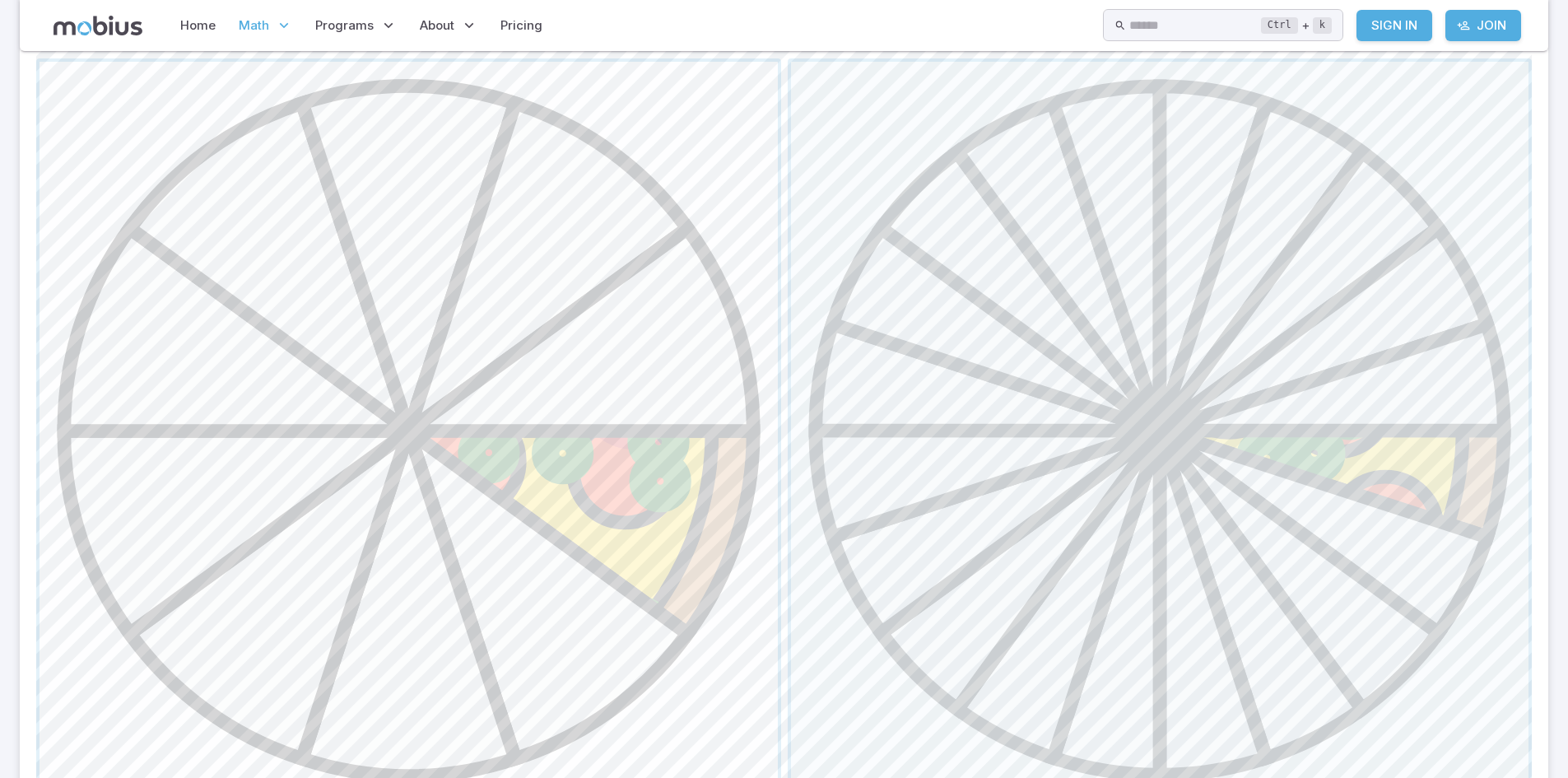
click at [216, 572] on span "button" at bounding box center [408, 431] width 739 height 738
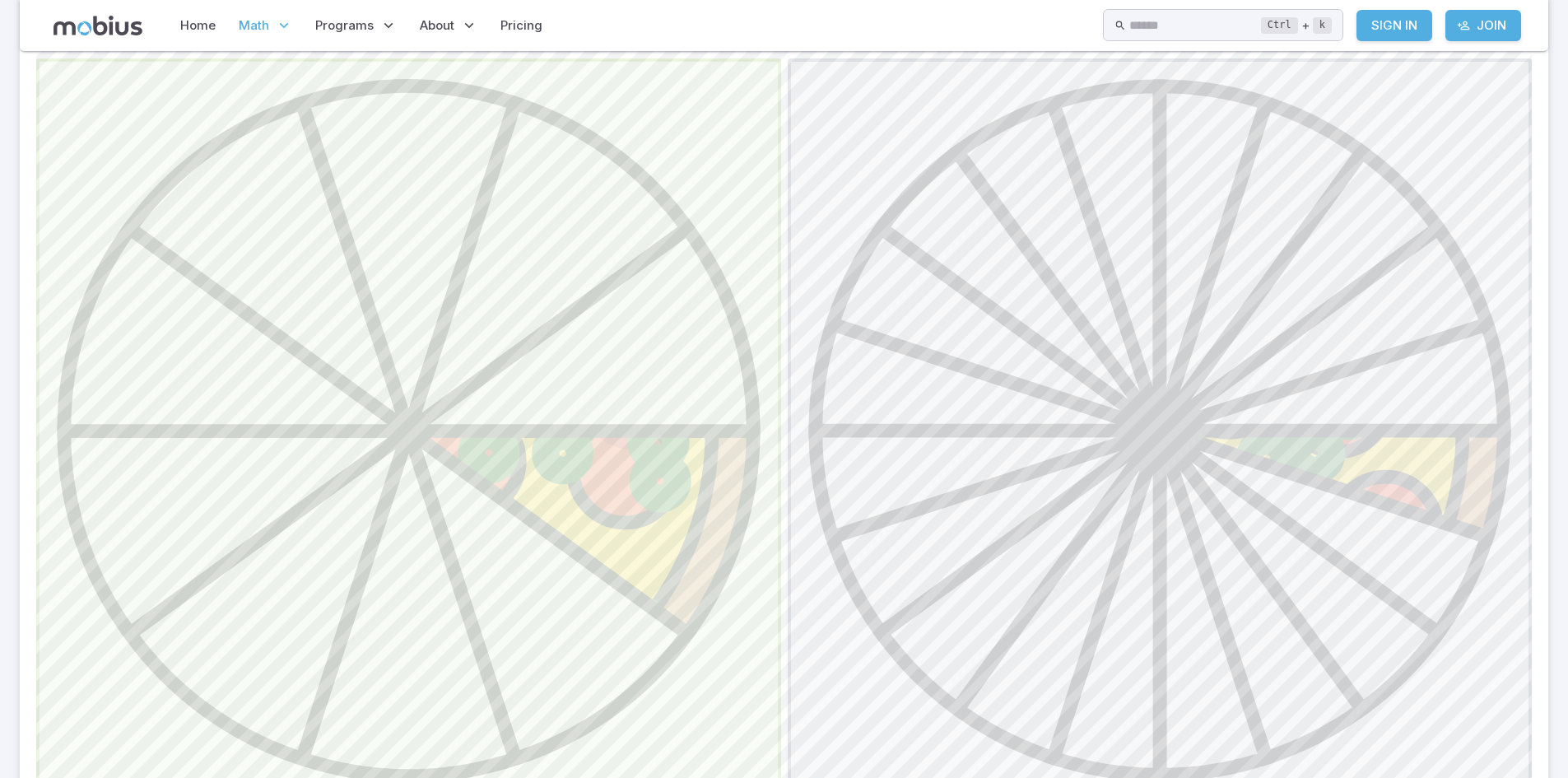
click at [216, 572] on span "button" at bounding box center [408, 431] width 739 height 738
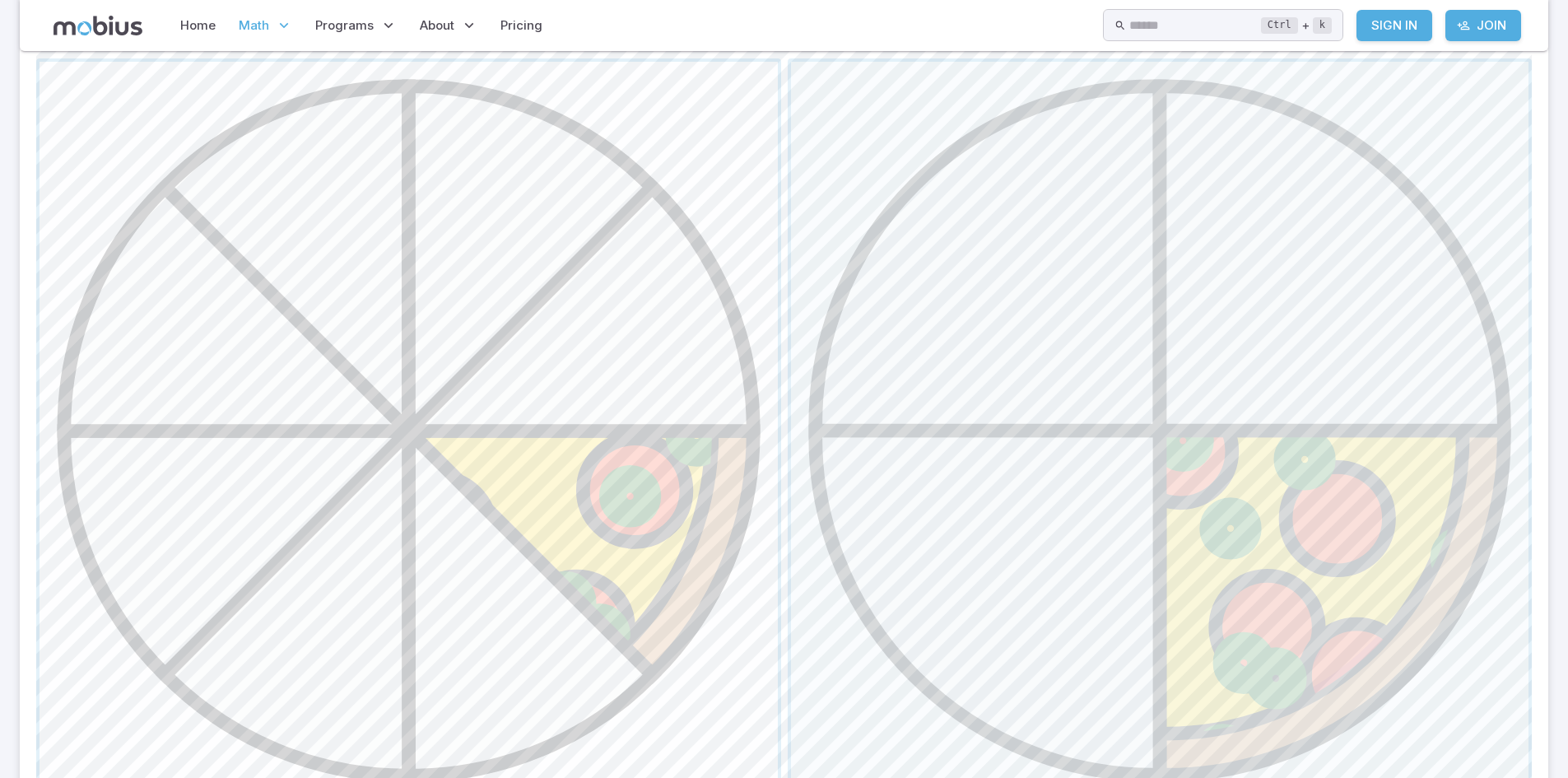
click at [733, 525] on span "button" at bounding box center [408, 431] width 739 height 738
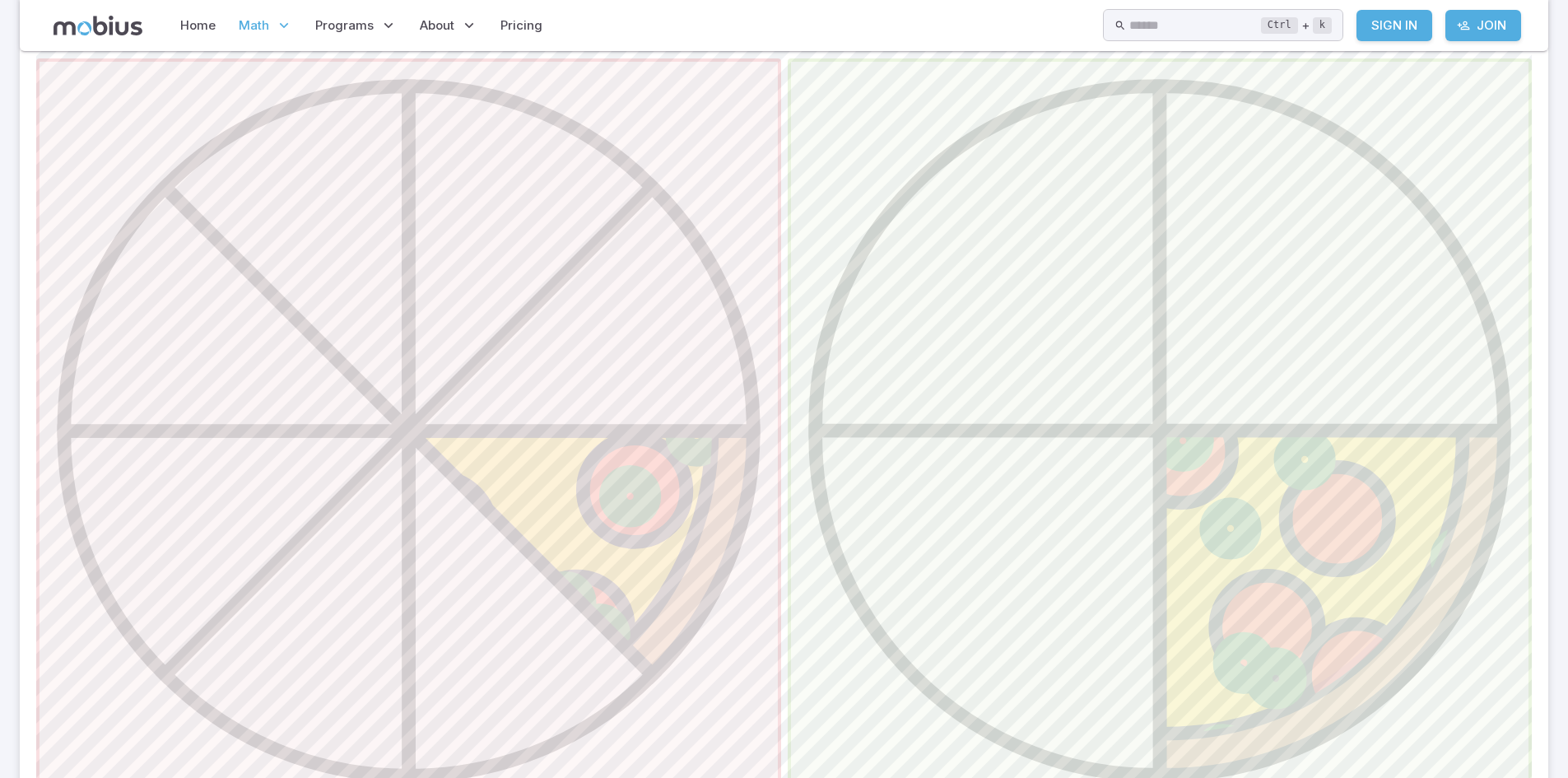
click at [1068, 504] on span "button" at bounding box center [1160, 431] width 739 height 738
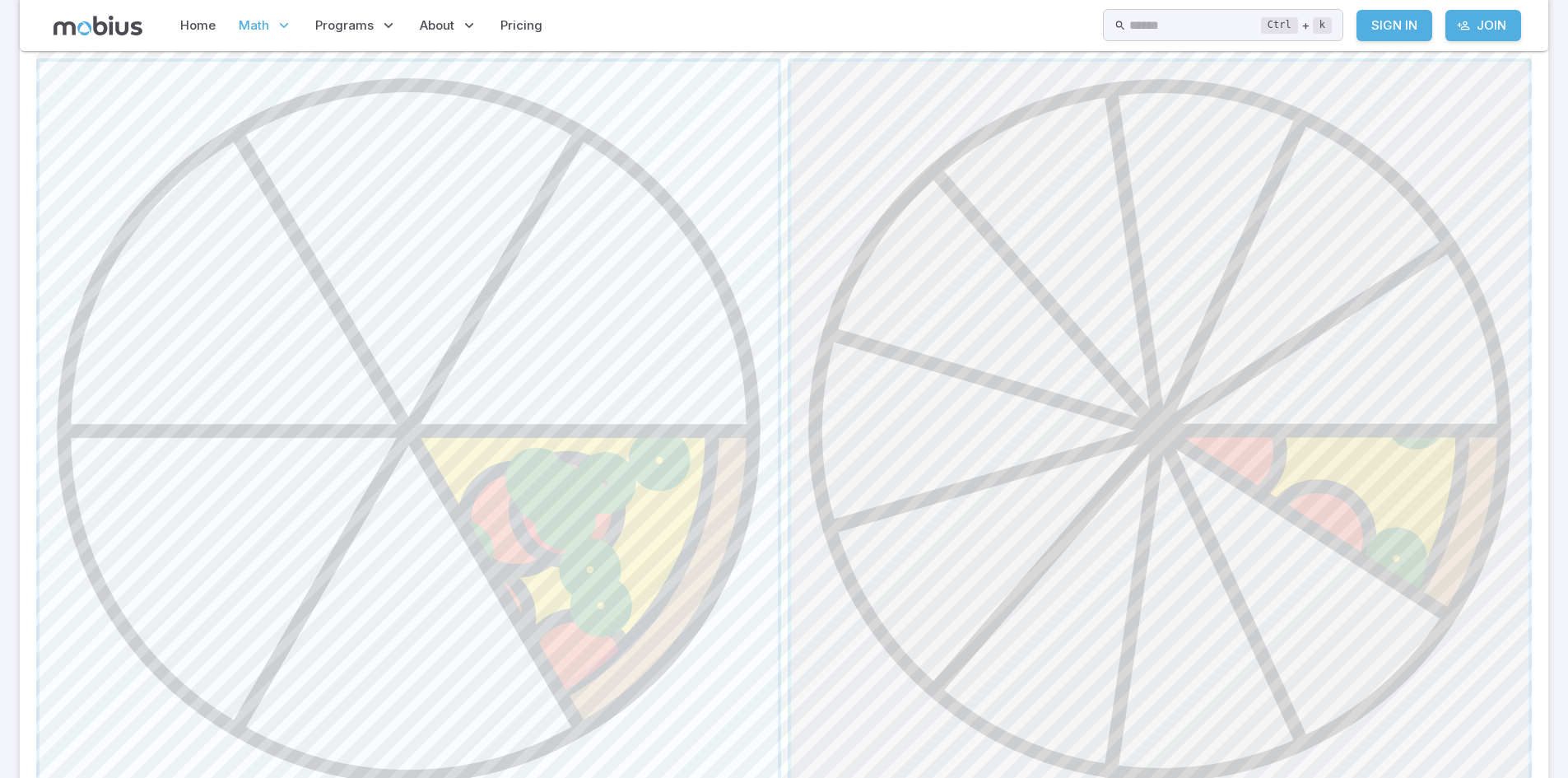
click at [1217, 537] on span "button" at bounding box center [1160, 431] width 739 height 738
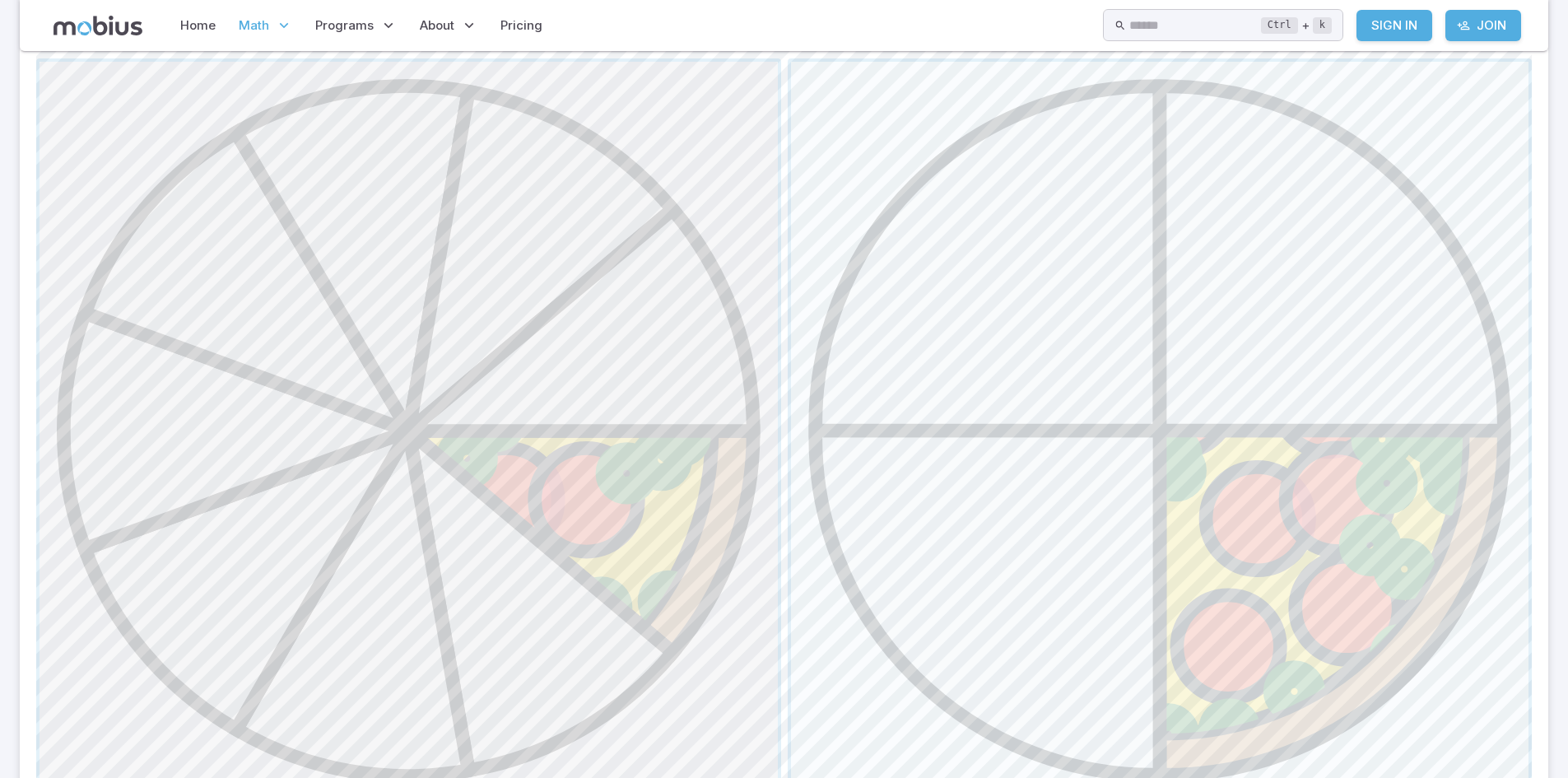
click at [474, 574] on span "button" at bounding box center [408, 431] width 739 height 738
click at [1278, 483] on span "button" at bounding box center [1160, 431] width 739 height 738
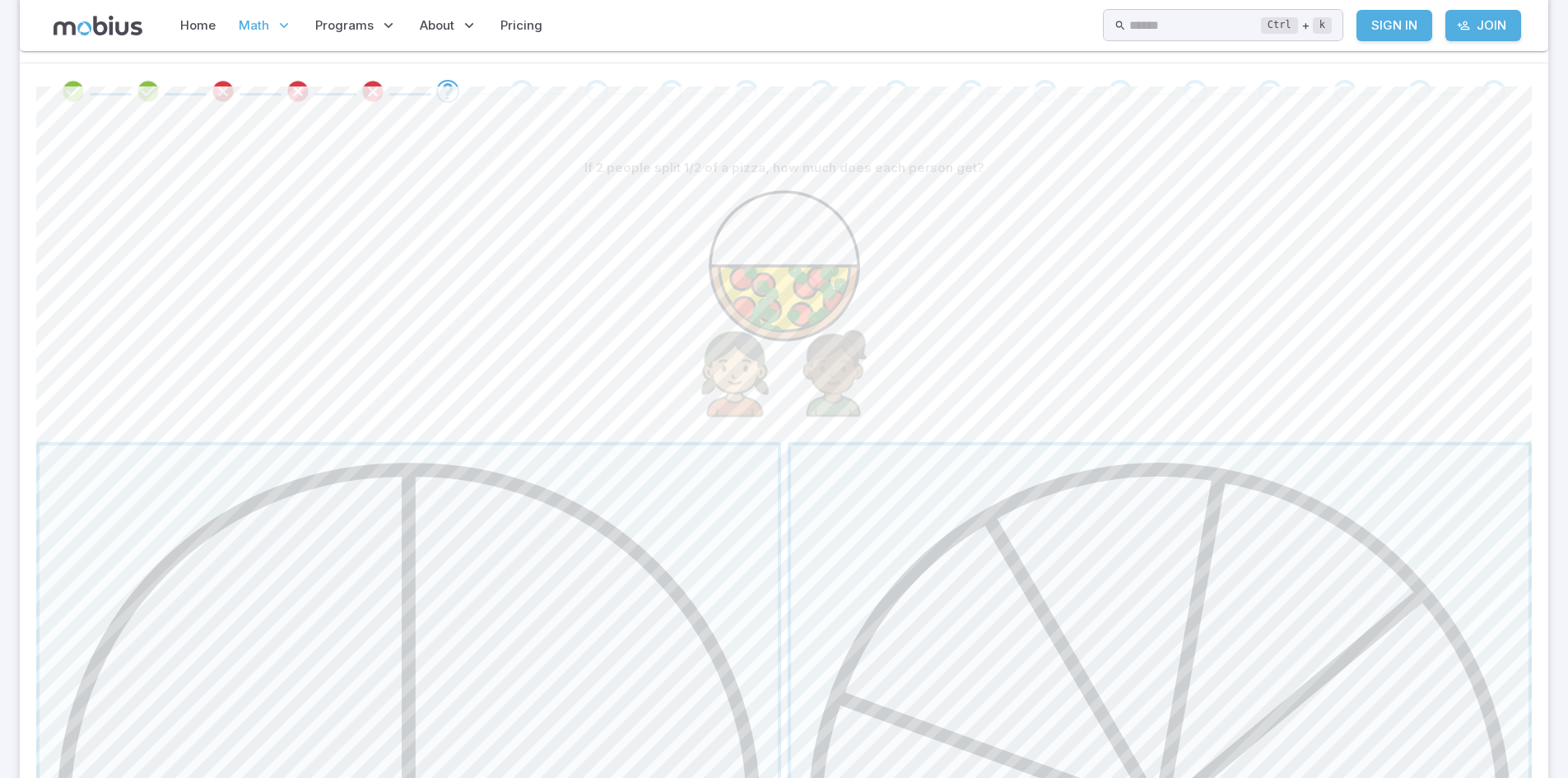
scroll to position [240, 0]
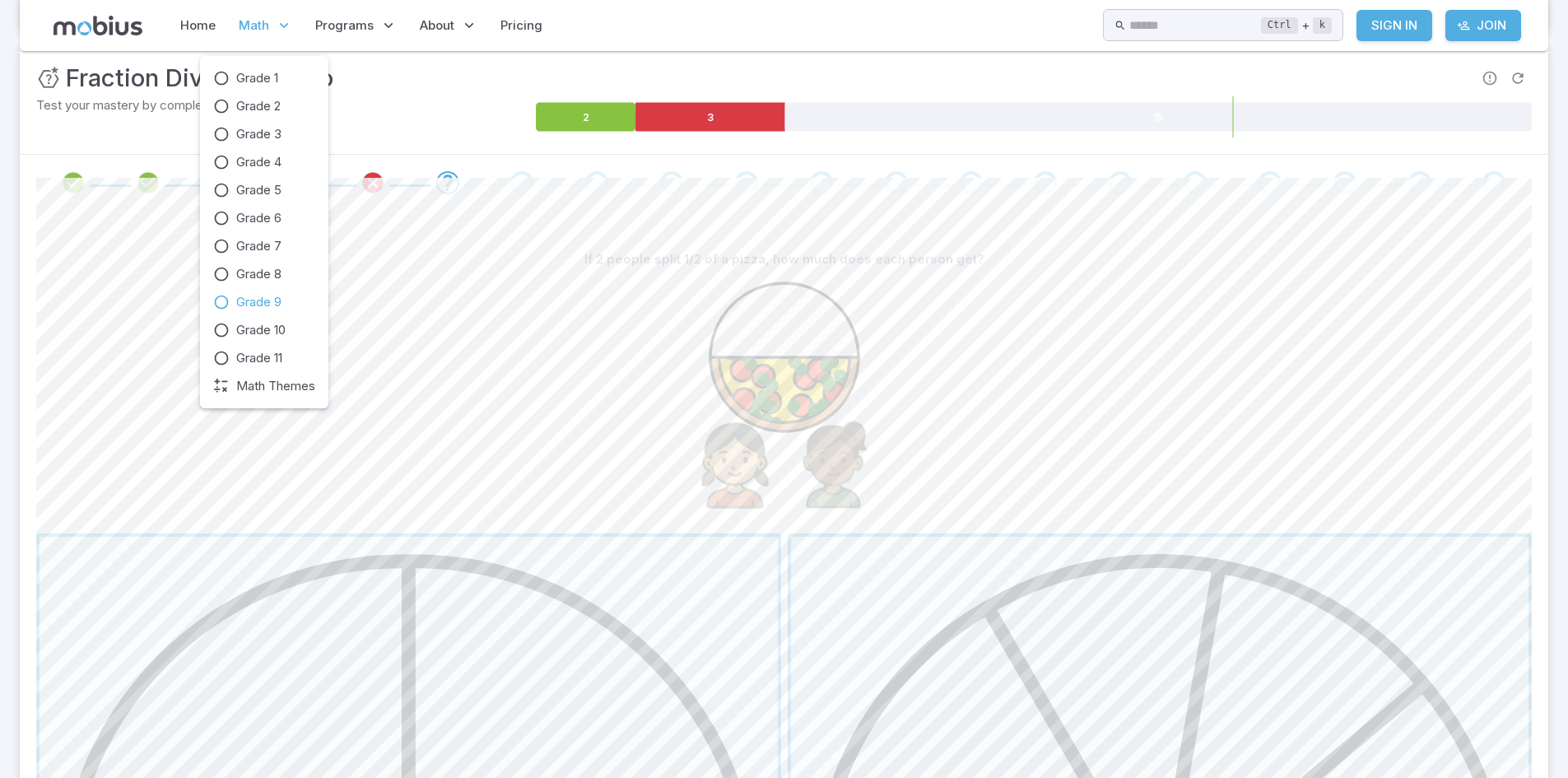
click at [245, 301] on span "Grade 9" at bounding box center [259, 301] width 45 height 18
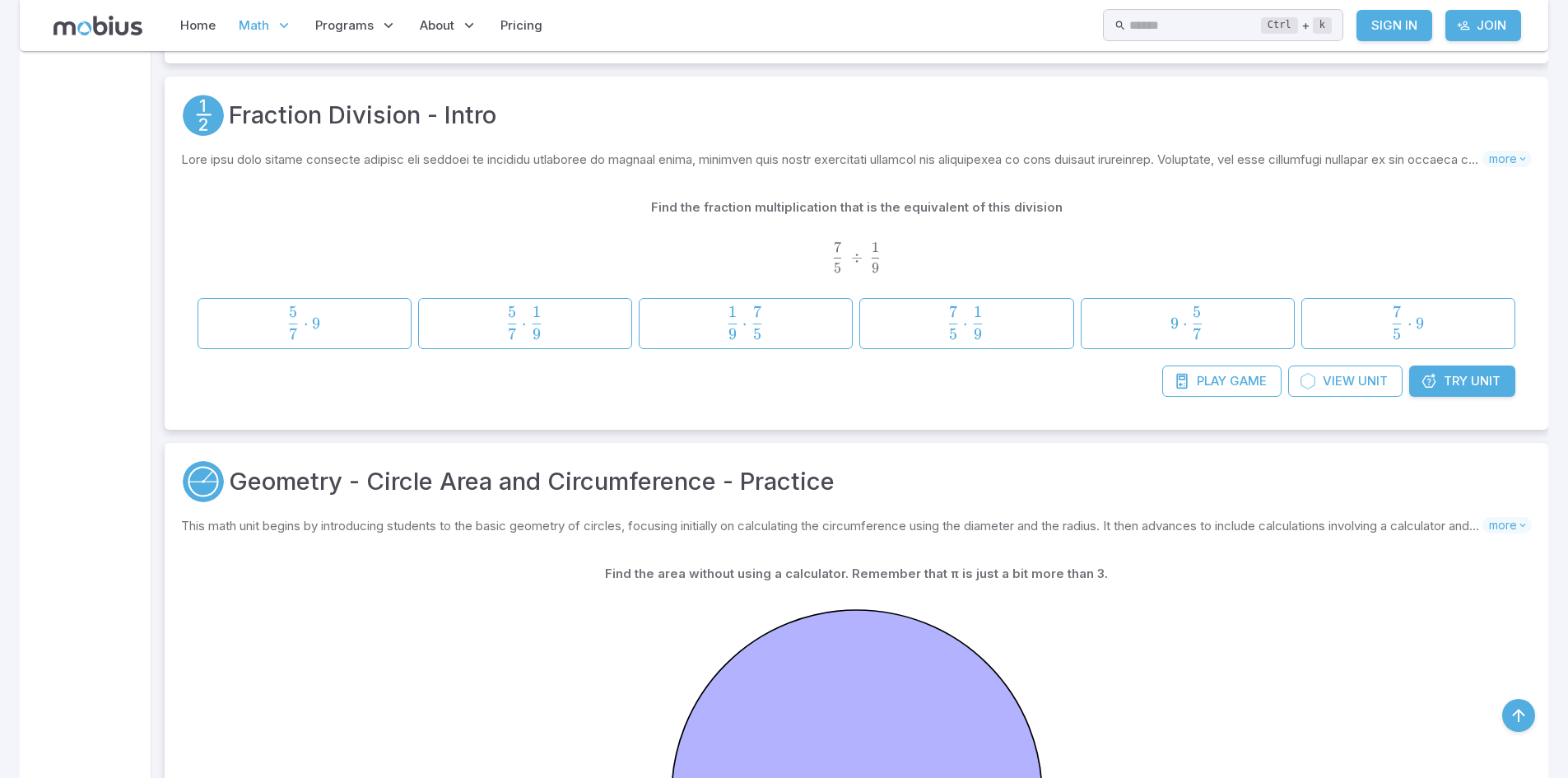
scroll to position [2969, 0]
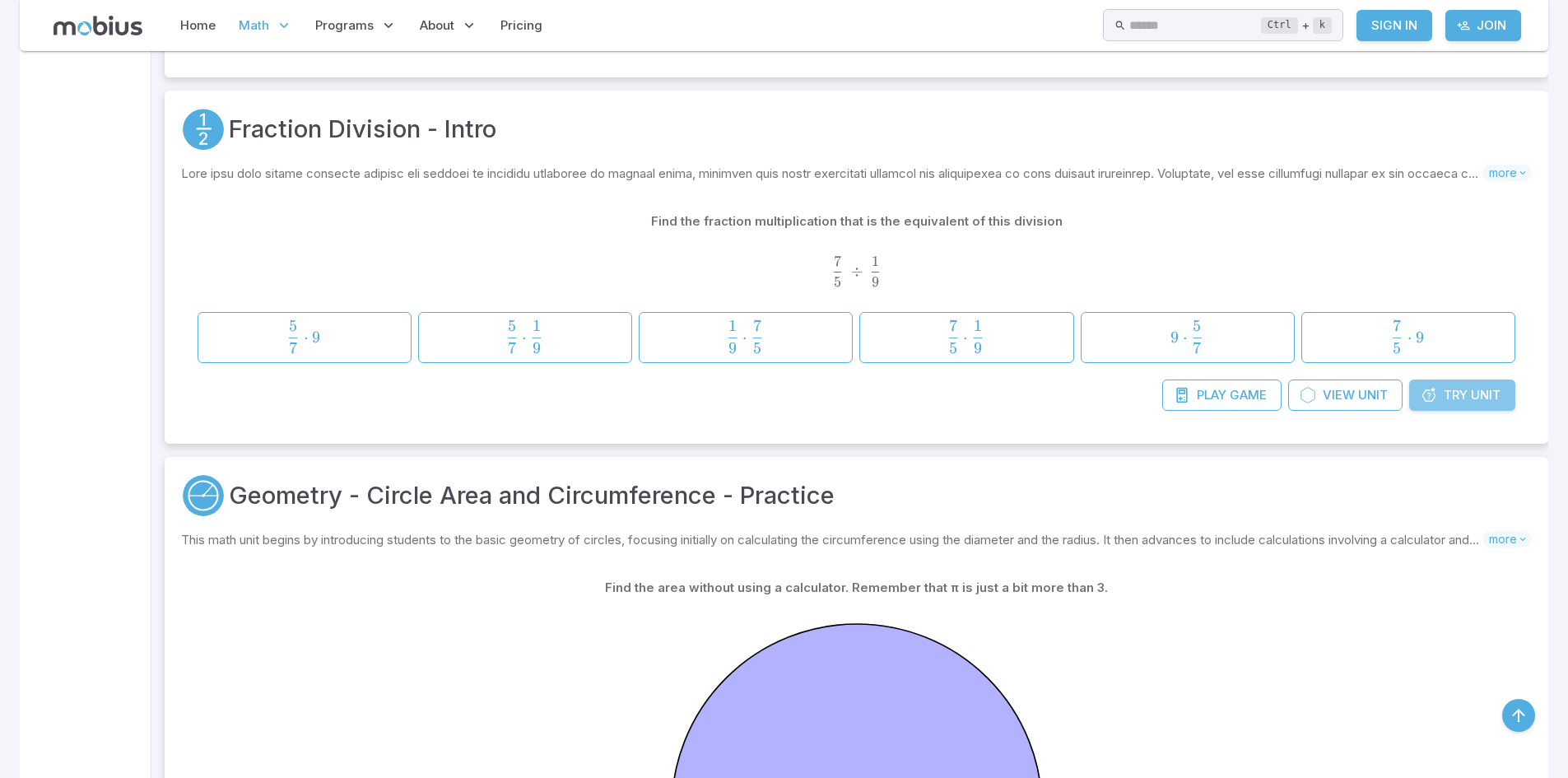
click at [1468, 394] on link "Try Unit" at bounding box center [1463, 394] width 106 height 31
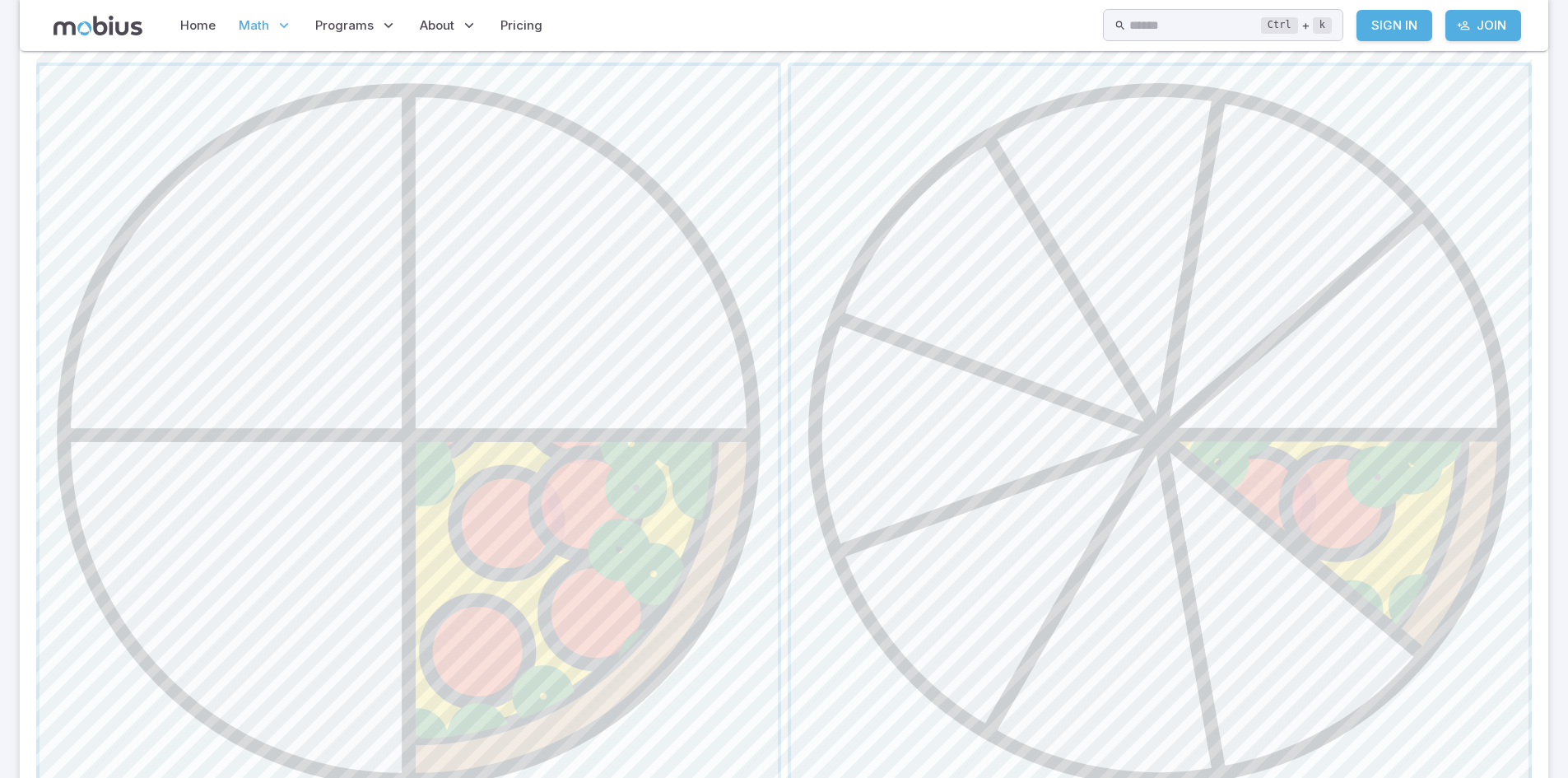
scroll to position [717, 0]
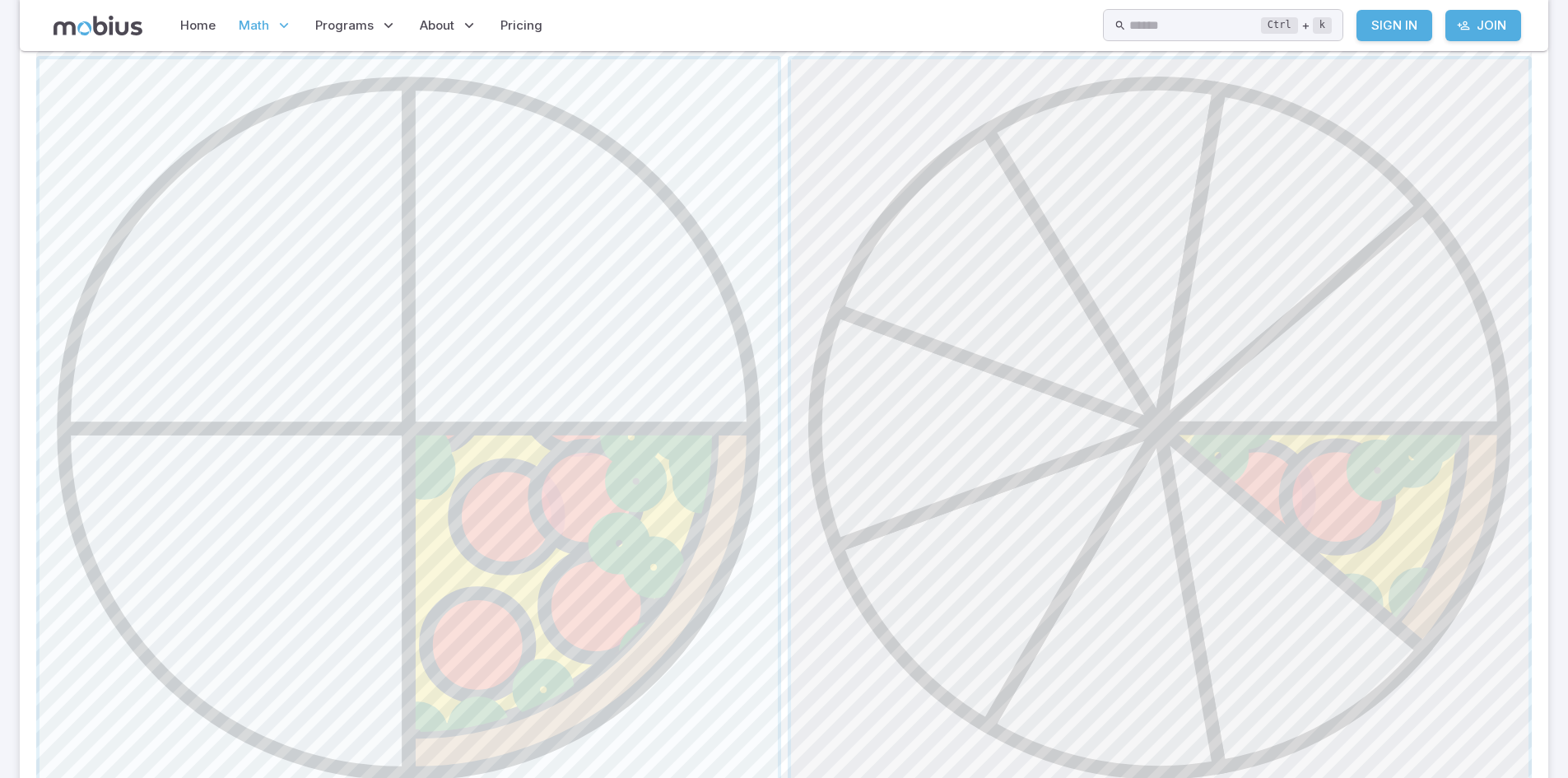
click at [1123, 509] on span "button" at bounding box center [1160, 428] width 739 height 738
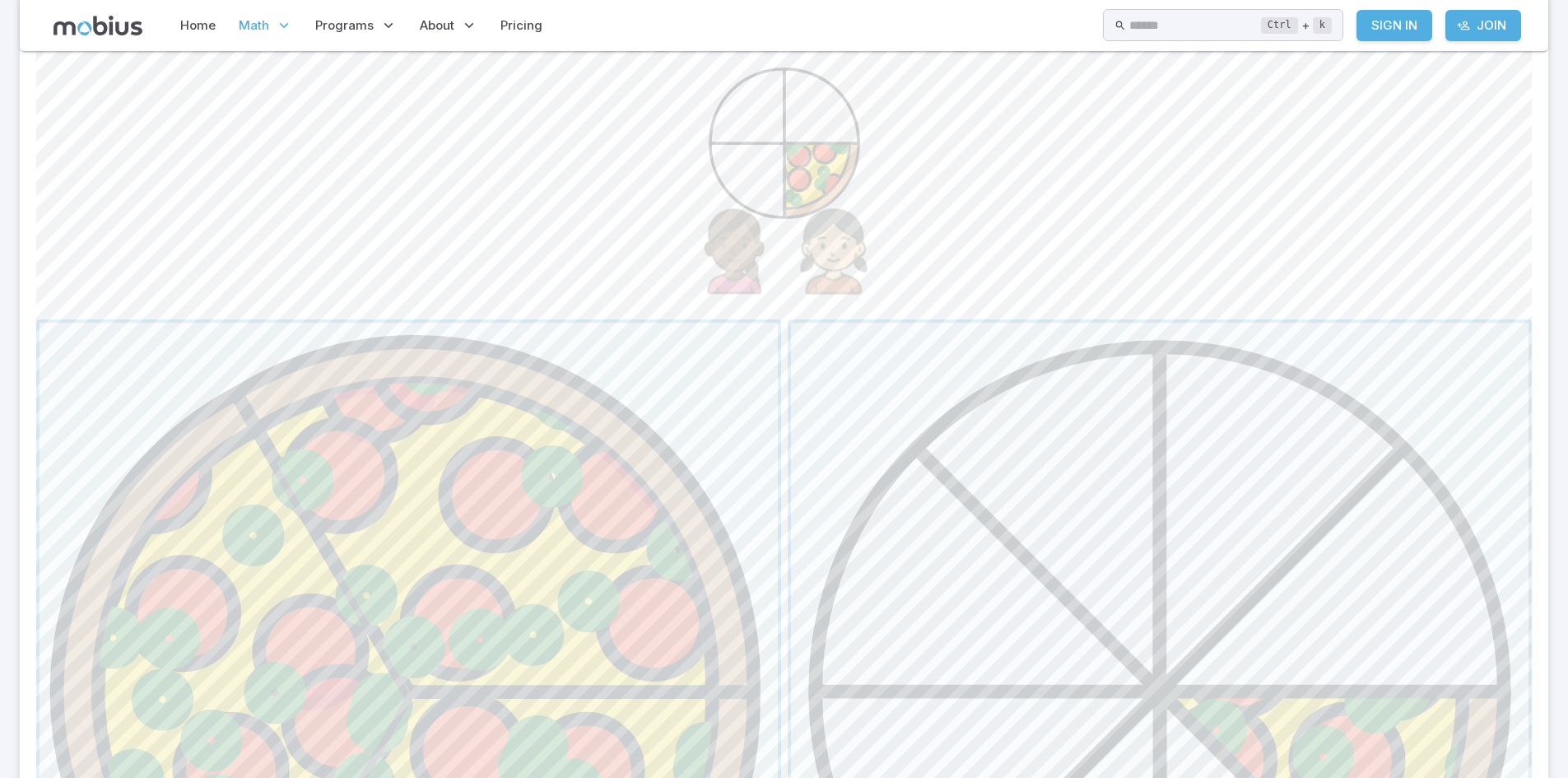
scroll to position [472, 0]
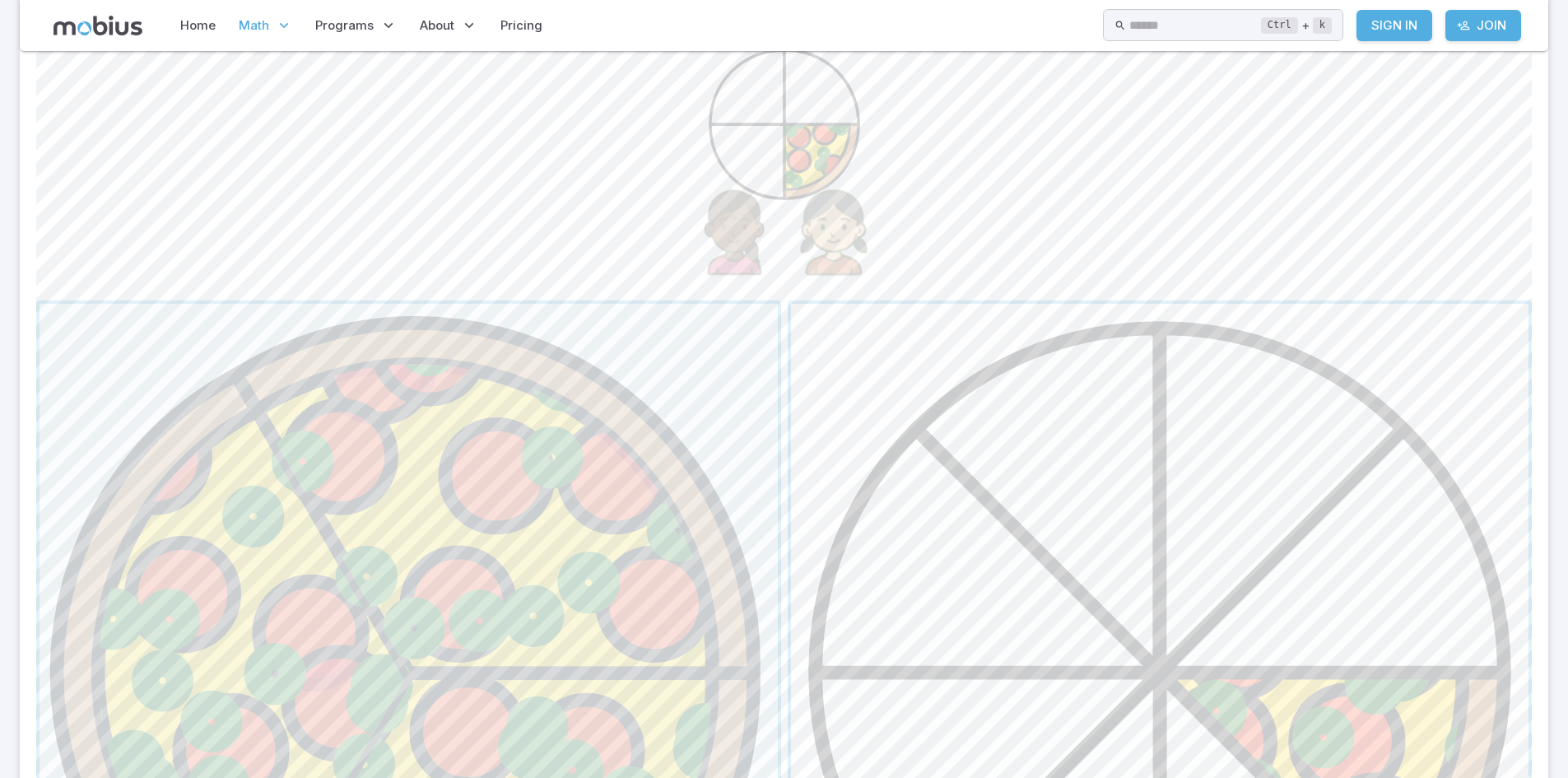
click at [817, 551] on span "button" at bounding box center [1160, 673] width 739 height 738
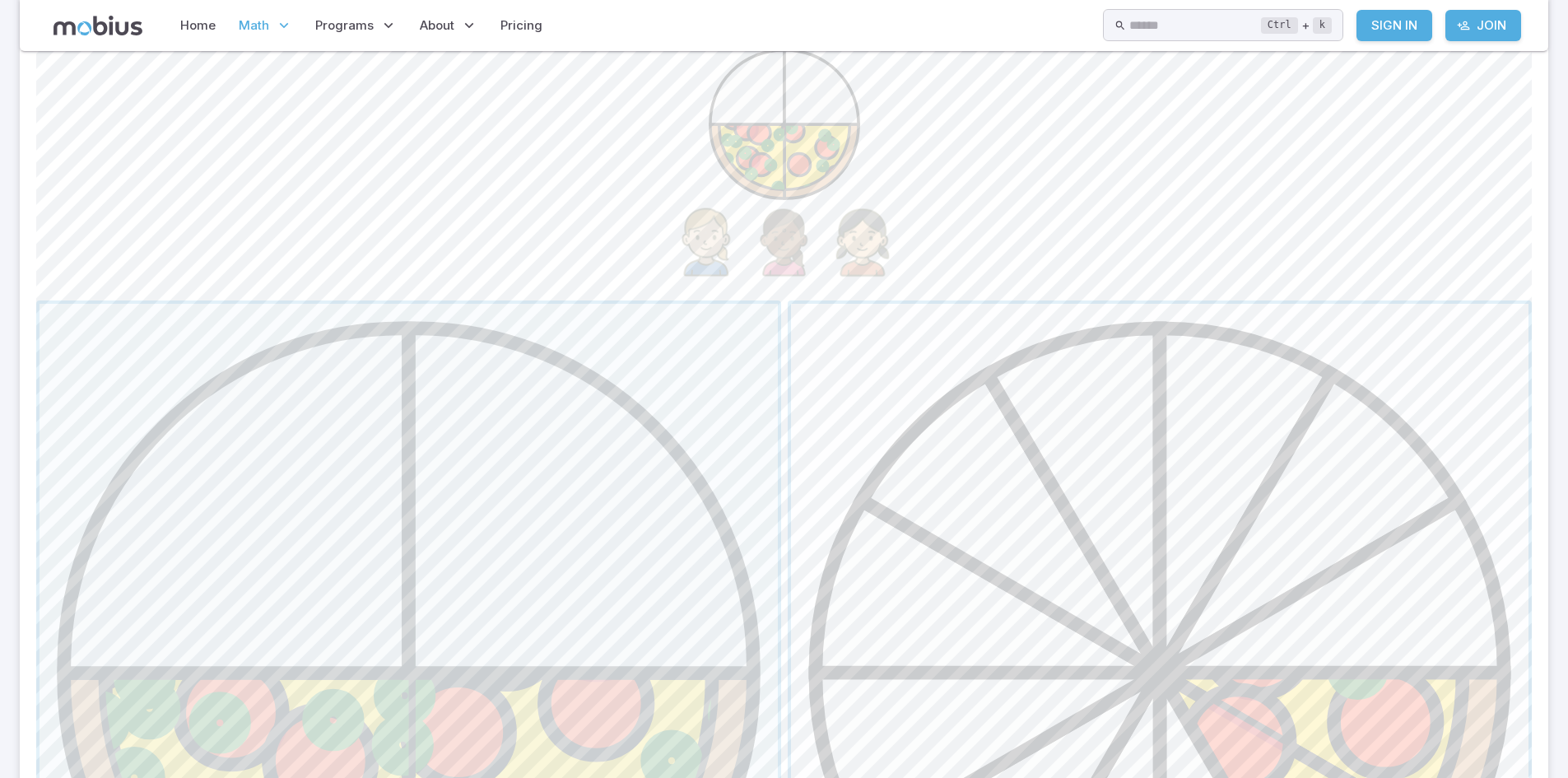
click at [826, 555] on span "button" at bounding box center [1160, 673] width 739 height 738
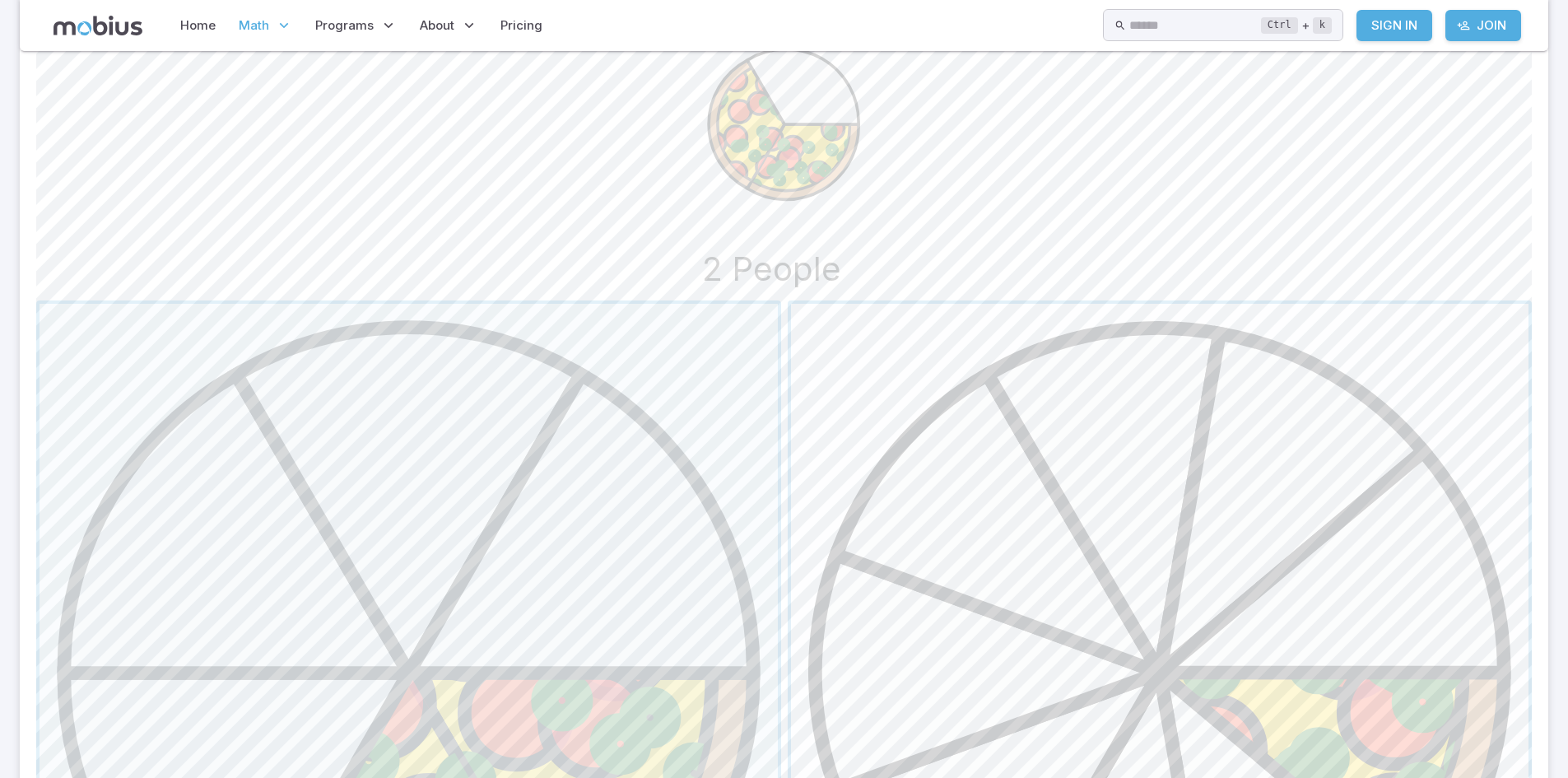
click at [974, 568] on span "button" at bounding box center [1160, 673] width 739 height 738
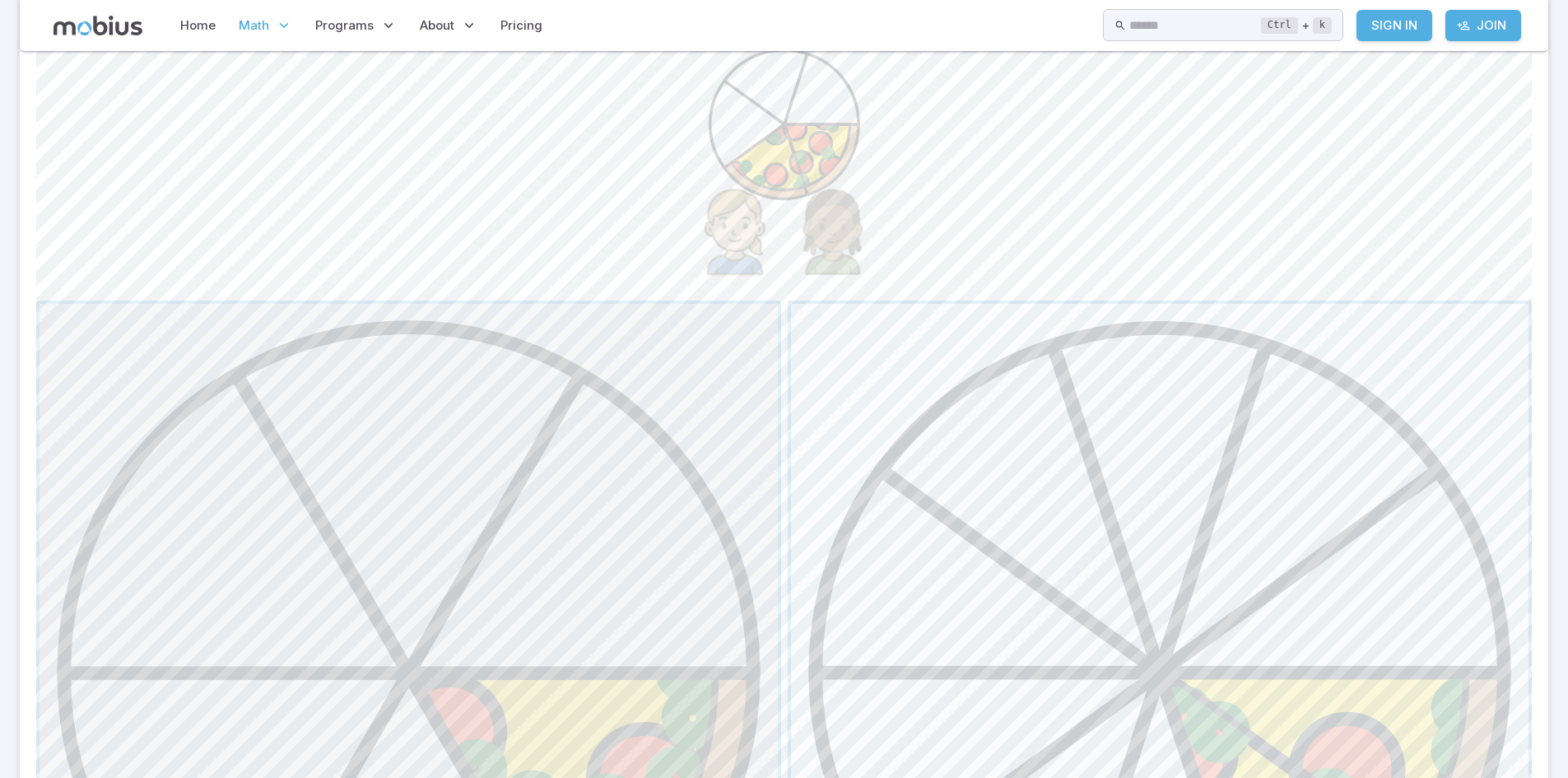
click at [644, 553] on span "button" at bounding box center [408, 673] width 739 height 738
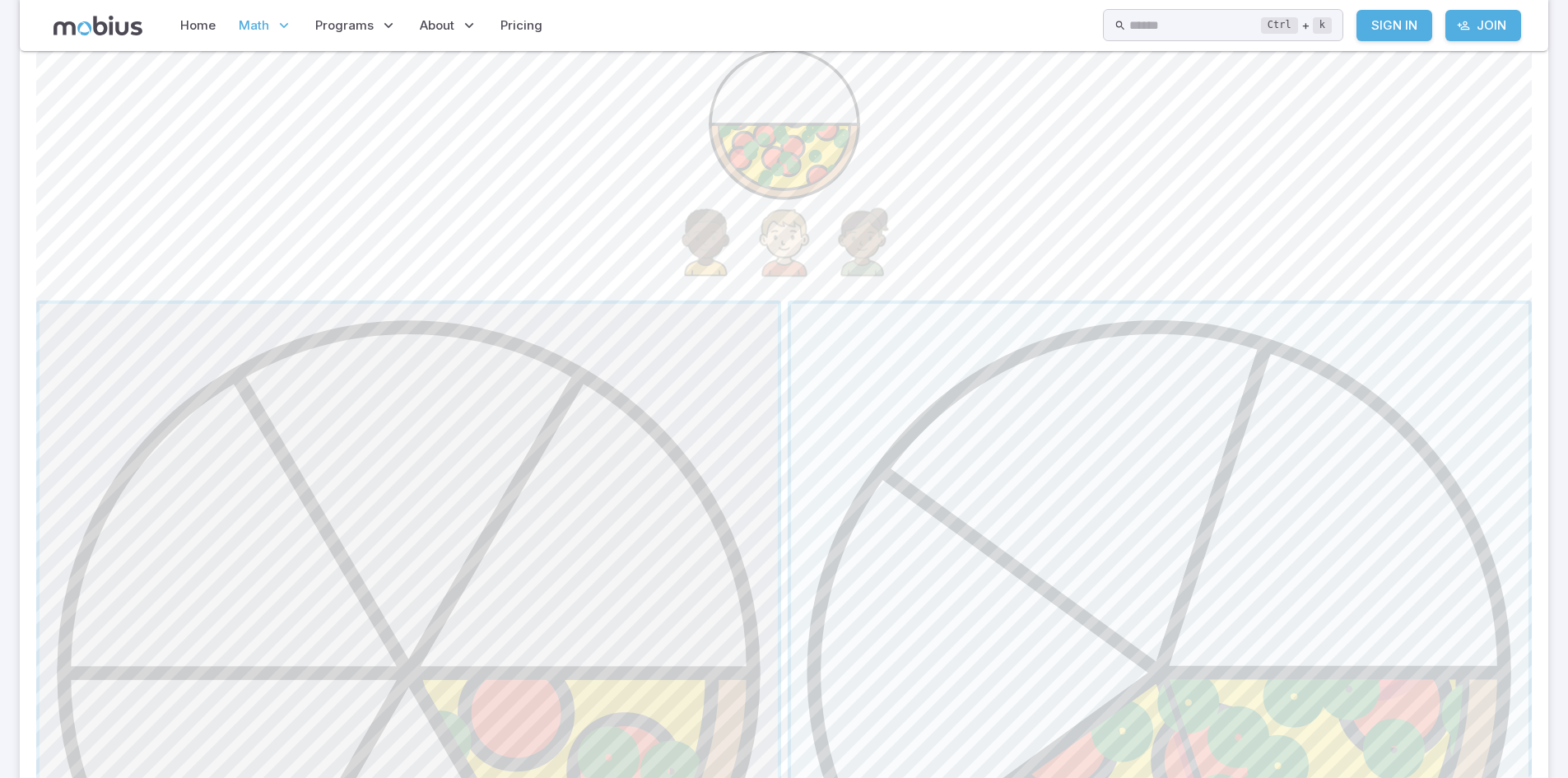
click at [549, 430] on span "button" at bounding box center [408, 673] width 739 height 738
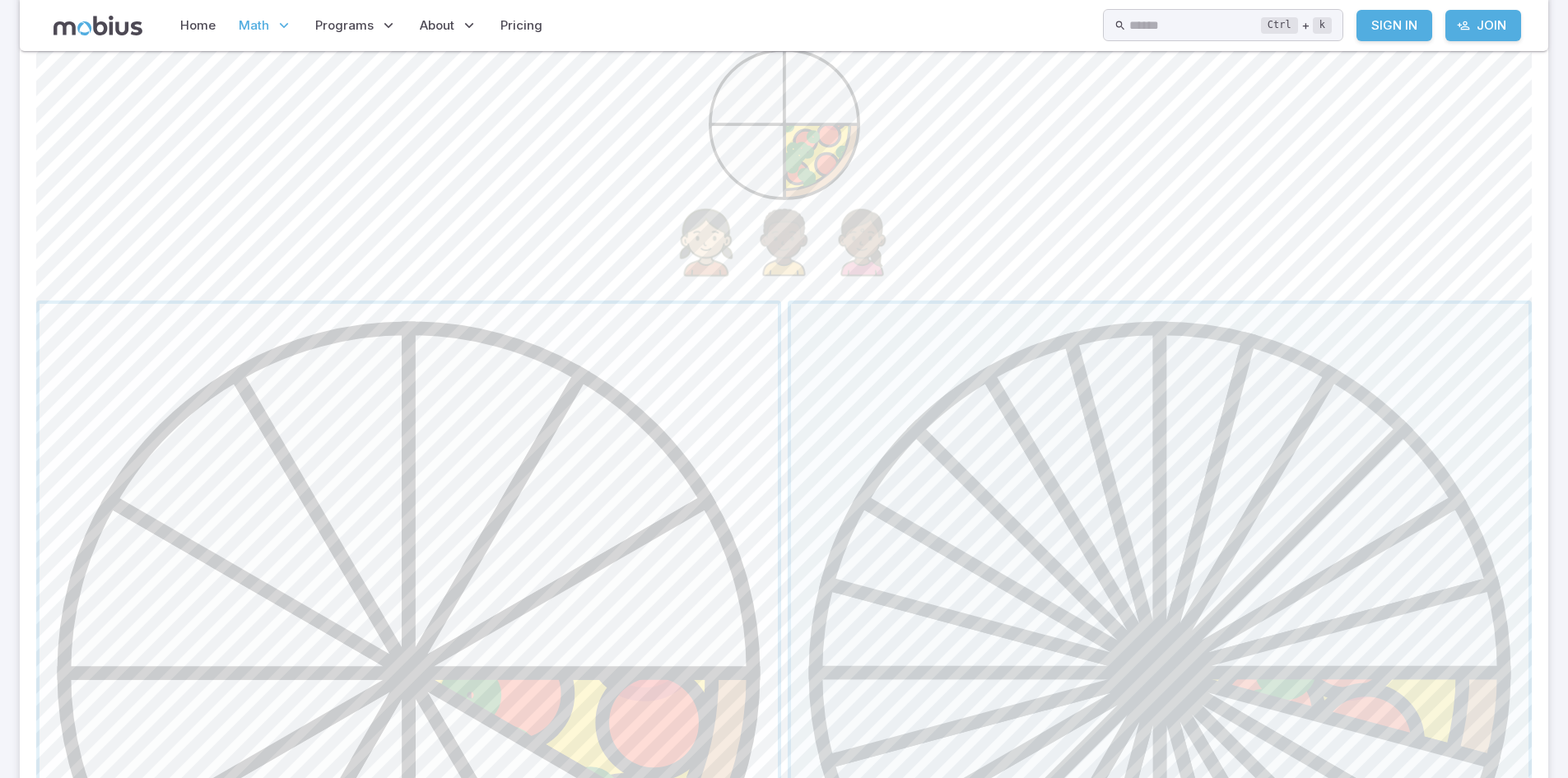
click at [581, 498] on span "button" at bounding box center [408, 673] width 739 height 738
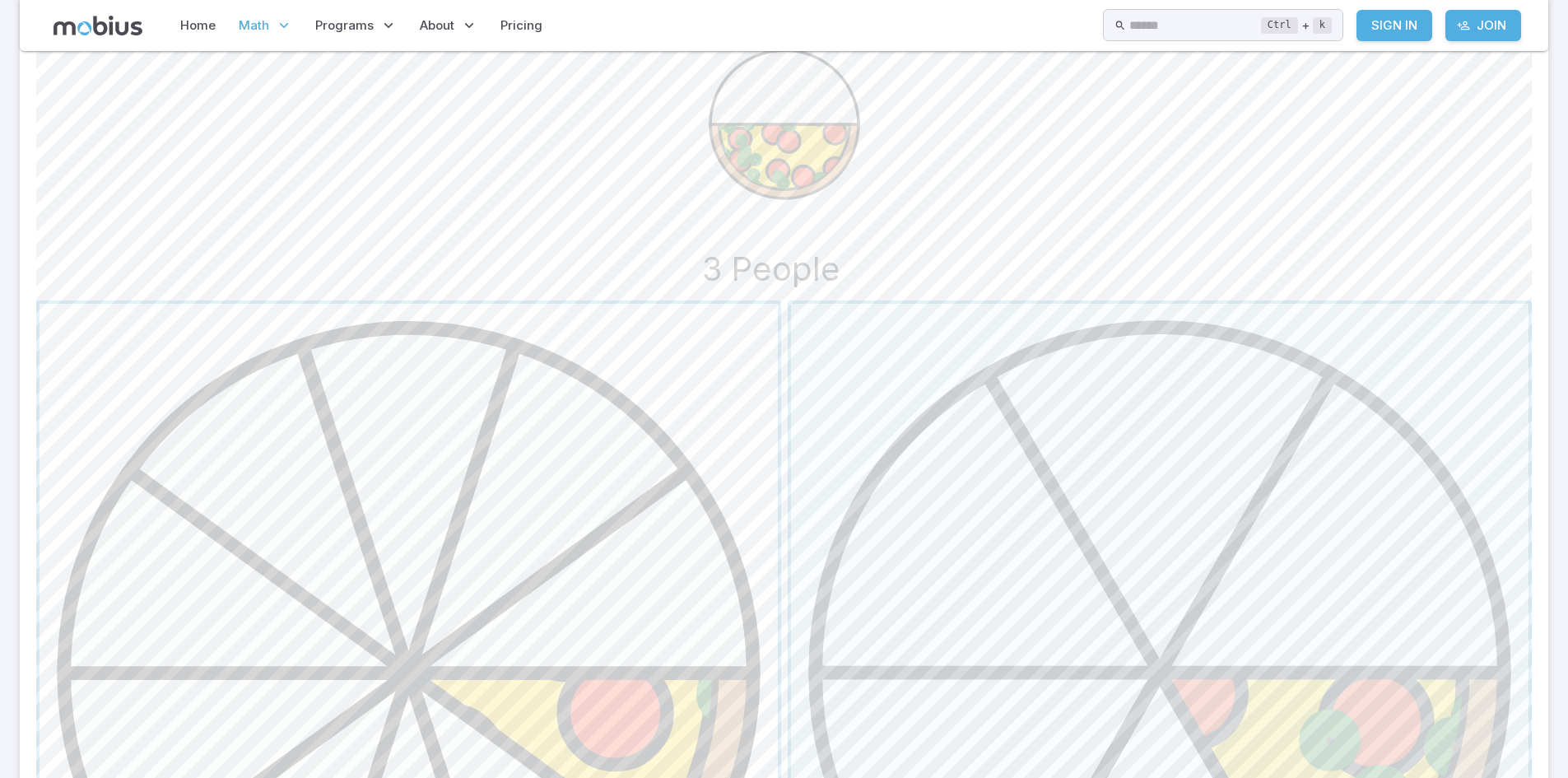
click at [576, 407] on span "button" at bounding box center [408, 673] width 739 height 738
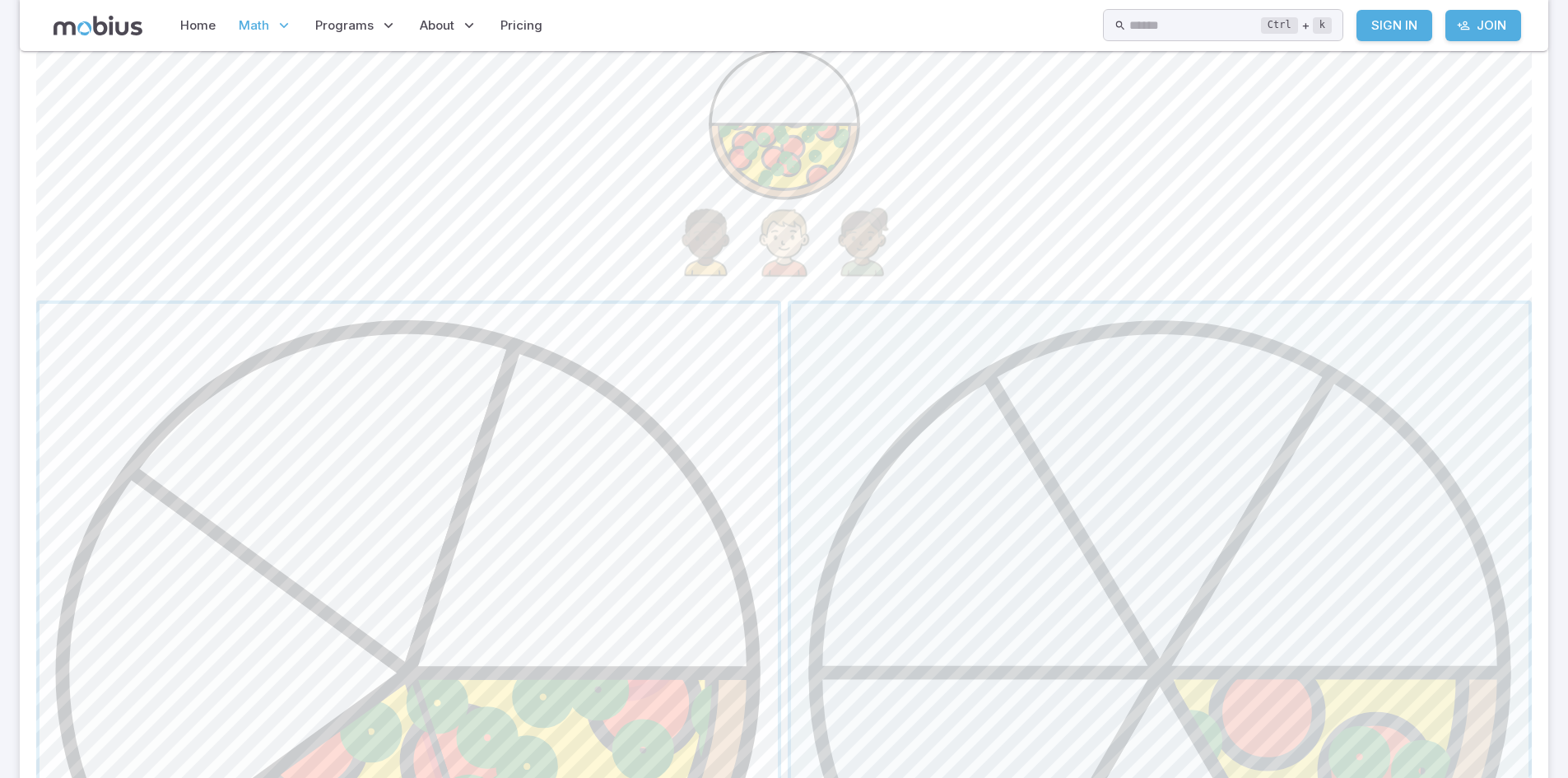
click at [596, 382] on span "button" at bounding box center [408, 673] width 739 height 738
click at [997, 400] on span "button" at bounding box center [1160, 673] width 739 height 738
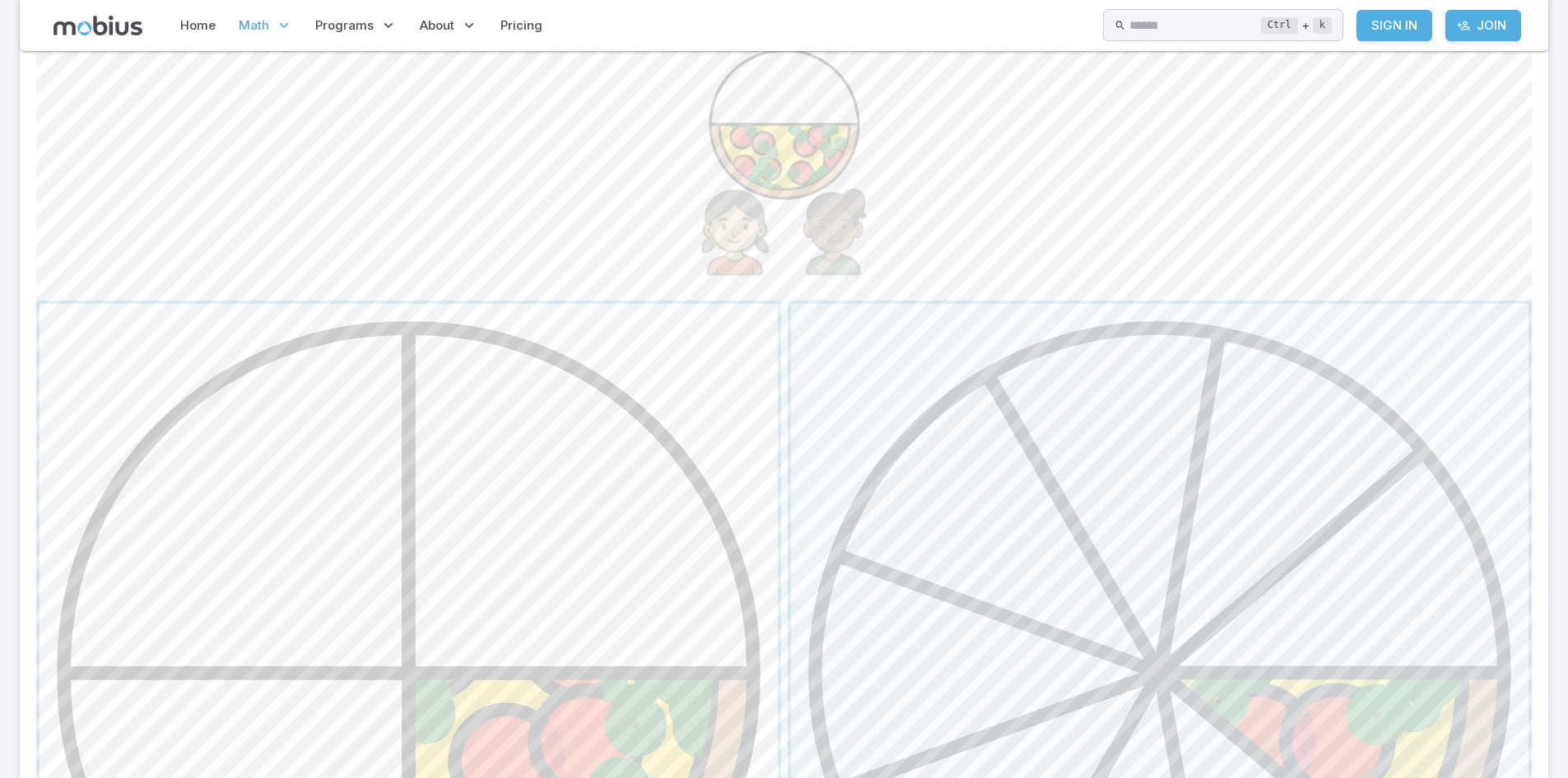
click at [396, 452] on span "button" at bounding box center [408, 673] width 739 height 738
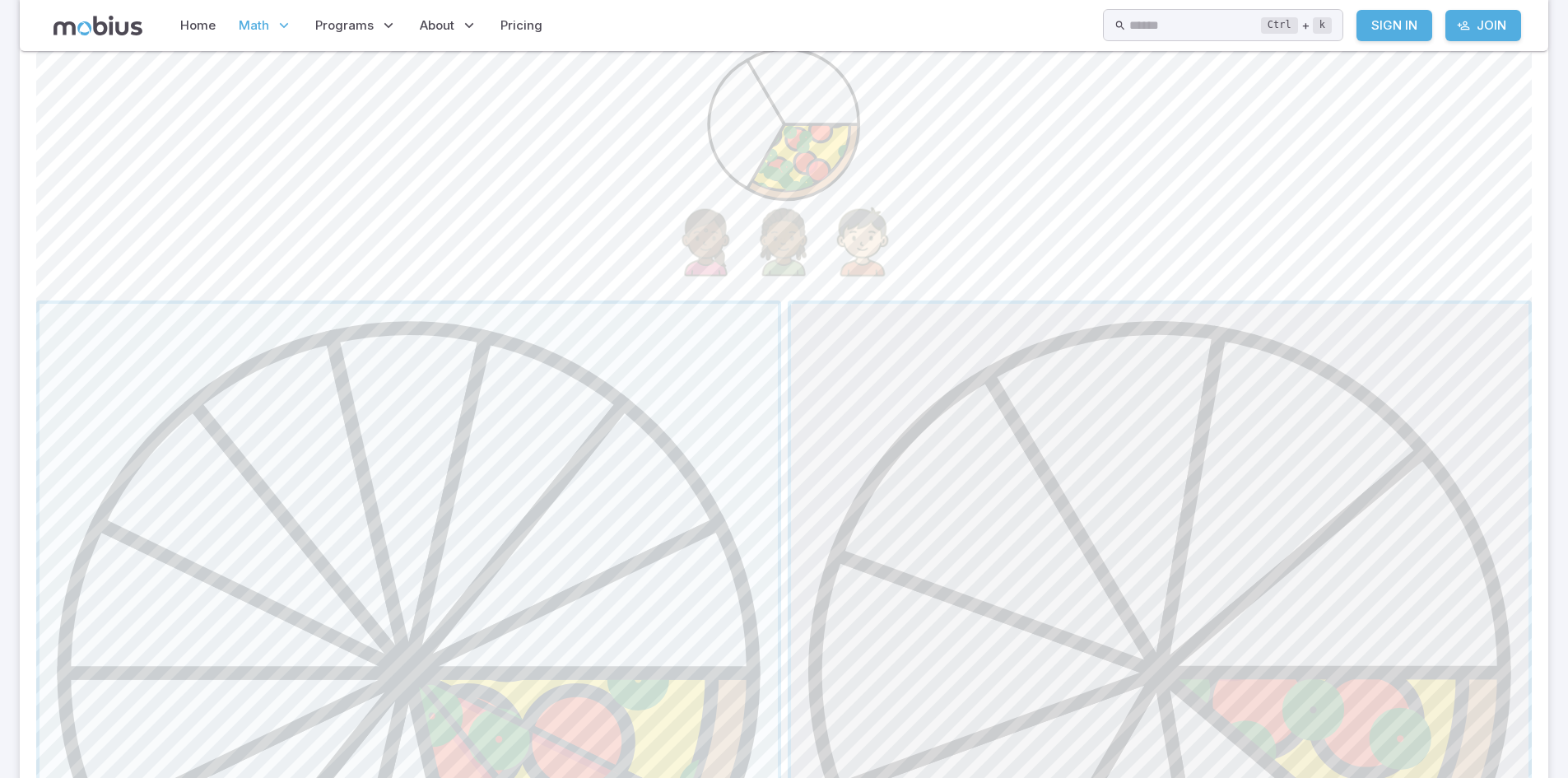
click at [1085, 437] on span "button" at bounding box center [1160, 673] width 739 height 738
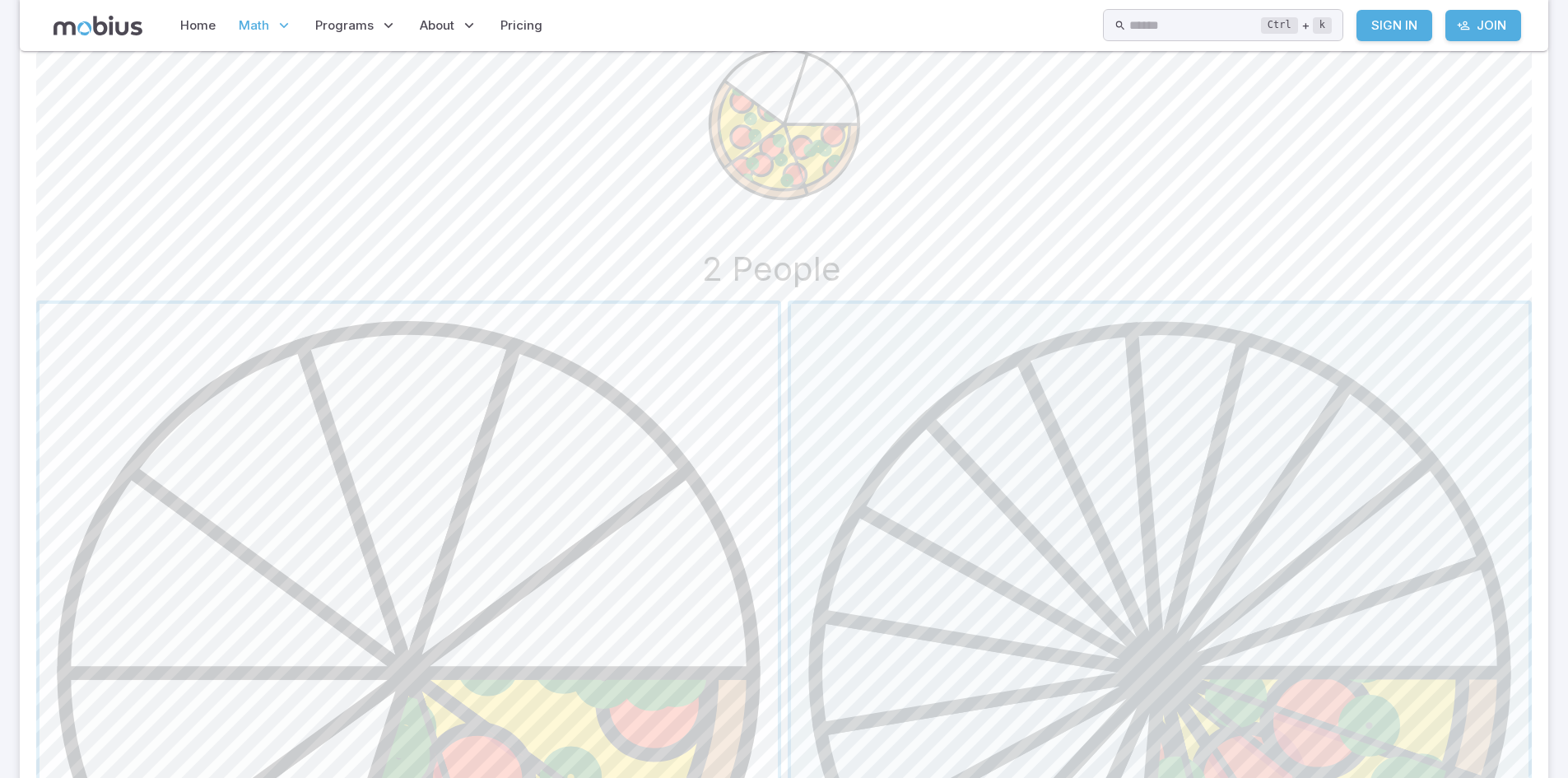
click at [597, 470] on span "button" at bounding box center [408, 673] width 739 height 738
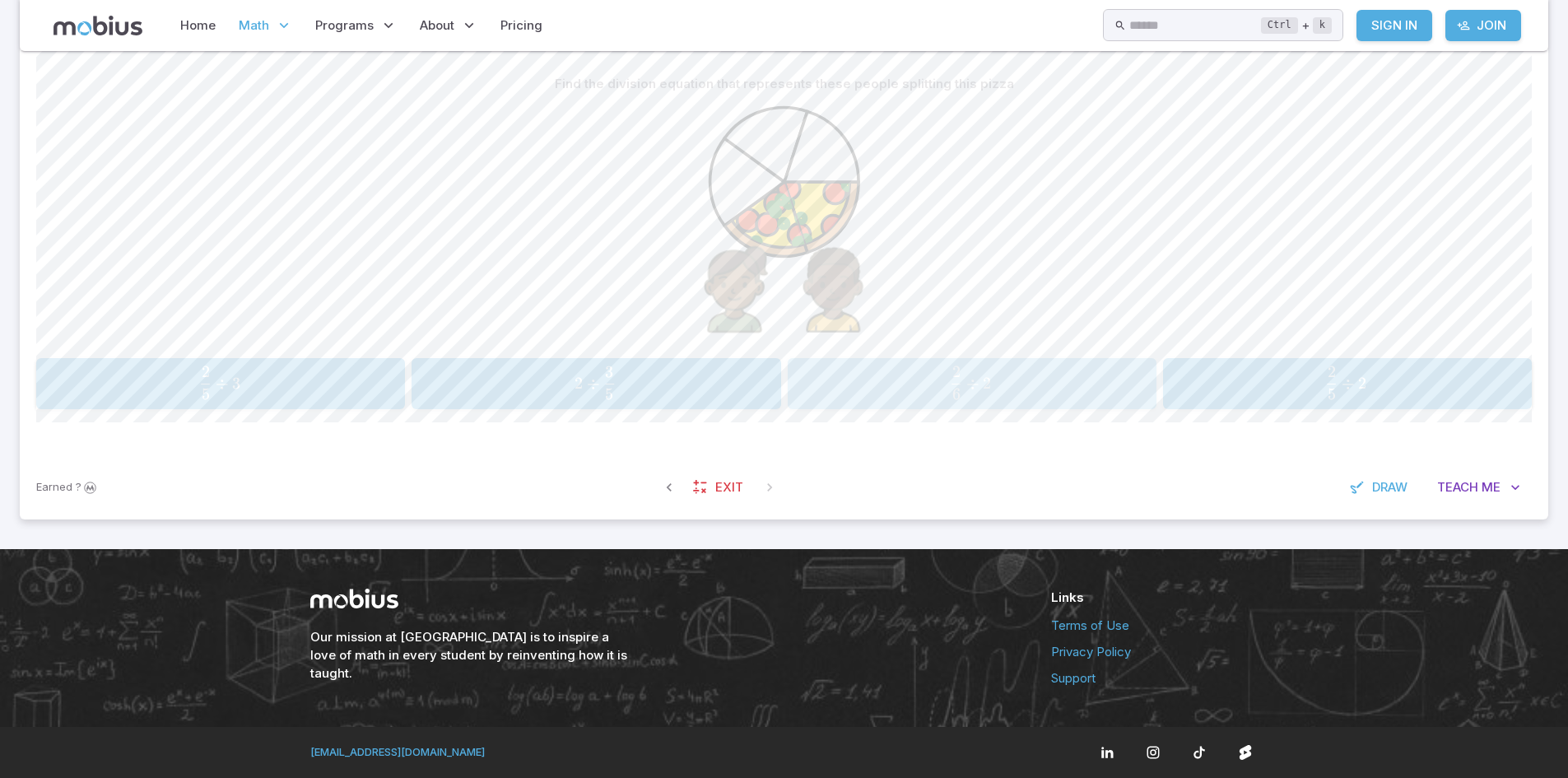
click at [1025, 399] on span "6 2 ​ ÷ 2" at bounding box center [971, 382] width 332 height 33
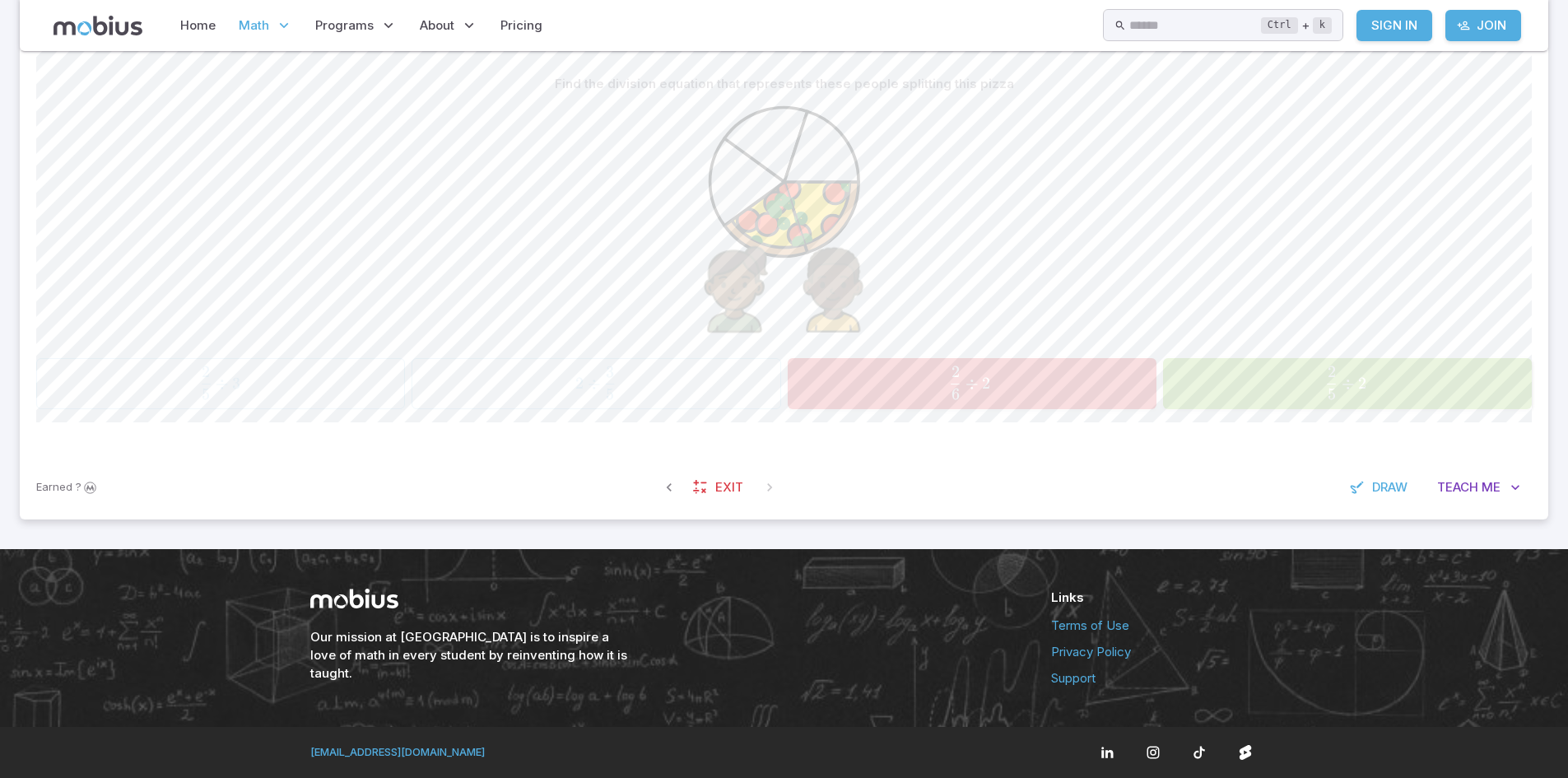
scroll to position [222, 0]
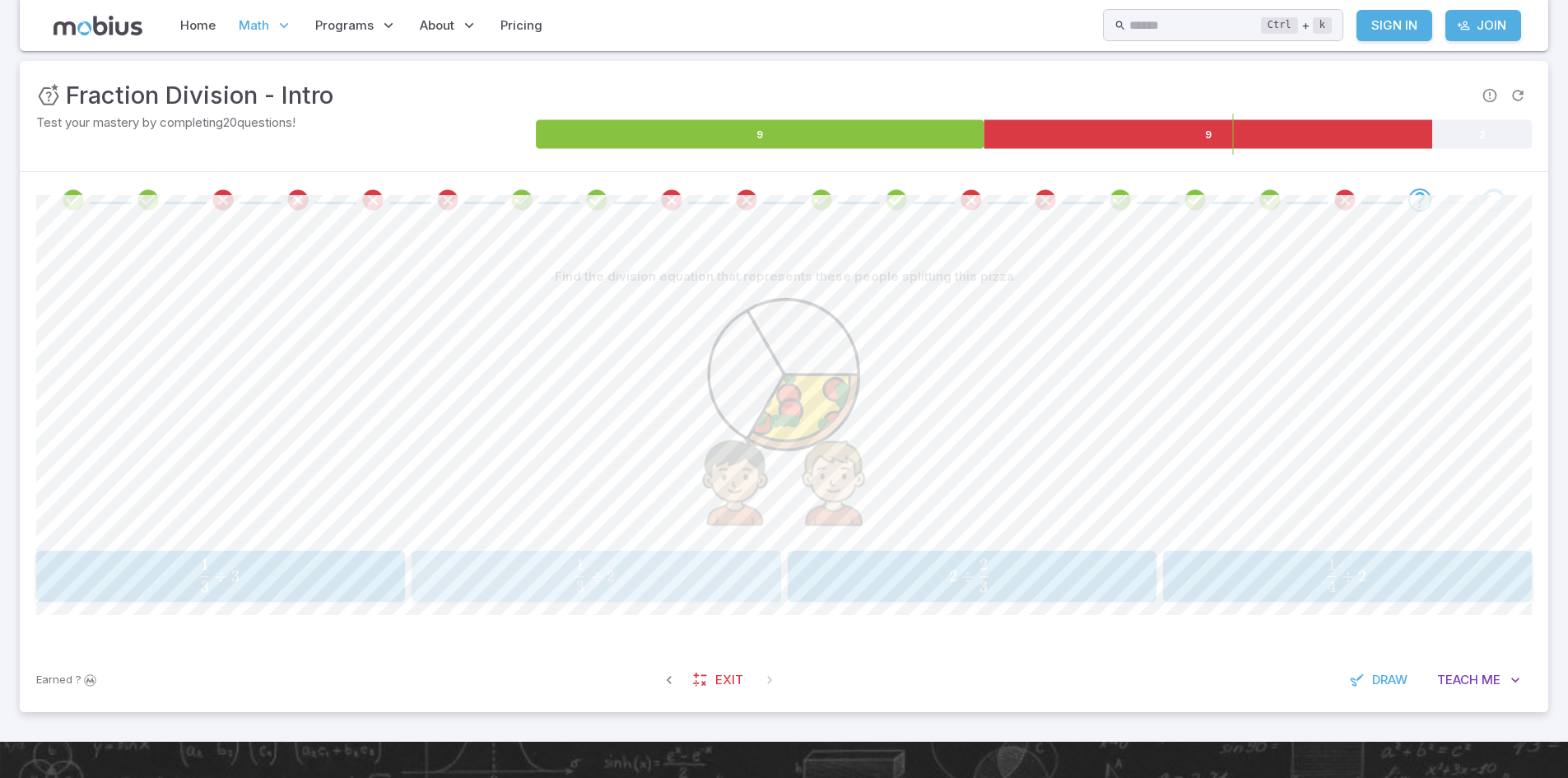
click at [567, 555] on button "1 3 ÷ 2 \frac{1}{3} \div 2 3 1 ​ ÷ 2" at bounding box center [596, 576] width 369 height 51
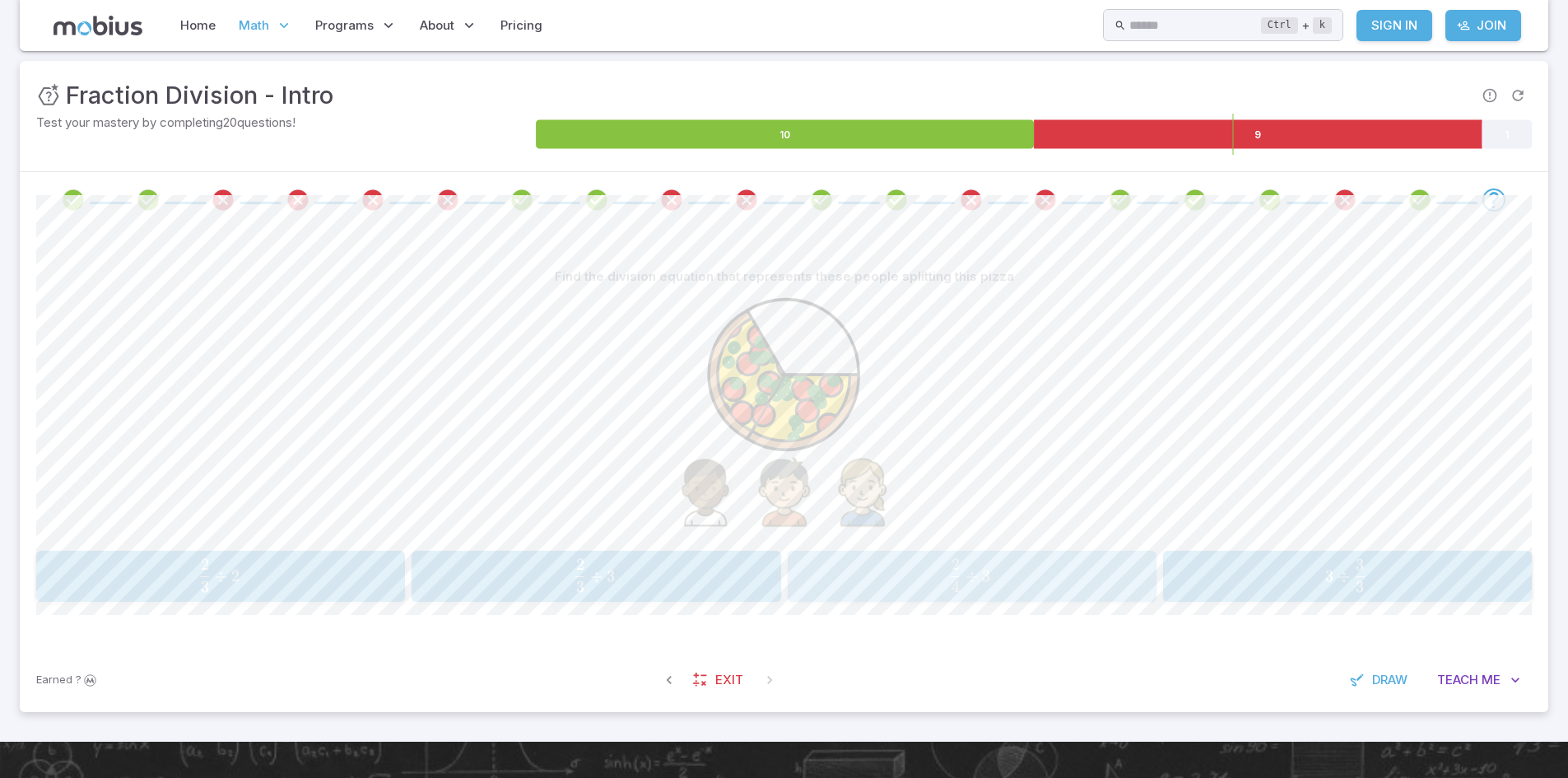
click at [886, 555] on button "2 4 ÷ 3 \frac{2}{4} \div 3 4 2 ​ ÷ 3" at bounding box center [972, 576] width 369 height 51
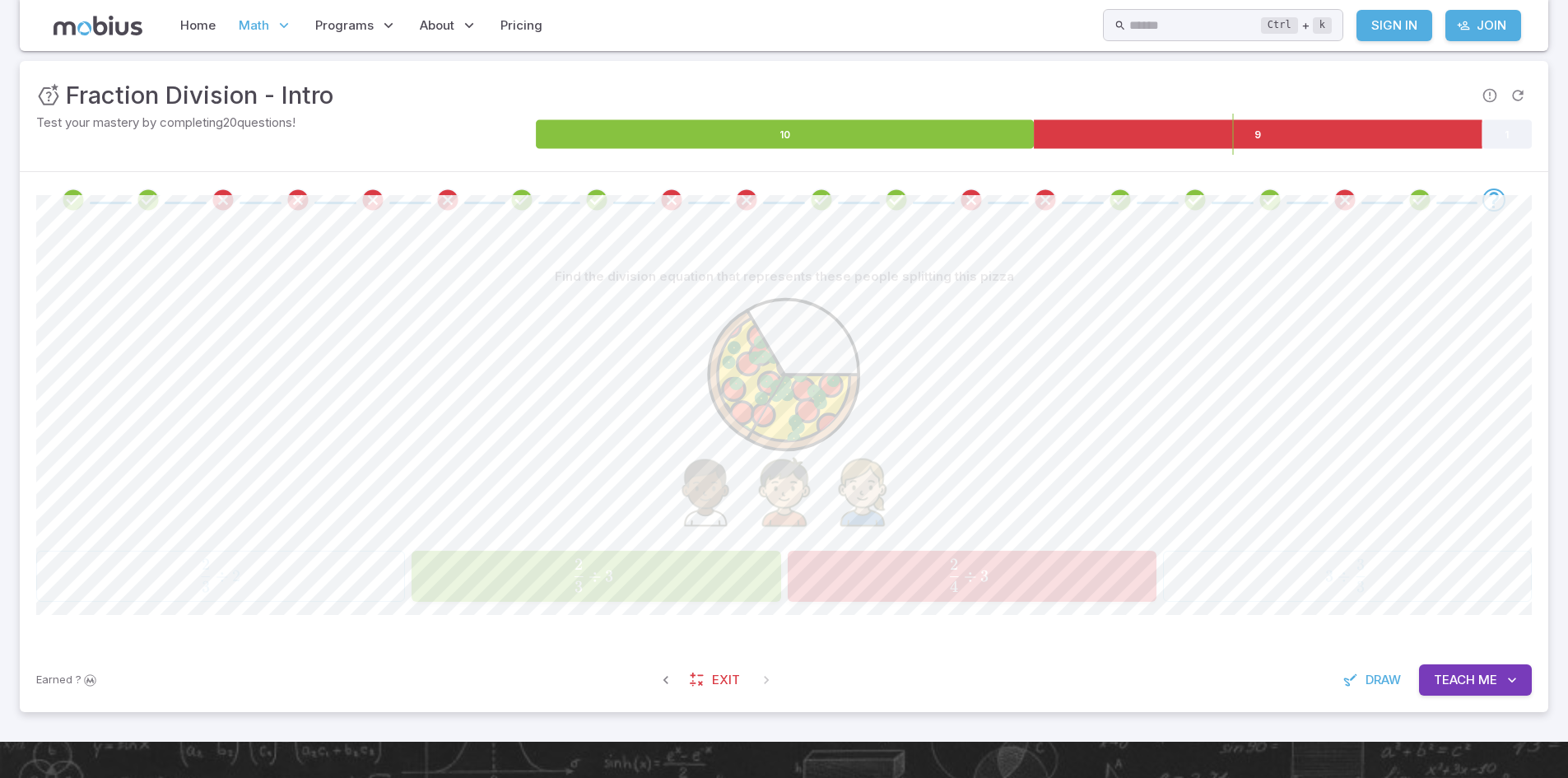
scroll to position [181, 0]
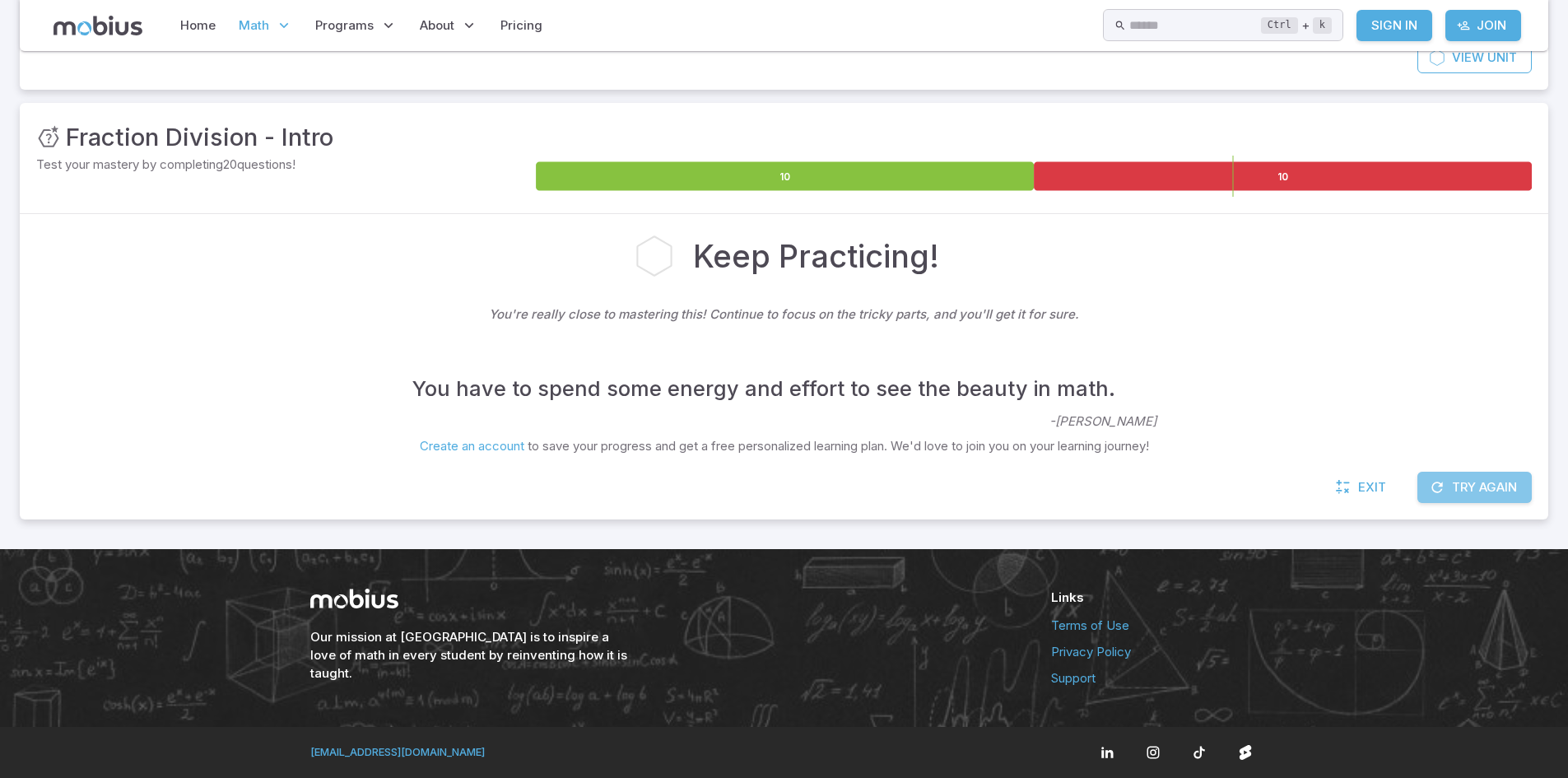
click at [1443, 500] on button "Try Again" at bounding box center [1475, 486] width 115 height 31
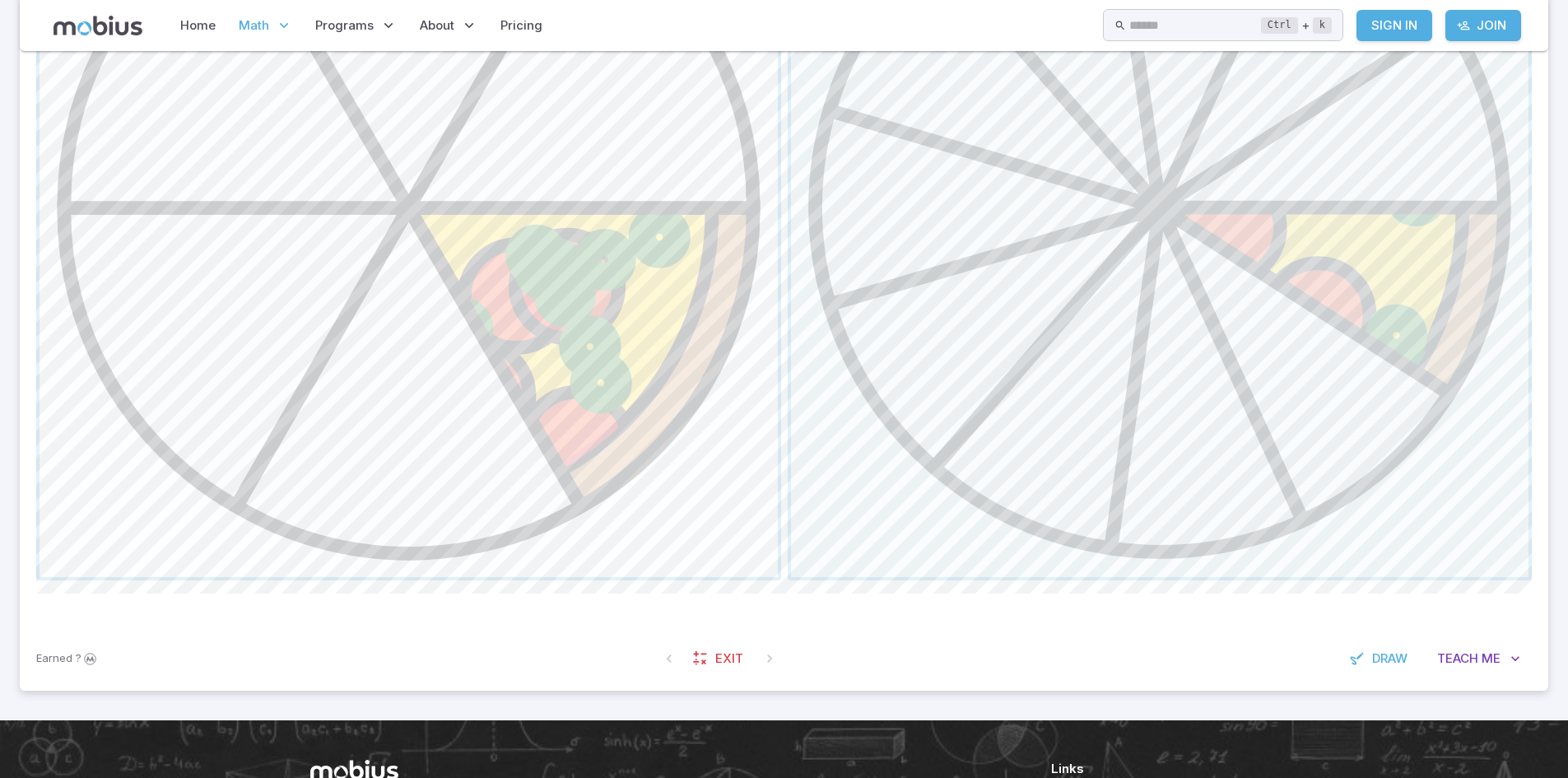
scroll to position [938, 0]
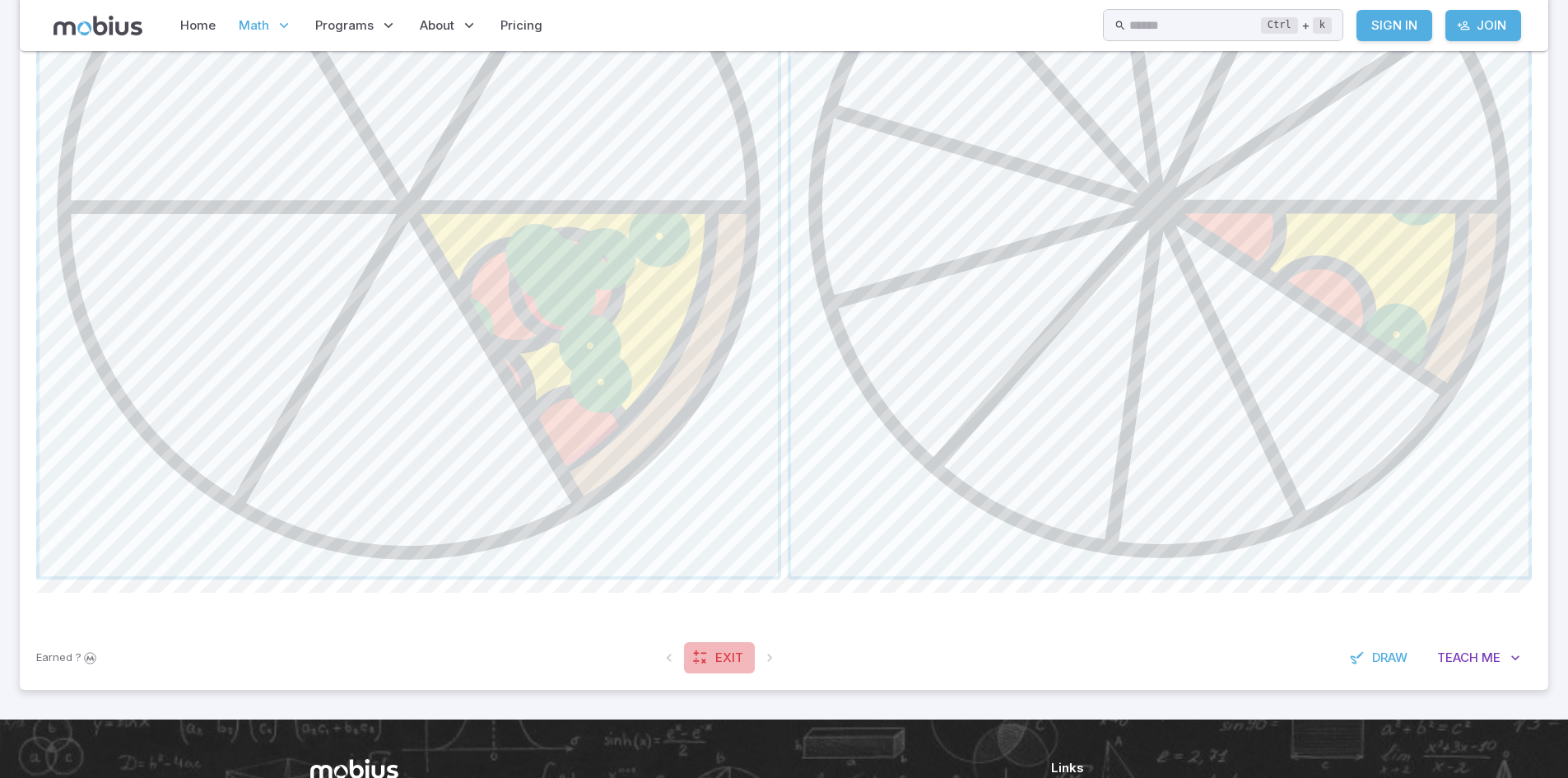
click at [698, 658] on icon at bounding box center [700, 657] width 16 height 16
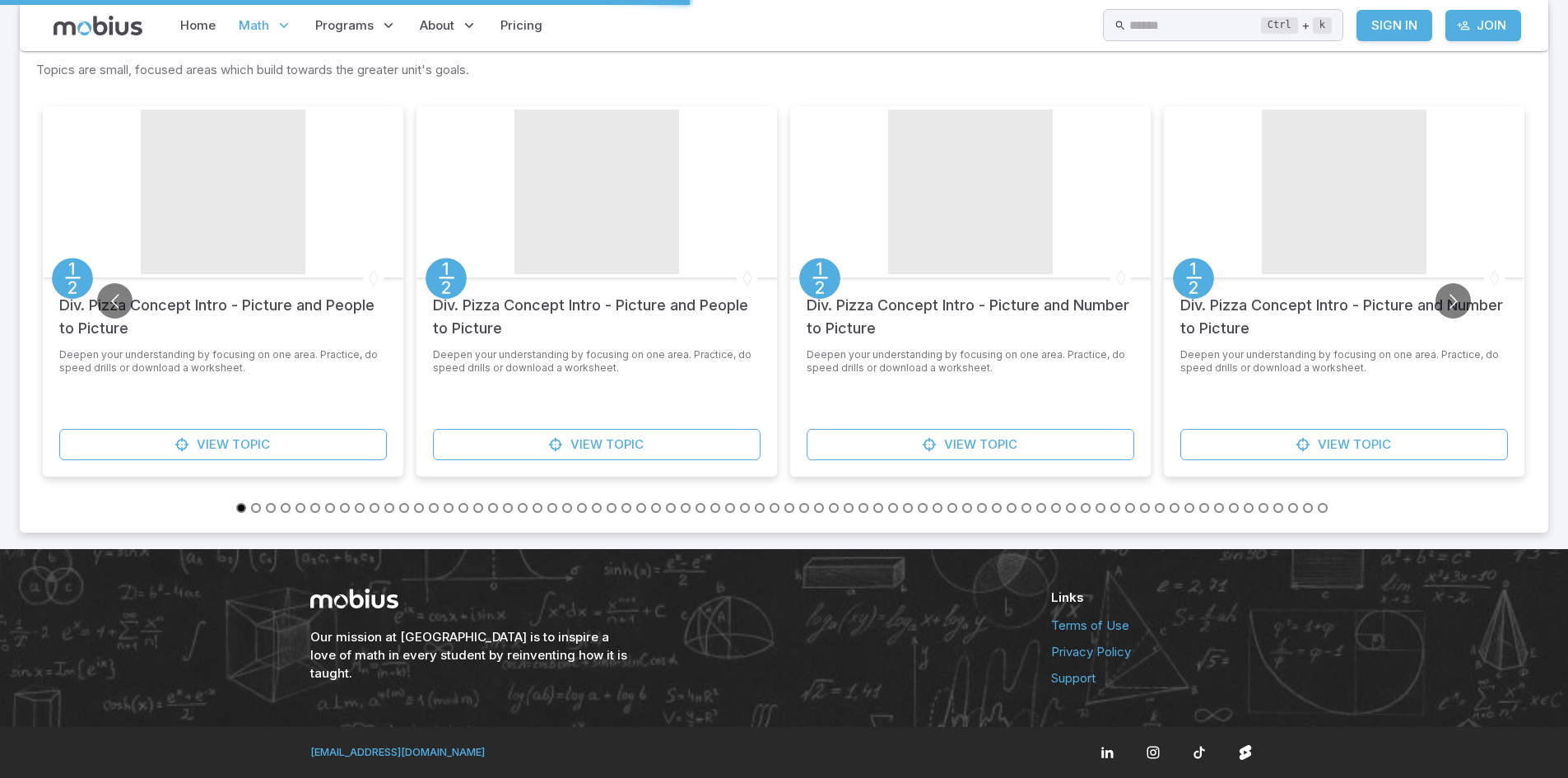
scroll to position [345, 0]
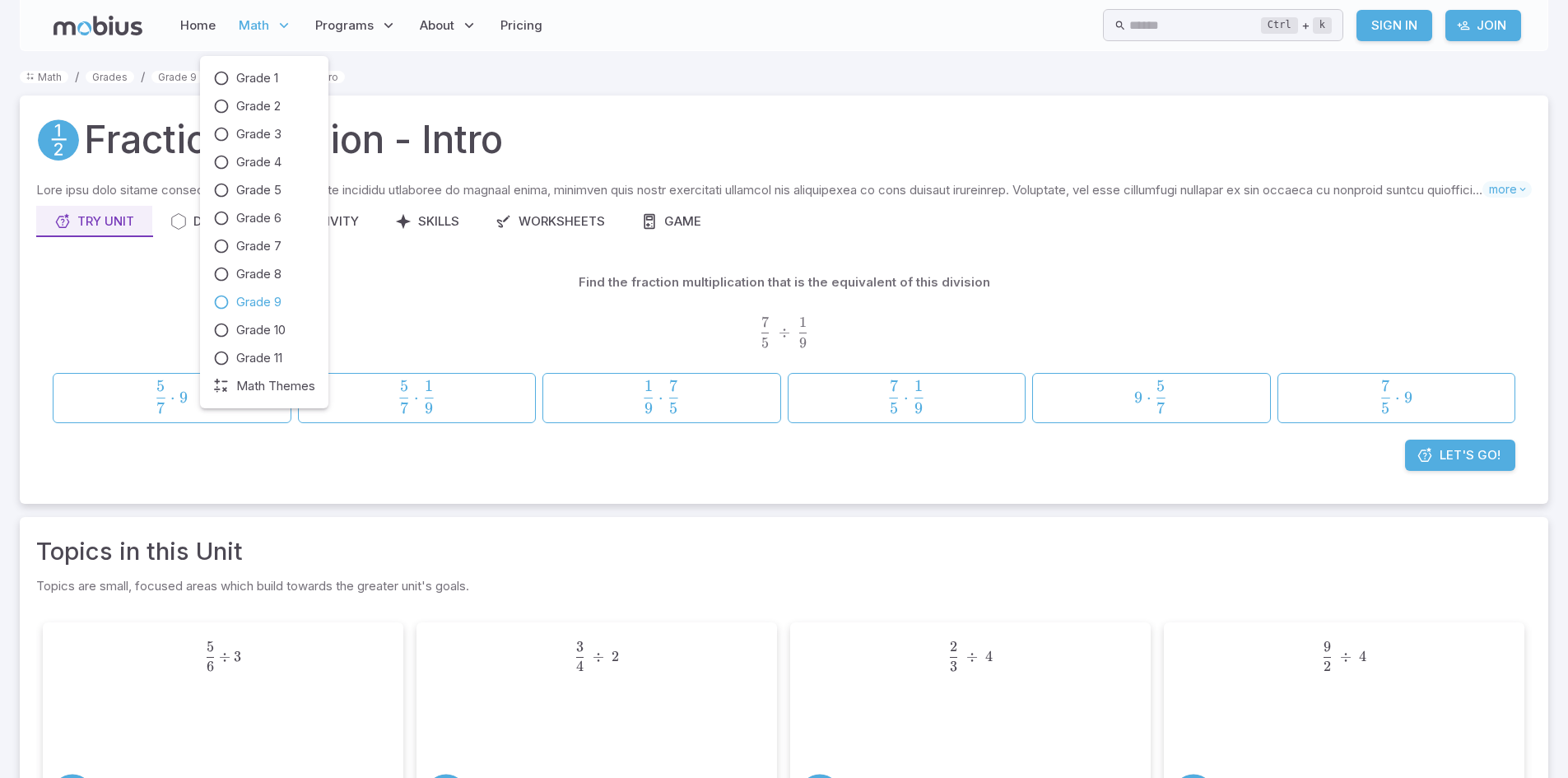
click at [227, 310] on icon at bounding box center [221, 301] width 16 height 16
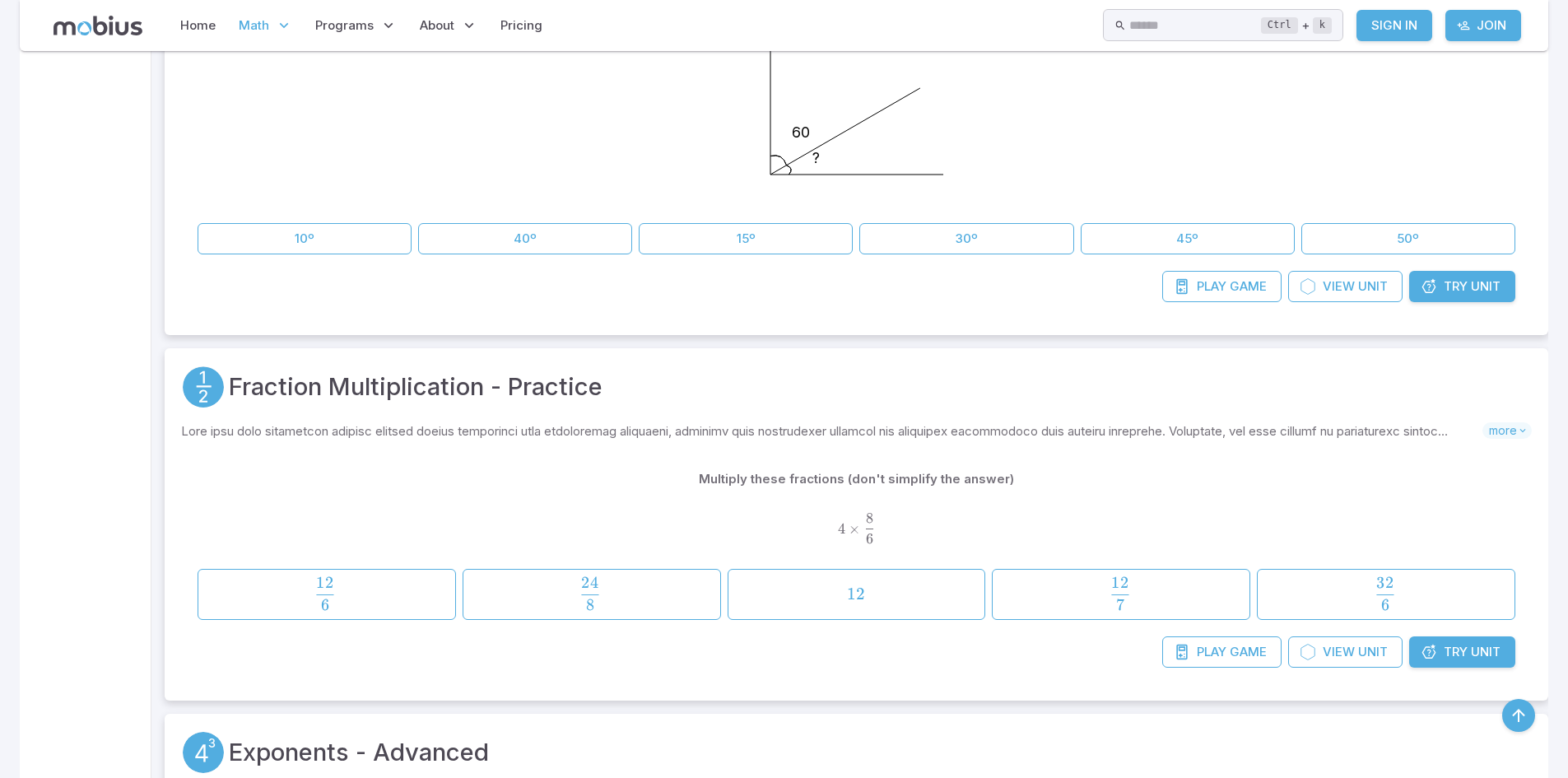
scroll to position [643, 0]
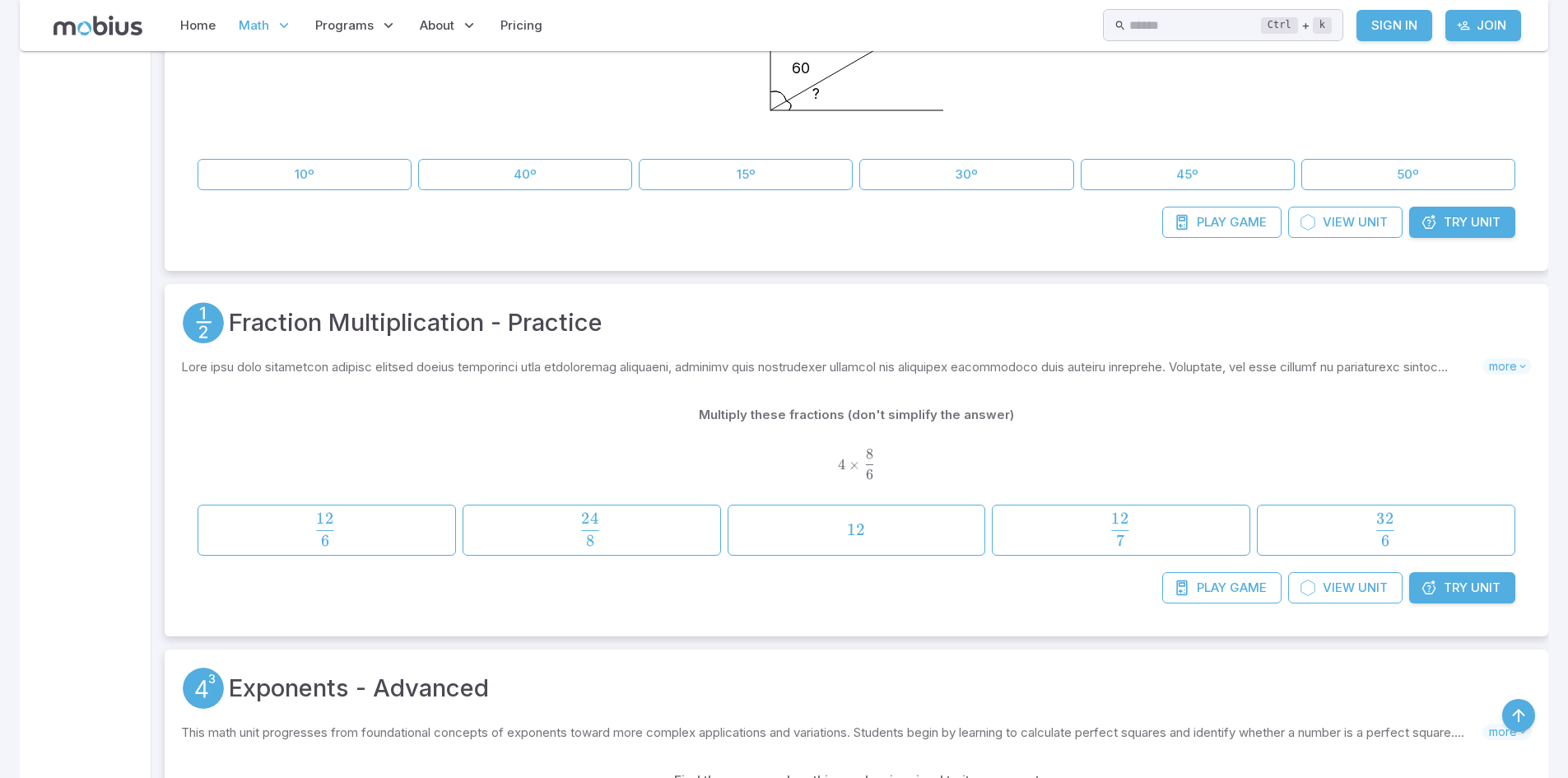
click at [1474, 220] on span "Unit" at bounding box center [1485, 222] width 29 height 18
